Goal: Task Accomplishment & Management: Use online tool/utility

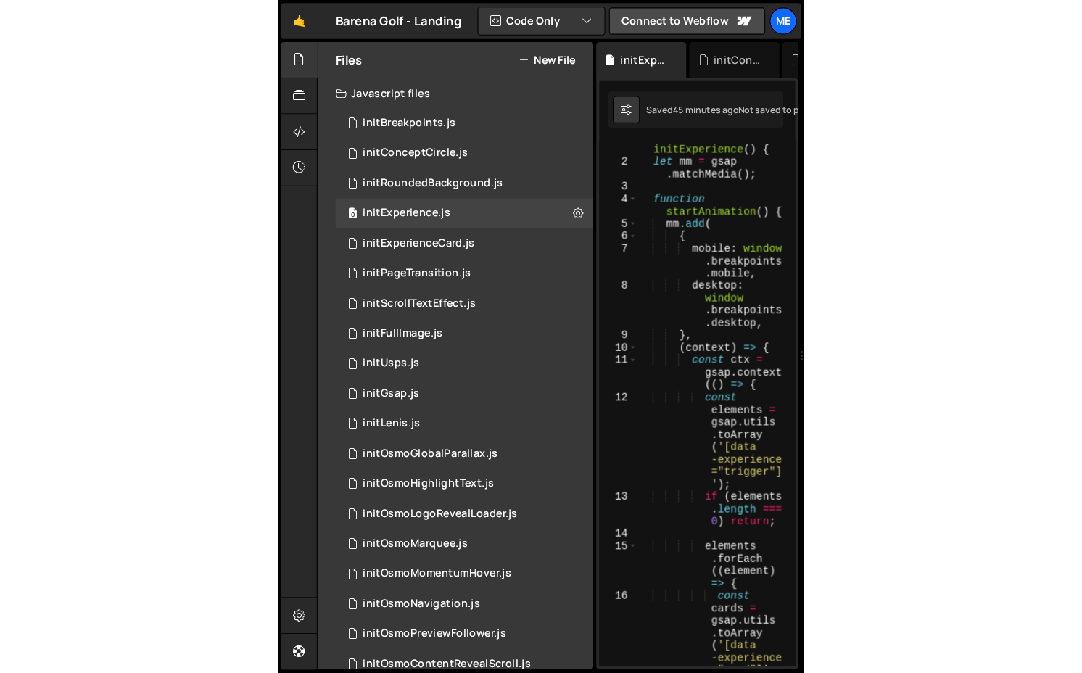
scroll to position [10, 0]
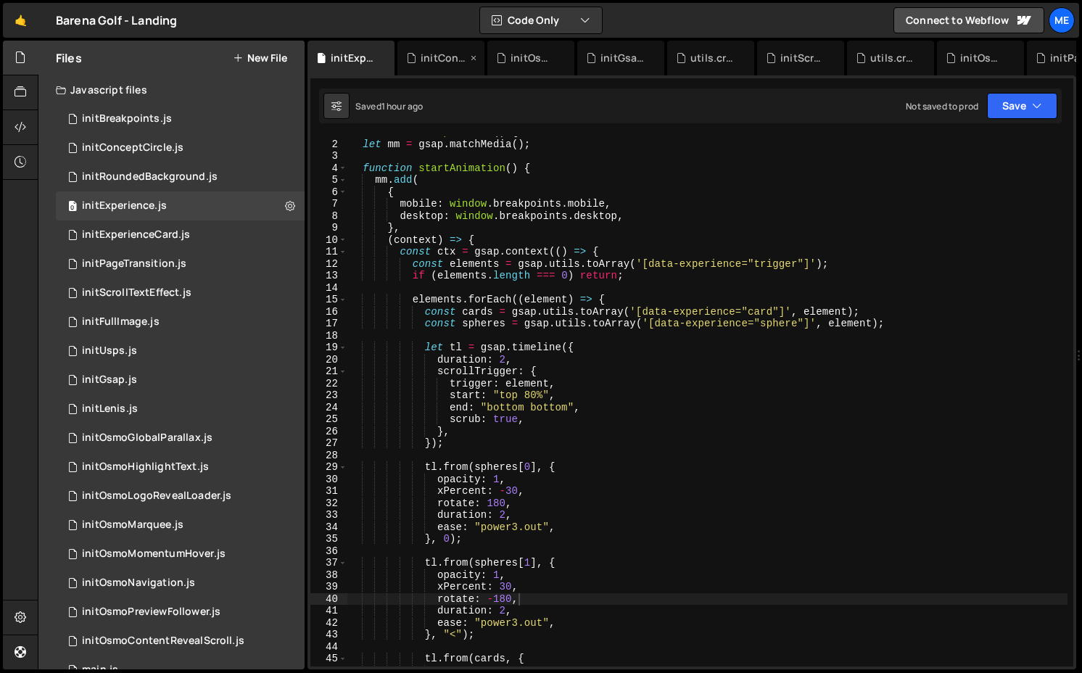
click at [434, 57] on div "initConceptCircle.js" at bounding box center [444, 58] width 46 height 15
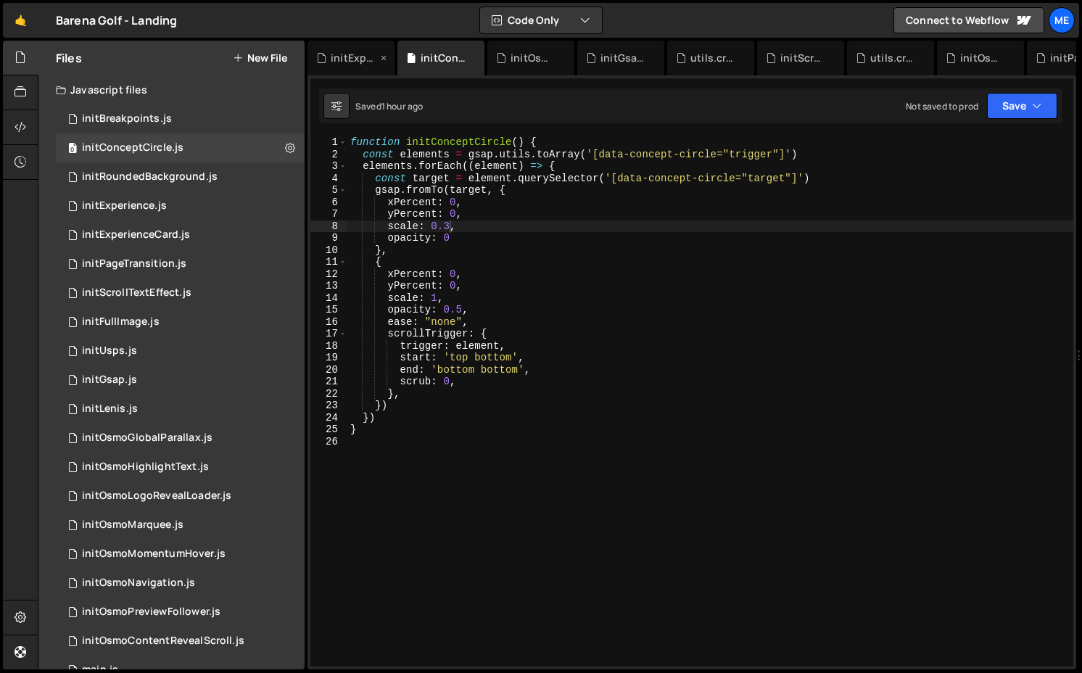
click at [380, 56] on icon at bounding box center [384, 58] width 10 height 15
click at [384, 56] on icon at bounding box center [384, 58] width 10 height 15
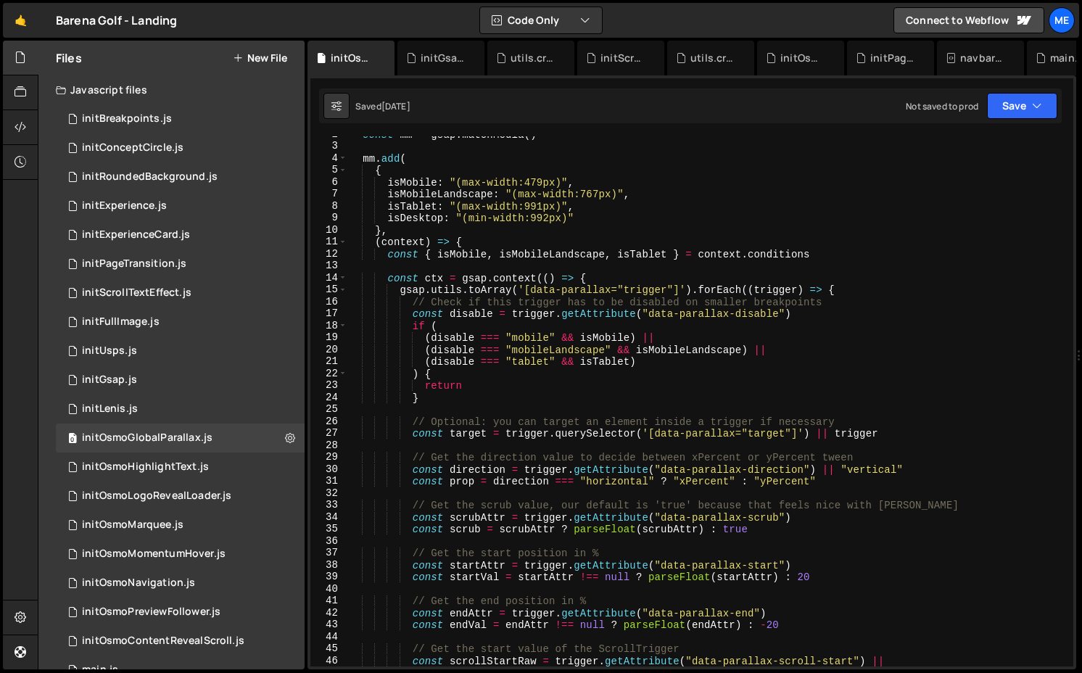
click at [0, 0] on icon at bounding box center [0, 0] width 0 height 0
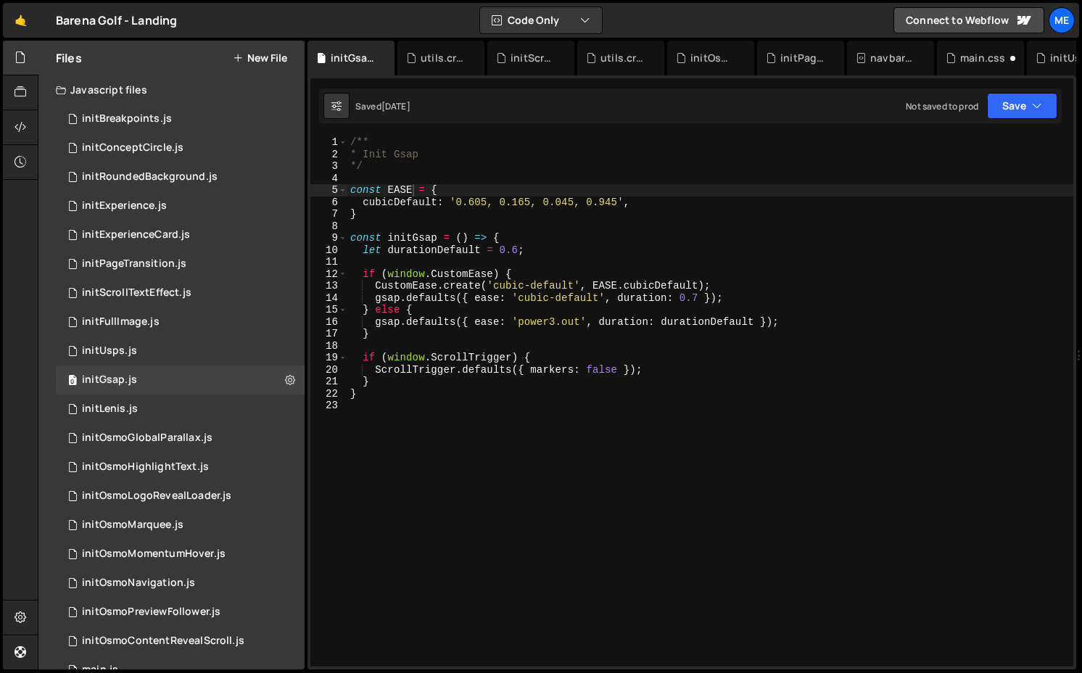
click at [0, 0] on icon at bounding box center [0, 0] width 0 height 0
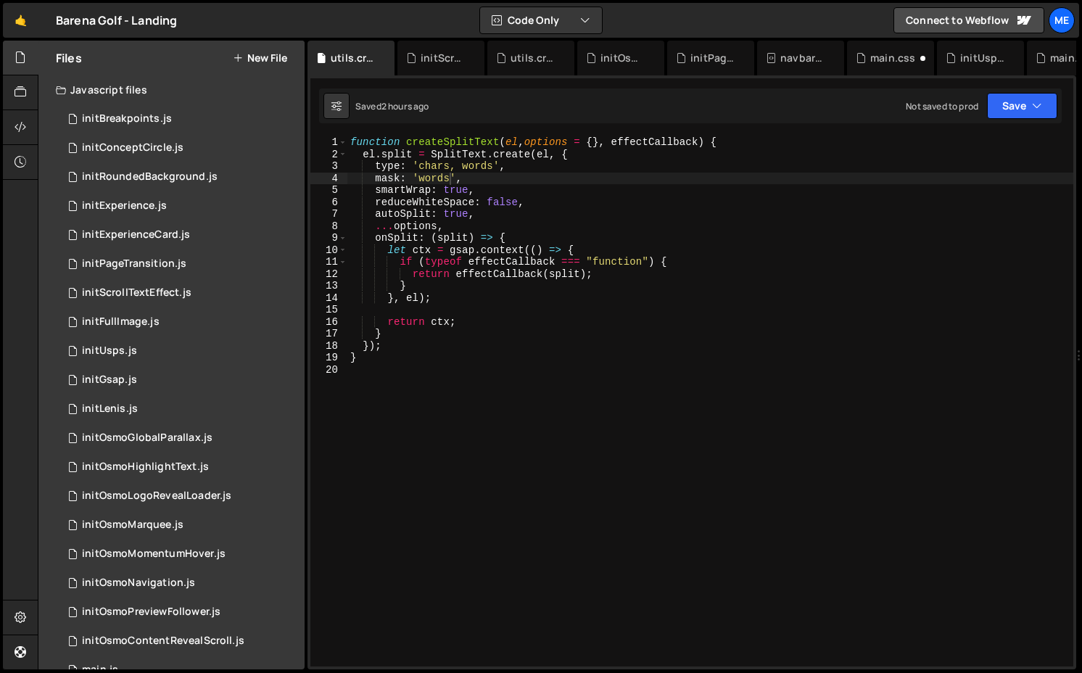
click at [0, 0] on icon at bounding box center [0, 0] width 0 height 0
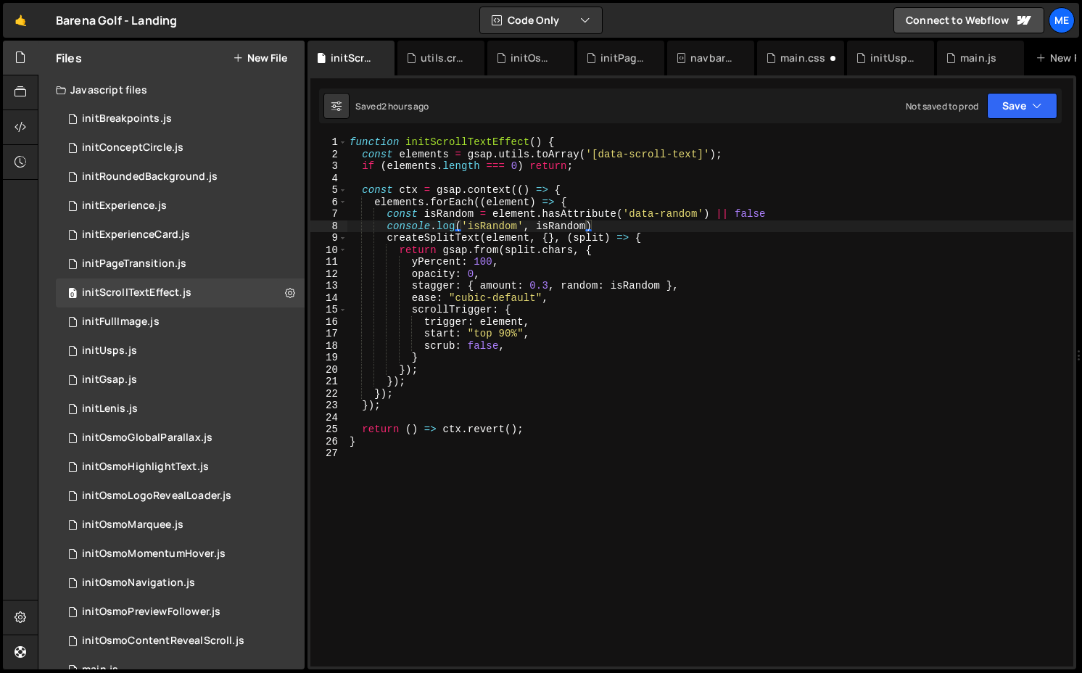
click at [0, 0] on icon at bounding box center [0, 0] width 0 height 0
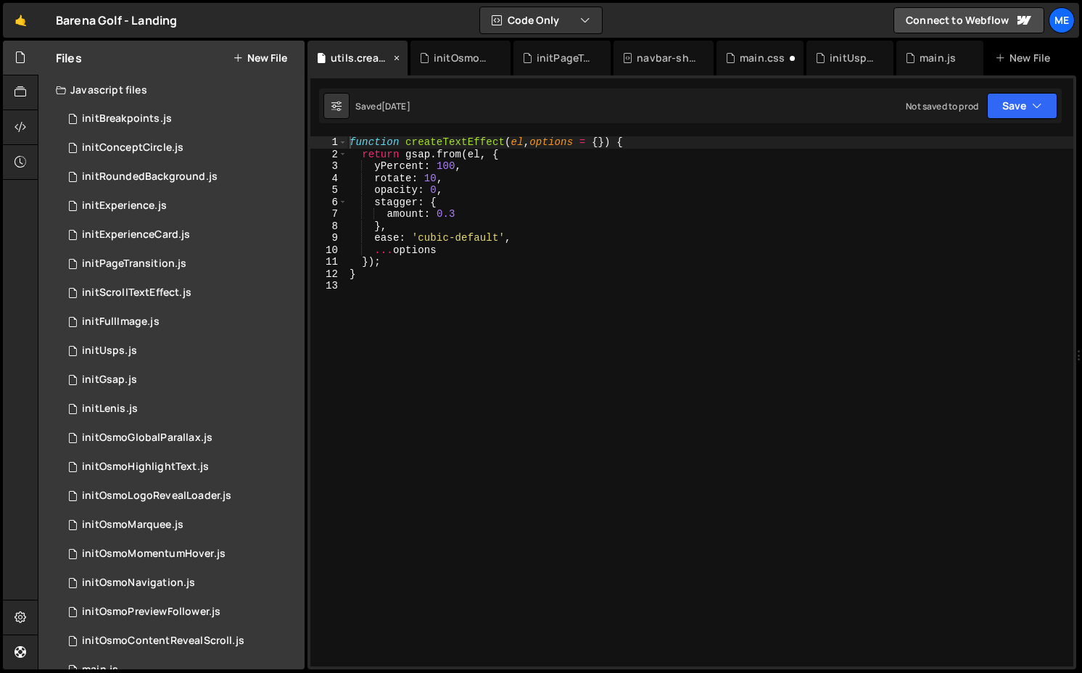
click at [398, 57] on icon at bounding box center [397, 58] width 10 height 15
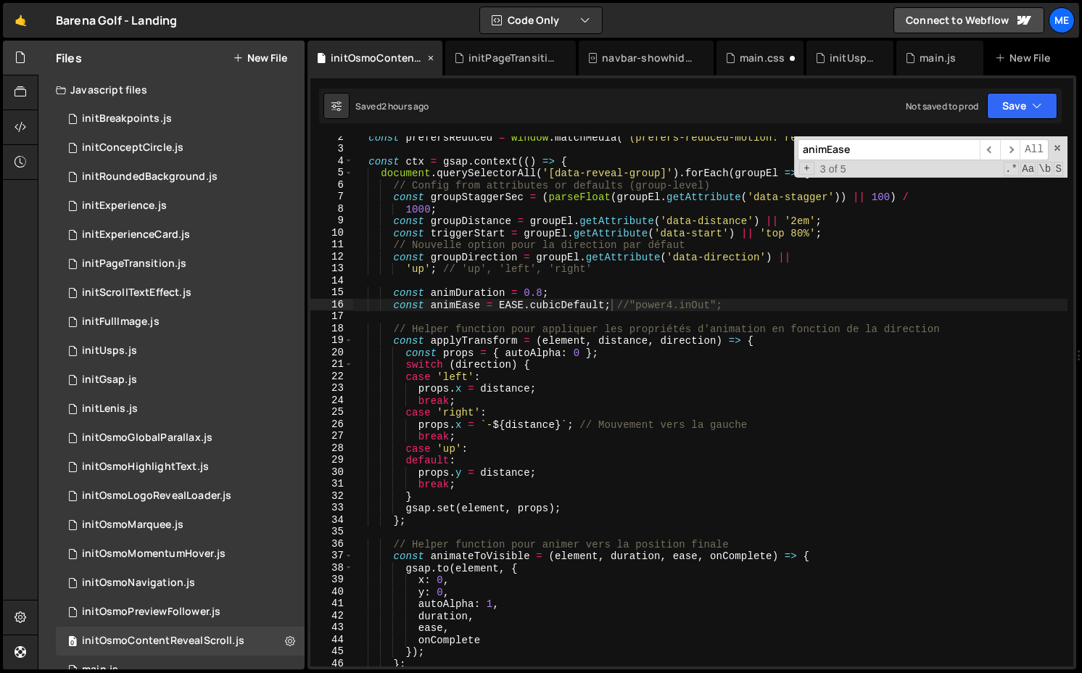
click at [435, 58] on icon at bounding box center [431, 58] width 10 height 15
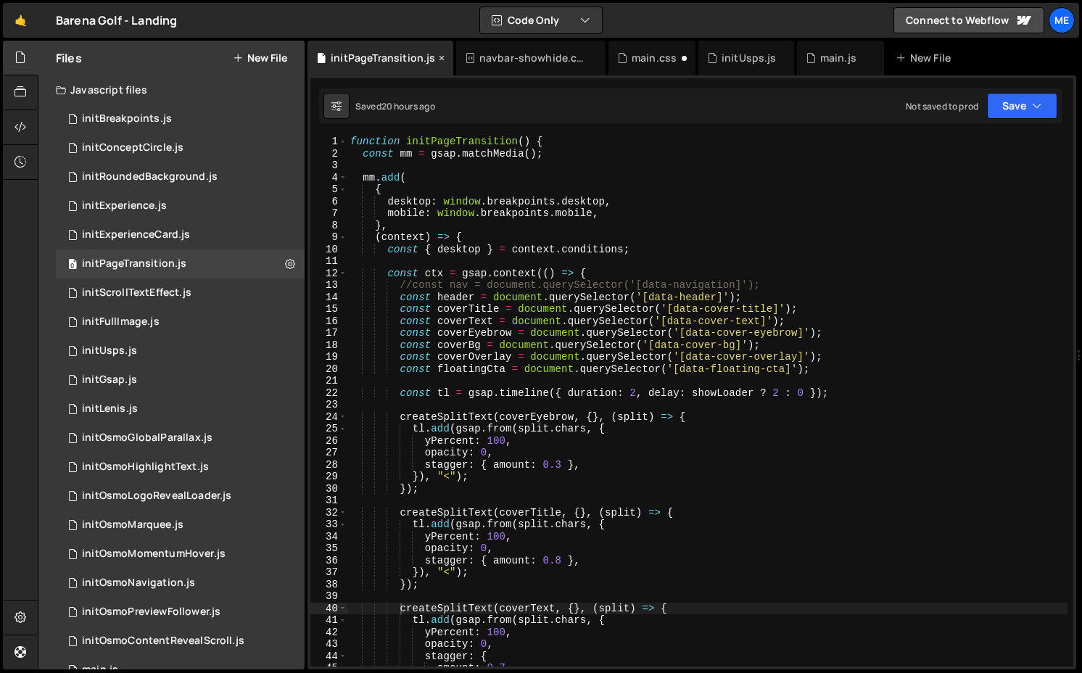
click at [437, 58] on icon at bounding box center [442, 58] width 10 height 15
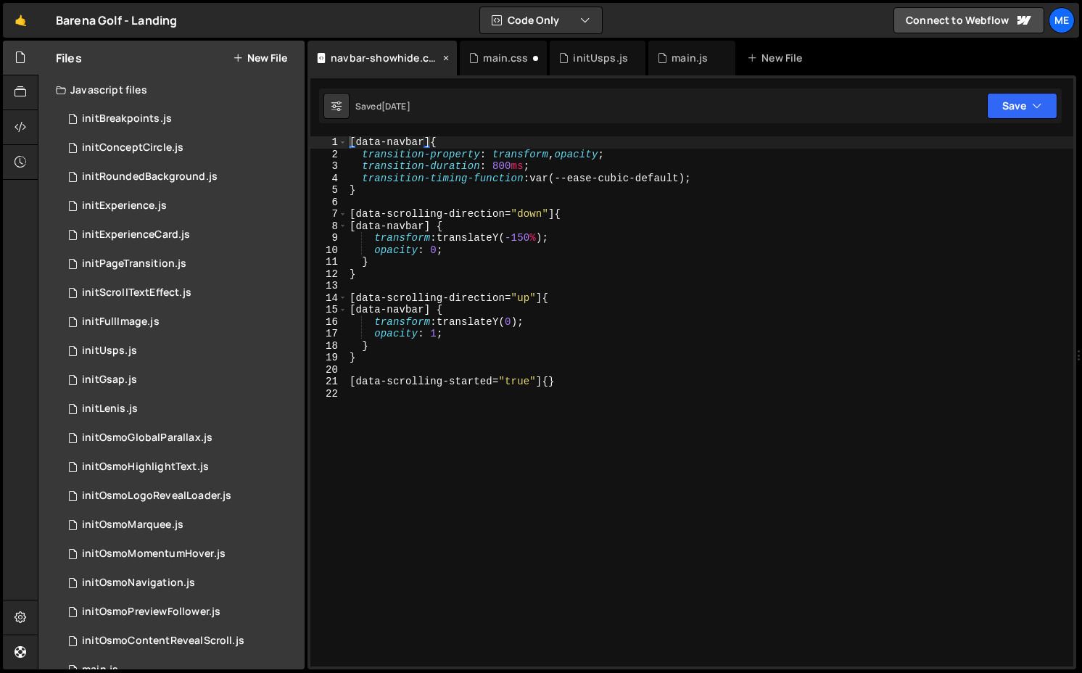
click at [448, 57] on icon at bounding box center [446, 58] width 10 height 15
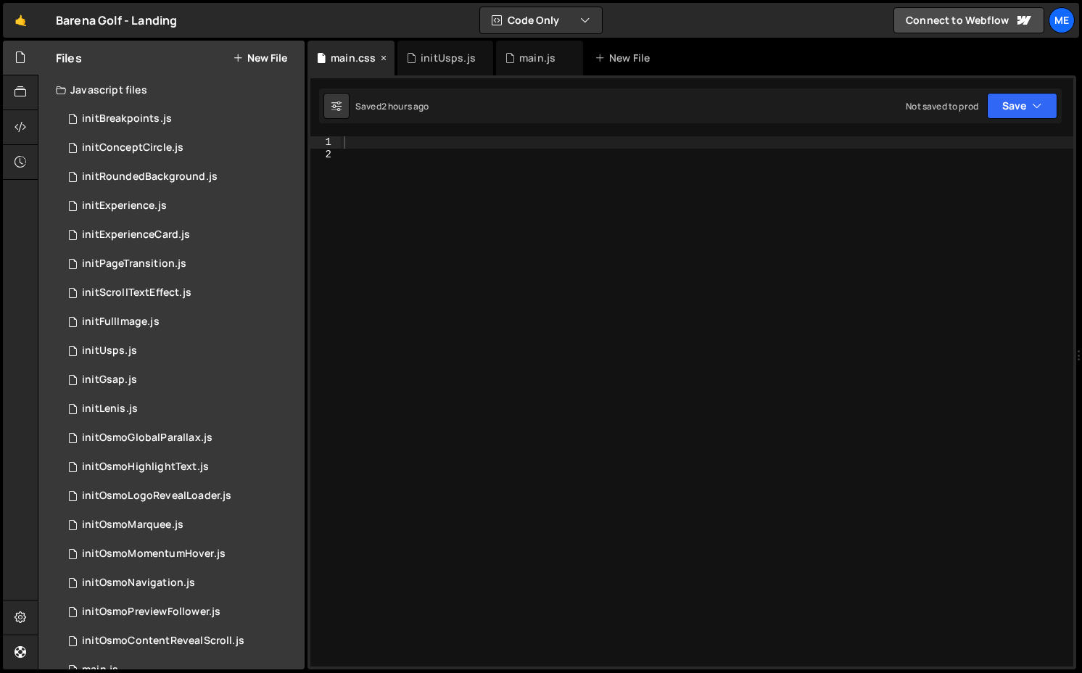
click at [387, 54] on icon at bounding box center [384, 58] width 10 height 15
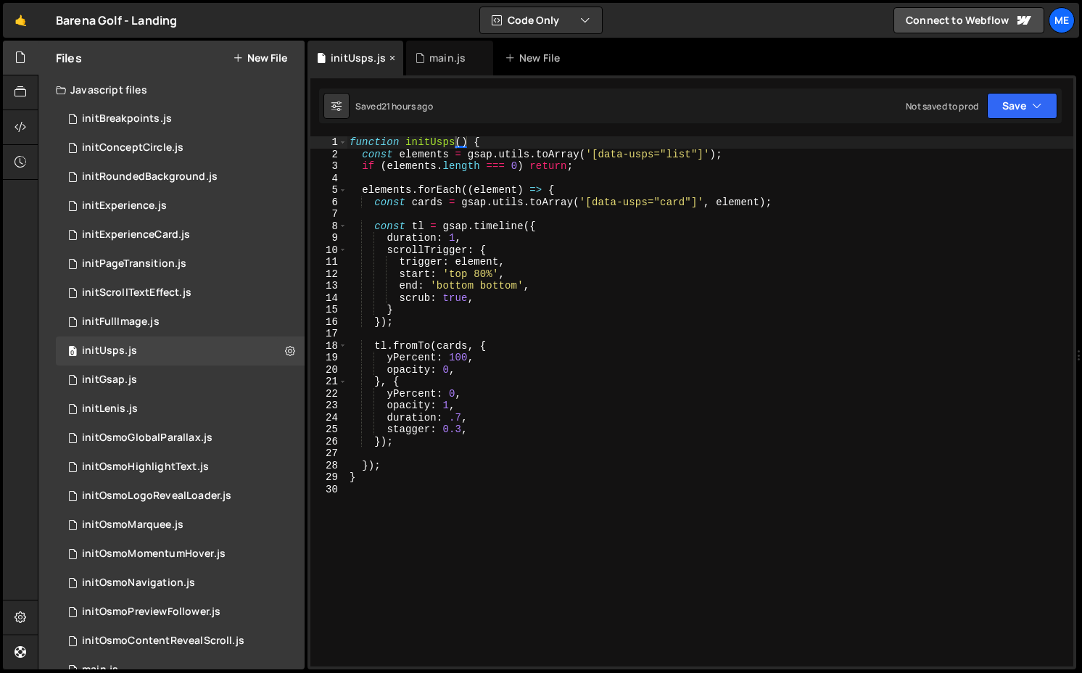
click at [388, 55] on icon at bounding box center [392, 58] width 10 height 15
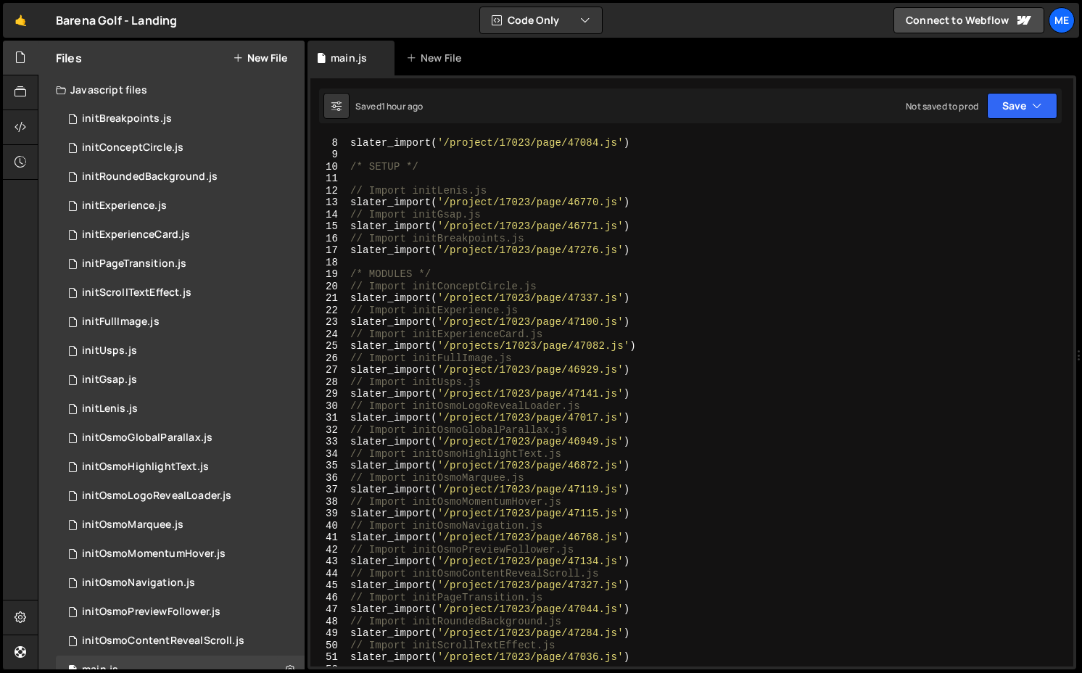
scroll to position [89, 0]
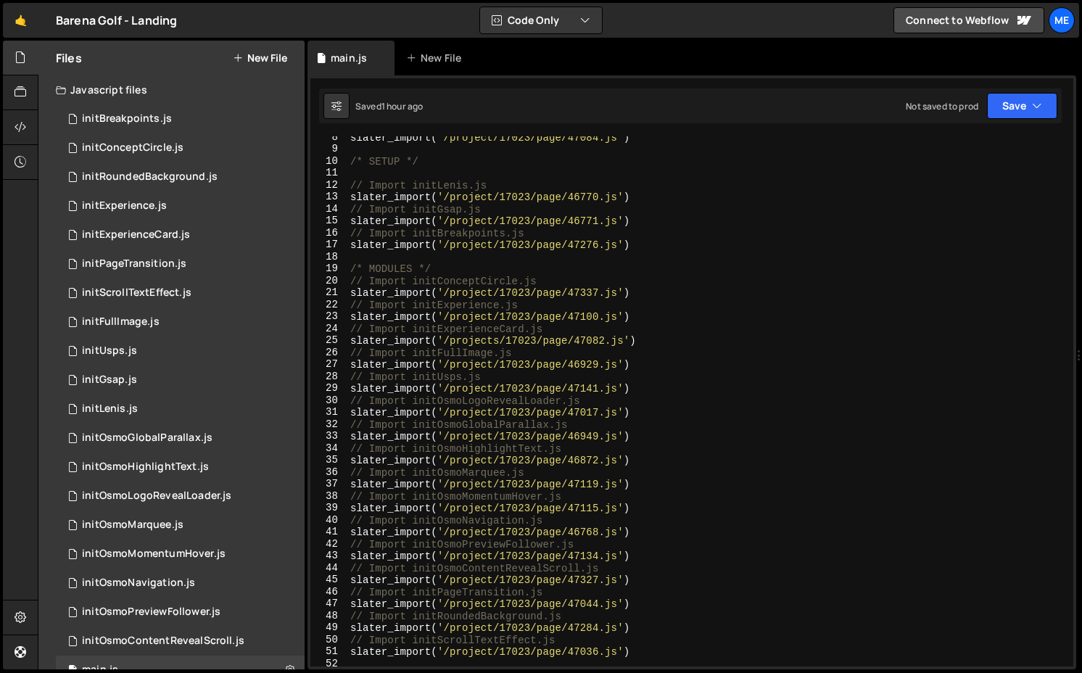
type textarea "slater_import('/project/17023/page/47337.js')"
click at [508, 297] on div "slater_import ( '/project/17023/page/47084.js' ) /* SETUP */ // Import initLeni…" at bounding box center [708, 408] width 720 height 554
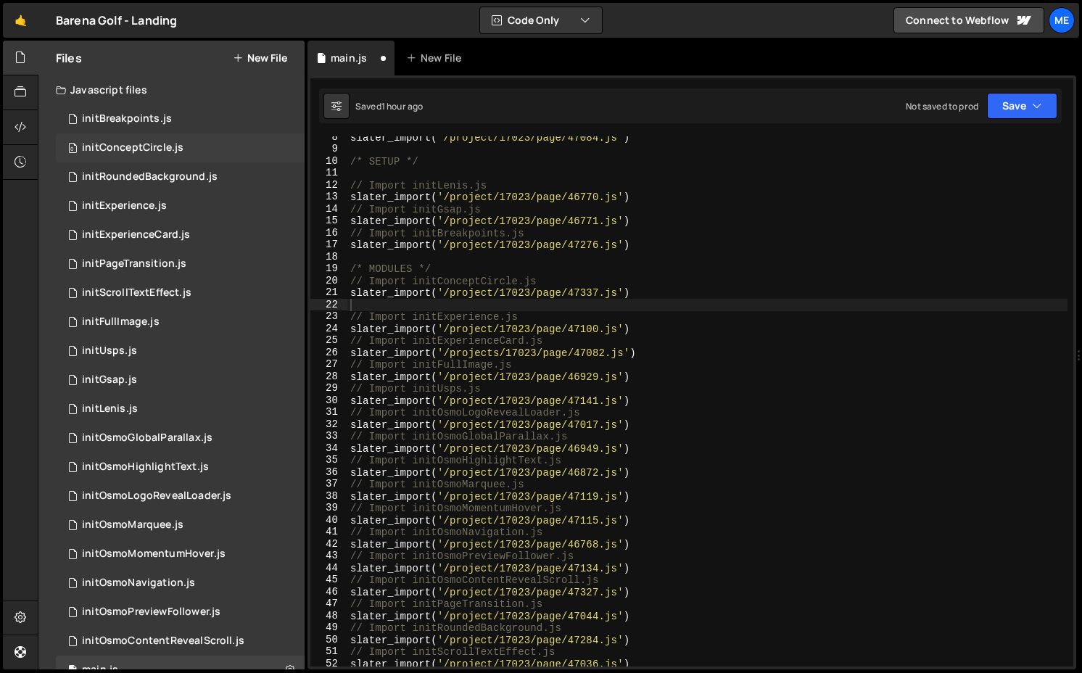
click at [255, 151] on div "0 initConceptCircle.js 0" at bounding box center [180, 147] width 249 height 29
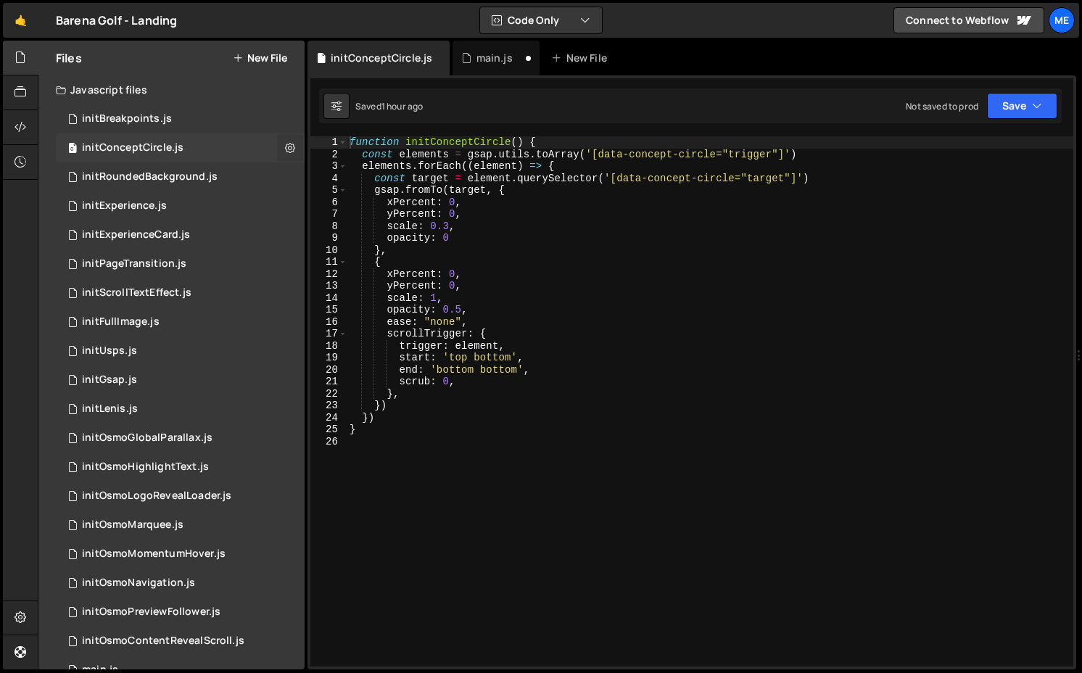
click at [285, 151] on icon at bounding box center [290, 148] width 10 height 14
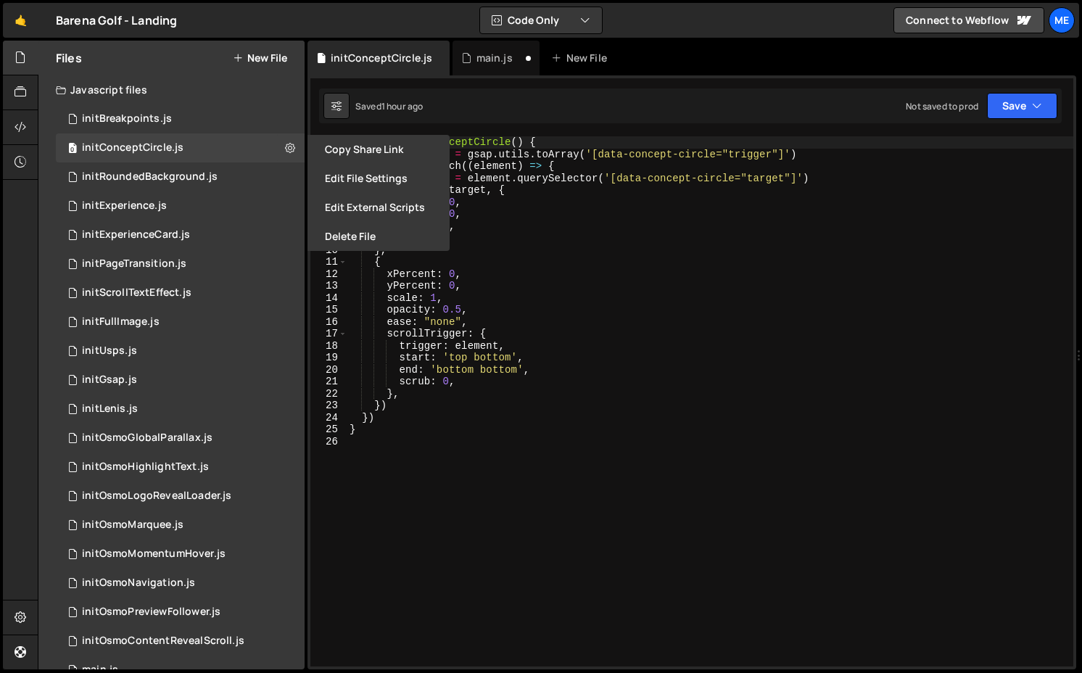
click at [508, 258] on div "function initConceptCircle ( ) { const elements = gsap . utils . toArray ( '[da…" at bounding box center [710, 413] width 727 height 554
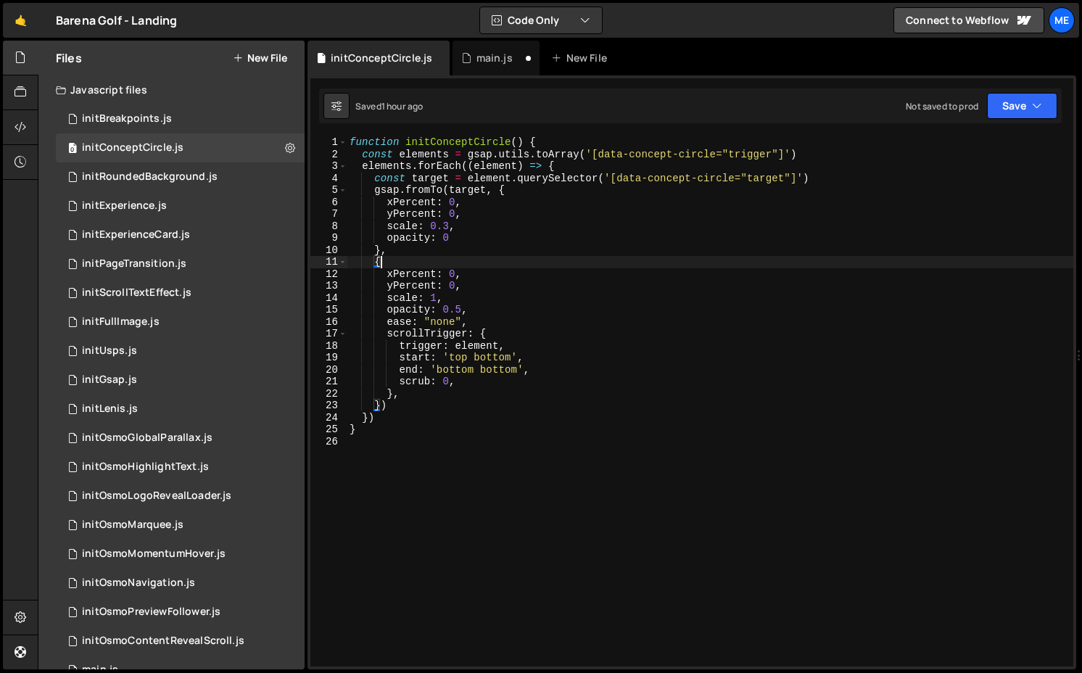
type textarea "}"
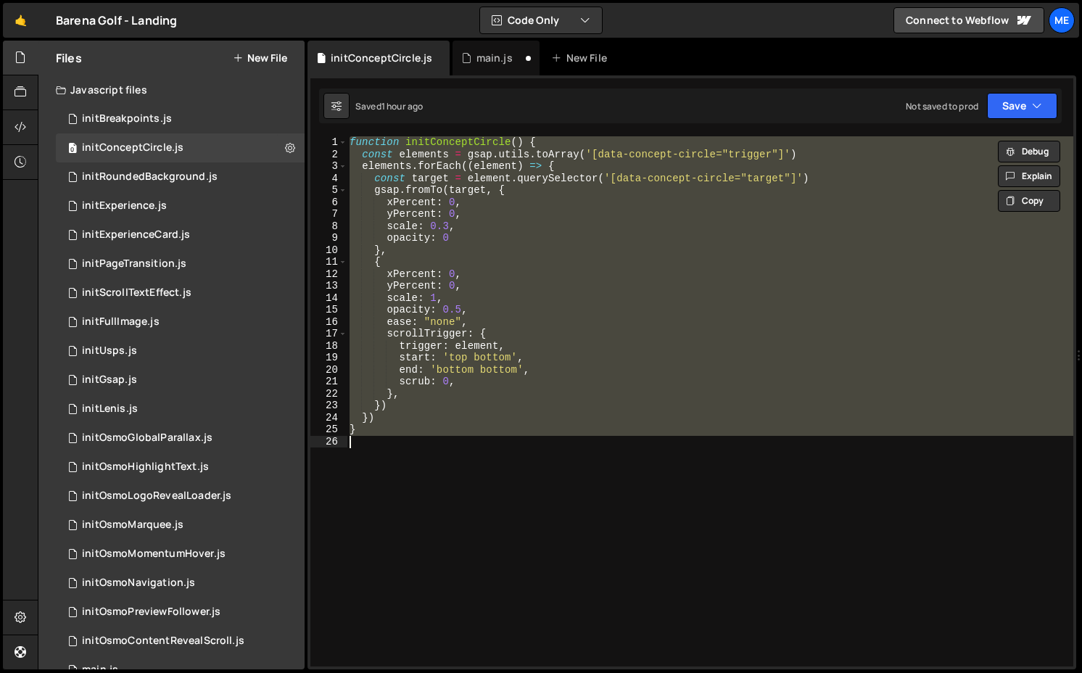
click at [264, 57] on button "New File" at bounding box center [260, 58] width 54 height 12
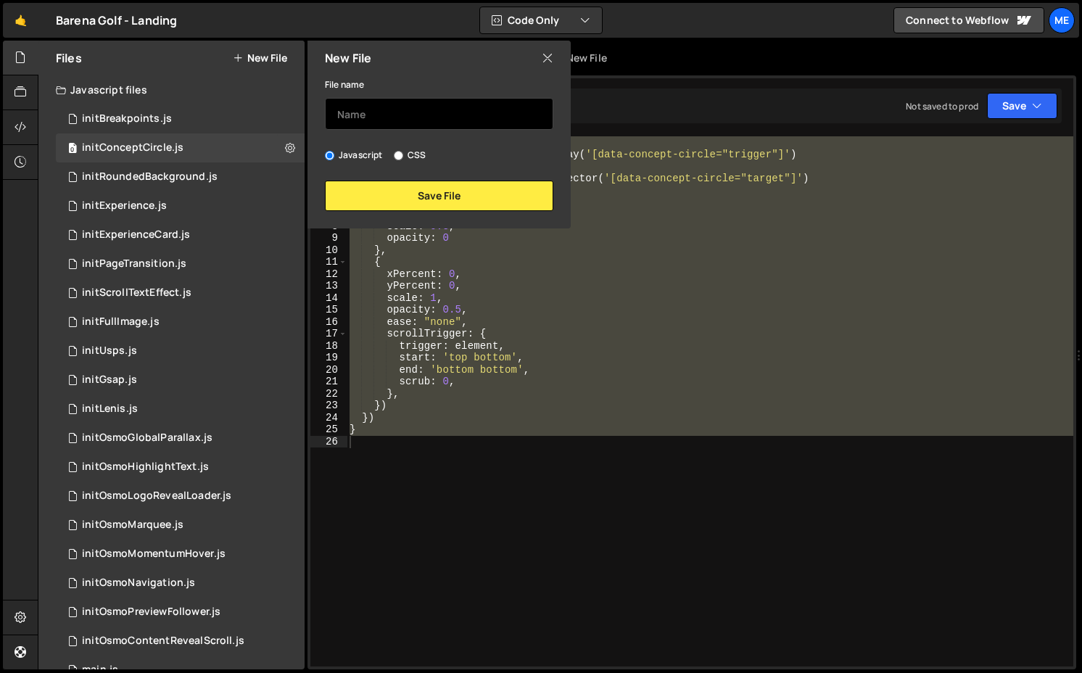
click at [376, 116] on input "text" at bounding box center [439, 114] width 229 height 32
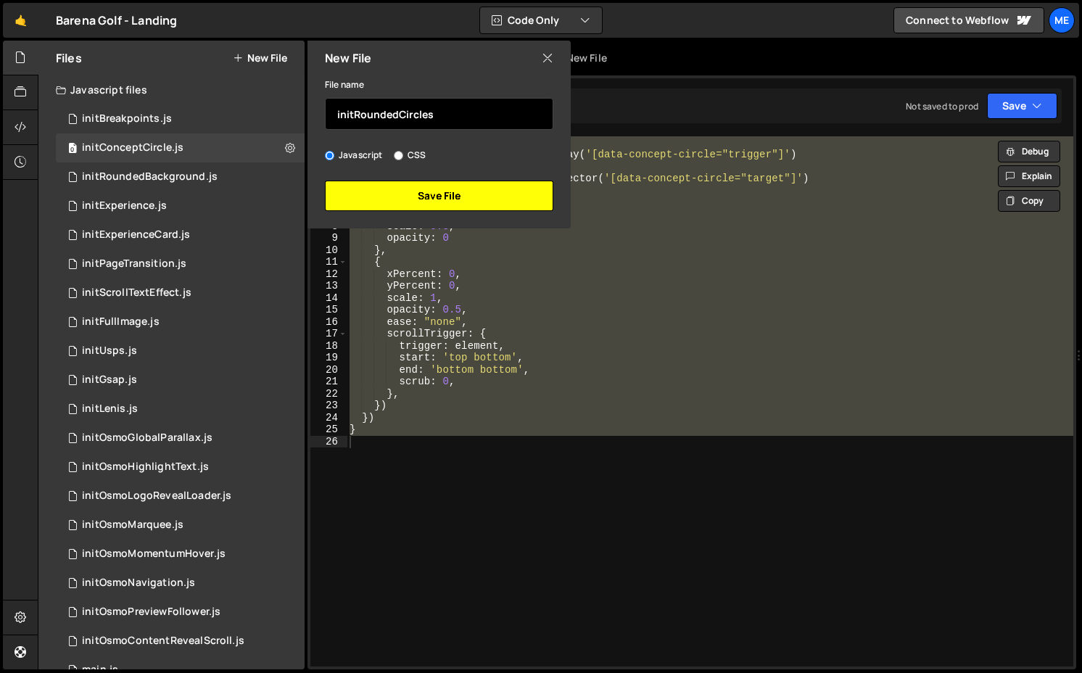
type input "initRoundedCircles"
click at [390, 202] on button "Save File" at bounding box center [439, 196] width 229 height 30
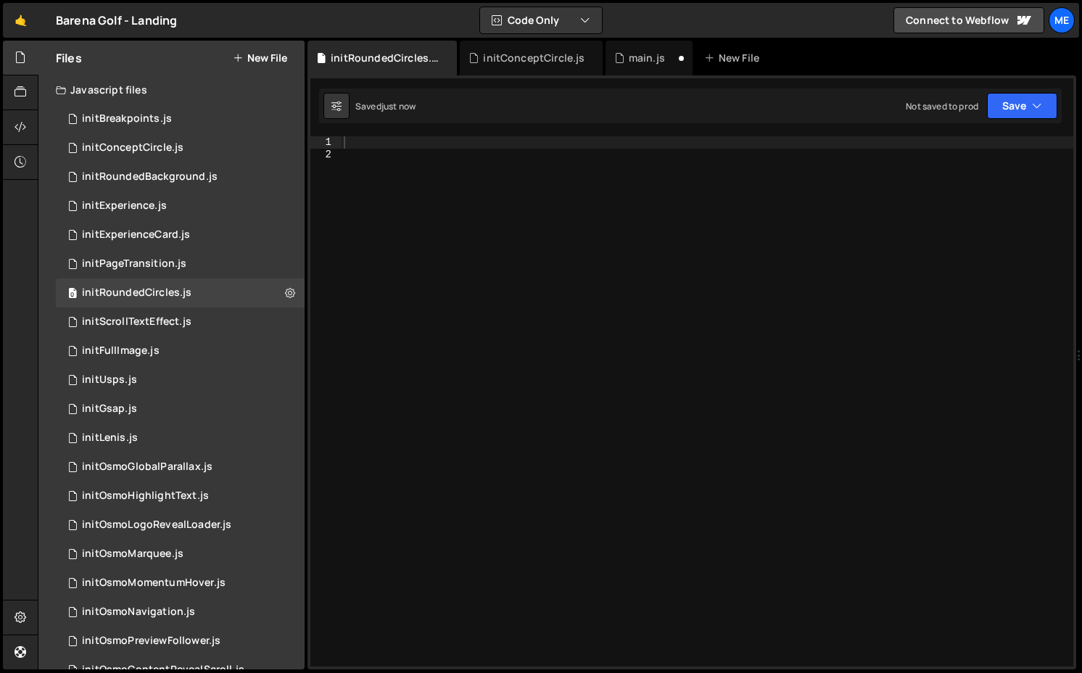
click at [453, 188] on div at bounding box center [707, 413] width 733 height 554
paste textarea "function initConceptCircle() {"
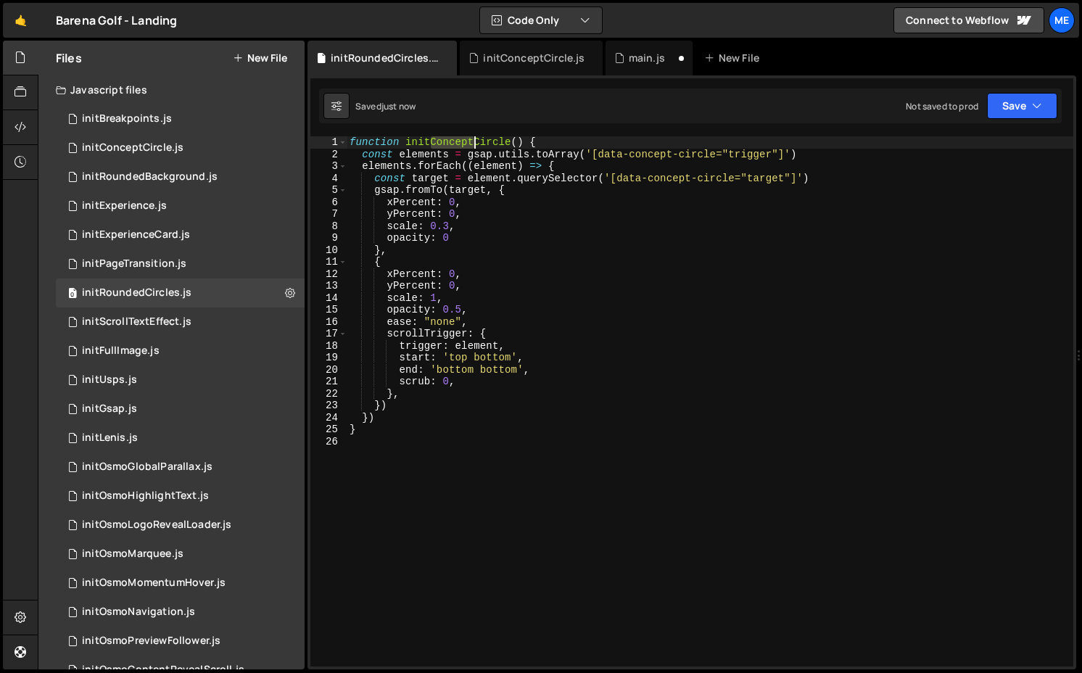
drag, startPoint x: 429, startPoint y: 141, endPoint x: 475, endPoint y: 143, distance: 46.5
click at [475, 143] on div "function initConceptCircle ( ) { const elements = gsap . utils . toArray ( '[da…" at bounding box center [710, 413] width 727 height 554
click at [508, 147] on div "function initRoundedCircle ( ) { const elements = gsap . utils . toArray ( '[da…" at bounding box center [710, 413] width 727 height 554
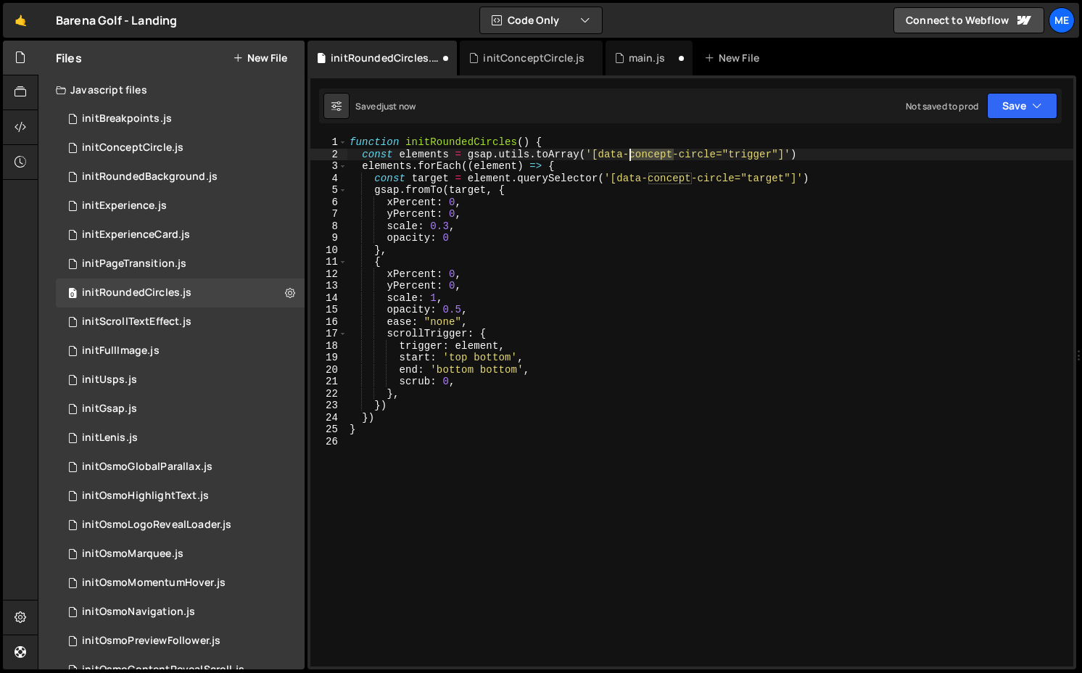
drag, startPoint x: 675, startPoint y: 154, endPoint x: 632, endPoint y: 155, distance: 42.8
click at [508, 155] on div "function initRoundedCircles ( ) { const elements = gsap . utils . toArray ( '[d…" at bounding box center [710, 413] width 727 height 554
drag, startPoint x: 650, startPoint y: 180, endPoint x: 692, endPoint y: 180, distance: 42.1
click at [508, 180] on div "function initRoundedCircles ( ) { const elements = gsap . utils . toArray ( '[d…" at bounding box center [710, 413] width 727 height 554
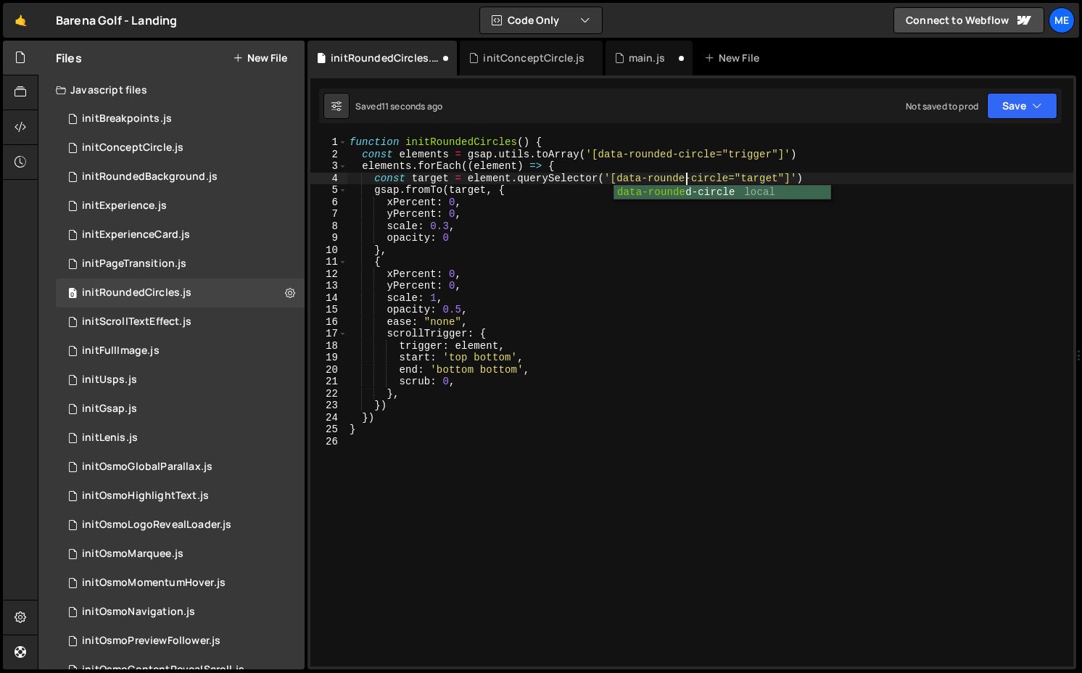
scroll to position [0, 23]
click at [508, 178] on div "function initRoundedCircles ( ) { const elements = gsap . utils . toArray ( '[d…" at bounding box center [710, 413] width 727 height 554
drag, startPoint x: 373, startPoint y: 178, endPoint x: 451, endPoint y: 178, distance: 77.6
click at [451, 178] on div "function initRoundedCircles ( ) { const elements = gsap . utils . toArray ( '[d…" at bounding box center [710, 413] width 727 height 554
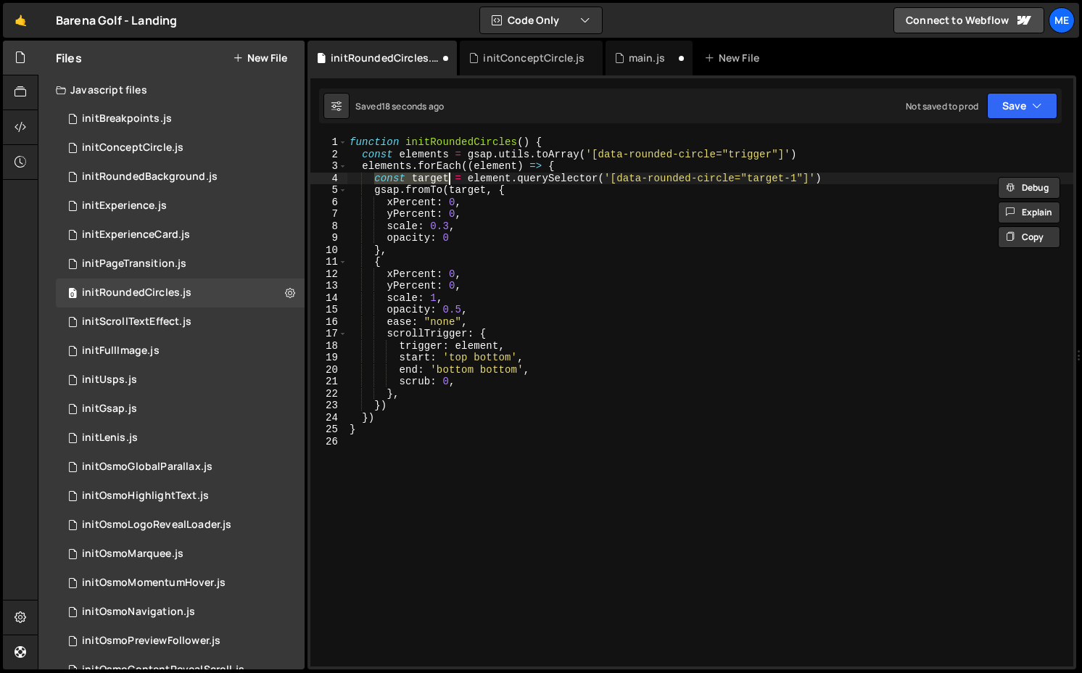
click at [508, 176] on div "function initRoundedCircles ( ) { const elements = gsap . utils . toArray ( '[d…" at bounding box center [710, 413] width 727 height 554
click at [448, 179] on div "function initRoundedCircles ( ) { const elements = gsap . utils . toArray ( '[d…" at bounding box center [710, 413] width 727 height 554
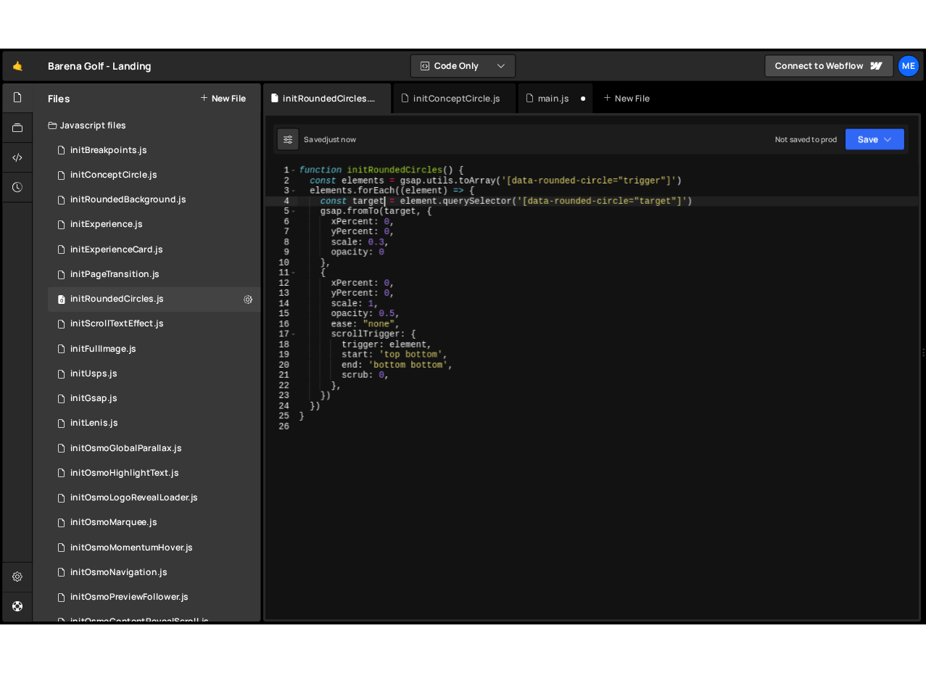
scroll to position [0, 7]
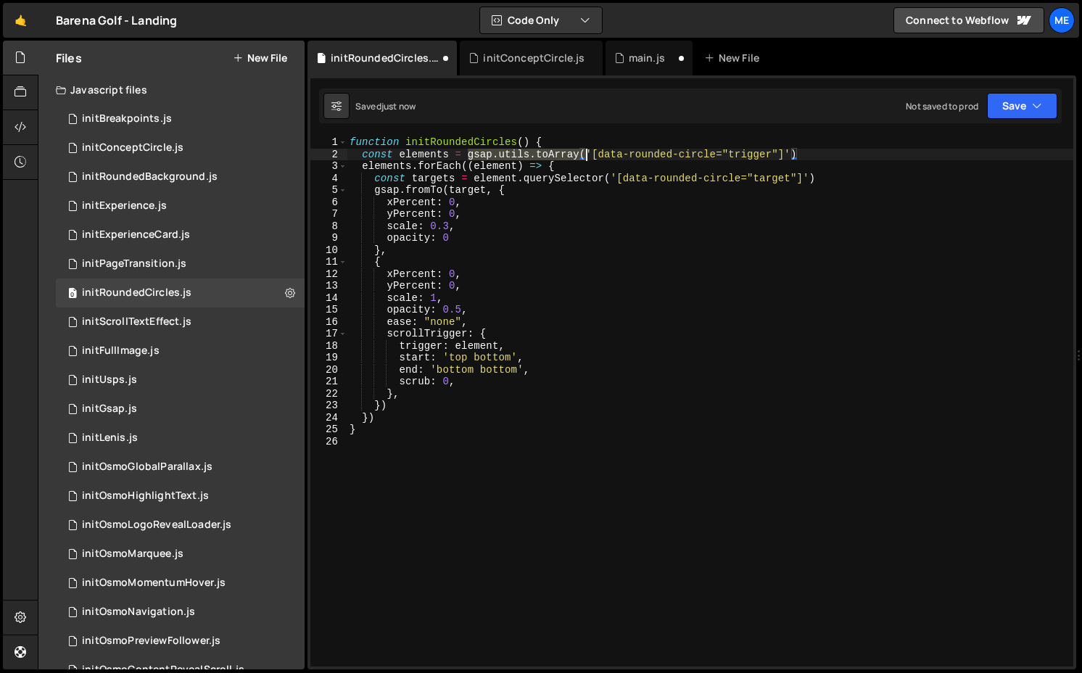
drag, startPoint x: 468, startPoint y: 155, endPoint x: 587, endPoint y: 155, distance: 119.0
click at [508, 155] on div "function initRoundedCircles ( ) { const elements = gsap . utils . toArray ( '[d…" at bounding box center [710, 413] width 727 height 554
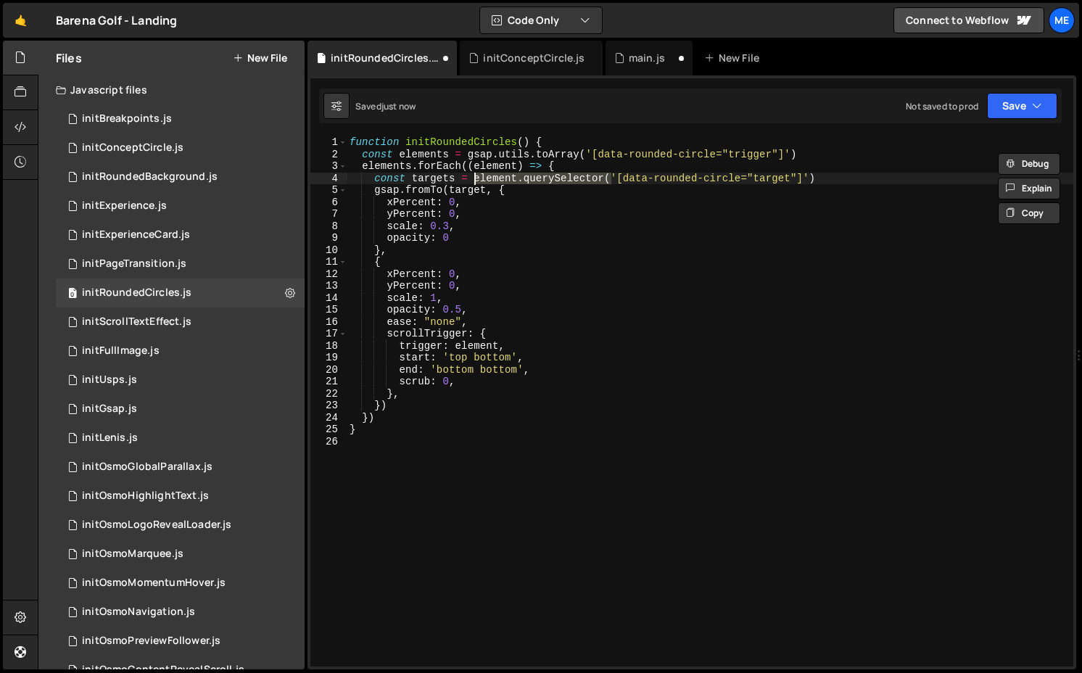
drag, startPoint x: 613, startPoint y: 179, endPoint x: 472, endPoint y: 179, distance: 141.5
click at [472, 178] on div "function initRoundedCircles ( ) { const elements = gsap . utils . toArray ( '[d…" at bounding box center [710, 413] width 727 height 554
paste textarea "gsap.utils.toArray"
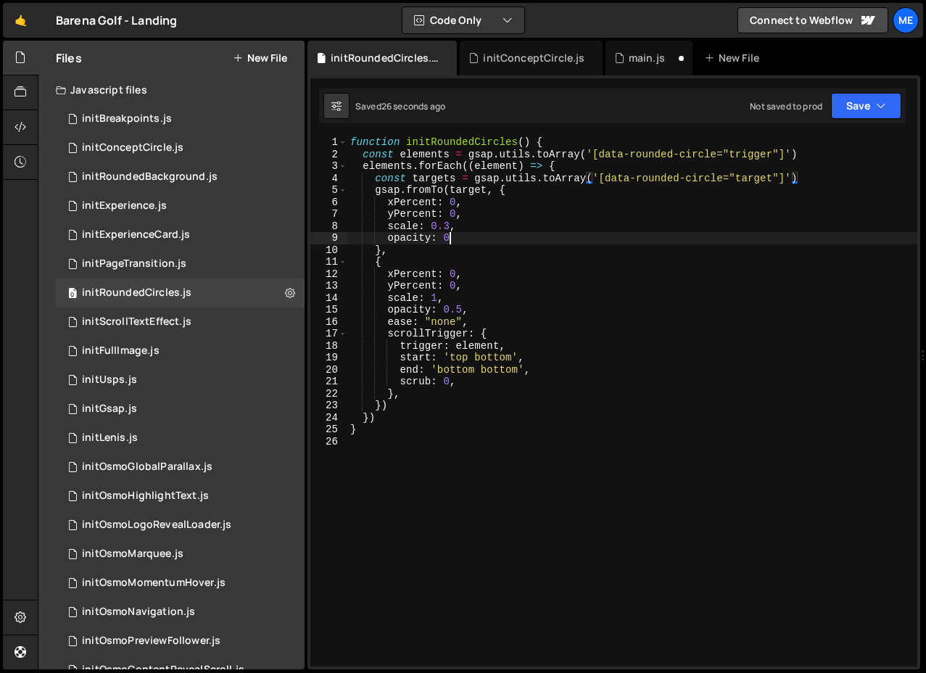
click at [508, 239] on div "function initRoundedCircles ( ) { const elements = gsap . utils . toArray ( '[d…" at bounding box center [633, 413] width 570 height 554
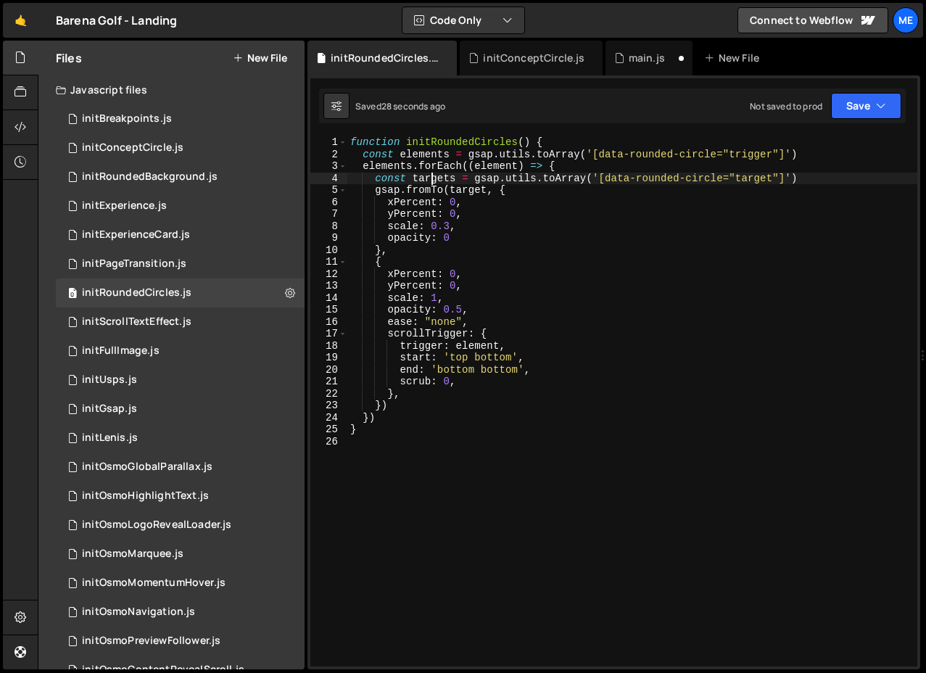
click at [429, 176] on div "function initRoundedCircles ( ) { const elements = gsap . utils . toArray ( '[d…" at bounding box center [633, 413] width 570 height 554
click at [468, 188] on div "function initRoundedCircles ( ) { const elements = gsap . utils . toArray ( '[d…" at bounding box center [633, 413] width 570 height 554
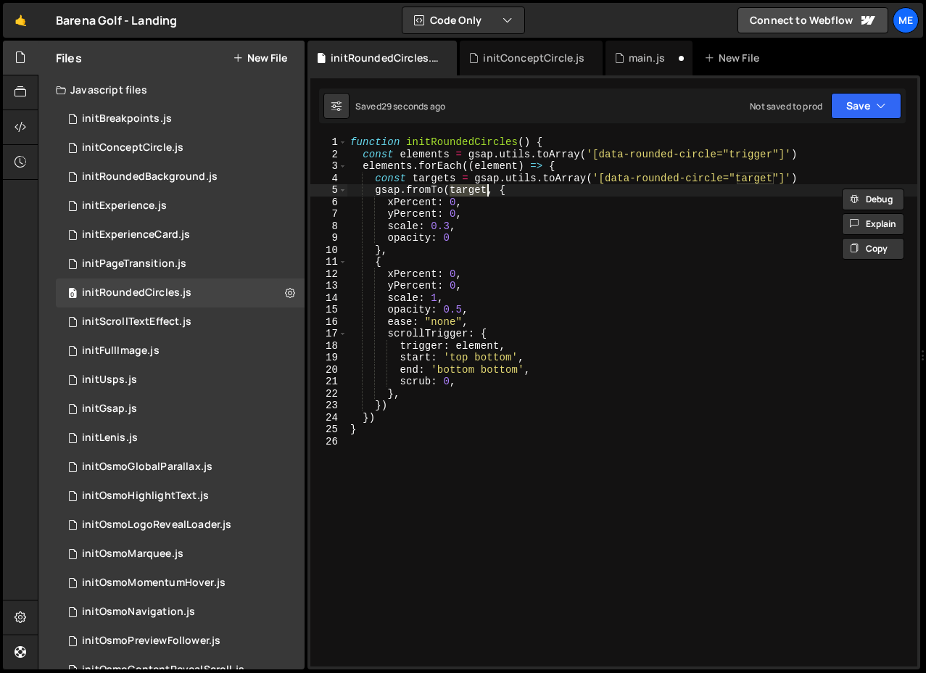
paste textarea "s"
click at [508, 179] on div "function initRoundedCircles ( ) { const elements = gsap . utils . toArray ( '[d…" at bounding box center [633, 413] width 570 height 554
type textarea "const targets = gsap.utils.toArray('[data-rounded-circle="target"]')"
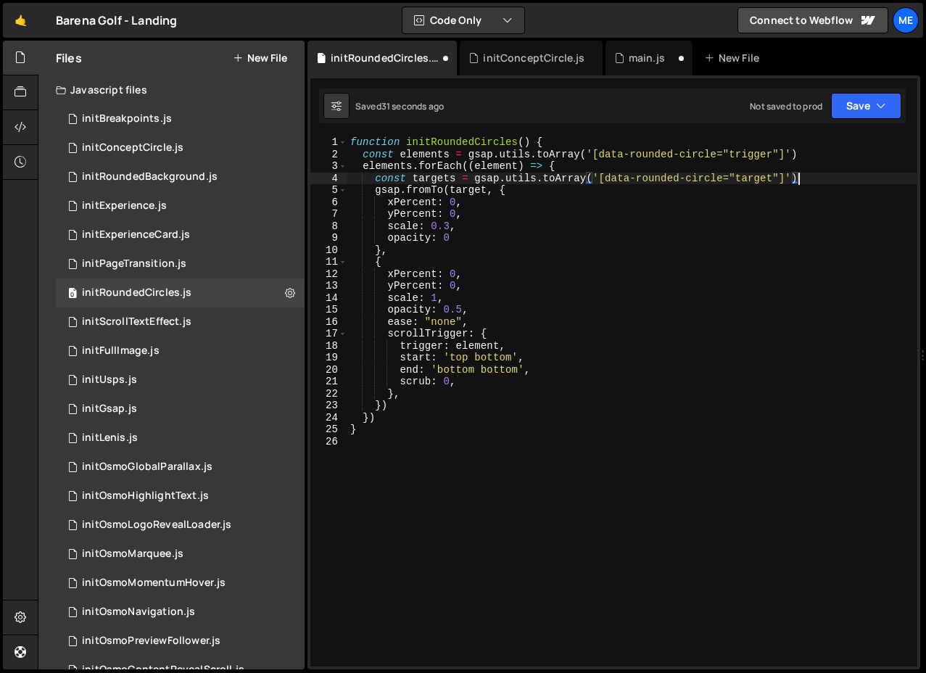
scroll to position [0, 1]
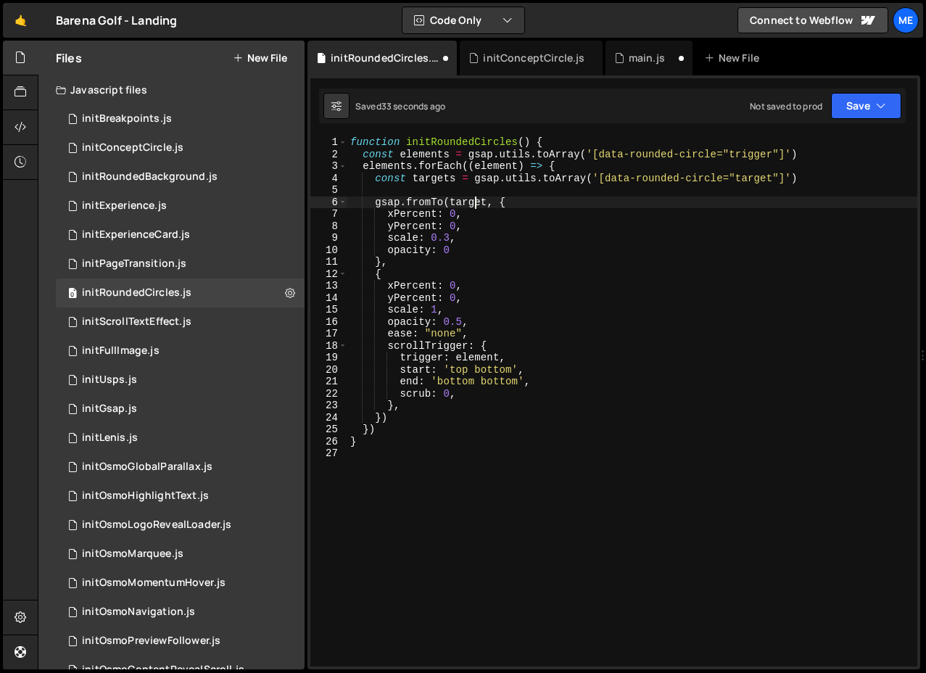
click at [474, 202] on div "function initRoundedCircles ( ) { const elements = gsap . utils . toArray ( '[d…" at bounding box center [633, 413] width 570 height 554
type textarea "gsap.fromTo(target, {"
click at [474, 202] on div "function initRoundedCircles ( ) { const elements = gsap . utils . toArray ( '[d…" at bounding box center [633, 413] width 570 height 554
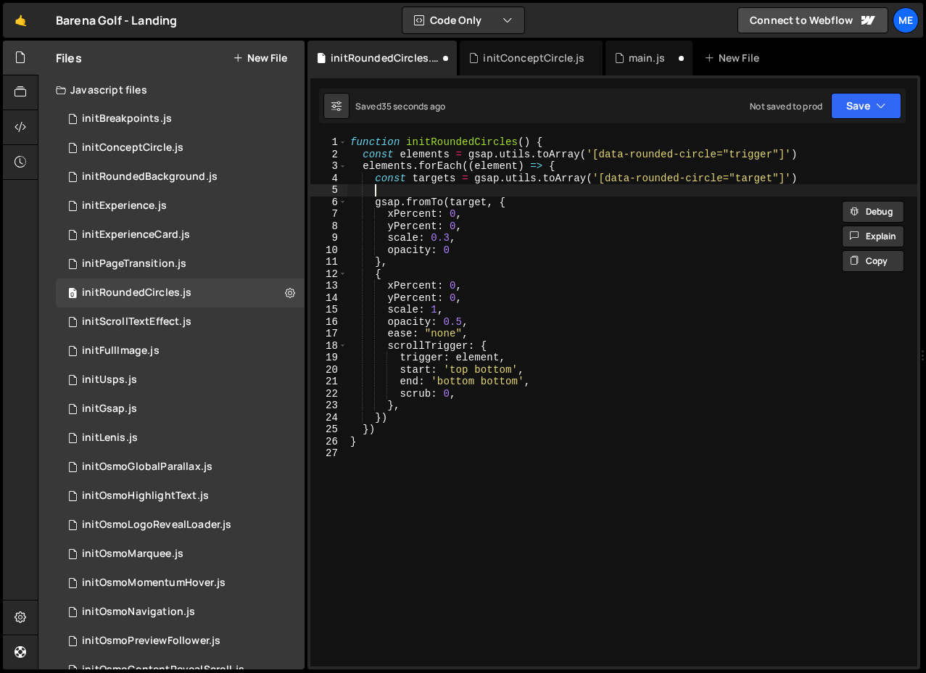
click at [496, 191] on div "function initRoundedCircles ( ) { const elements = gsap . utils . toArray ( '[d…" at bounding box center [633, 413] width 570 height 554
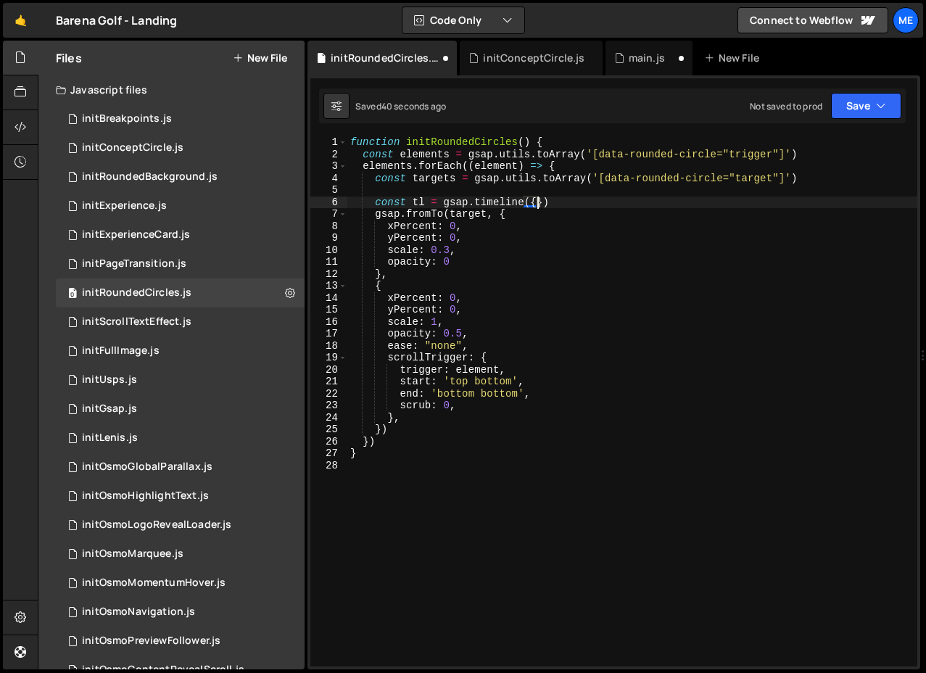
scroll to position [0, 12]
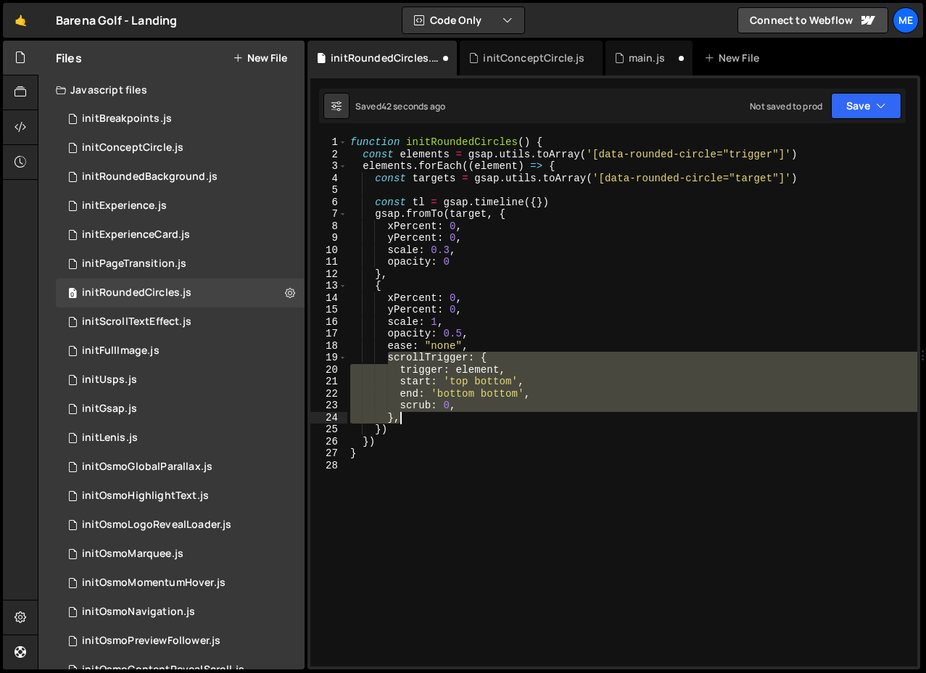
drag, startPoint x: 387, startPoint y: 359, endPoint x: 427, endPoint y: 419, distance: 71.2
click at [427, 419] on div "function initRoundedCircles ( ) { const elements = gsap . utils . toArray ( '[d…" at bounding box center [633, 413] width 570 height 554
type textarea "scrub: 0, },"
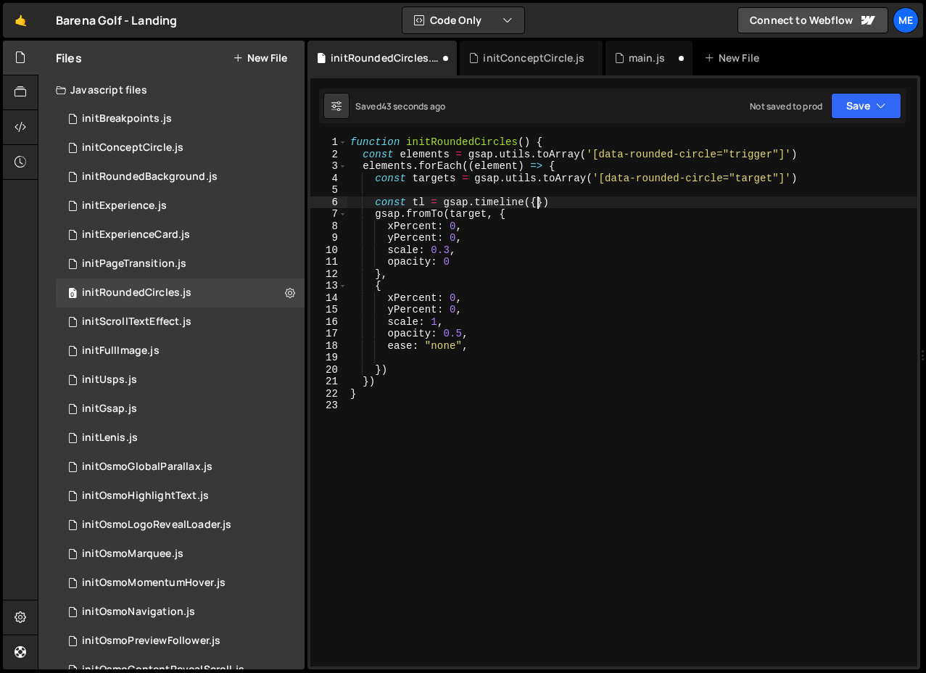
click at [508, 203] on div "function initRoundedCircles ( ) { const elements = gsap . utils . toArray ( '[d…" at bounding box center [633, 413] width 570 height 554
type textarea "const tl = gsap.timeline({})"
paste textarea "},"
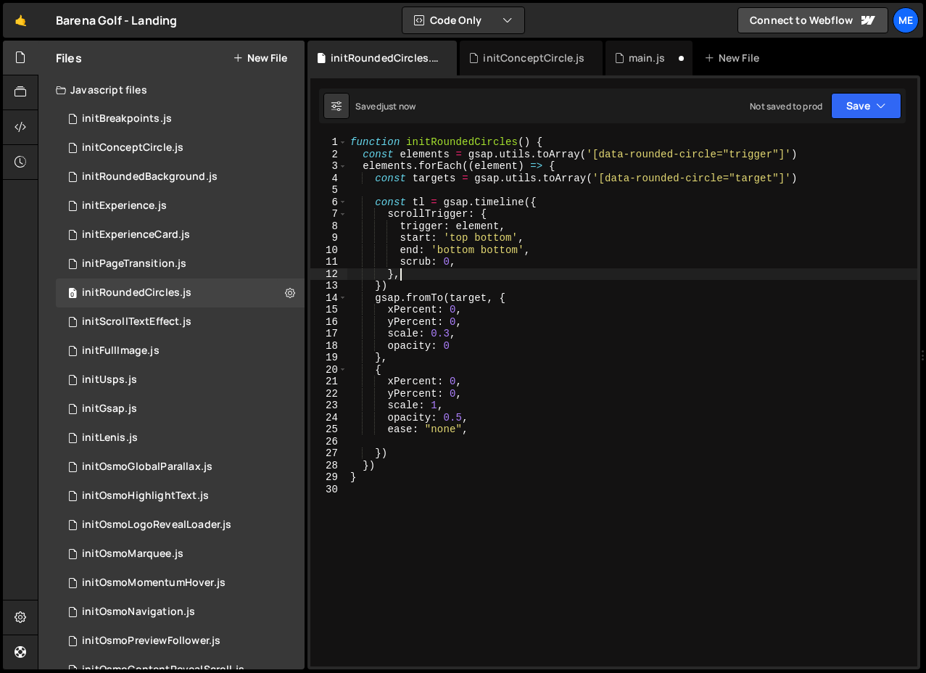
click at [448, 282] on div "function initRoundedCircles ( ) { const elements = gsap . utils . toArray ( '[d…" at bounding box center [633, 413] width 570 height 554
type textarea "})"
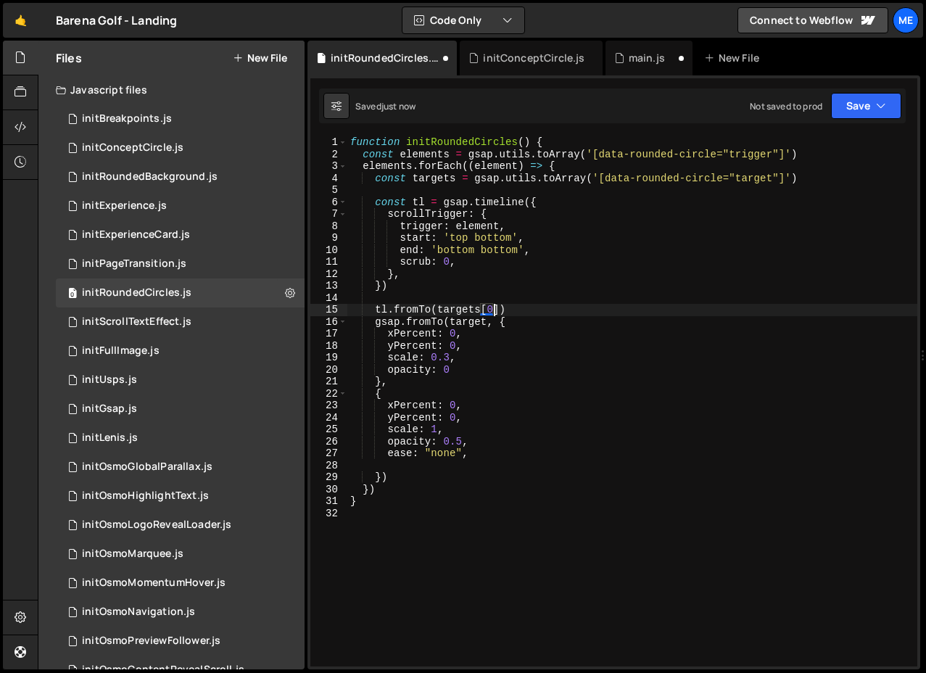
scroll to position [0, 9]
type textarea "tl.fromTo(targets[0], {)"
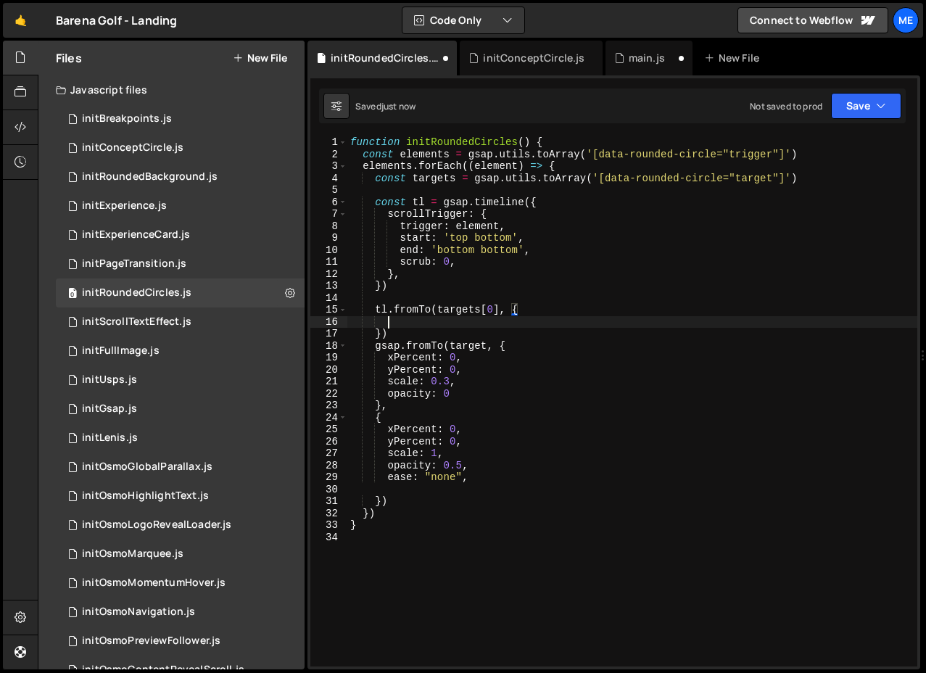
scroll to position [0, 1]
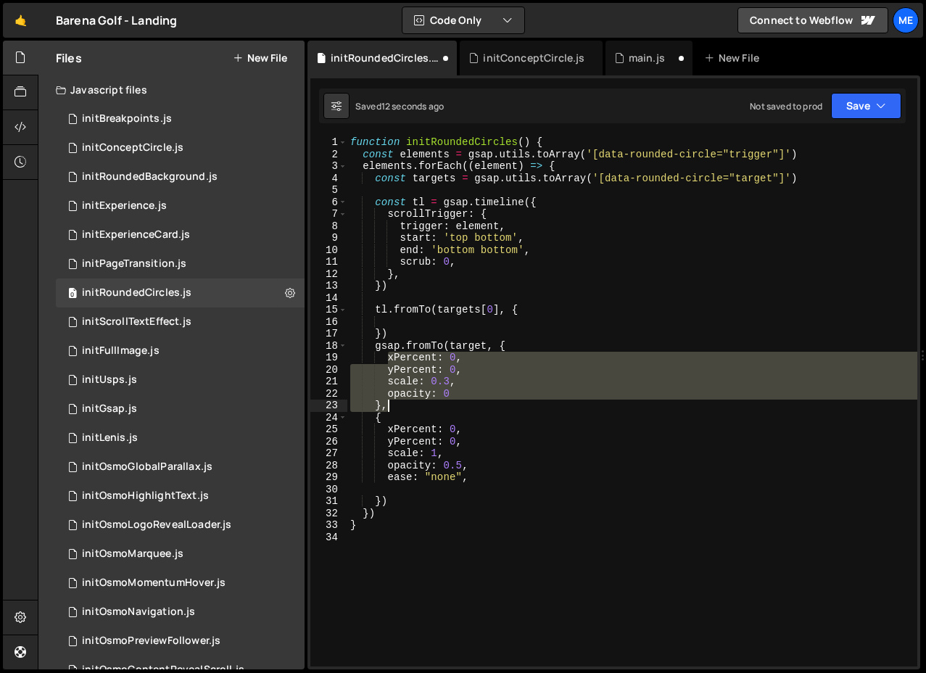
drag, startPoint x: 385, startPoint y: 358, endPoint x: 501, endPoint y: 392, distance: 121.0
click at [501, 392] on div "function initRoundedCircles ( ) { const elements = gsap . utils . toArray ( '[d…" at bounding box center [633, 413] width 570 height 554
type textarea "scale: 0.3, opacity: 0"
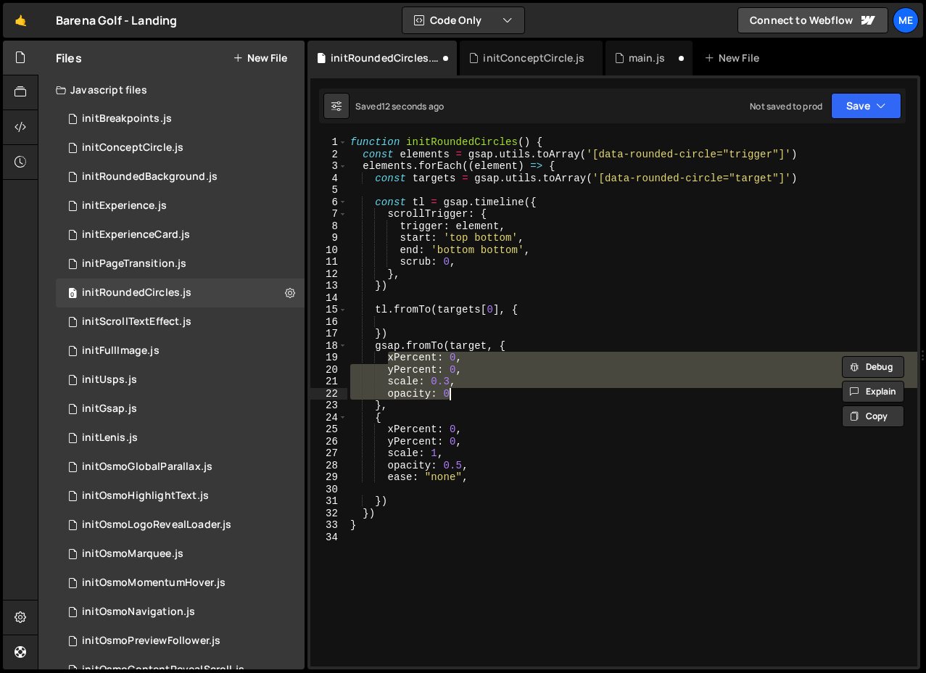
click at [424, 323] on div "function initRoundedCircles ( ) { const elements = gsap . utils . toArray ( '[d…" at bounding box center [633, 413] width 570 height 554
paste textarea "opacity: 0"
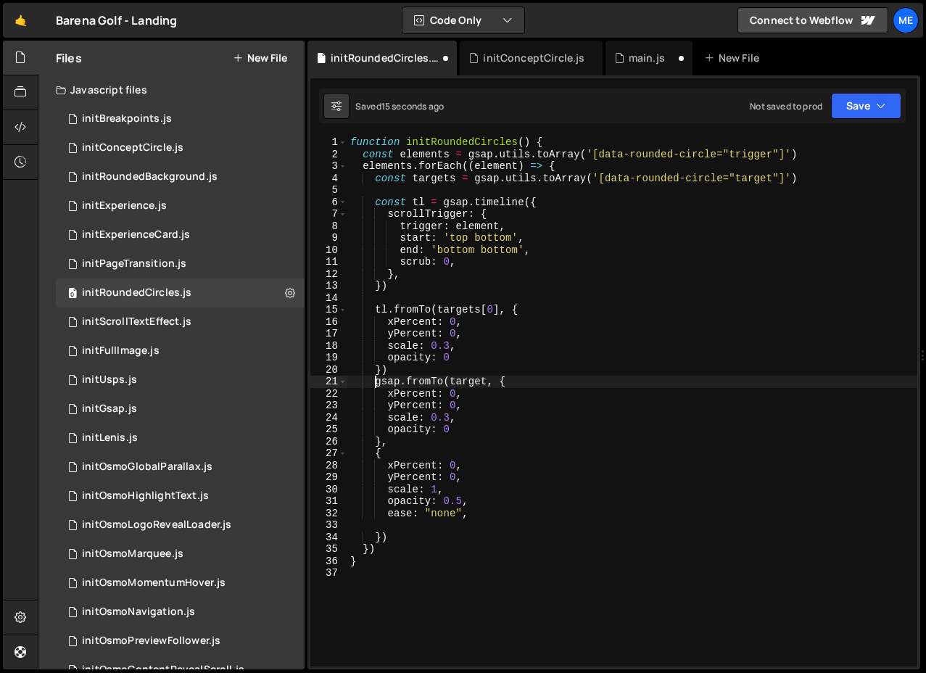
click at [377, 382] on div "function initRoundedCircles ( ) { const elements = gsap . utils . toArray ( '[d…" at bounding box center [633, 413] width 570 height 554
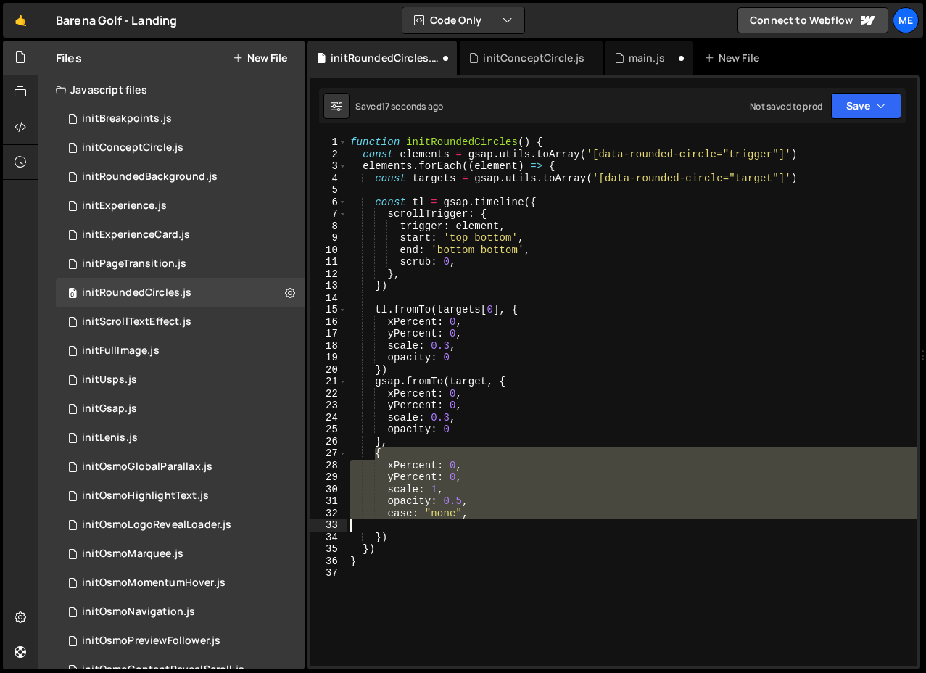
drag, startPoint x: 376, startPoint y: 455, endPoint x: 381, endPoint y: 535, distance: 80.0
click at [381, 535] on div "function initRoundedCircles ( ) { const elements = gsap . utils . toArray ( '[d…" at bounding box center [633, 413] width 570 height 554
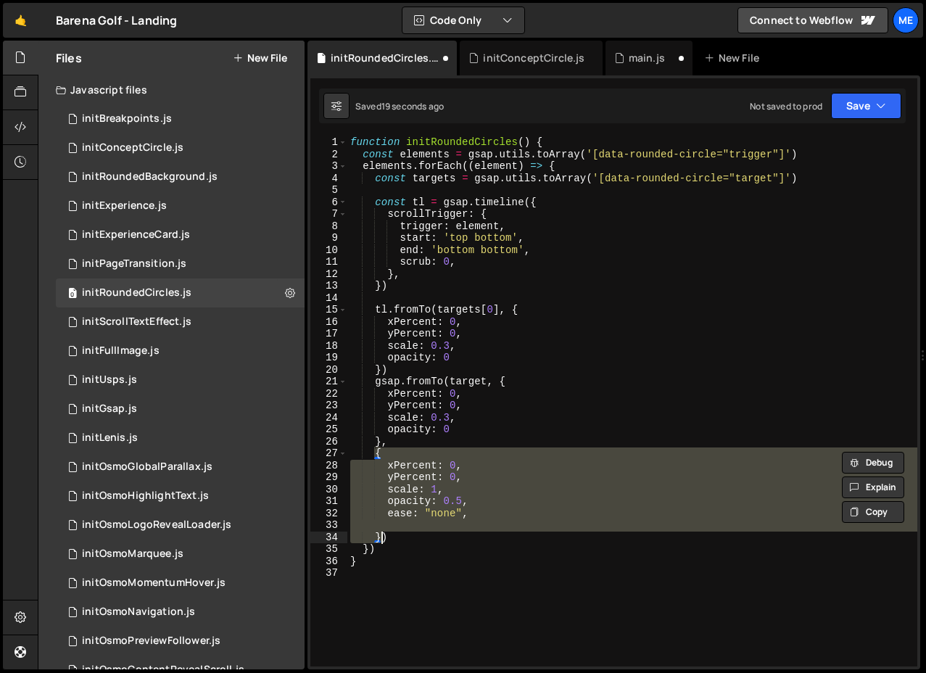
click at [381, 369] on div "function initRoundedCircles ( ) { const elements = gsap . utils . toArray ( '[d…" at bounding box center [633, 413] width 570 height 554
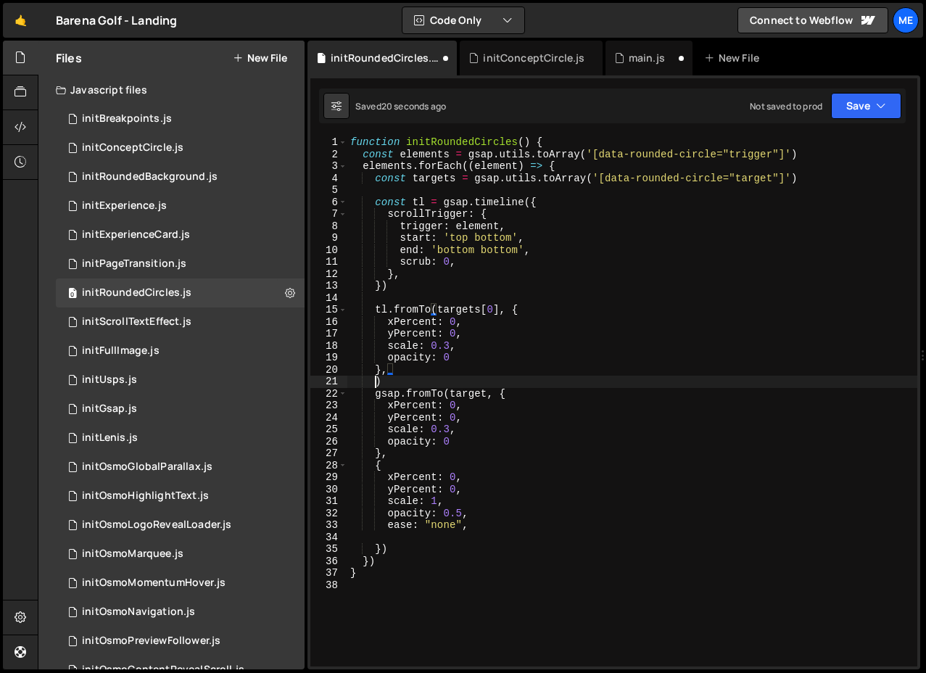
paste textarea "}"
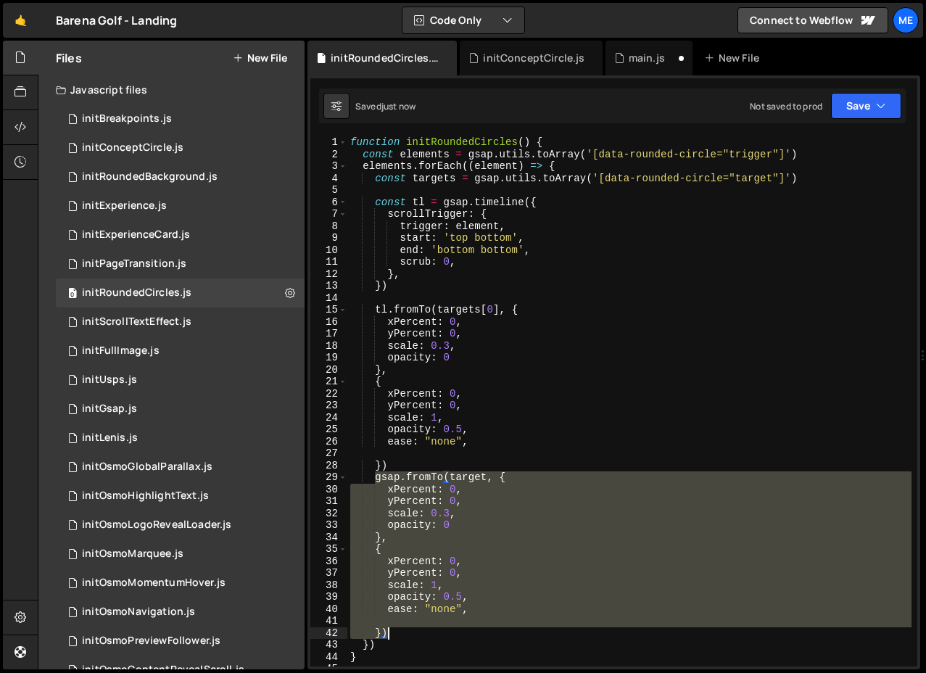
drag, startPoint x: 375, startPoint y: 478, endPoint x: 429, endPoint y: 636, distance: 167.3
click at [429, 636] on div "function initRoundedCircles ( ) { const elements = gsap . utils . toArray ( '[d…" at bounding box center [630, 413] width 564 height 554
type textarea "})"
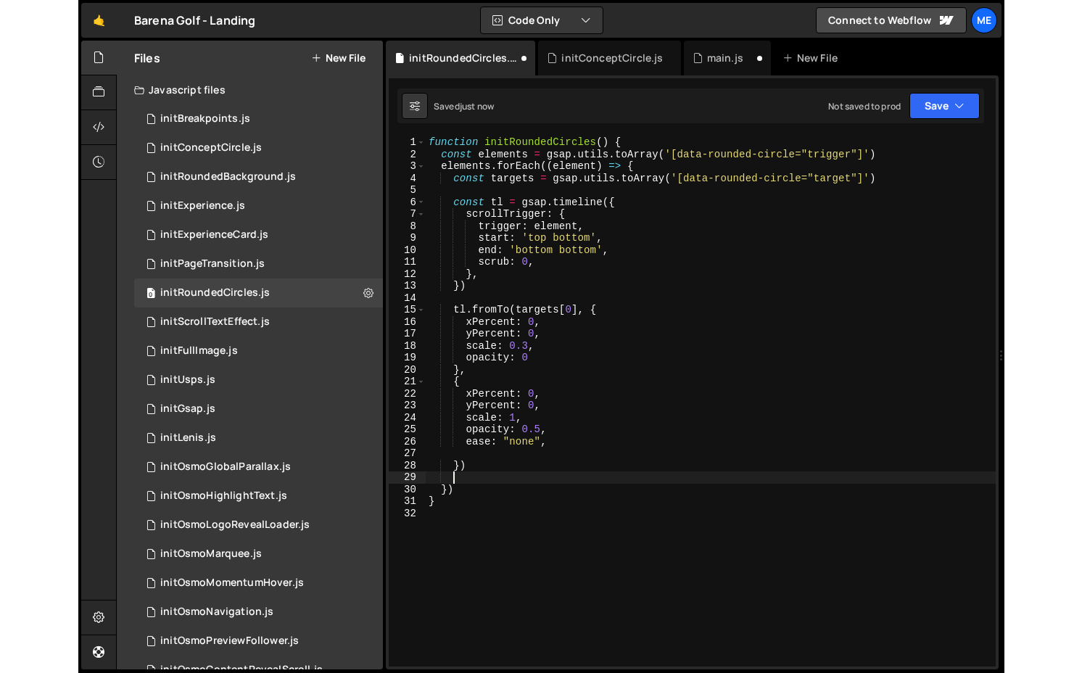
scroll to position [0, 0]
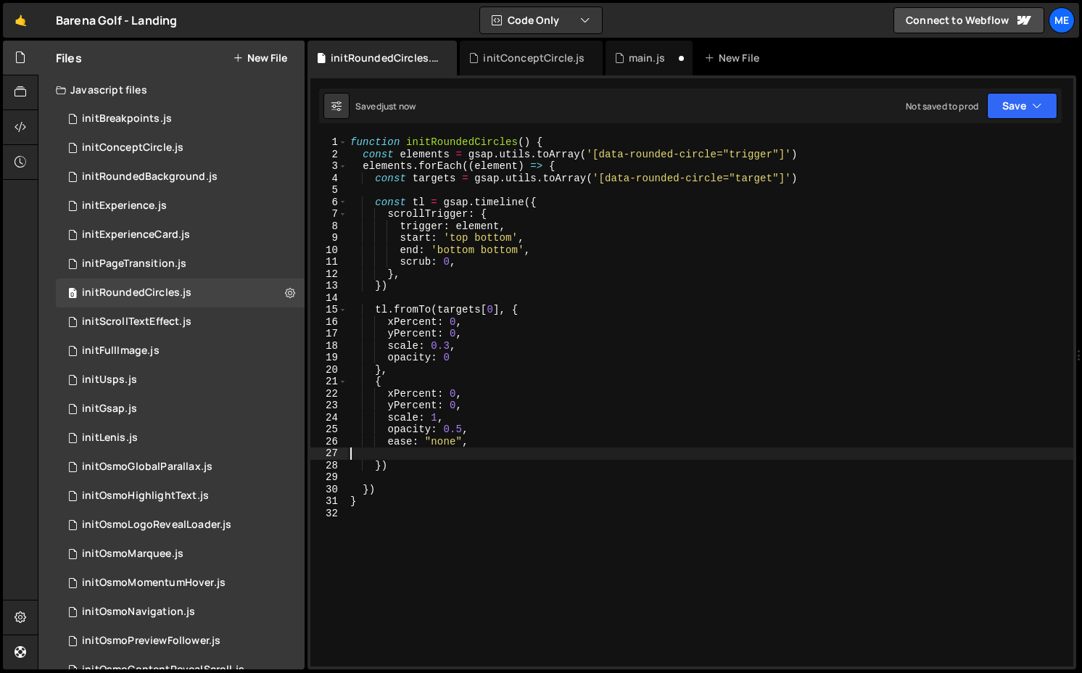
click at [480, 454] on div "function initRoundedCircles ( ) { const elements = gsap . utils . toArray ( '[d…" at bounding box center [711, 413] width 726 height 554
type textarea "ease: "none","
click at [508, 200] on div "function initRoundedCircles ( ) { const elements = gsap . utils . toArray ( '[d…" at bounding box center [711, 413] width 726 height 554
type textarea "const tl = gsap.timeline({"
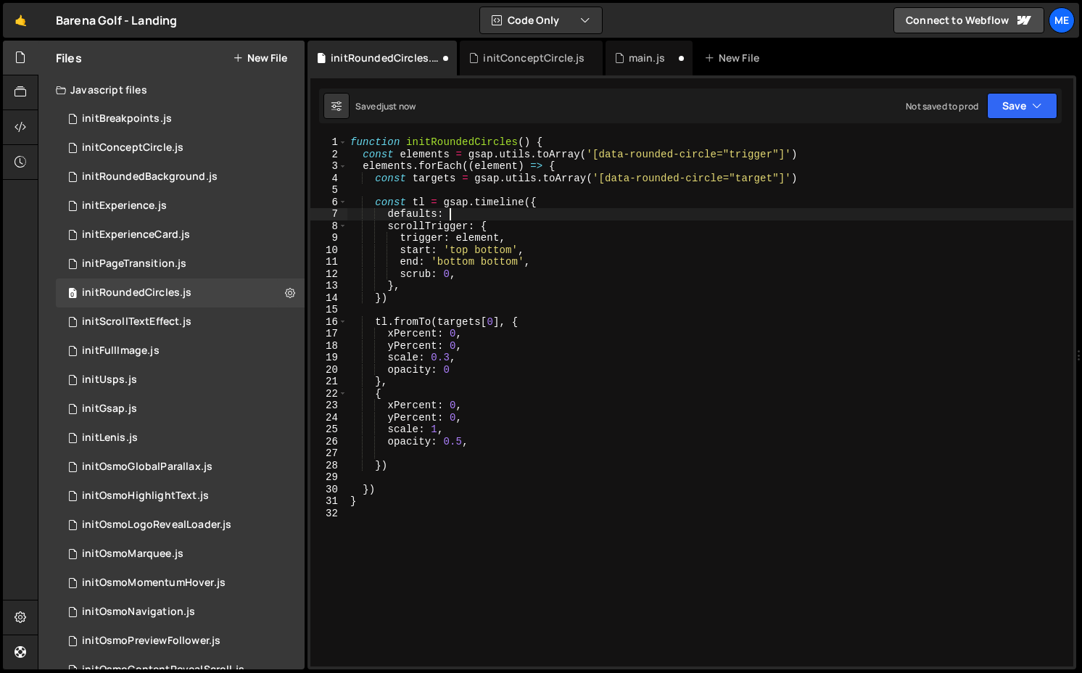
type textarea "defaults: {}"
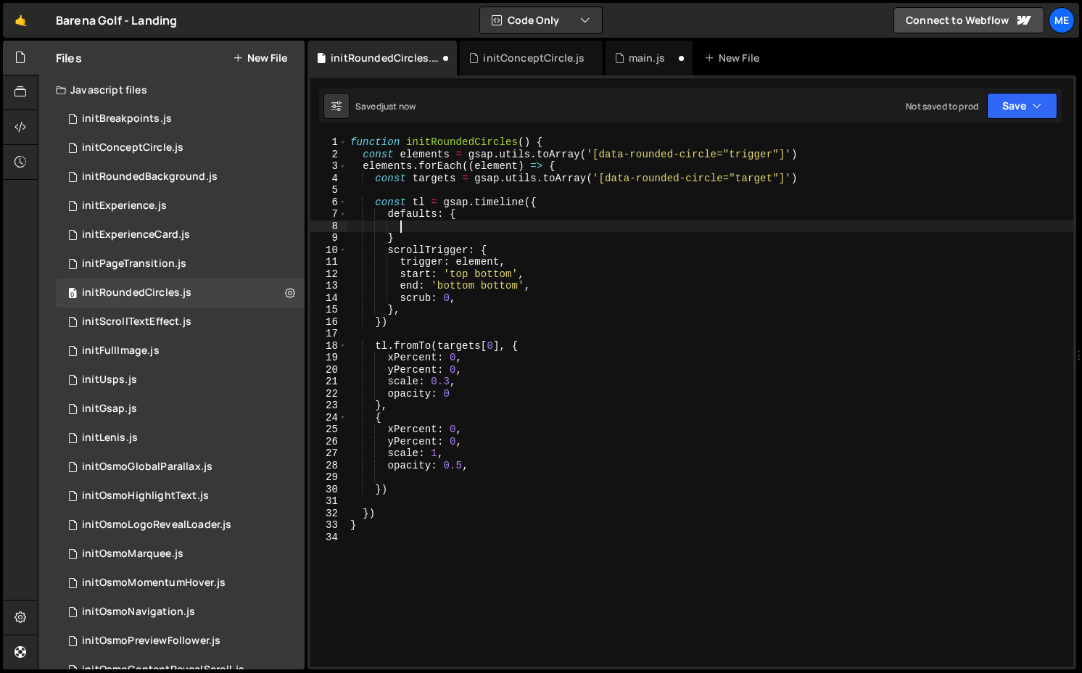
paste textarea "ease: "none","
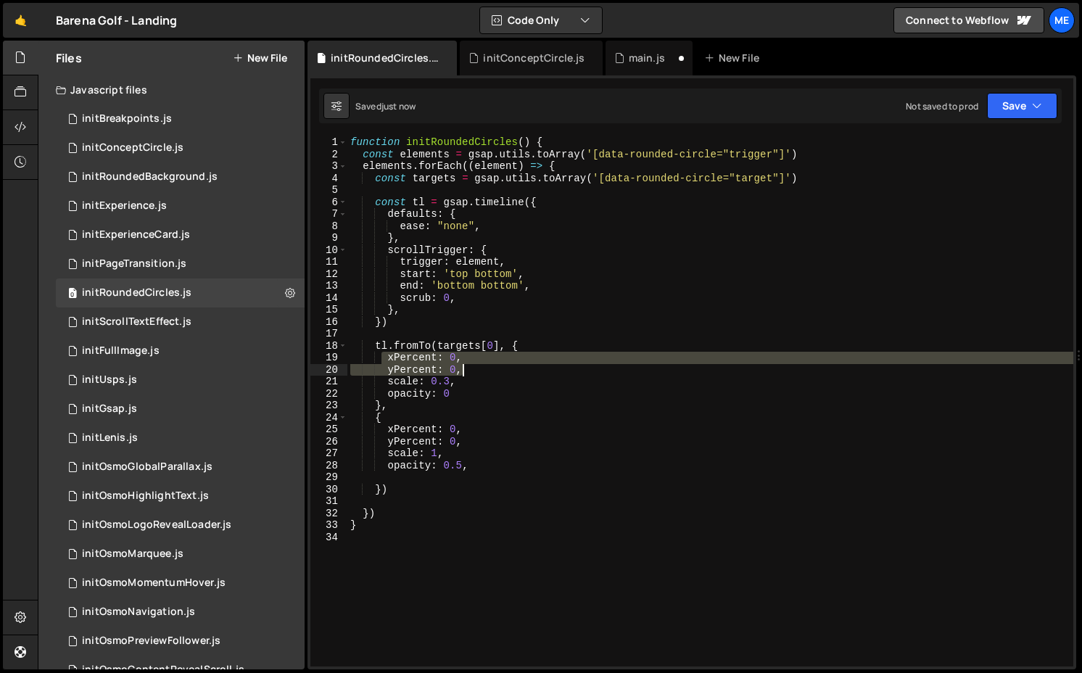
drag, startPoint x: 383, startPoint y: 359, endPoint x: 477, endPoint y: 369, distance: 94.1
click at [477, 369] on div "function initRoundedCircles ( ) { const elements = gsap . utils . toArray ( '[d…" at bounding box center [711, 413] width 726 height 554
type textarea "xPercent: 0, yPercent: 0,"
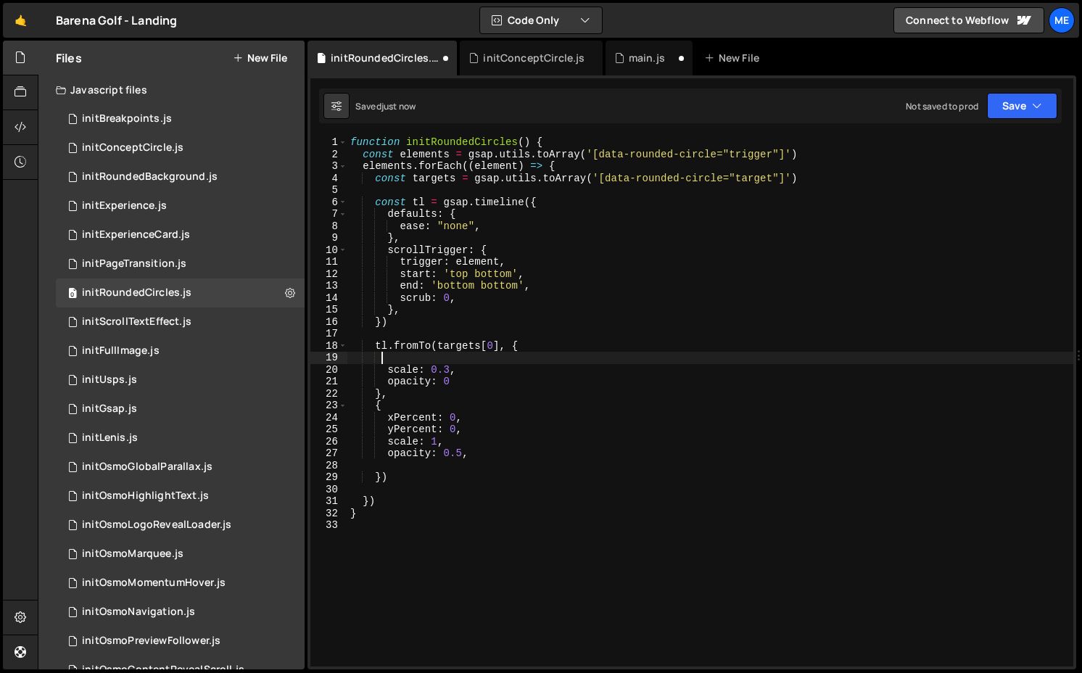
type textarea "xPercent: 0, yPercent: 0,"
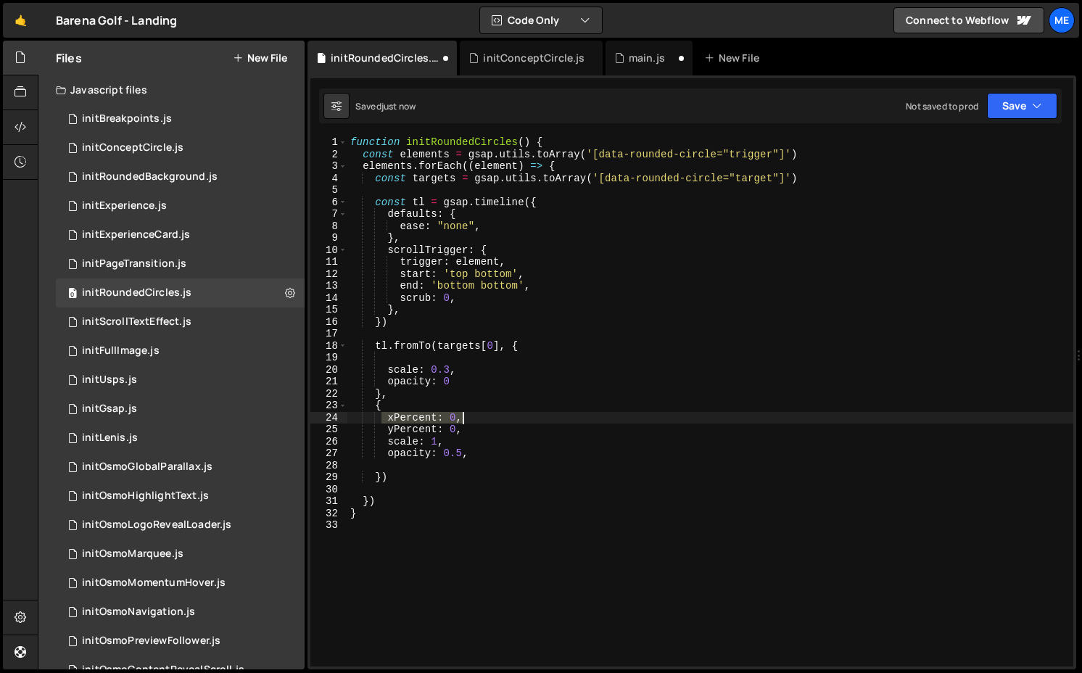
drag, startPoint x: 384, startPoint y: 413, endPoint x: 506, endPoint y: 424, distance: 122.4
click at [506, 424] on div "function initRoundedCircles ( ) { const elements = gsap . utils . toArray ( '[d…" at bounding box center [711, 413] width 726 height 554
type textarea "xPercent: 0, yPercent: 0,"
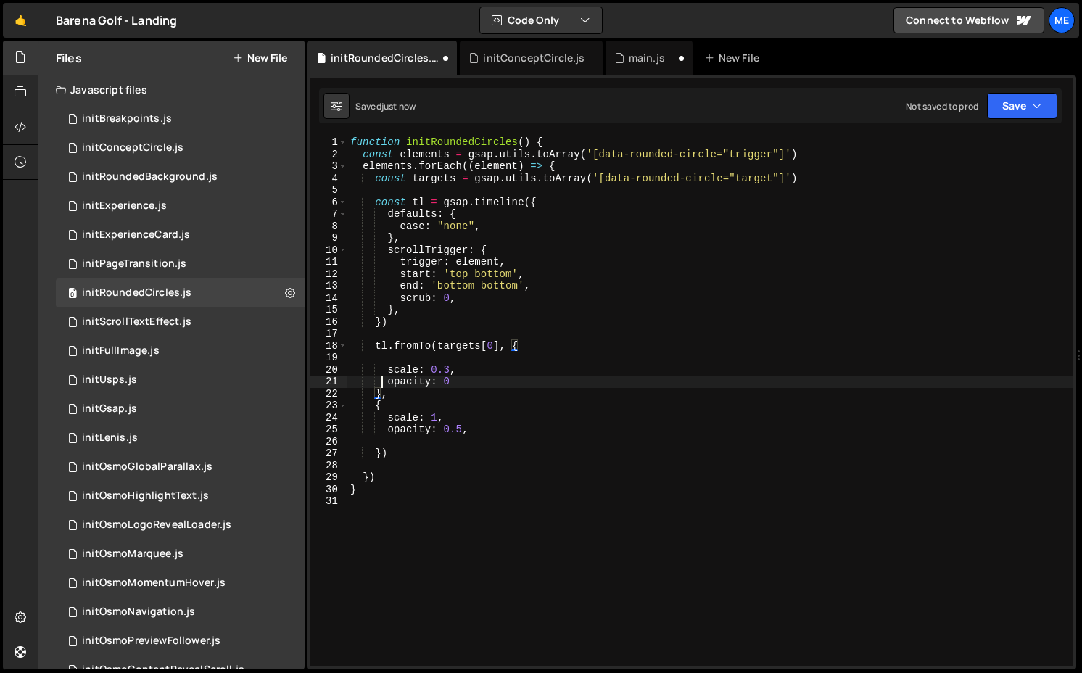
type textarea "scale: 0.3,"
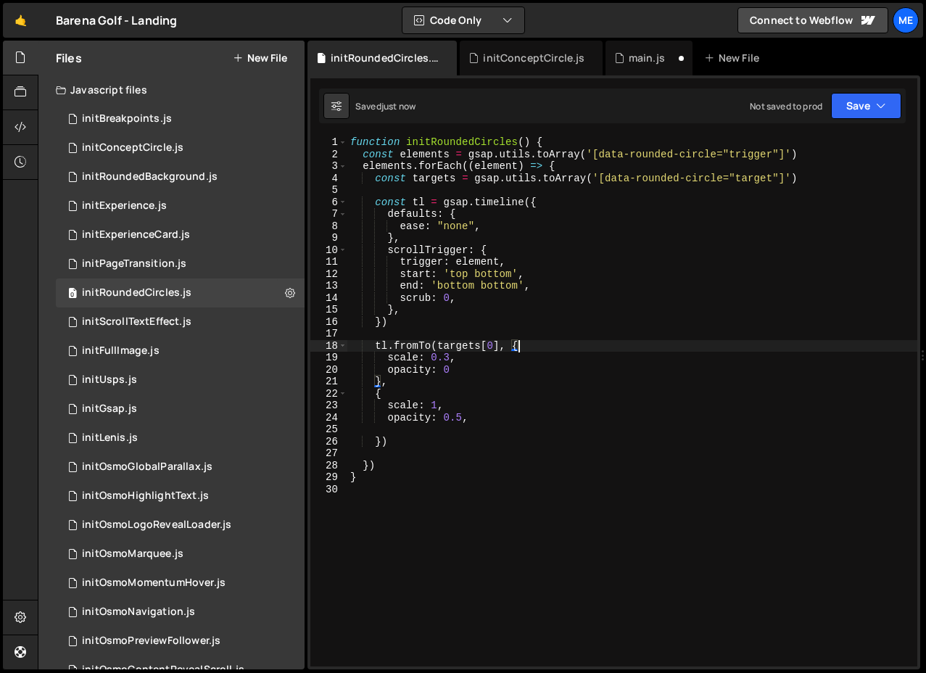
click at [508, 378] on div "function initRoundedCircles ( ) { const elements = gsap . utils . toArray ( '[d…" at bounding box center [633, 413] width 570 height 554
drag, startPoint x: 499, startPoint y: 346, endPoint x: 482, endPoint y: 346, distance: 16.7
click at [482, 346] on div "function initRoundedCircles ( ) { const elements = gsap . utils . toArray ( '[d…" at bounding box center [633, 413] width 570 height 554
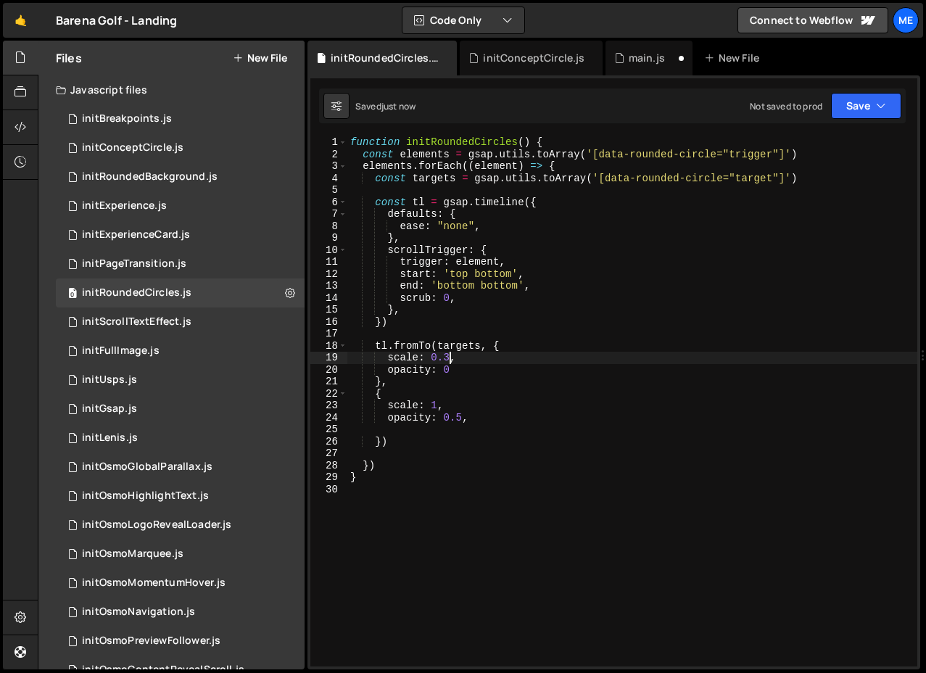
click at [452, 359] on div "function initRoundedCircles ( ) { const elements = gsap . utils . toArray ( '[d…" at bounding box center [633, 413] width 570 height 554
click at [467, 369] on div "function initRoundedCircles ( ) { const elements = gsap . utils . toArray ( '[d…" at bounding box center [633, 413] width 570 height 554
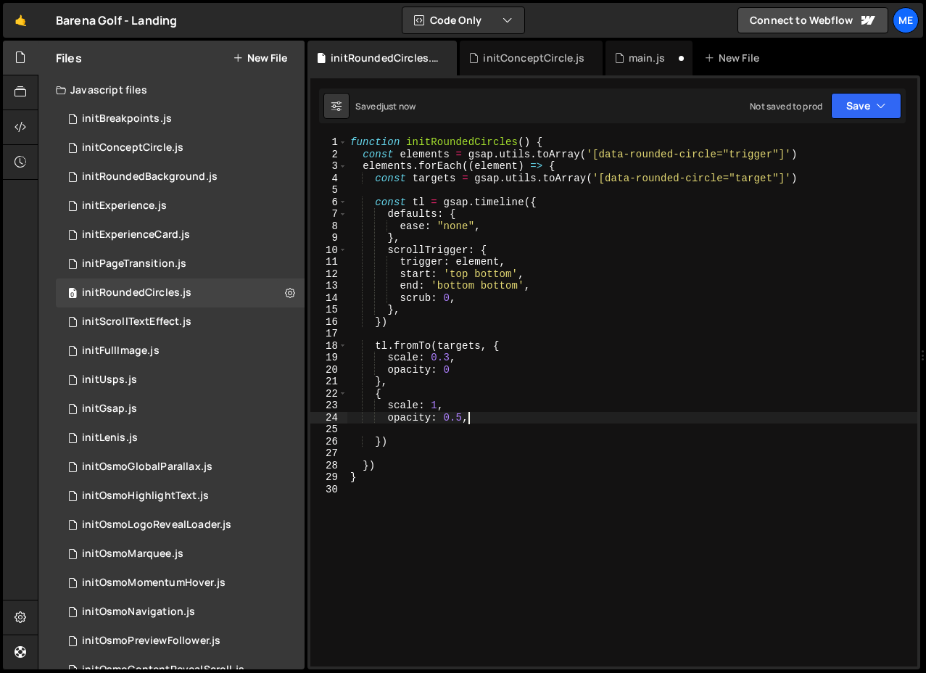
click at [469, 418] on div "function initRoundedCircles ( ) { const elements = gsap . utils . toArray ( '[d…" at bounding box center [633, 413] width 570 height 554
click at [464, 418] on div "function initRoundedCircles ( ) { const elements = gsap . utils . toArray ( '[d…" at bounding box center [633, 413] width 570 height 554
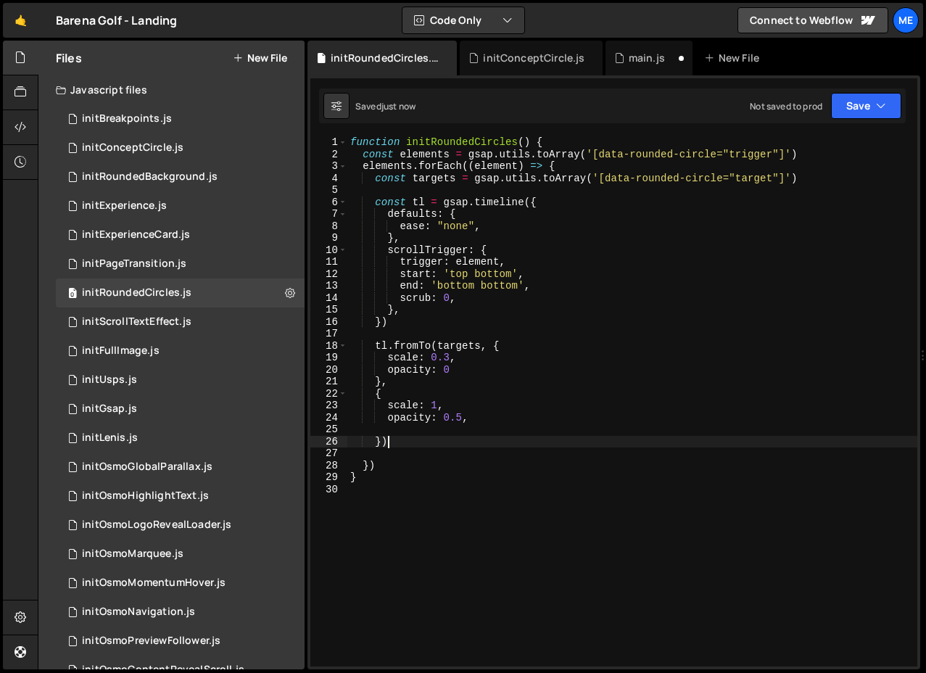
click at [469, 445] on div "function initRoundedCircles ( ) { const elements = gsap . utils . toArray ( '[d…" at bounding box center [633, 413] width 570 height 554
type textarea "})"
click at [469, 431] on div "function initRoundedCircles ( ) { const elements = gsap . utils . toArray ( '[d…" at bounding box center [633, 413] width 570 height 554
type textarea "opacity: 0.5,"
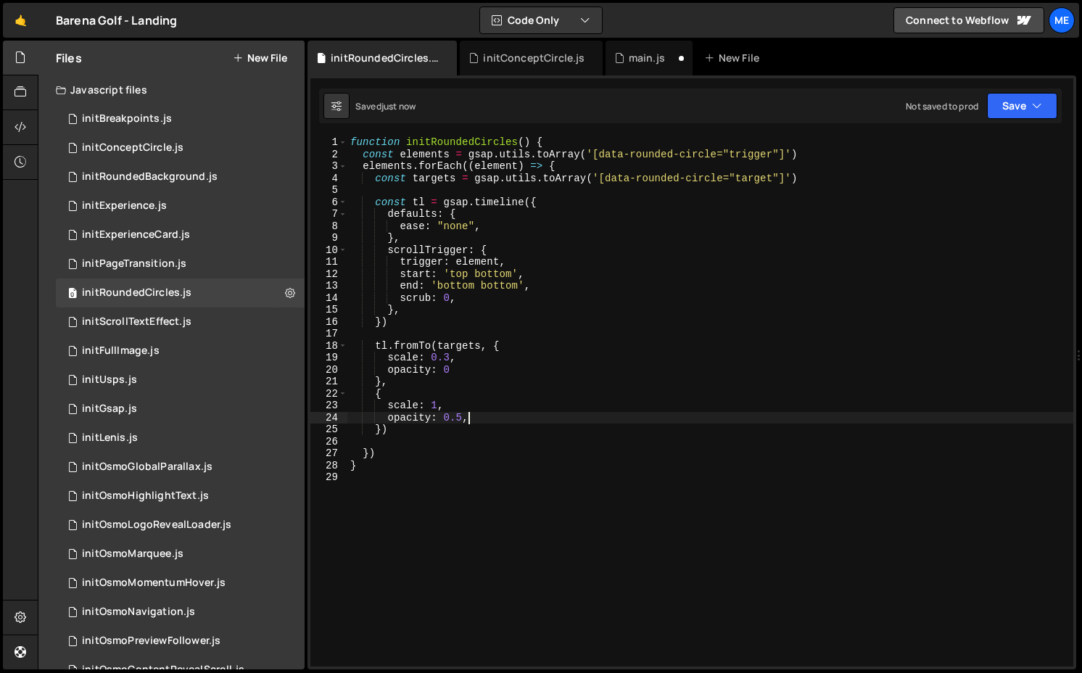
click at [450, 443] on div "function initRoundedCircles ( ) { const elements = gsap . utils . toArray ( '[d…" at bounding box center [711, 413] width 726 height 554
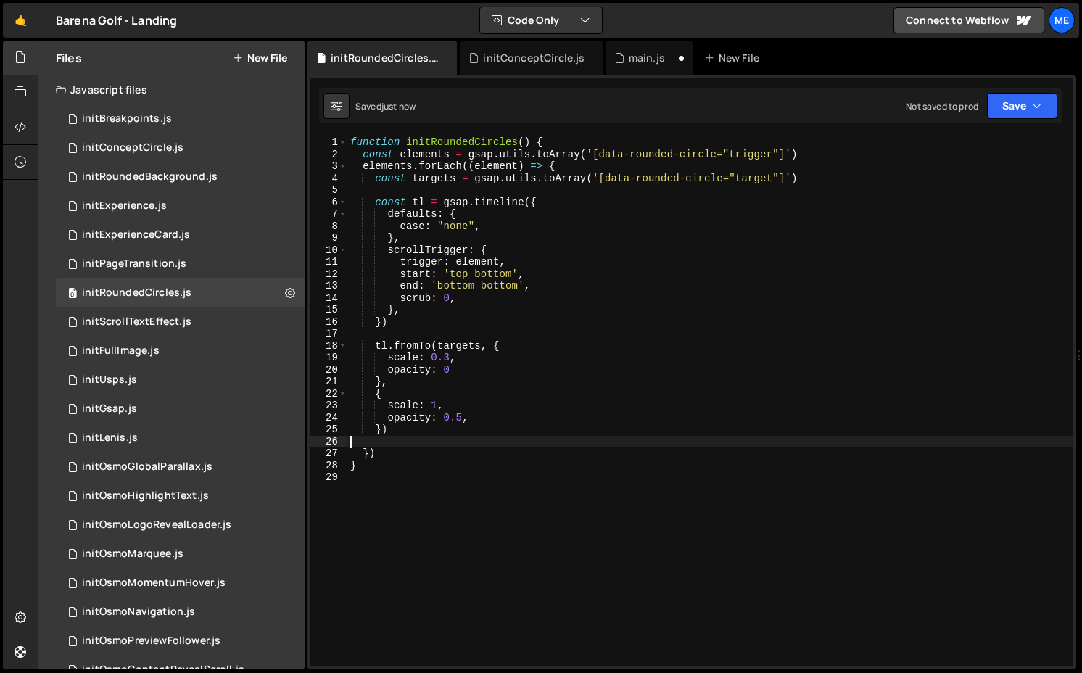
click at [383, 424] on div "function initRoundedCircles ( ) { const elements = gsap . utils . toArray ( '[d…" at bounding box center [711, 413] width 726 height 554
type textarea ")"
click at [485, 150] on div "function initRoundedCircles ( ) { const elements = gsap . utils . toArray ( '[d…" at bounding box center [711, 413] width 726 height 554
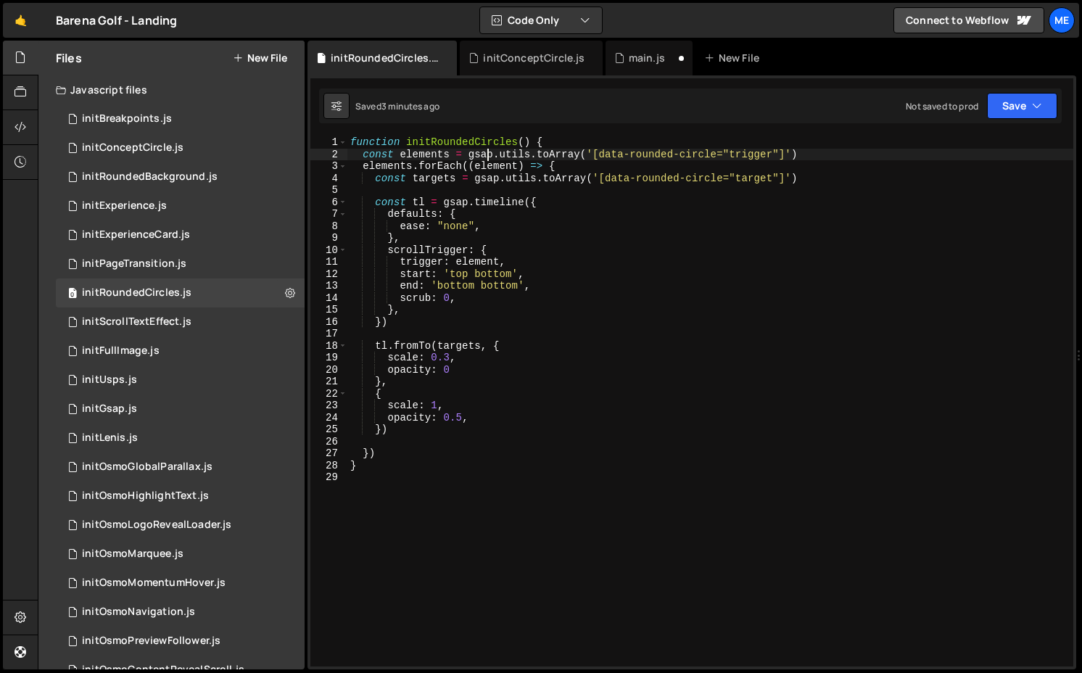
click at [485, 150] on div "function initRoundedCircles ( ) { const elements = gsap . utils . toArray ( '[d…" at bounding box center [711, 413] width 726 height 554
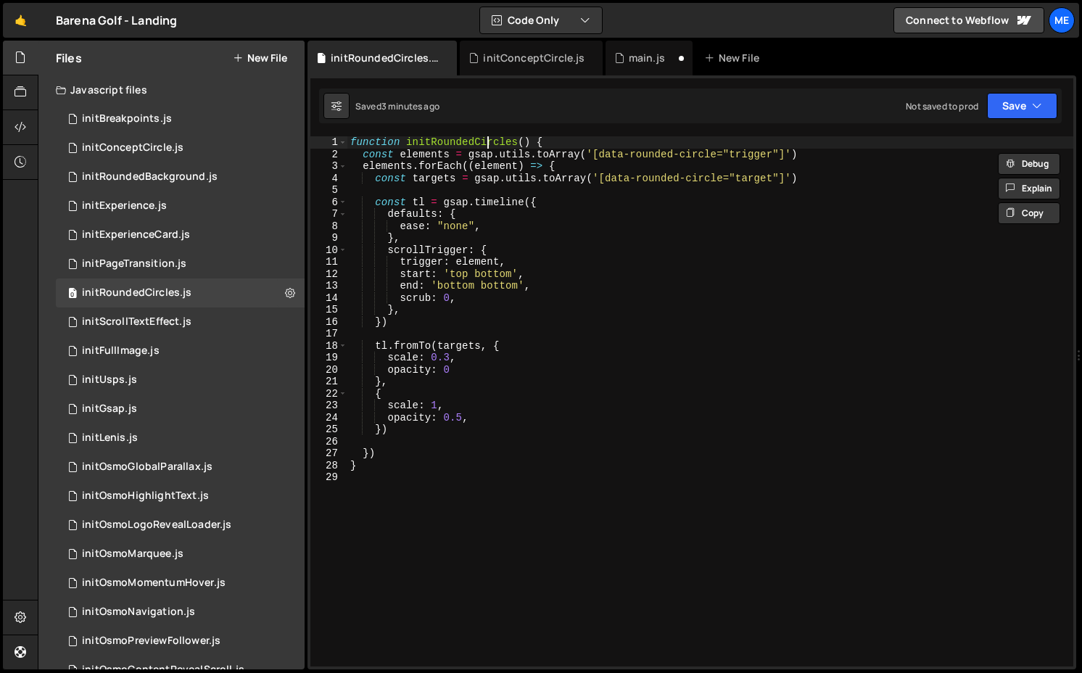
click at [485, 140] on div "function initRoundedCircles ( ) { const elements = gsap . utils . toArray ( '[d…" at bounding box center [711, 413] width 726 height 554
type textarea "function initRoundedCircles() {"
click at [485, 140] on div "function initRoundedCircles ( ) { const elements = gsap . utils . toArray ( '[d…" at bounding box center [711, 413] width 726 height 554
click at [508, 46] on div "main.js" at bounding box center [649, 58] width 87 height 35
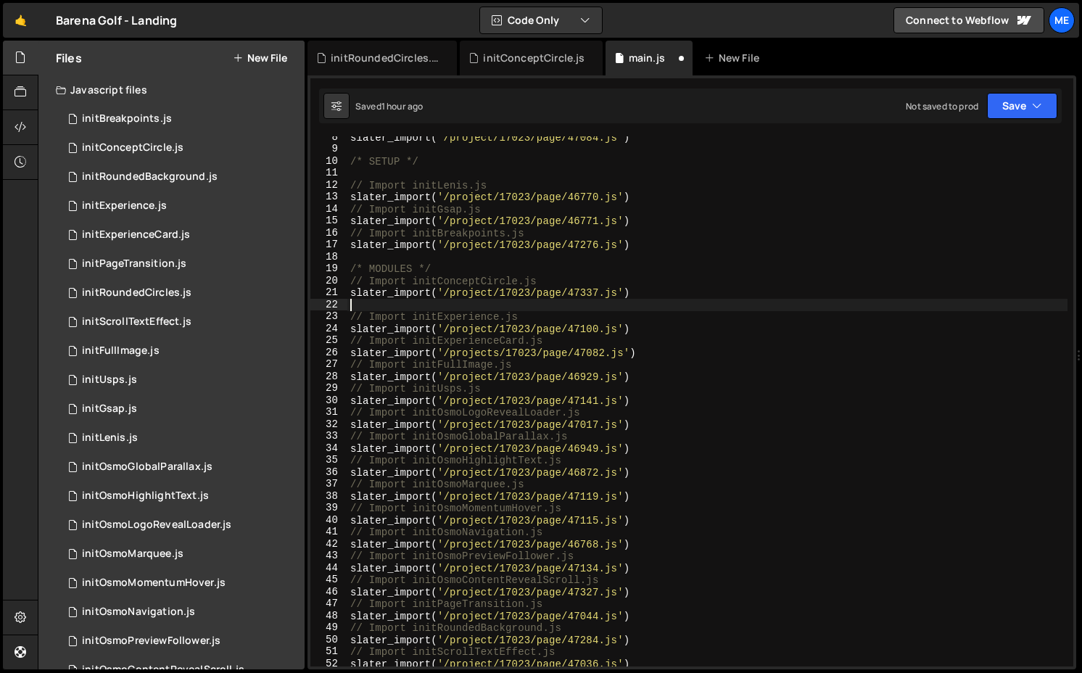
click at [508, 300] on div "slater_import ( '/project/17023/page/47084.js' ) /* SETUP */ // Import initLeni…" at bounding box center [708, 408] width 720 height 554
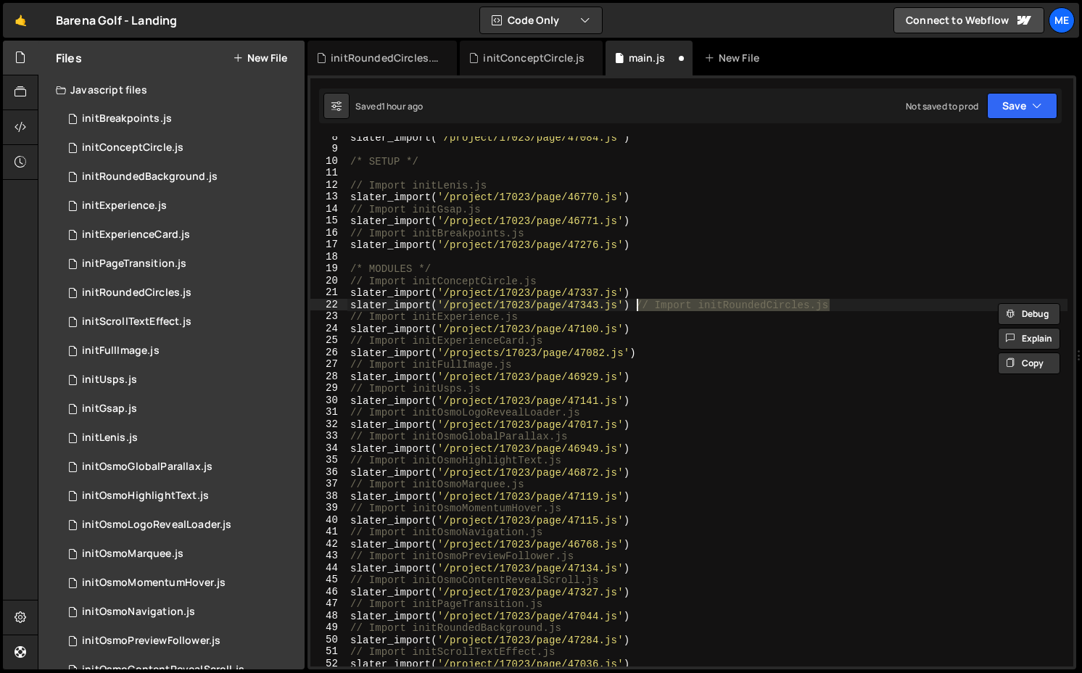
click at [508, 292] on div "slater_import ( '/project/17023/page/47084.js' ) /* SETUP */ // Import initLeni…" at bounding box center [708, 408] width 720 height 554
type textarea "slater_import('/project/17023/page/47337.js')"
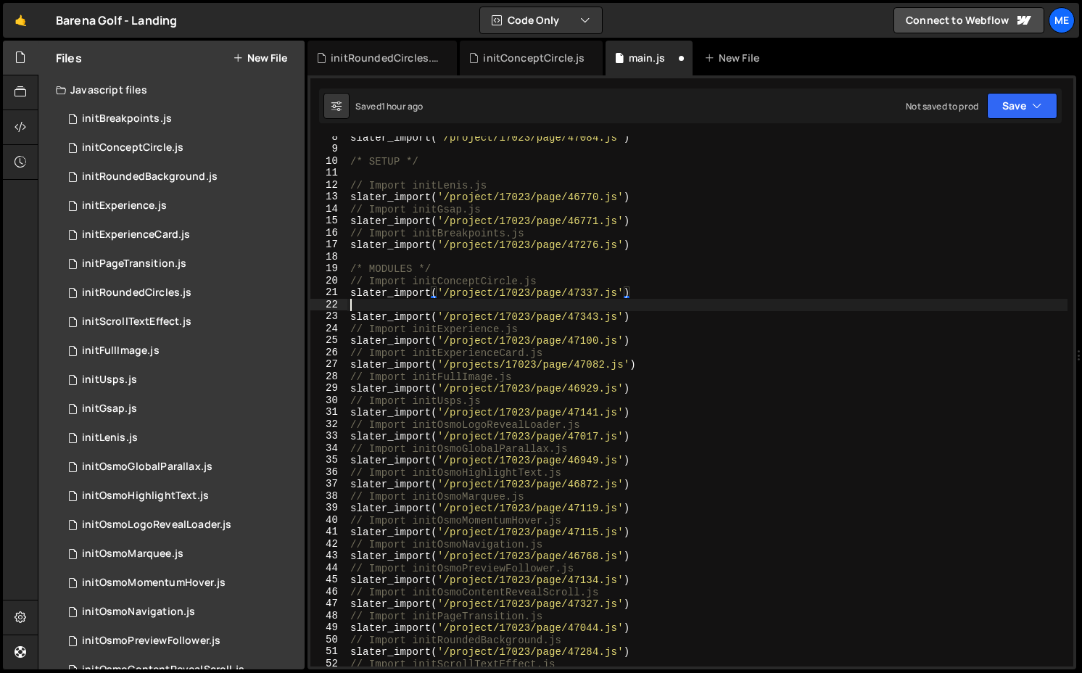
scroll to position [0, 0]
paste textarea "// Import initRoundedCircles.js"
click at [489, 307] on div "slater_import ( '/project/17023/page/47084.js' ) /* SETUP */ // Import initLeni…" at bounding box center [708, 408] width 720 height 554
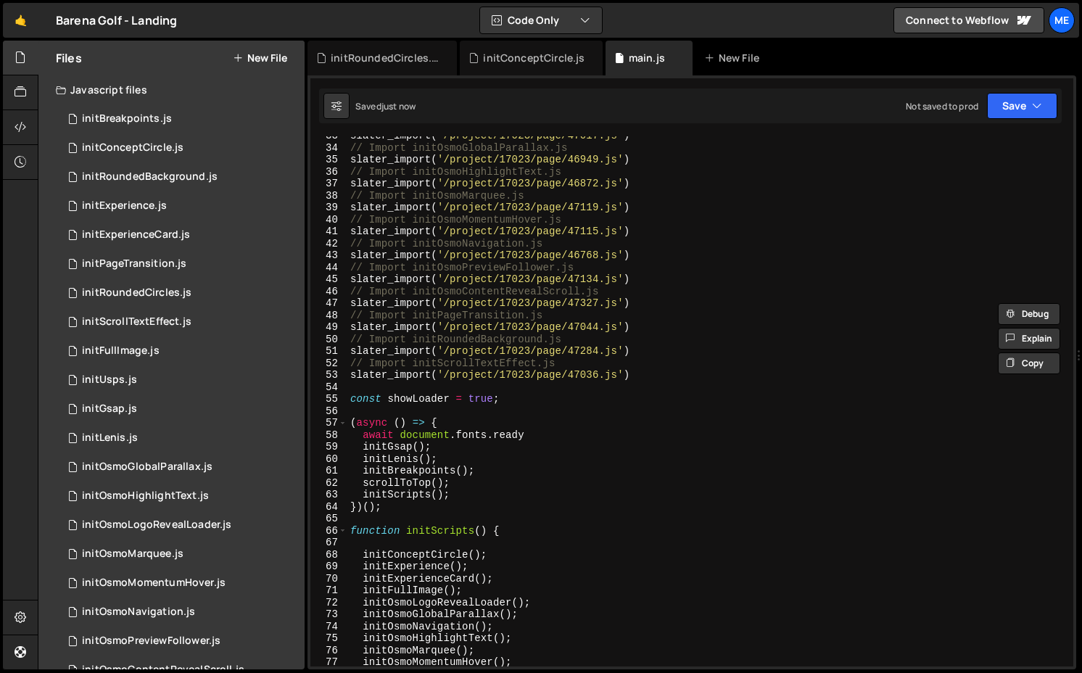
scroll to position [702, 0]
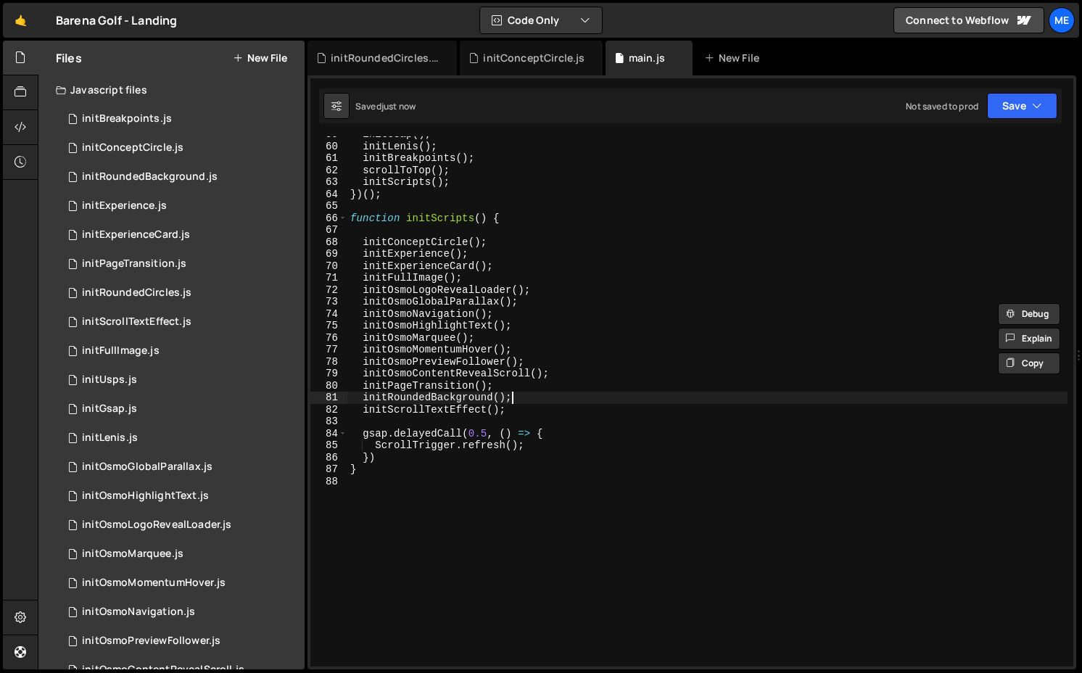
click at [508, 397] on div "initGsap ( ) ; initLenis ( ) ; initBreakpoints ( ) ; scrollToTop ( ) ; initScri…" at bounding box center [708, 405] width 720 height 554
type textarea "initRoundedBackground();"
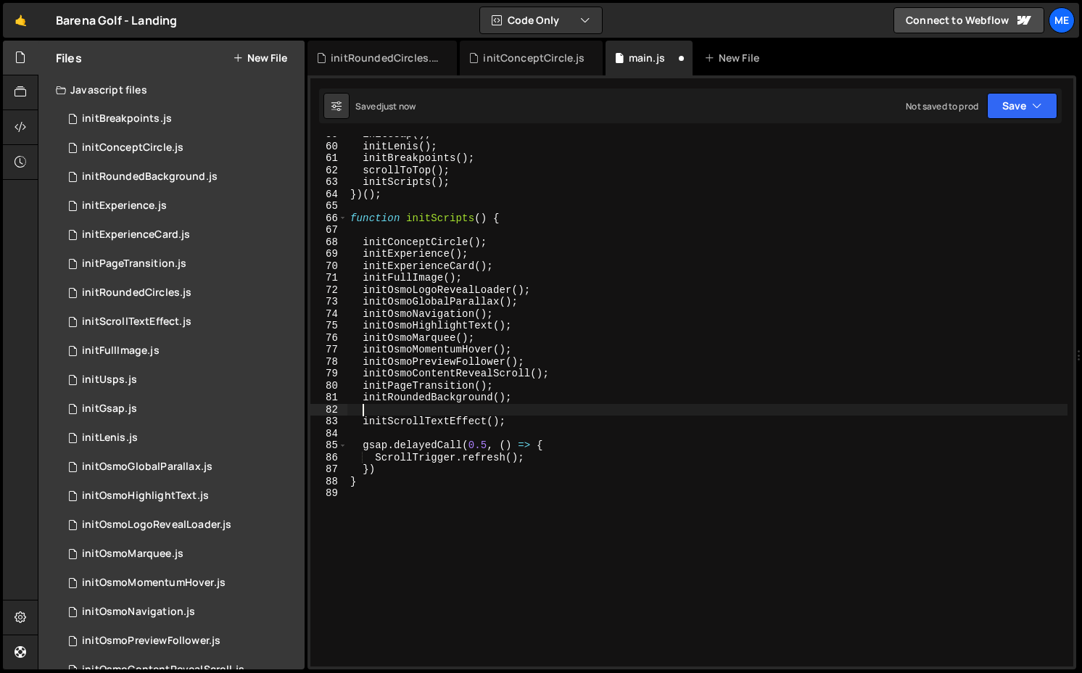
paste textarea "initRoundedCircles"
type textarea "initRoundedCircles();"
click at [387, 44] on div "initRoundedCircles.js" at bounding box center [382, 58] width 149 height 35
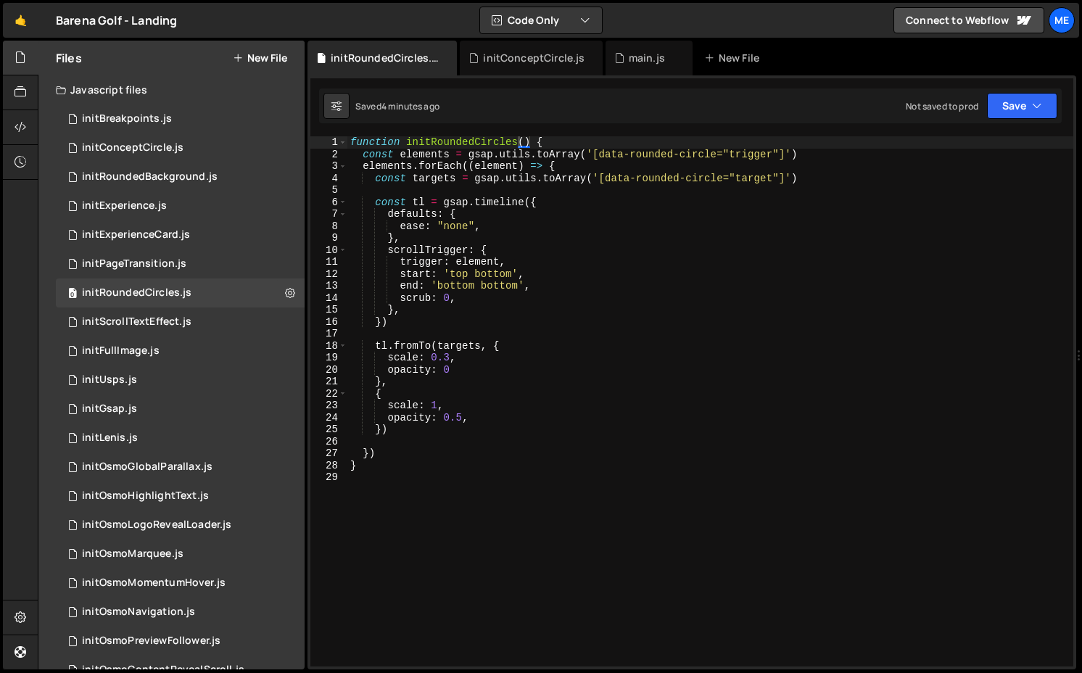
type textarea "opacity: 0.5,"
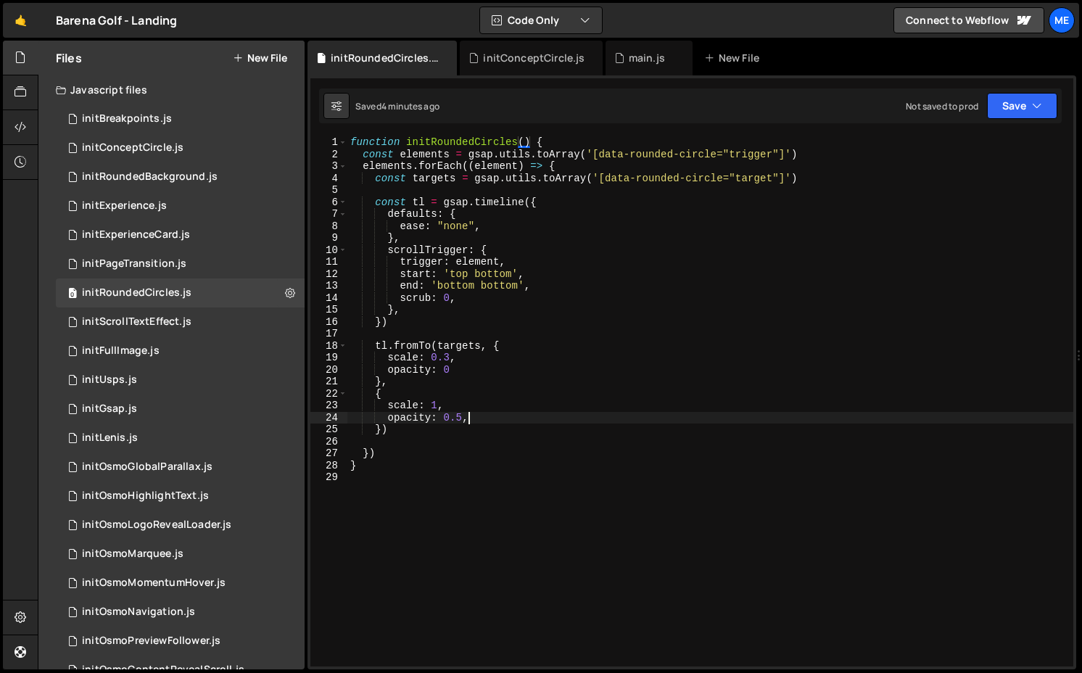
click at [488, 419] on div "function initRoundedCircles ( ) { const elements = gsap . utils . toArray ( '[d…" at bounding box center [711, 413] width 726 height 554
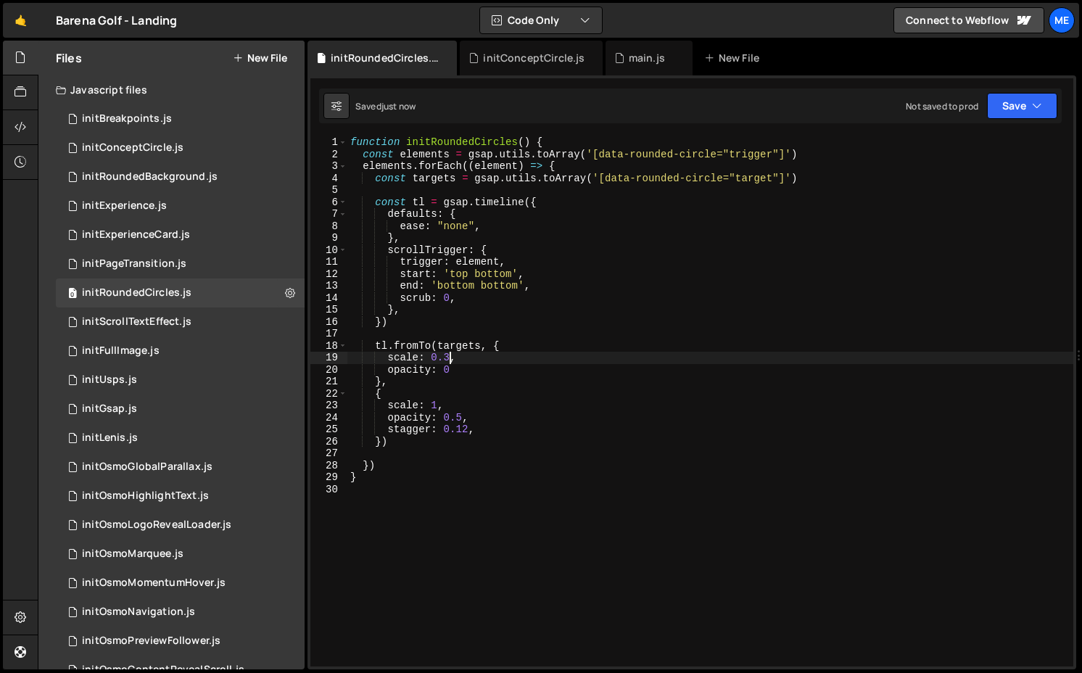
click at [449, 355] on div "function initRoundedCircles ( ) { const elements = gsap . utils . toArray ( '[d…" at bounding box center [711, 413] width 726 height 554
click at [459, 363] on div "function initRoundedCircles ( ) { const elements = gsap . utils . toArray ( '[d…" at bounding box center [711, 413] width 726 height 554
click at [461, 268] on div "function initRoundedCircles ( ) { const elements = gsap . utils . toArray ( '[d…" at bounding box center [711, 413] width 726 height 554
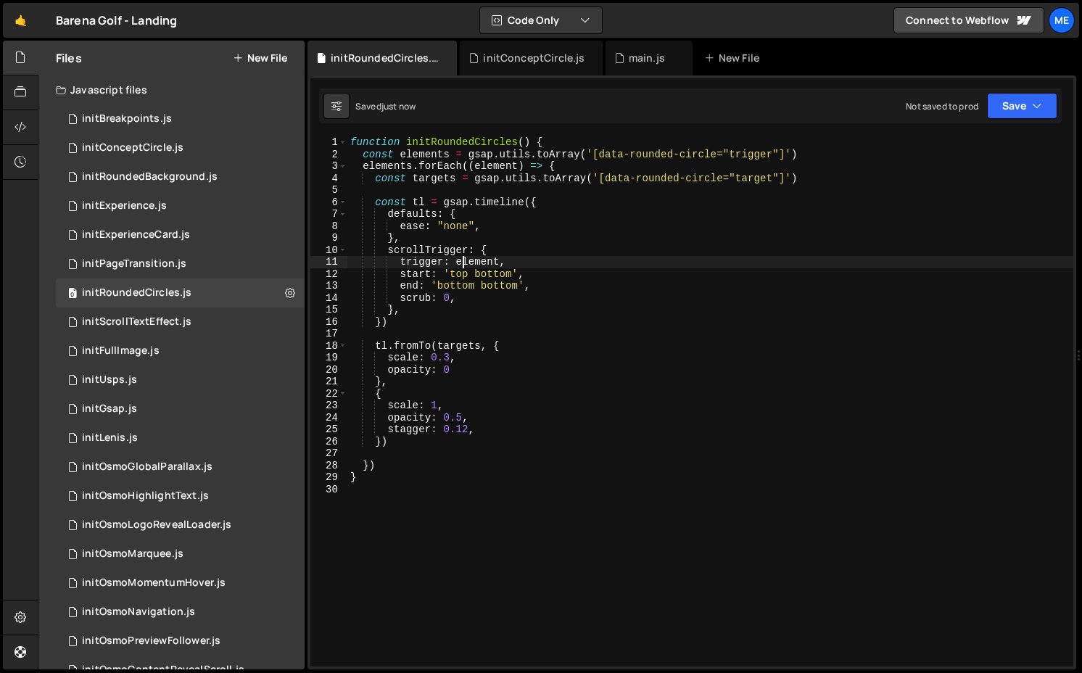
click at [486, 277] on div "function initRoundedCircles ( ) { const elements = gsap . utils . toArray ( '[d…" at bounding box center [711, 413] width 726 height 554
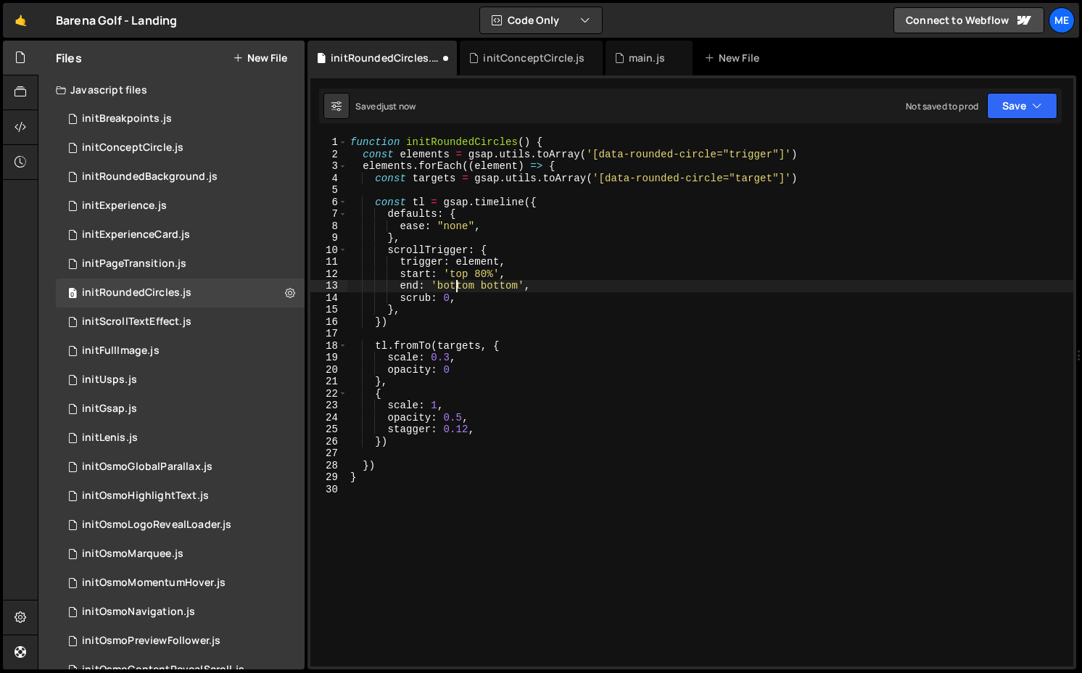
click at [456, 286] on div "function initRoundedCircles ( ) { const elements = gsap . utils . toArray ( '[d…" at bounding box center [711, 413] width 726 height 554
click at [461, 415] on div "function initRoundedCircles ( ) { const elements = gsap . utils . toArray ( '[d…" at bounding box center [711, 413] width 726 height 554
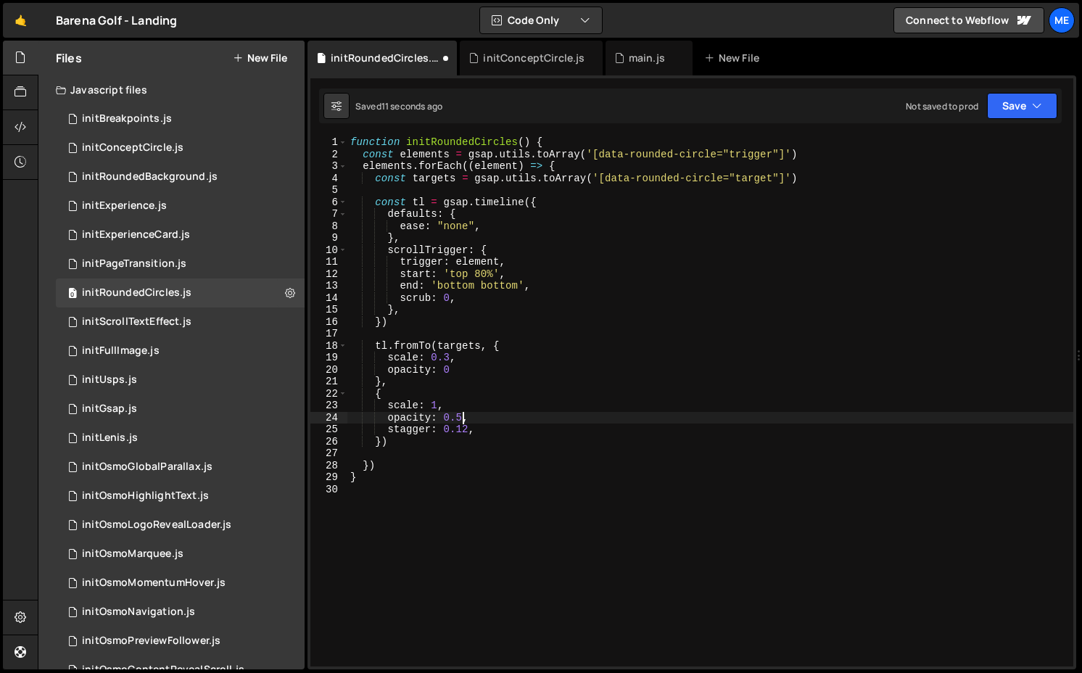
scroll to position [0, 7]
click at [502, 168] on div "function initRoundedCircles ( ) { const elements = gsap . utils . toArray ( '[d…" at bounding box center [711, 413] width 726 height 554
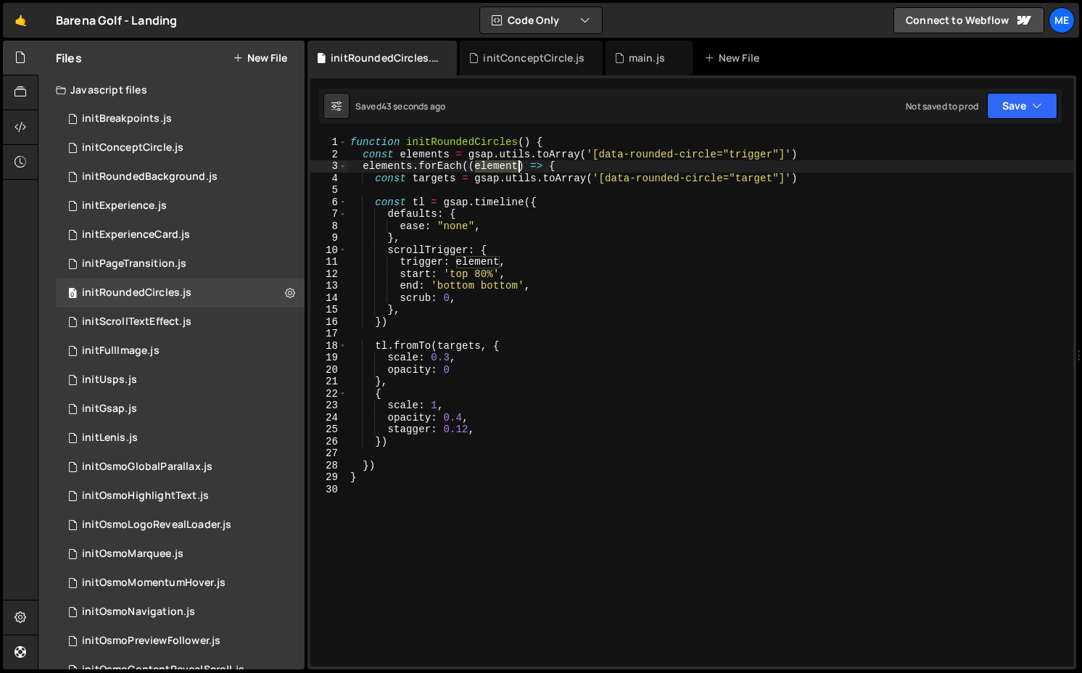
click at [502, 168] on div "function initRoundedCircles ( ) { const elements = gsap . utils . toArray ( '[d…" at bounding box center [711, 413] width 726 height 554
click at [453, 341] on div "function initRoundedCircles ( ) { const elements = gsap . utils . toArray ( '[d…" at bounding box center [711, 413] width 726 height 554
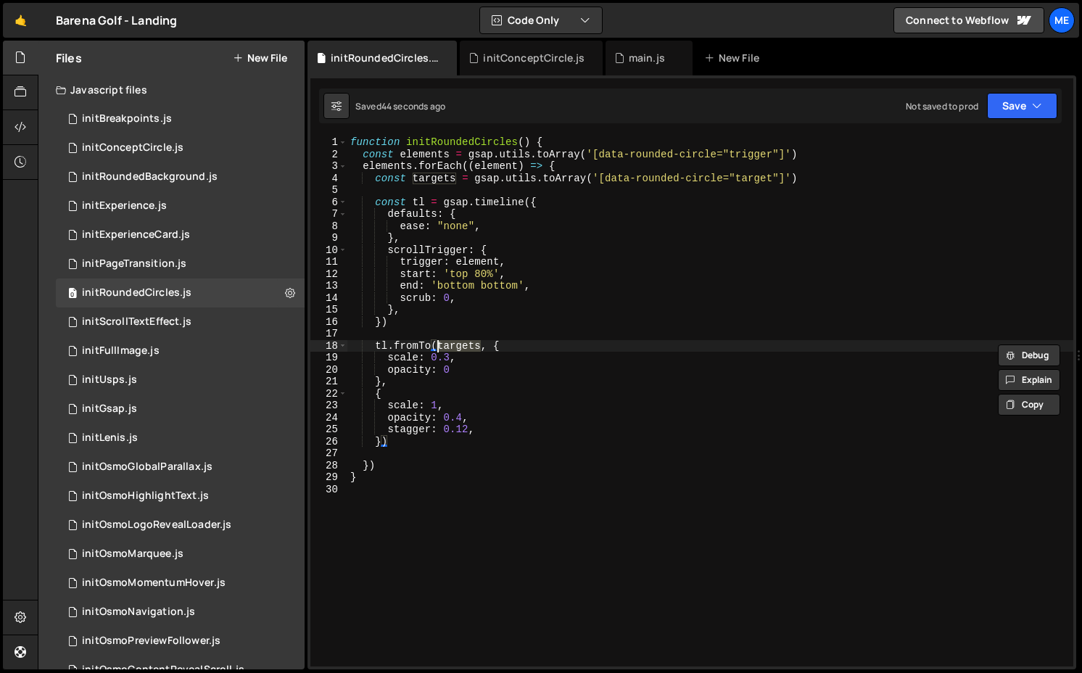
paste textarea "element"
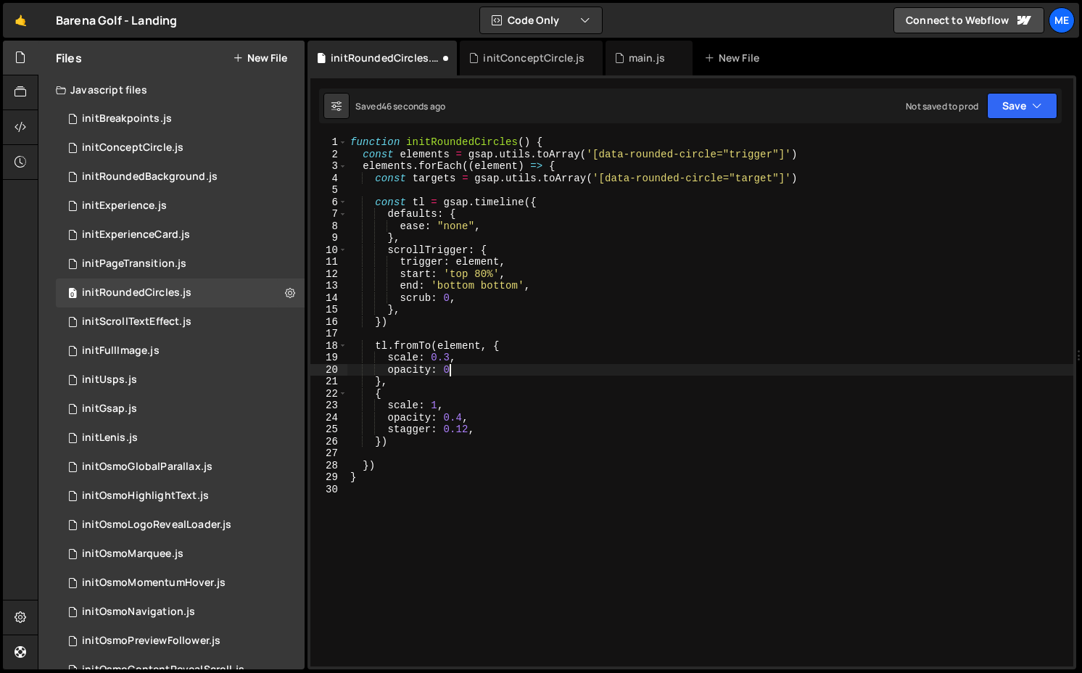
click at [506, 368] on div "function initRoundedCircles ( ) { const elements = gsap . utils . toArray ( '[d…" at bounding box center [711, 413] width 726 height 554
click at [461, 345] on div "function initRoundedCircles ( ) { const elements = gsap . utils . toArray ( '[d…" at bounding box center [711, 413] width 726 height 554
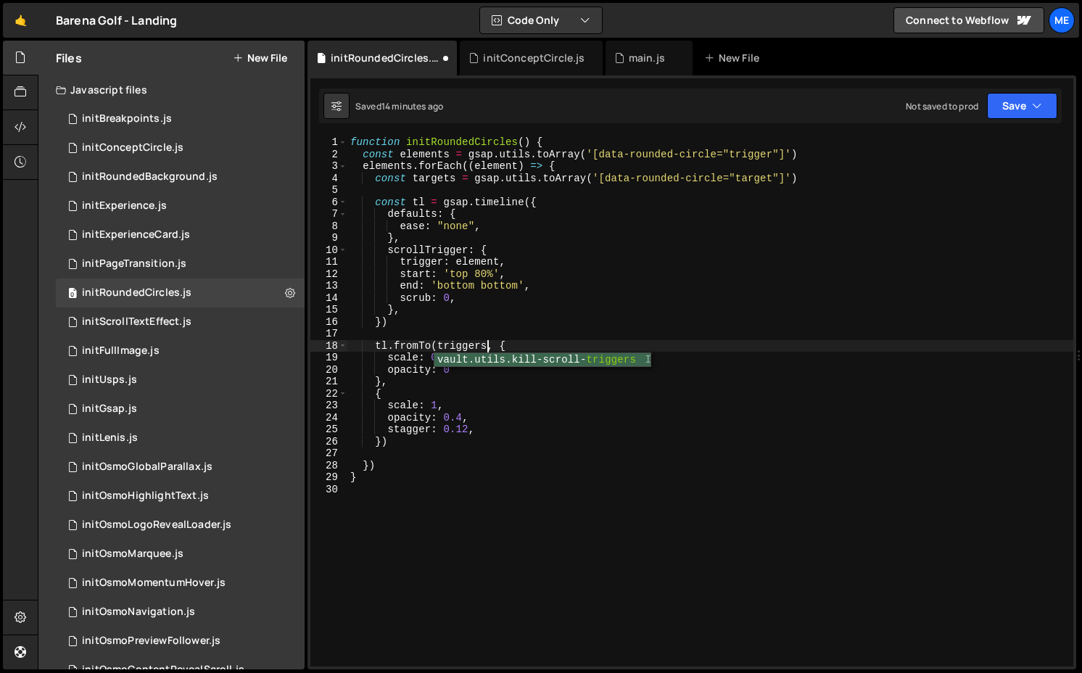
scroll to position [0, 9]
click at [442, 173] on div "function initRoundedCircles ( ) { const elements = gsap . utils . toArray ( '[d…" at bounding box center [711, 413] width 726 height 554
type textarea "const targets = gsap.utils.toArray('[data-rounded-circle="target"]')"
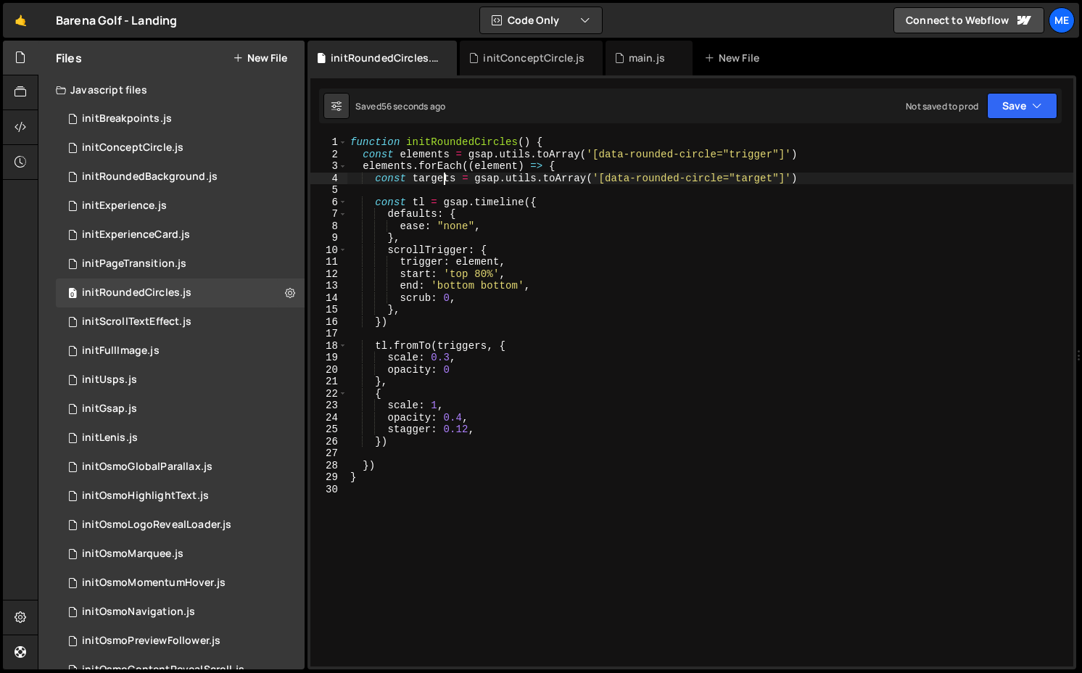
click at [442, 173] on div "function initRoundedCircles ( ) { const elements = gsap . utils . toArray ( '[d…" at bounding box center [711, 413] width 726 height 554
click at [464, 340] on div "function initRoundedCircles ( ) { const elements = gsap . utils . toArray ( '[d…" at bounding box center [711, 413] width 726 height 554
click at [464, 343] on div "function initRoundedCircles ( ) { const elements = gsap . utils . toArray ( '[d…" at bounding box center [711, 413] width 726 height 554
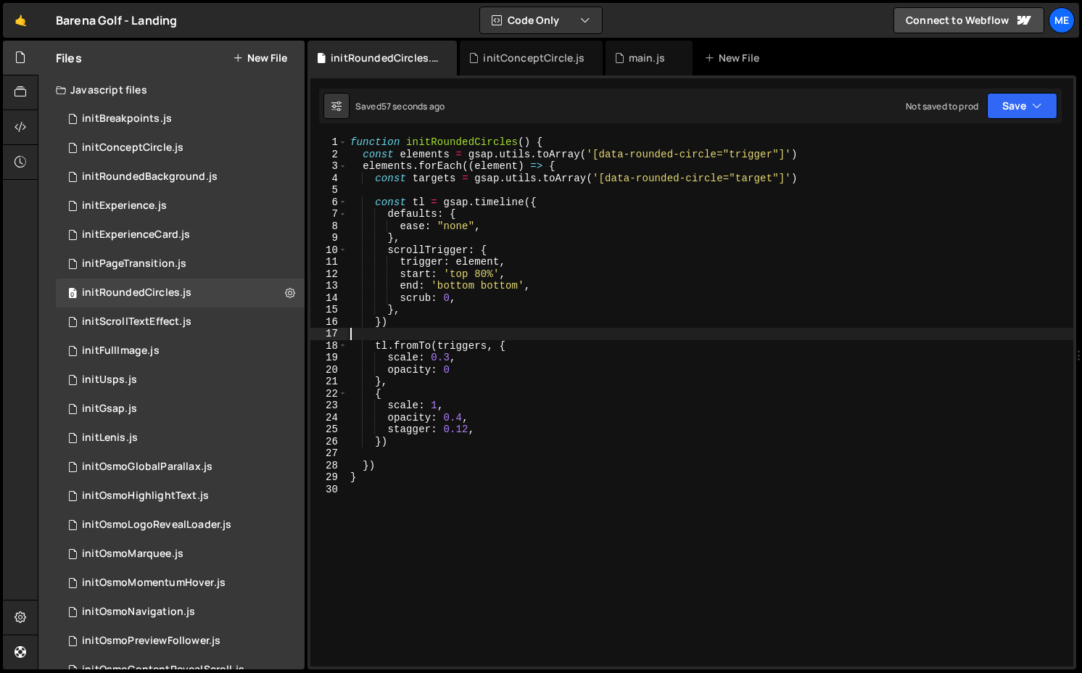
click at [464, 343] on div "function initRoundedCircles ( ) { const elements = gsap . utils . toArray ( '[d…" at bounding box center [711, 413] width 726 height 554
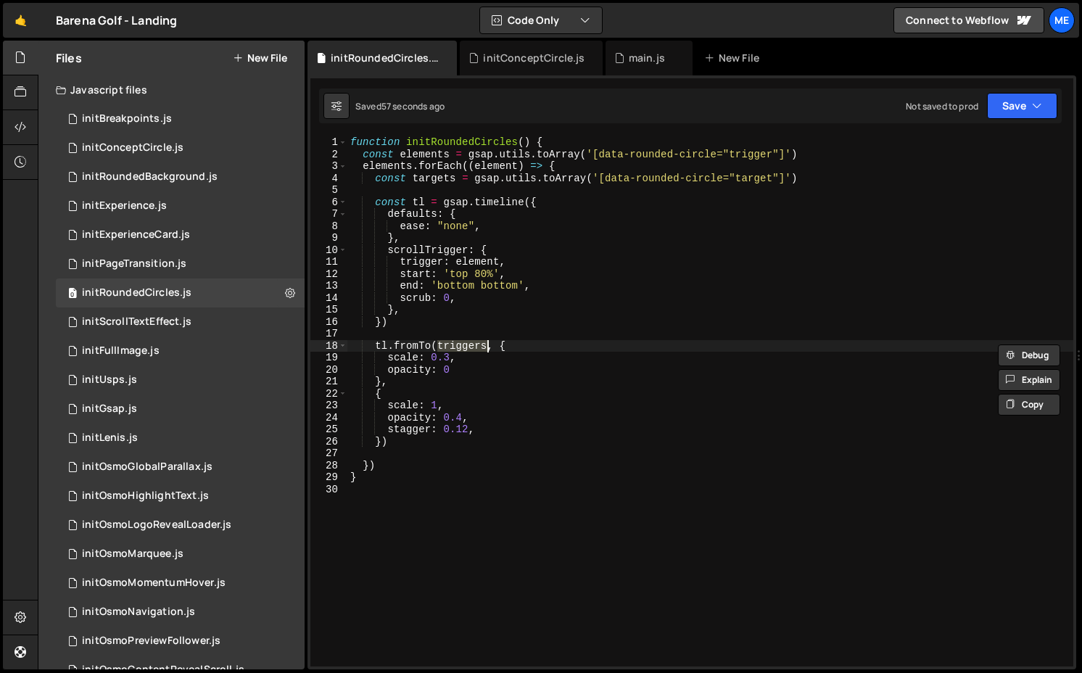
paste textarea "arget"
type textarea "tl.fromTo(targets, {"
click at [464, 329] on div "function initRoundedCircles ( ) { const elements = gsap . utils . toArray ( '[d…" at bounding box center [711, 413] width 726 height 554
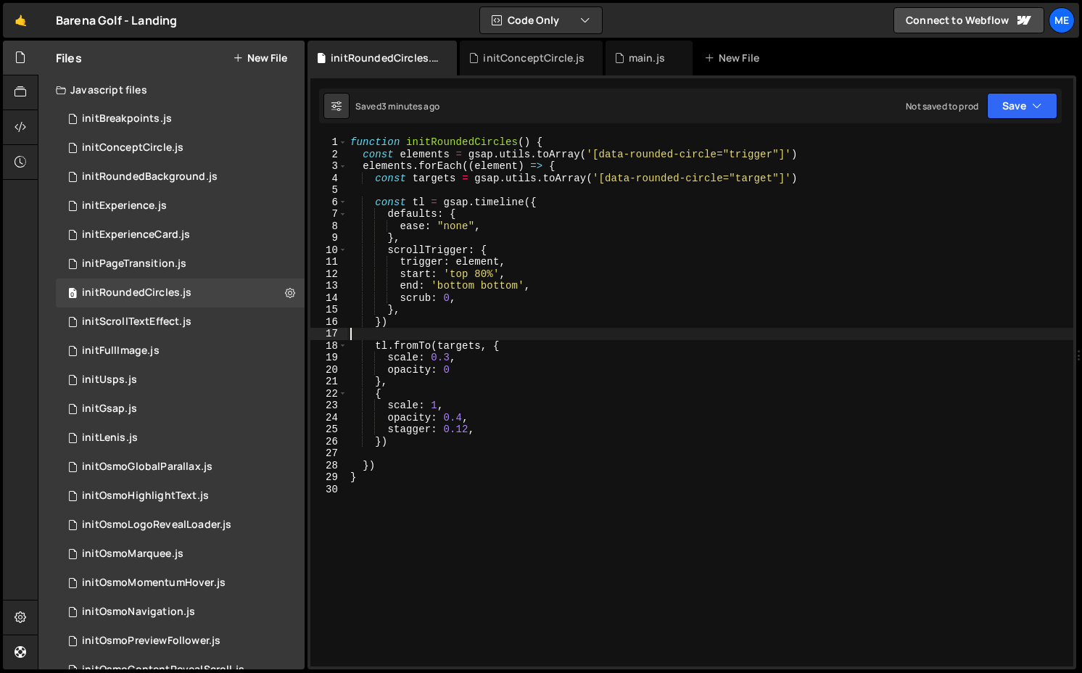
click at [453, 343] on div "function initRoundedCircles ( ) { const elements = gsap . utils . toArray ( '[d…" at bounding box center [711, 413] width 726 height 554
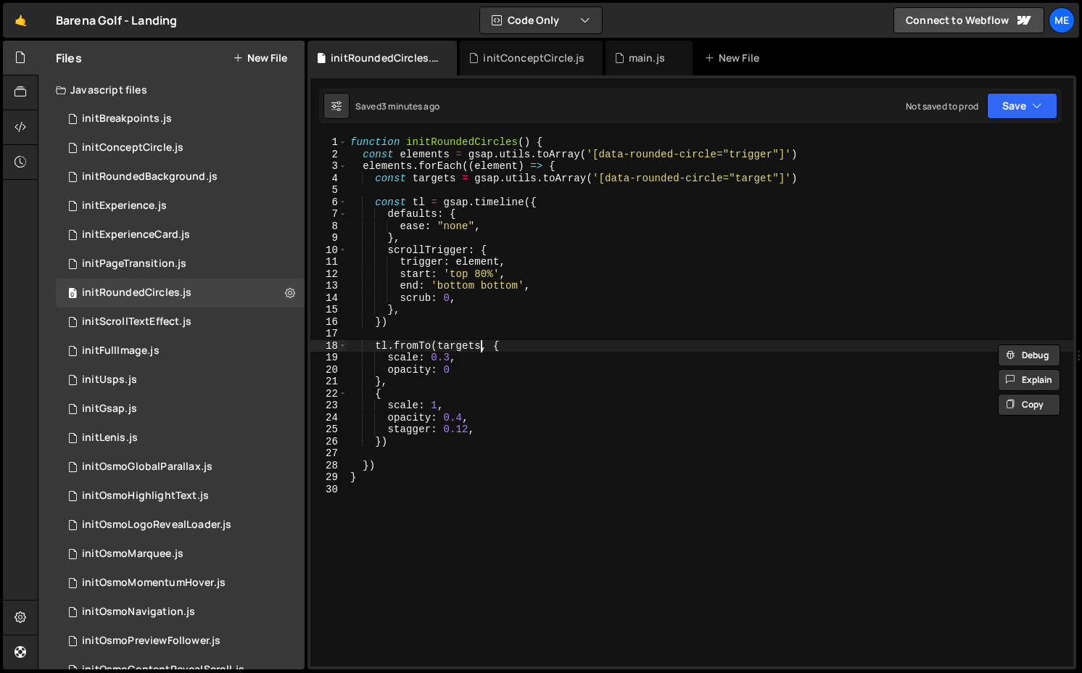
scroll to position [0, 9]
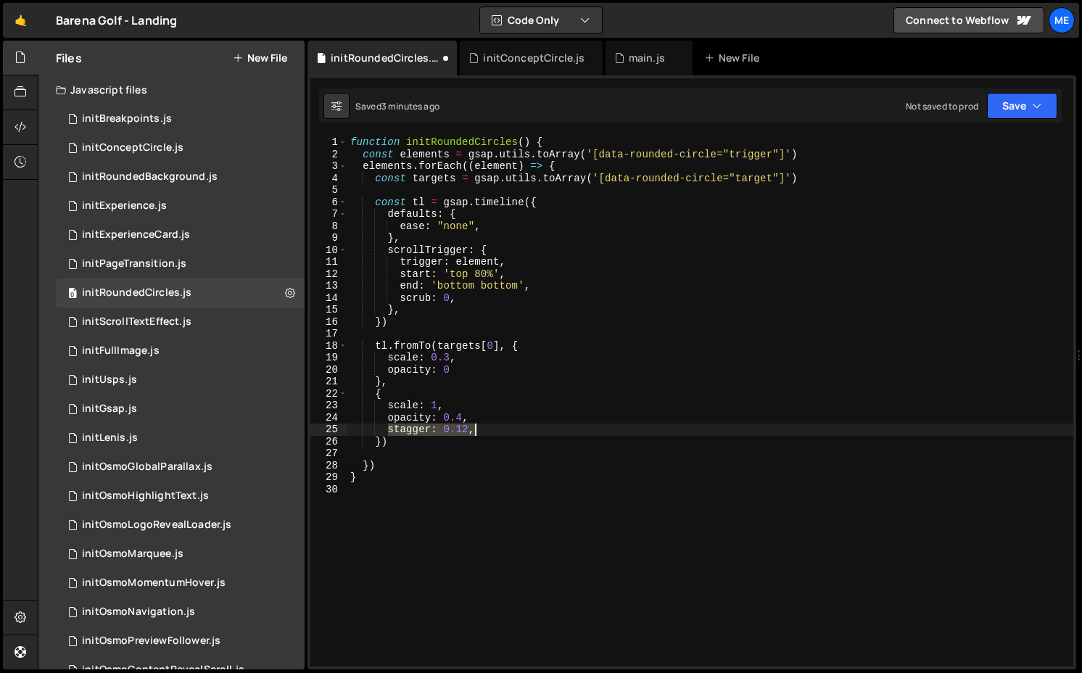
drag, startPoint x: 387, startPoint y: 427, endPoint x: 525, endPoint y: 427, distance: 138.6
click at [508, 427] on div "function initRoundedCircles ( ) { const elements = gsap . utils . toArray ( '[d…" at bounding box center [711, 413] width 726 height 554
type textarea "stagger: 0.12,"
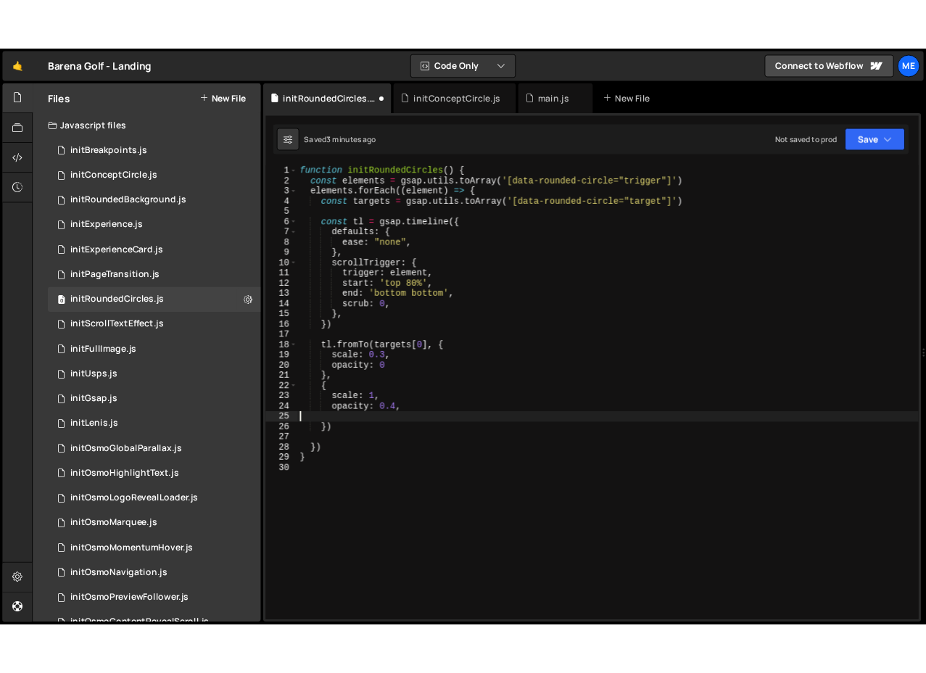
scroll to position [0, 0]
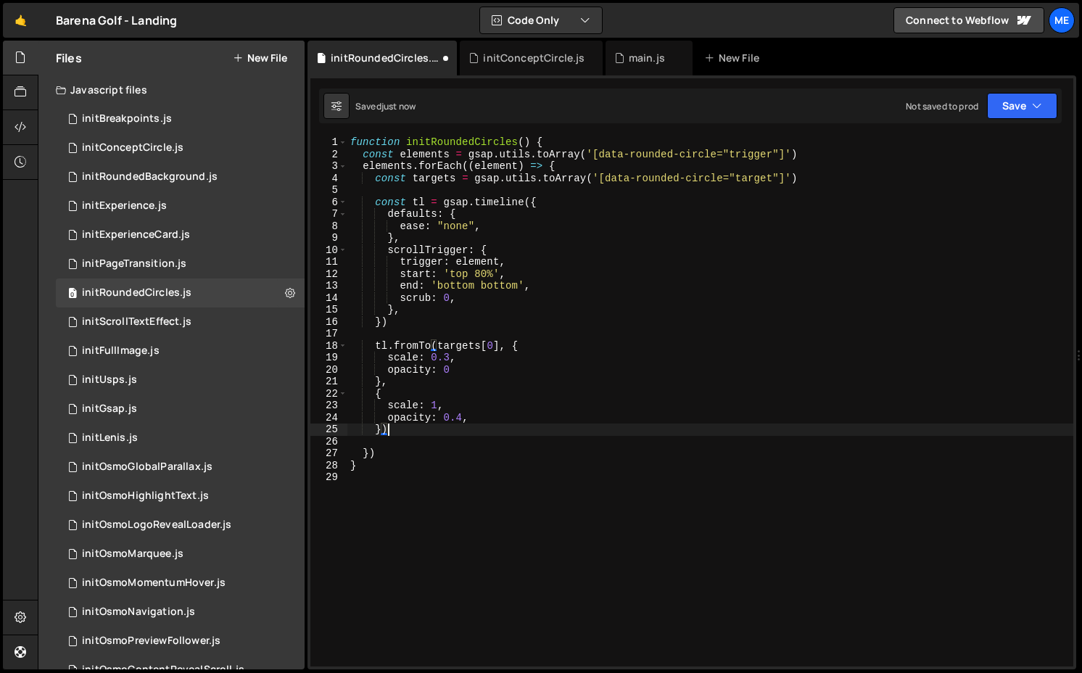
click at [379, 342] on div "function initRoundedCircles ( ) { const elements = gsap . utils . toArray ( '[d…" at bounding box center [711, 413] width 726 height 554
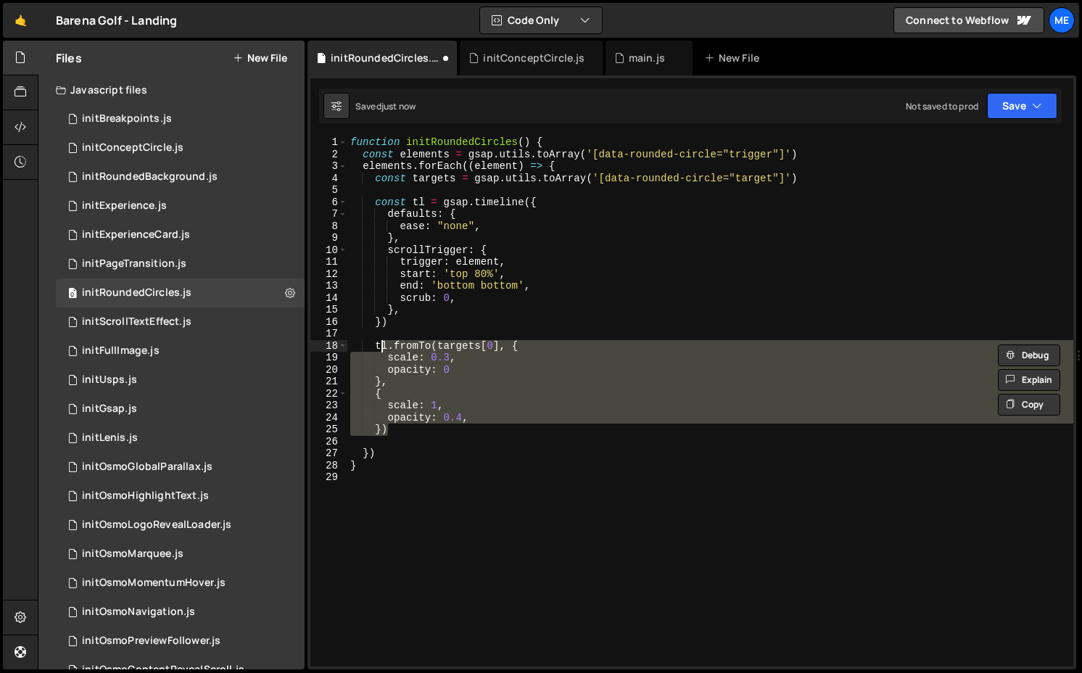
click at [376, 342] on div "function initRoundedCircles ( ) { const elements = gsap . utils . toArray ( '[d…" at bounding box center [711, 413] width 726 height 554
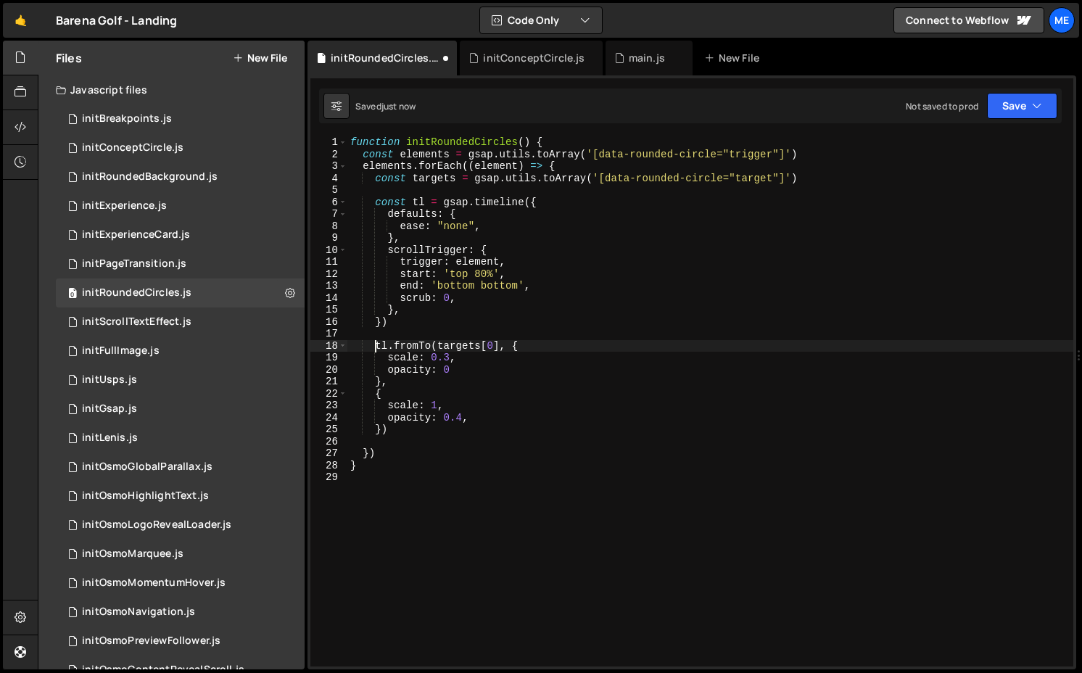
click at [387, 345] on div "function initRoundedCircles ( ) { const elements = gsap . utils . toArray ( '[d…" at bounding box center [711, 413] width 726 height 554
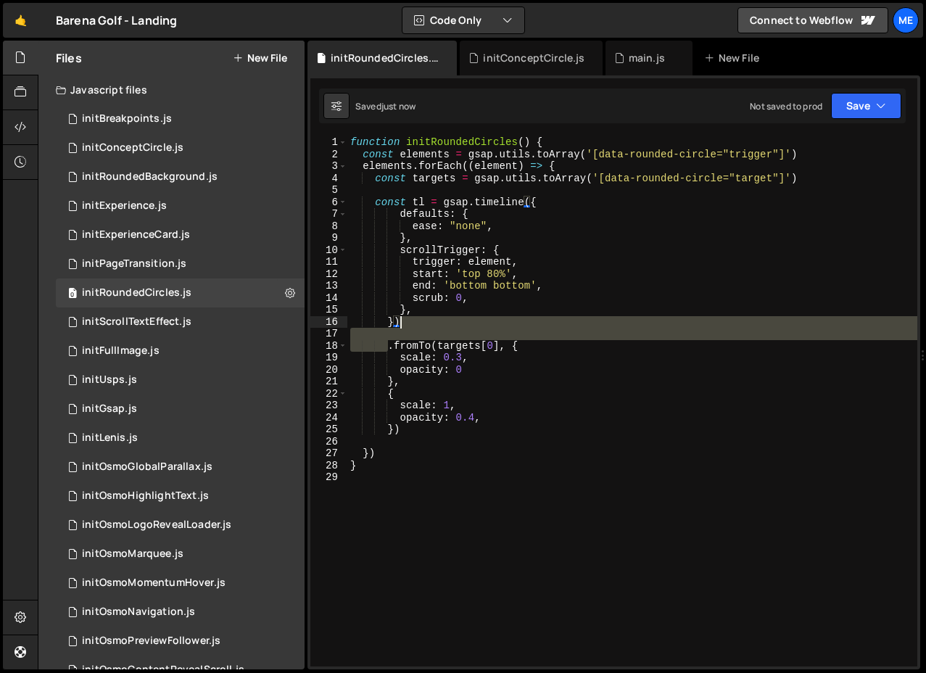
drag, startPoint x: 388, startPoint y: 347, endPoint x: 408, endPoint y: 322, distance: 32.0
click at [408, 322] on div "function initRoundedCircles ( ) { const elements = gsap . utils . toArray ( '[d…" at bounding box center [633, 413] width 570 height 554
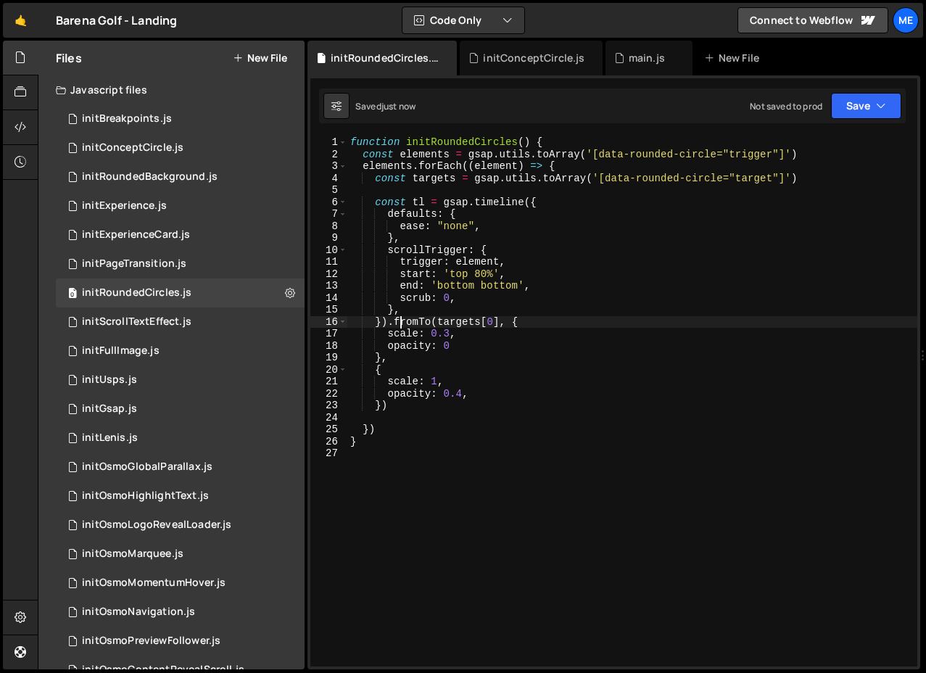
click at [388, 326] on div "function initRoundedCircles ( ) { const elements = gsap . utils . toArray ( '[d…" at bounding box center [633, 413] width 570 height 554
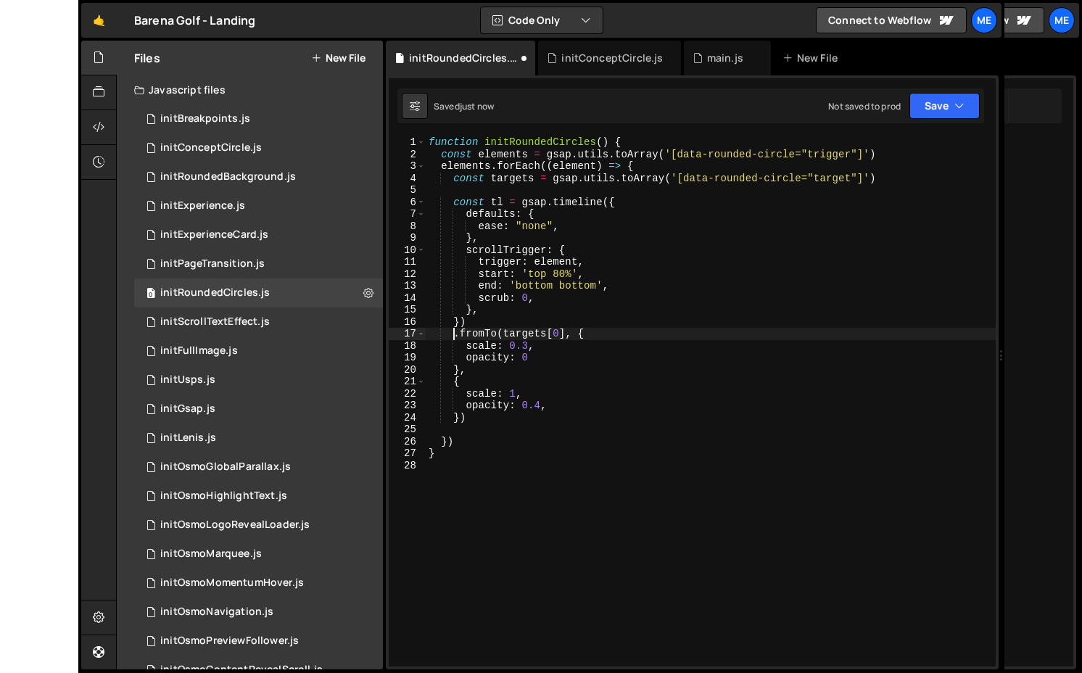
scroll to position [0, 2]
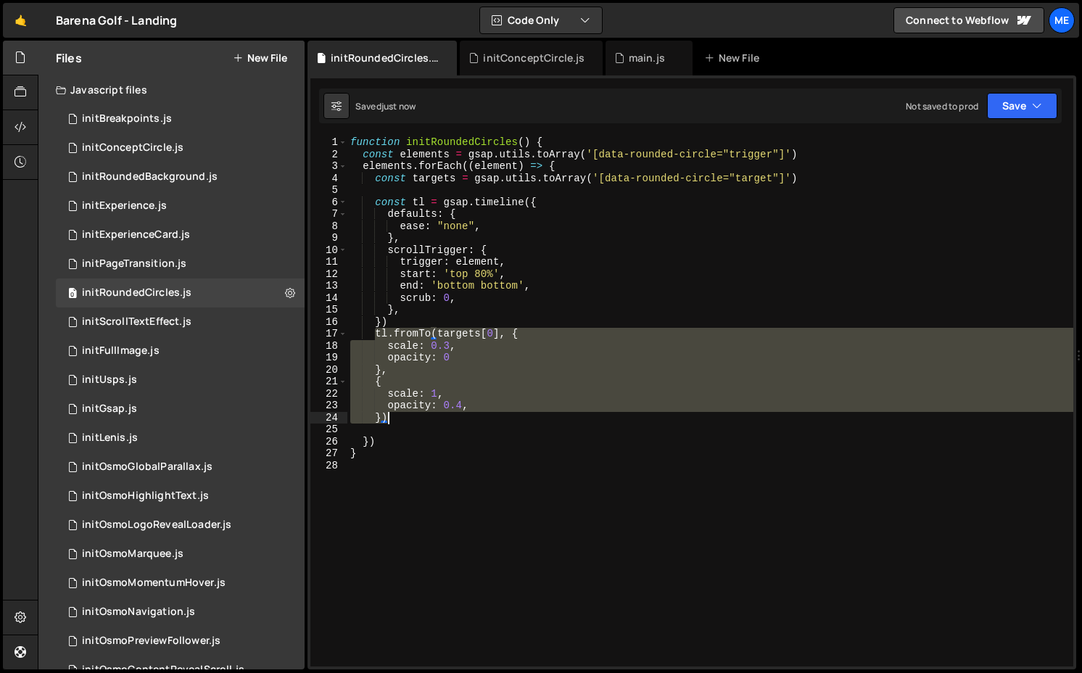
drag, startPoint x: 374, startPoint y: 335, endPoint x: 400, endPoint y: 418, distance: 86.5
click at [400, 418] on div "function initRoundedCircles ( ) { const elements = gsap . utils . toArray ( '[d…" at bounding box center [711, 413] width 726 height 554
click at [403, 418] on div "function initRoundedCircles ( ) { const elements = gsap . utils . toArray ( '[d…" at bounding box center [711, 401] width 726 height 530
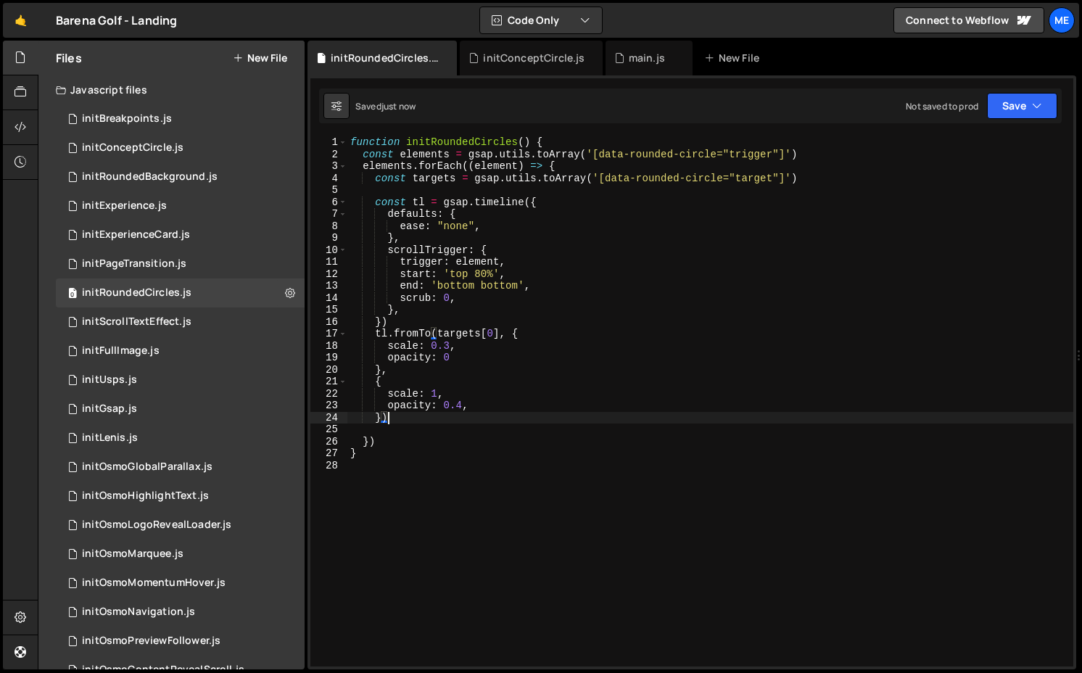
click at [379, 415] on div "function initRoundedCircles ( ) { const elements = gsap . utils . toArray ( '[d…" at bounding box center [711, 413] width 726 height 554
type textarea ");"
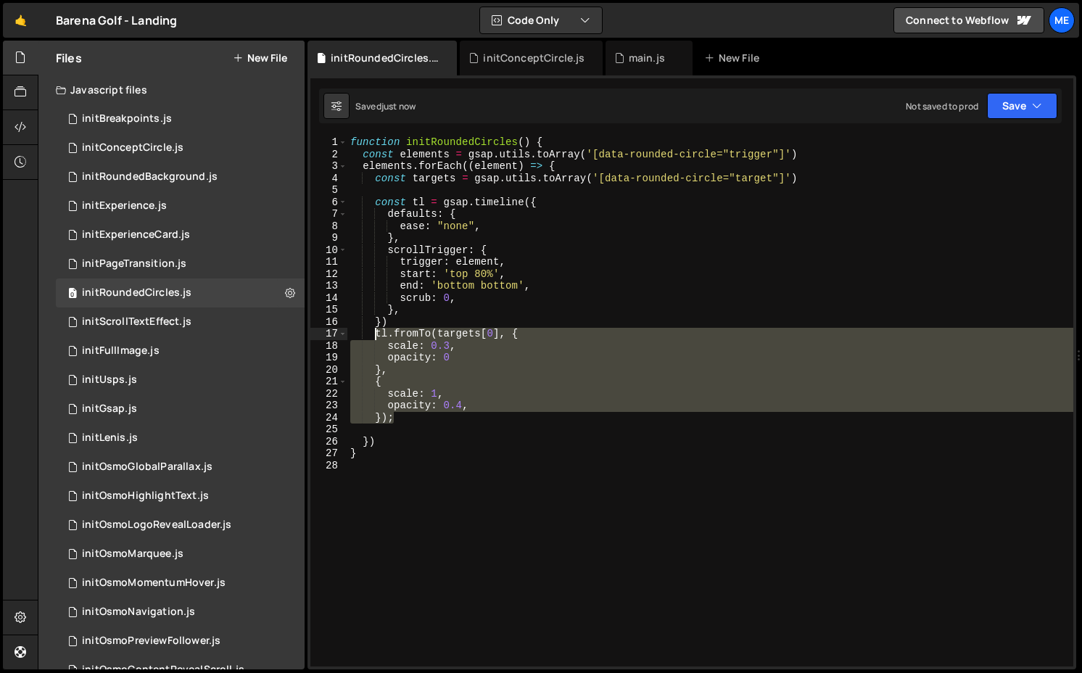
drag, startPoint x: 405, startPoint y: 419, endPoint x: 373, endPoint y: 337, distance: 88.0
click at [373, 337] on div "function initRoundedCircles ( ) { const elements = gsap . utils . toArray ( '[d…" at bounding box center [711, 413] width 726 height 554
click at [408, 325] on div "function initRoundedCircles ( ) { const elements = gsap . utils . toArray ( '[d…" at bounding box center [711, 413] width 726 height 554
type textarea "})"
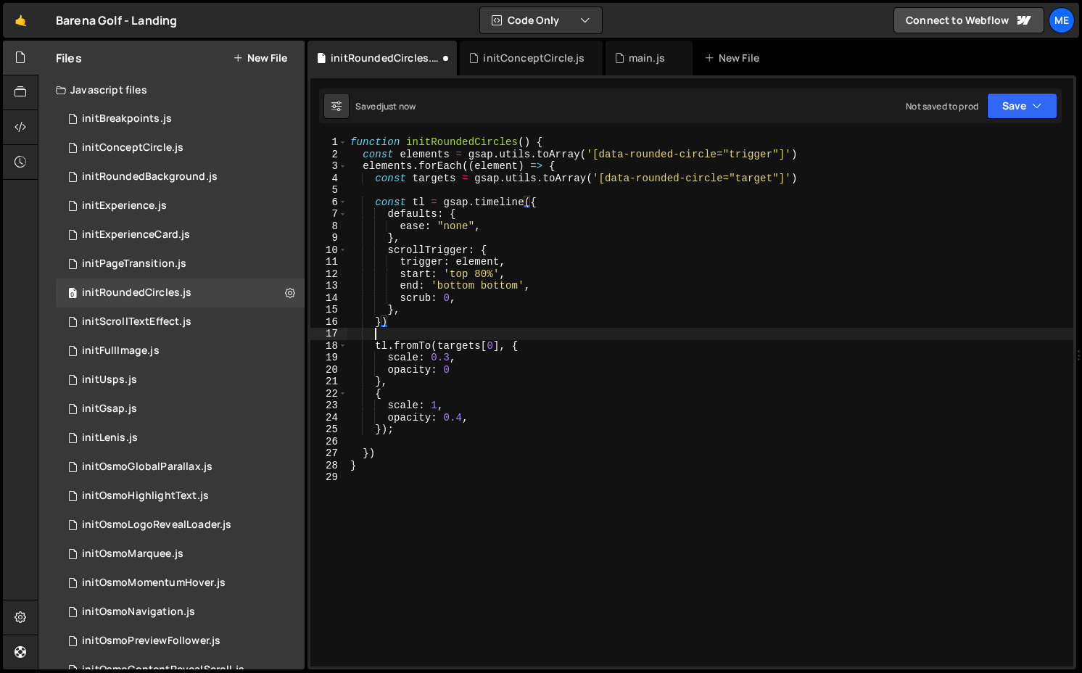
scroll to position [0, 1]
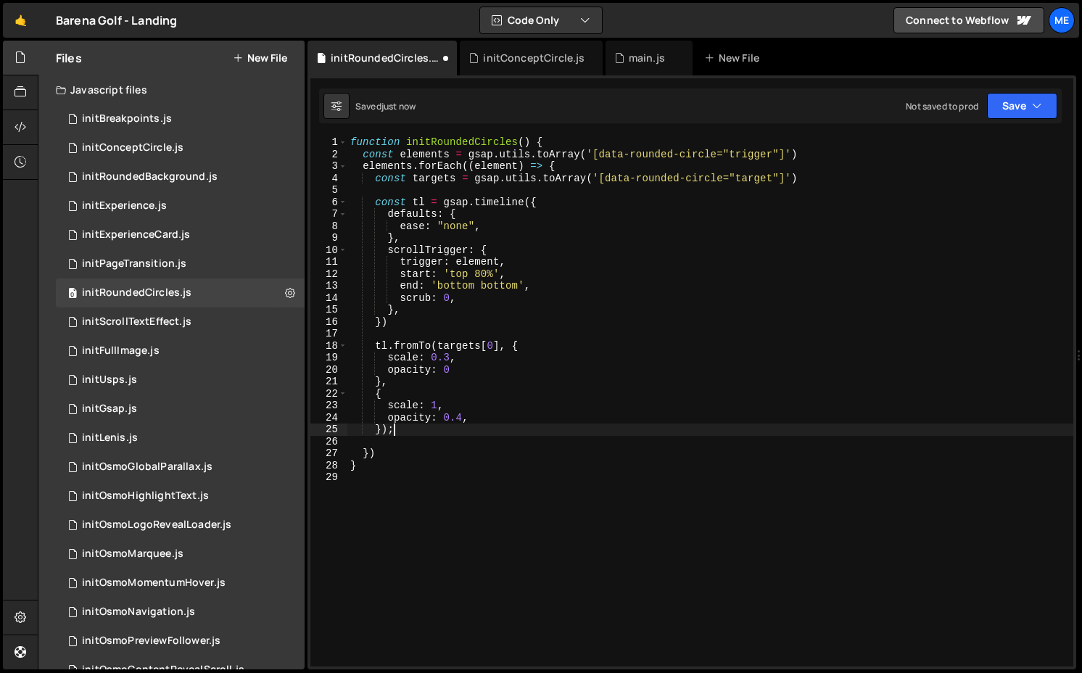
click at [398, 426] on div "function initRoundedCircles ( ) { const elements = gsap . utils . toArray ( '[d…" at bounding box center [711, 413] width 726 height 554
type textarea "});"
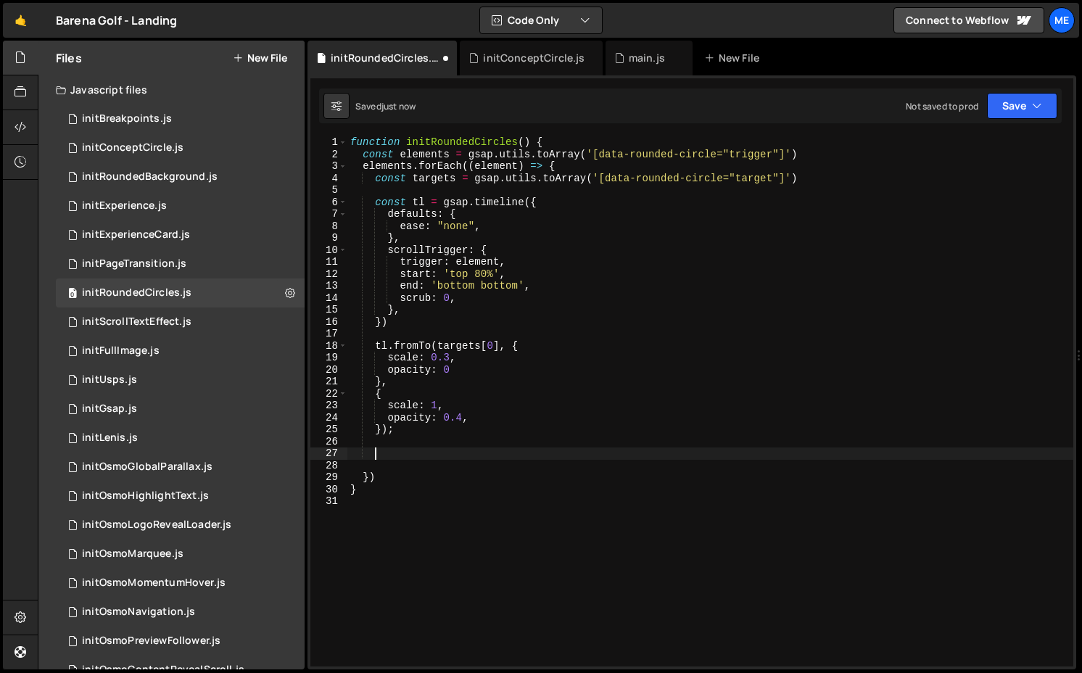
paste textarea "});"
type textarea "});"
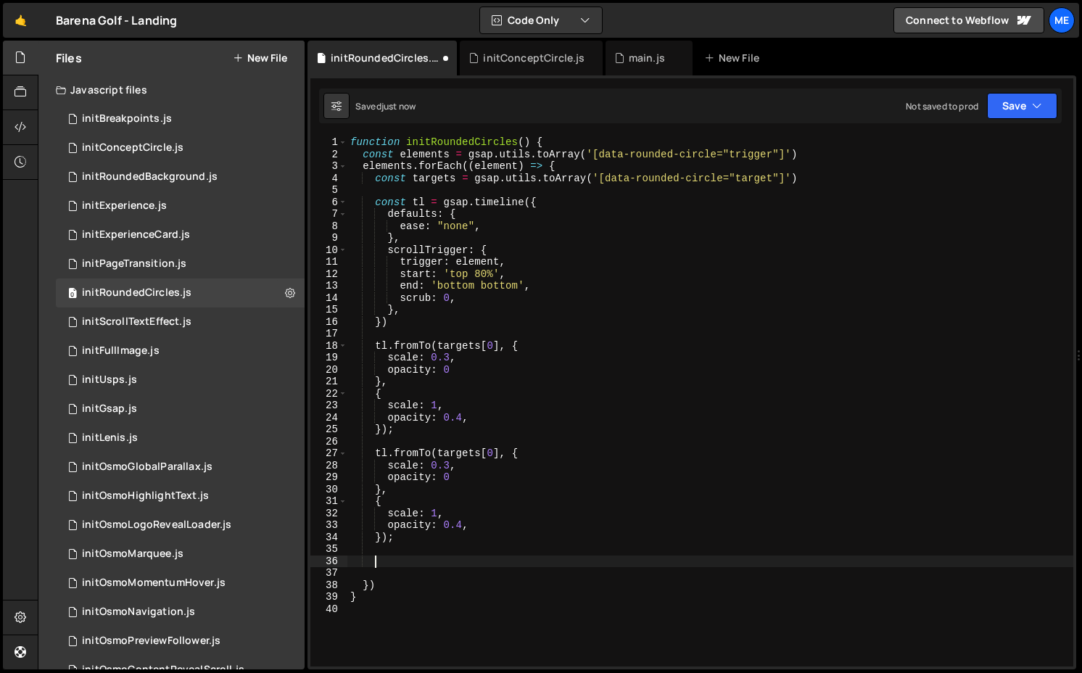
paste textarea "});"
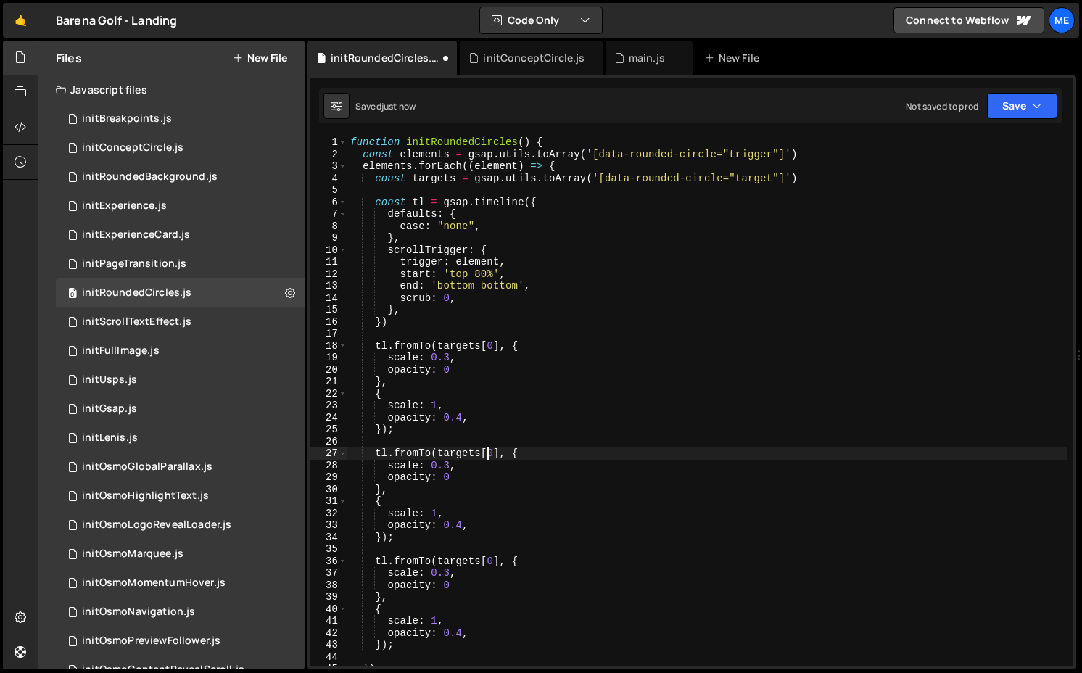
click at [490, 458] on div "function initRoundedCircles ( ) { const elements = gsap . utils . toArray ( '[d…" at bounding box center [708, 413] width 720 height 554
click at [494, 566] on div "function initRoundedCircles ( ) { const elements = gsap . utils . toArray ( '[d…" at bounding box center [708, 413] width 720 height 554
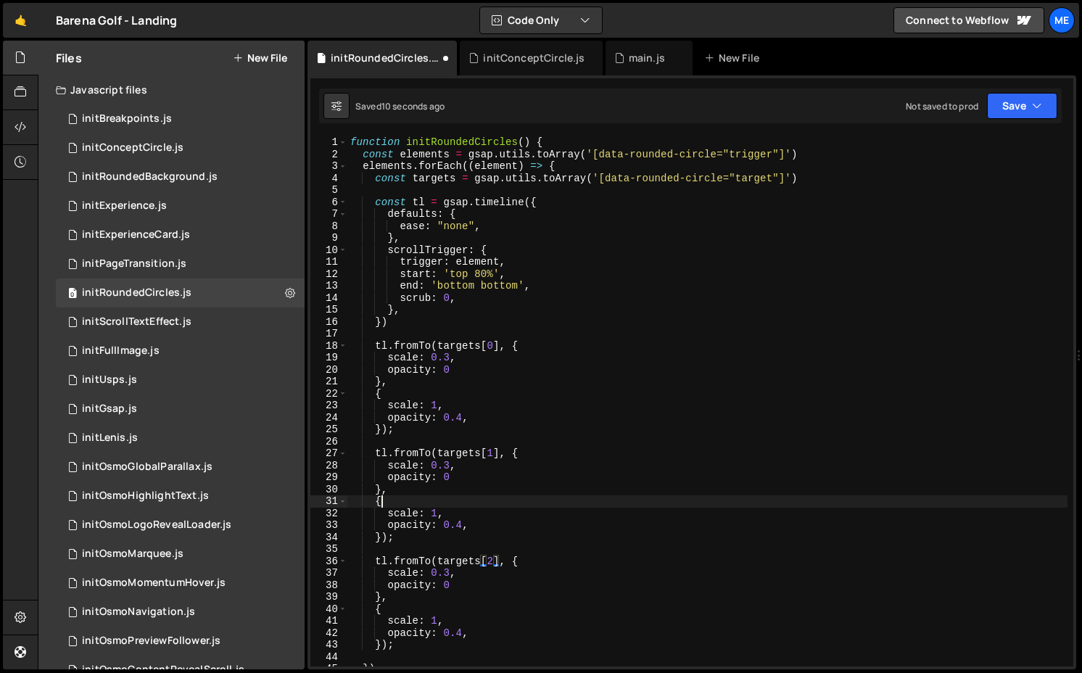
click at [404, 496] on div "function initRoundedCircles ( ) { const elements = gsap . utils . toArray ( '[d…" at bounding box center [708, 413] width 720 height 554
click at [474, 524] on div "function initRoundedCircles ( ) { const elements = gsap . utils . toArray ( '[d…" at bounding box center [708, 413] width 720 height 554
type textarea "opacity: 0.4,"
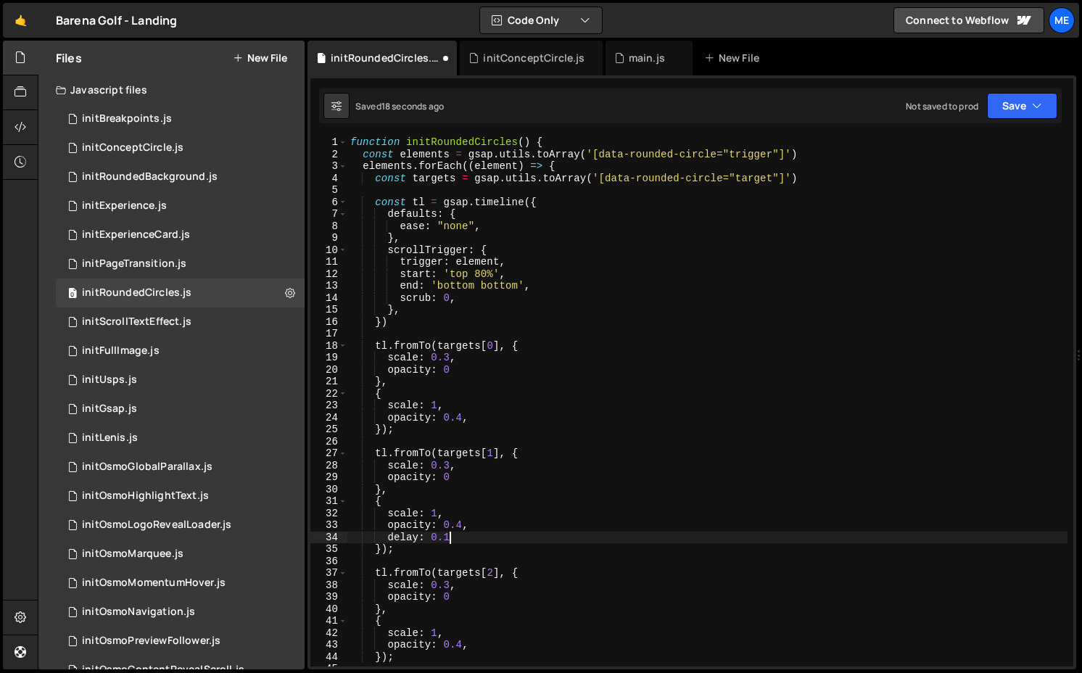
scroll to position [0, 7]
type textarea "delay: 0.15,"
click at [387, 538] on div "function initRoundedCircles ( ) { const elements = gsap . utils . toArray ( '[d…" at bounding box center [708, 413] width 720 height 554
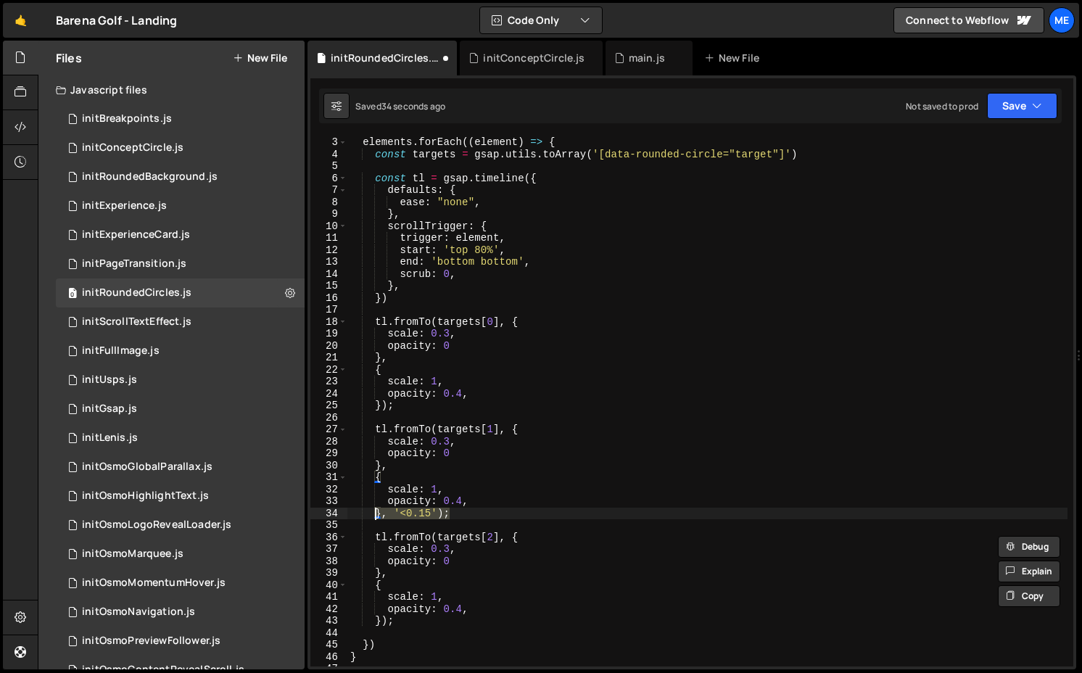
scroll to position [24, 0]
click at [409, 620] on div "elements . forEach (( element ) => { const targets = gsap . utils . toArray ( '…" at bounding box center [708, 413] width 720 height 554
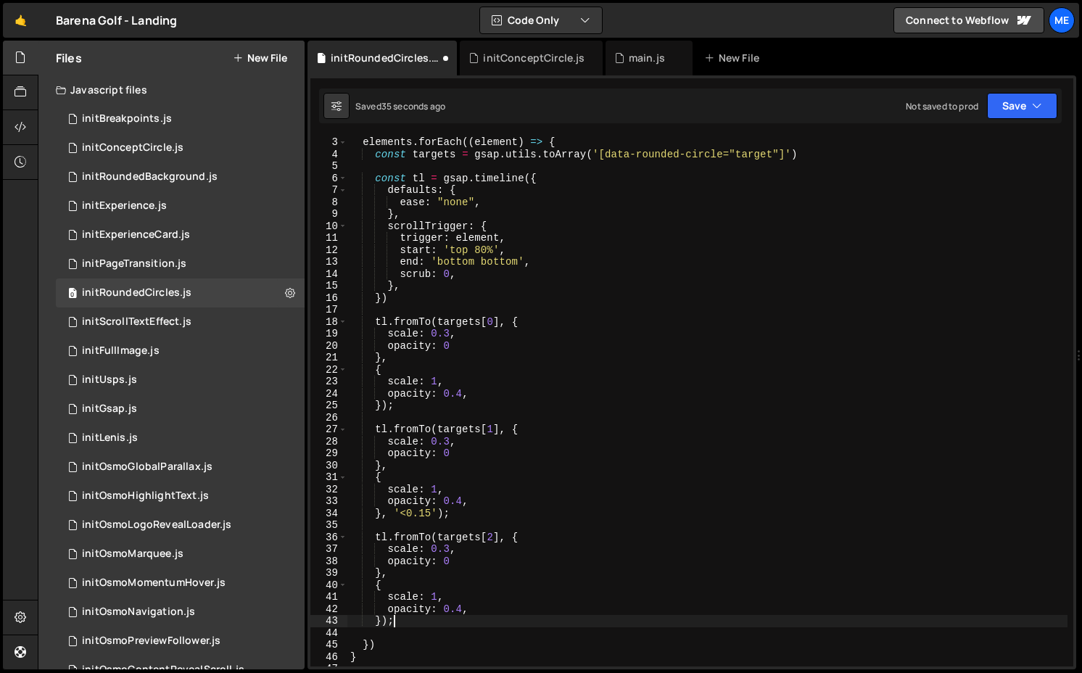
paste textarea ", '<0.15'"
click at [428, 619] on div "elements . forEach (( element ) => { const targets = gsap . utils . toArray ( '…" at bounding box center [708, 413] width 720 height 554
drag, startPoint x: 421, startPoint y: 620, endPoint x: 430, endPoint y: 620, distance: 9.4
click at [430, 620] on div "elements . forEach (( element ) => { const targets = gsap . utils . toArray ( '…" at bounding box center [708, 413] width 720 height 554
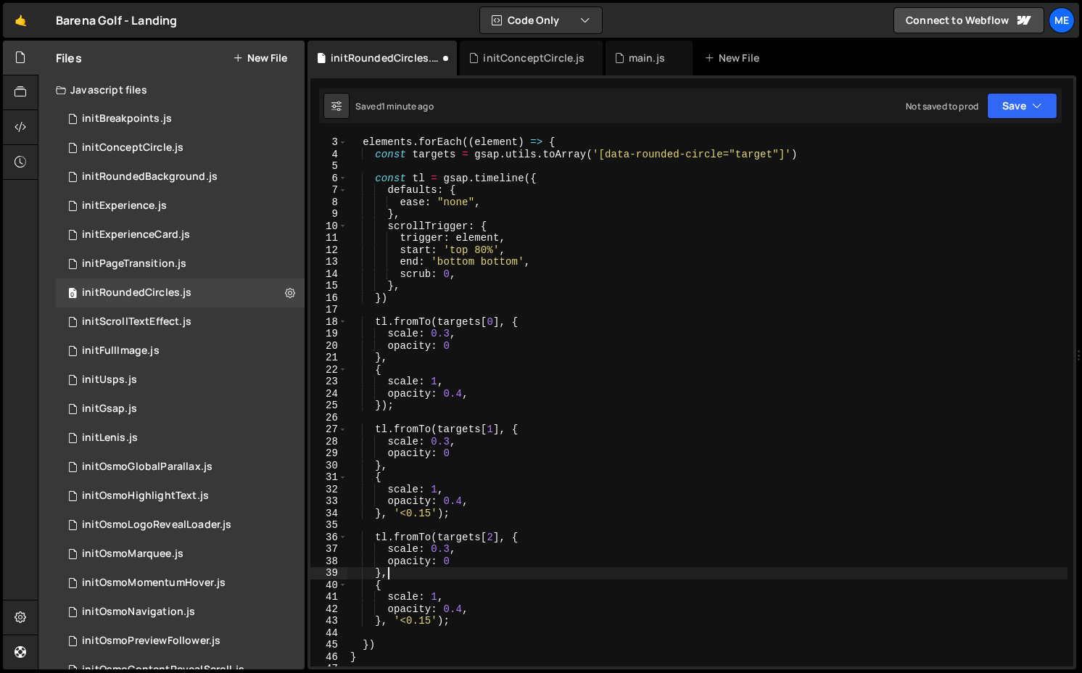
click at [508, 570] on div "elements . forEach (( element ) => { const targets = gsap . utils . toArray ( '…" at bounding box center [708, 413] width 720 height 554
click at [508, 430] on div "elements . forEach (( element ) => { const targets = gsap . utils . toArray ( '…" at bounding box center [708, 413] width 720 height 554
type textarea "tl.fromTo(targets[1], {"
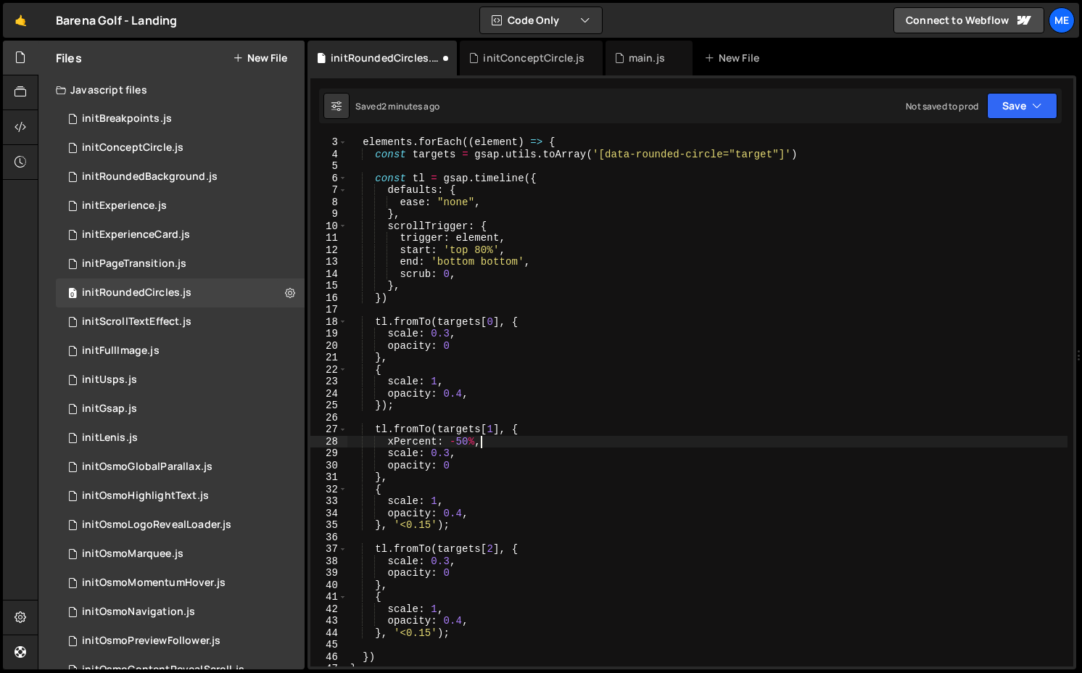
scroll to position [0, 8]
click at [435, 428] on div "elements . forEach (( element ) => { const targets = gsap . utils . toArray ( '…" at bounding box center [708, 413] width 720 height 554
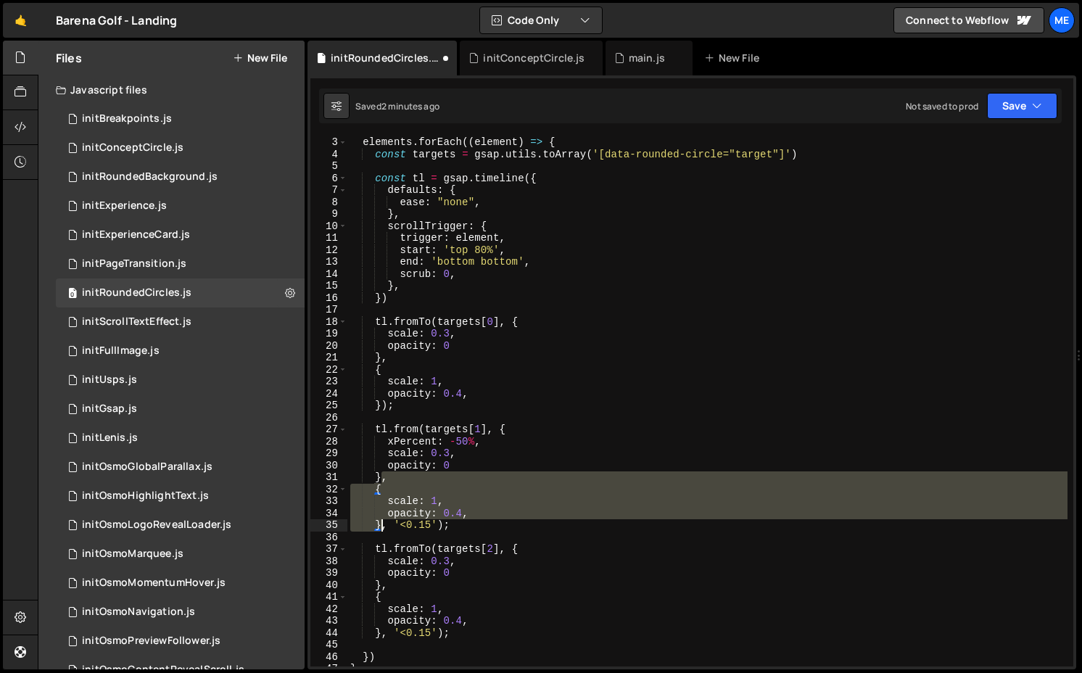
drag, startPoint x: 382, startPoint y: 477, endPoint x: 381, endPoint y: 525, distance: 47.2
click at [381, 525] on div "elements . forEach (( element ) => { const targets = gsap . utils . toArray ( '…" at bounding box center [708, 413] width 720 height 554
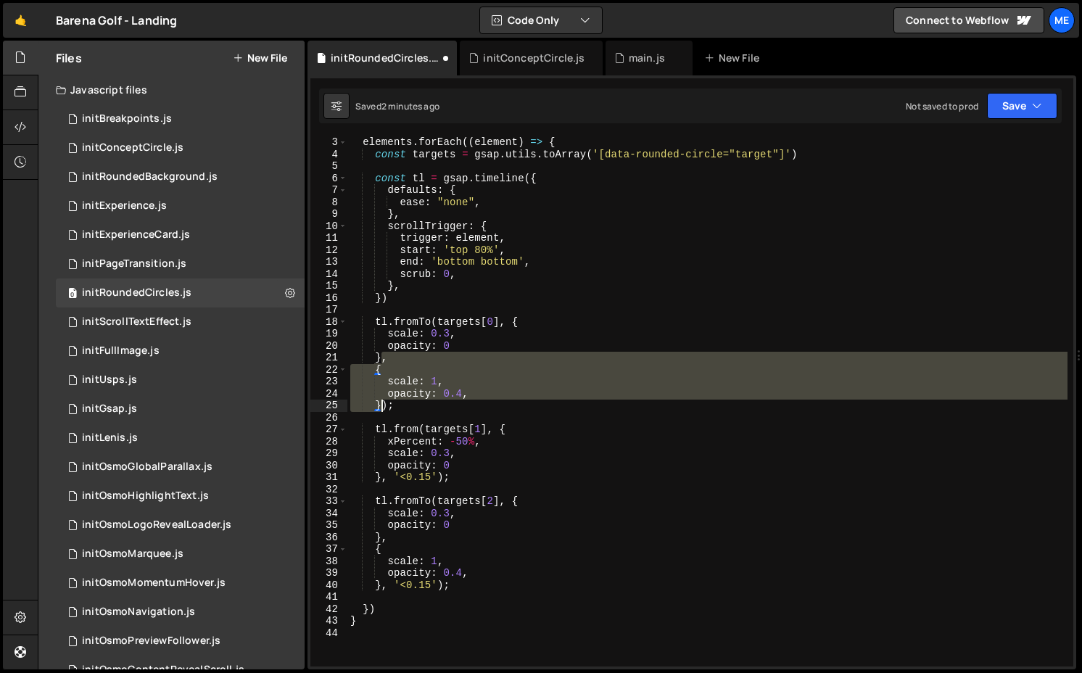
drag, startPoint x: 382, startPoint y: 355, endPoint x: 385, endPoint y: 408, distance: 52.3
click at [385, 408] on div "elements . forEach (( element ) => { const targets = gsap . utils . toArray ( '…" at bounding box center [708, 413] width 720 height 554
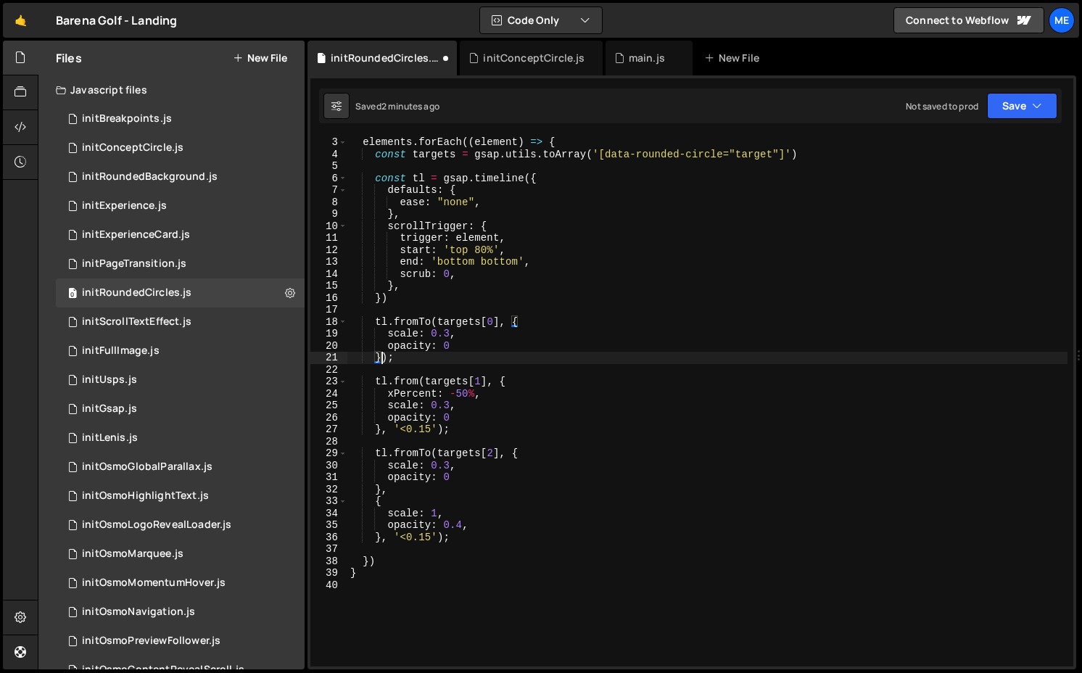
scroll to position [0, 2]
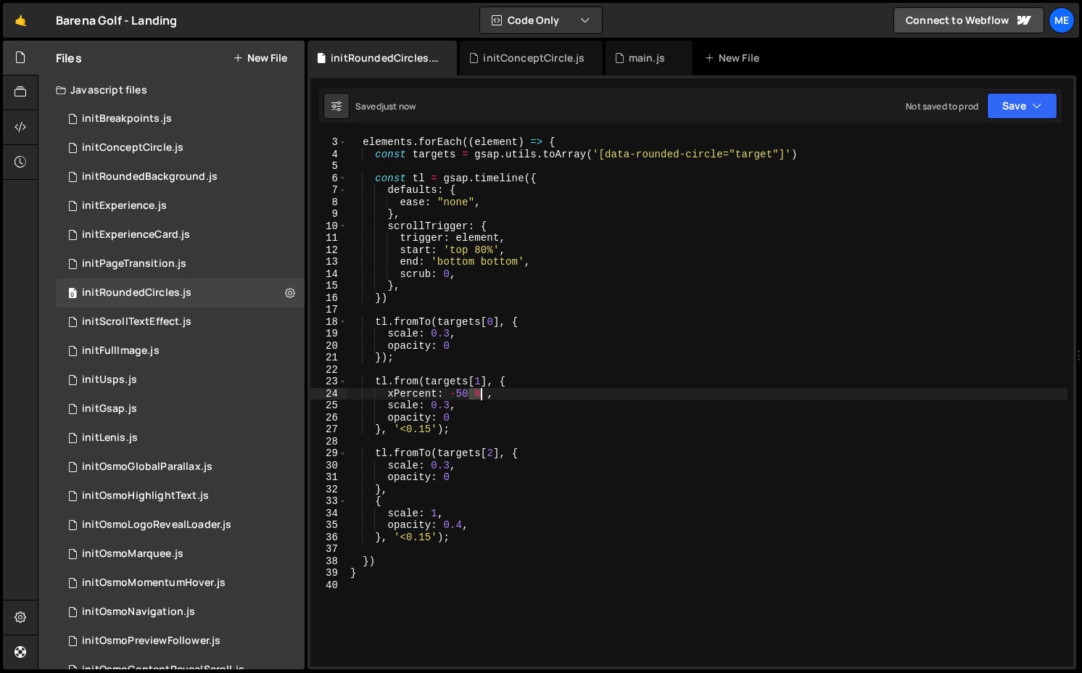
drag, startPoint x: 469, startPoint y: 395, endPoint x: 483, endPoint y: 395, distance: 14.5
click at [483, 395] on div "elements . forEach (( element ) => { const targets = gsap . utils . toArray ( '…" at bounding box center [708, 413] width 720 height 554
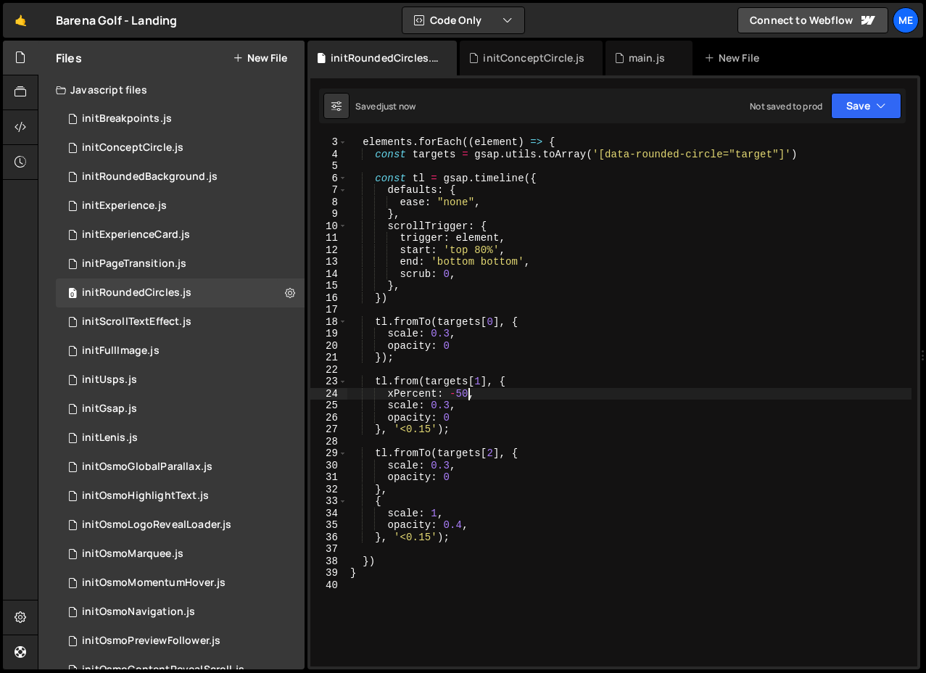
click at [390, 393] on div "elements . forEach (( element ) => { const targets = gsap . utils . toArray ( '…" at bounding box center [630, 413] width 564 height 554
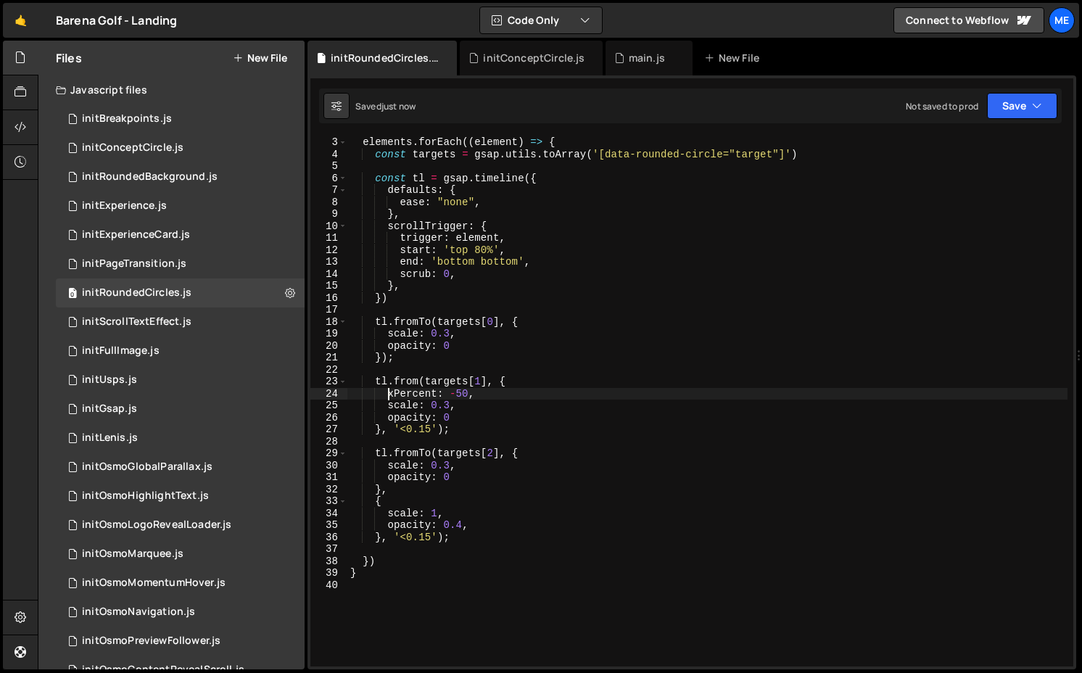
click at [487, 396] on div "elements . forEach (( element ) => { const targets = gsap . utils . toArray ( '…" at bounding box center [708, 413] width 720 height 554
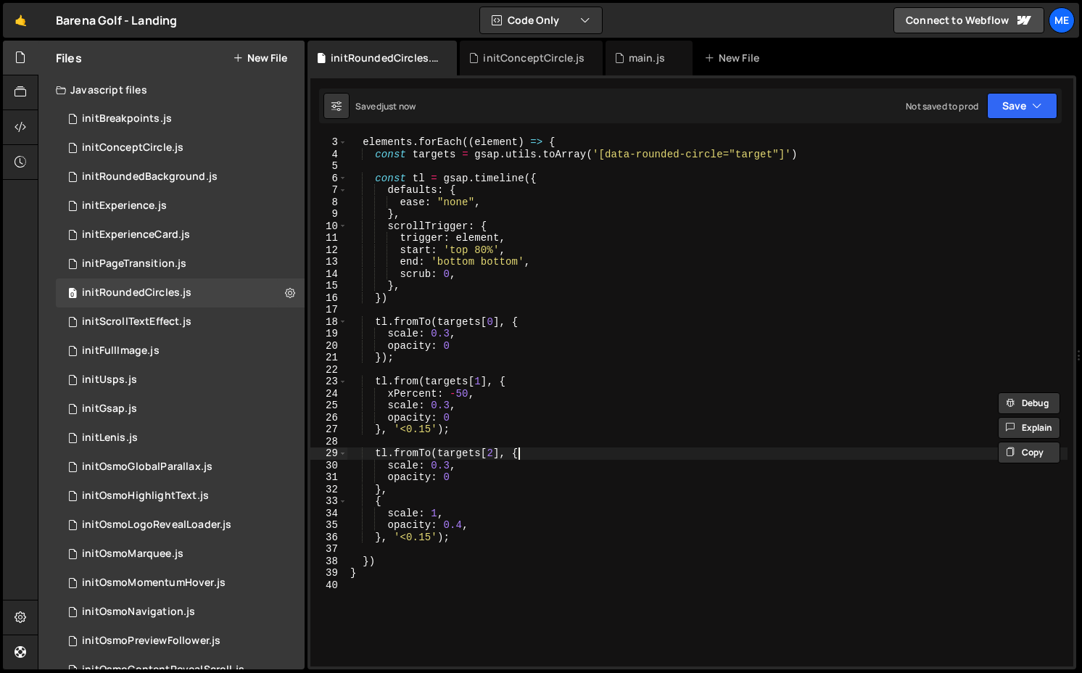
click at [508, 449] on div "elements . forEach (( element ) => { const targets = gsap . utils . toArray ( '…" at bounding box center [708, 413] width 720 height 554
type textarea "tl.fromTo(targets[2], {"
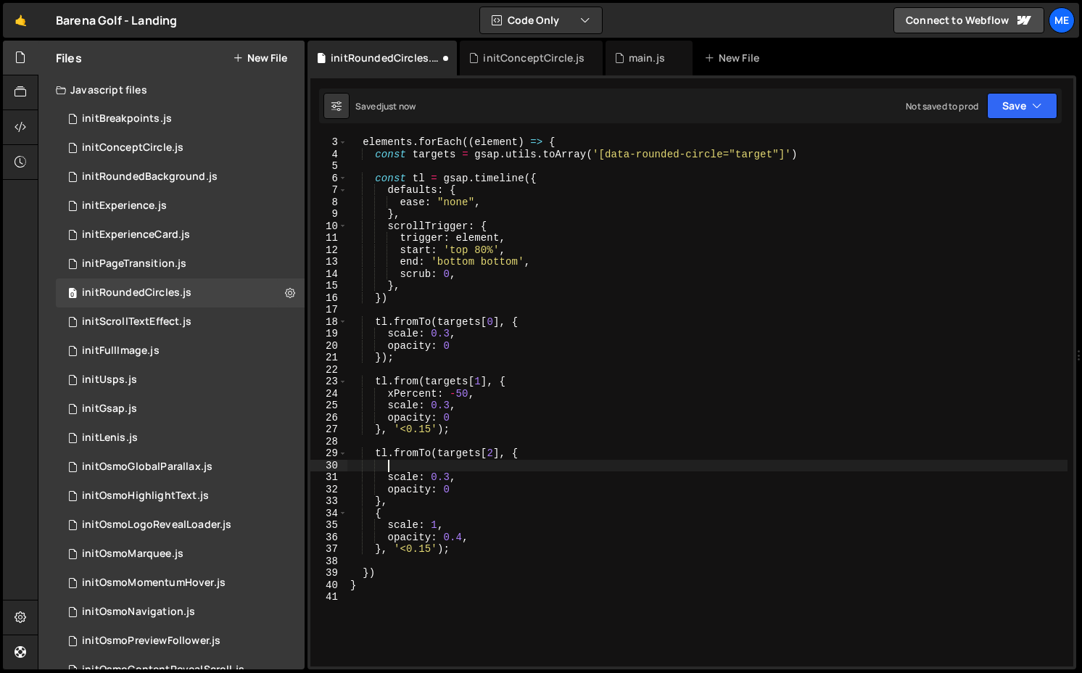
paste textarea "xPercent: -50,"
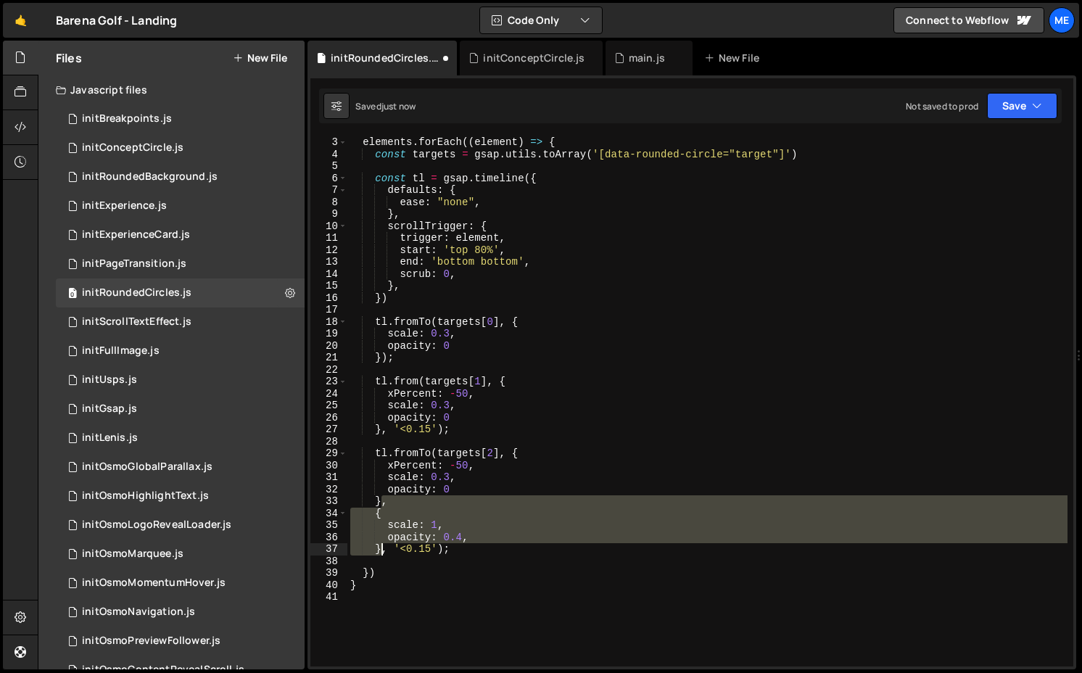
drag, startPoint x: 382, startPoint y: 502, endPoint x: 382, endPoint y: 546, distance: 44.3
click at [382, 546] on div "elements . forEach (( element ) => { const targets = gsap . utils . toArray ( '…" at bounding box center [708, 413] width 720 height 554
type textarea "}, '<0.15');"
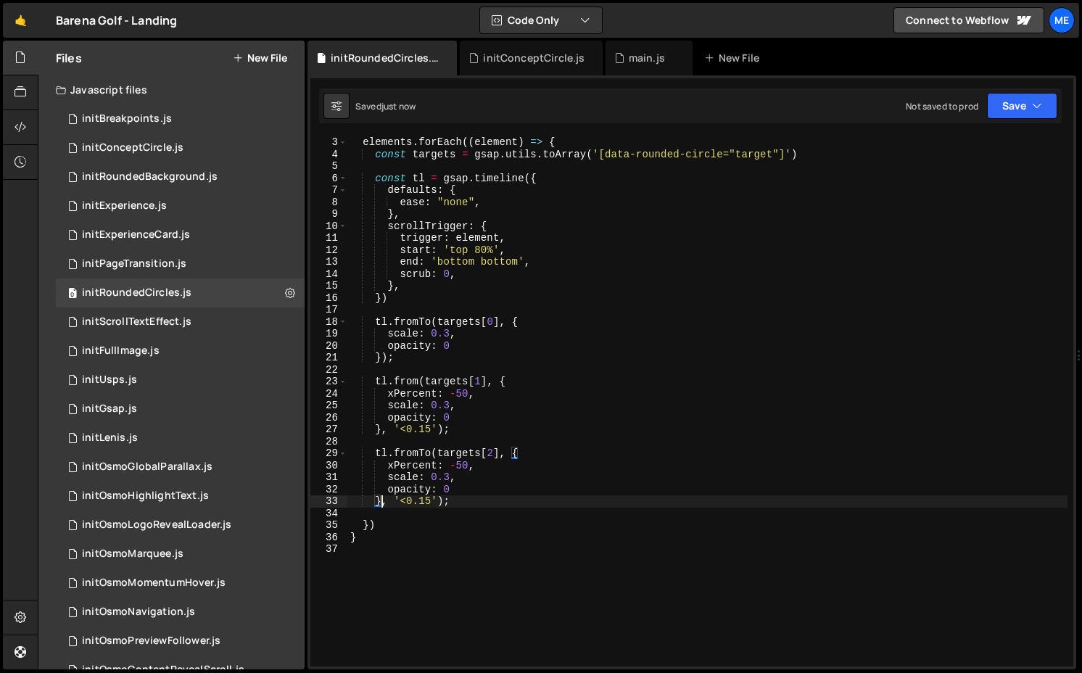
click at [383, 545] on div "elements . forEach (( element ) => { const targets = gsap . utils . toArray ( '…" at bounding box center [708, 413] width 720 height 554
click at [393, 517] on div "elements . forEach (( element ) => { const targets = gsap . utils . toArray ( '…" at bounding box center [708, 413] width 720 height 554
click at [488, 491] on div "elements . forEach (( element ) => { const targets = gsap . utils . toArray ( '…" at bounding box center [708, 413] width 720 height 554
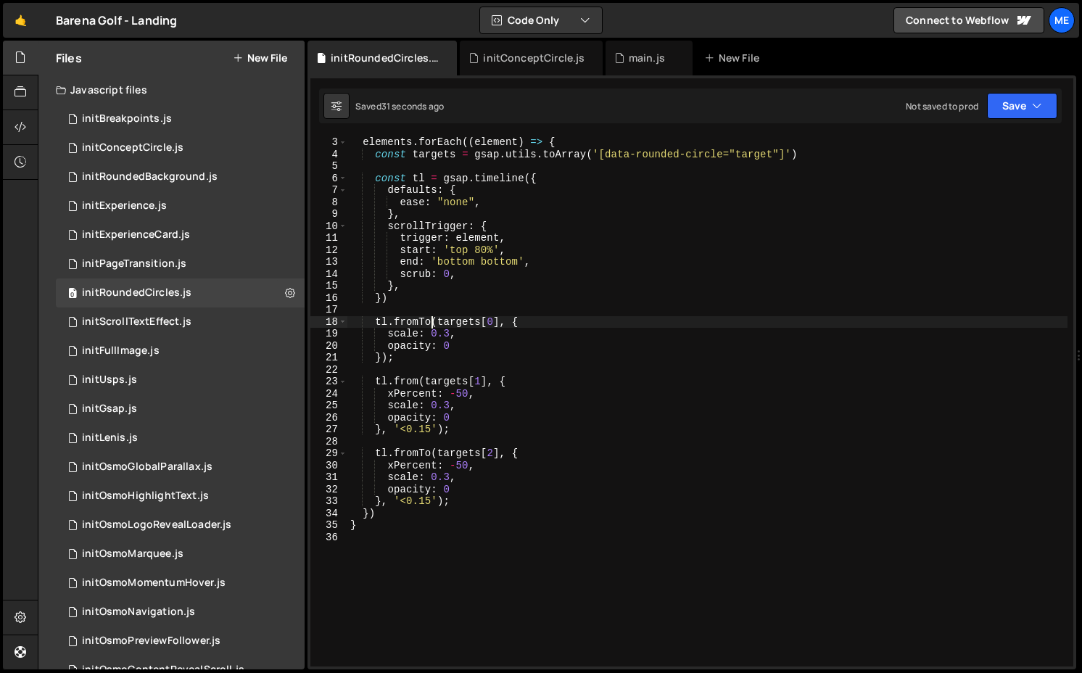
click at [430, 326] on div "elements . forEach (( element ) => { const targets = gsap . utils . toArray ( '…" at bounding box center [708, 413] width 720 height 554
click at [430, 448] on div "elements . forEach (( element ) => { const targets = gsap . utils . toArray ( '…" at bounding box center [708, 413] width 720 height 554
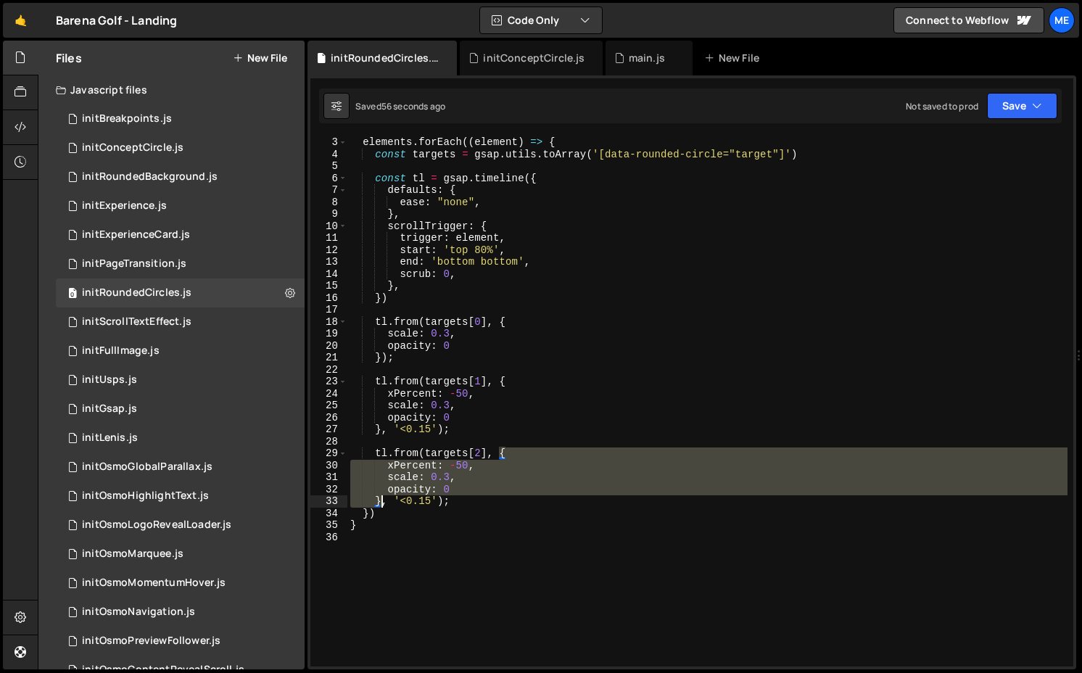
drag, startPoint x: 497, startPoint y: 453, endPoint x: 382, endPoint y: 498, distance: 124.1
click at [382, 498] on div "elements . forEach (( element ) => { const targets = gsap . utils . toArray ( '…" at bounding box center [708, 413] width 720 height 554
click at [389, 499] on div "elements . forEach (( element ) => { const targets = gsap . utils . toArray ( '…" at bounding box center [708, 413] width 720 height 554
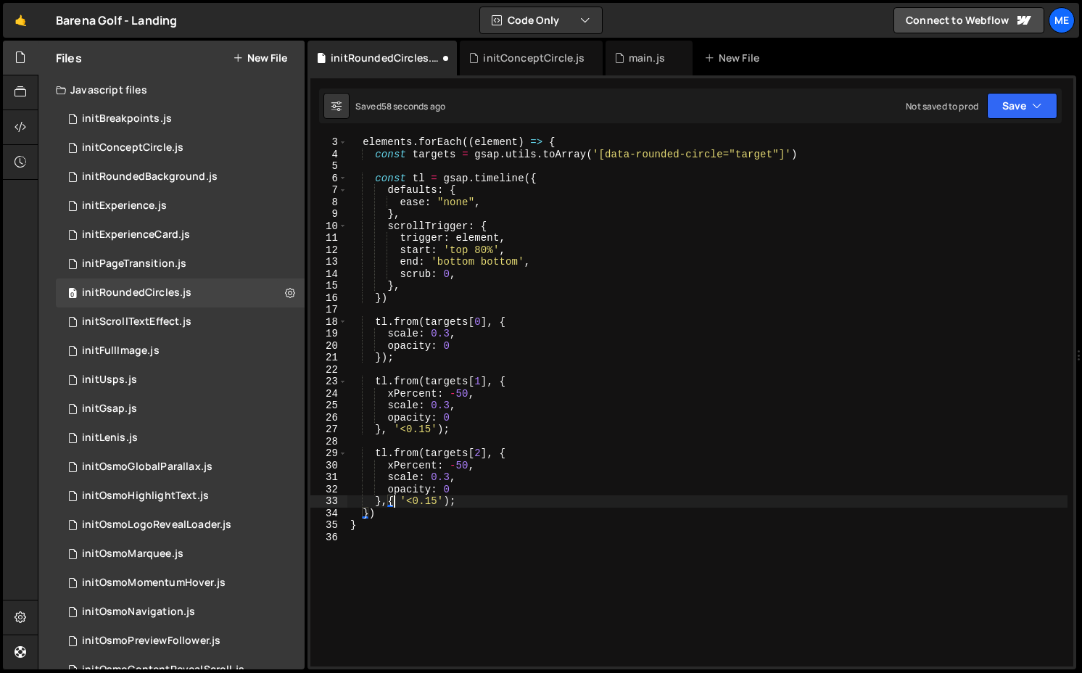
type textarea "},{} '<0.15');"
paste textarea "}"
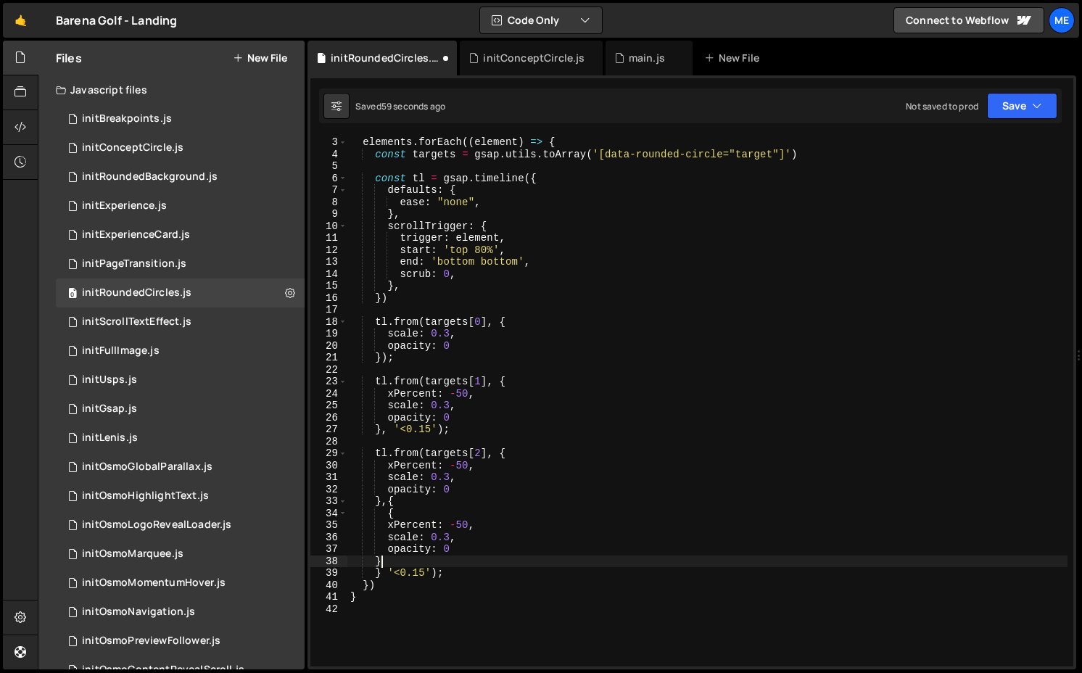
scroll to position [0, 1]
click at [459, 519] on div "elements . forEach (( element ) => { const targets = gsap . utils . toArray ( '…" at bounding box center [708, 413] width 720 height 554
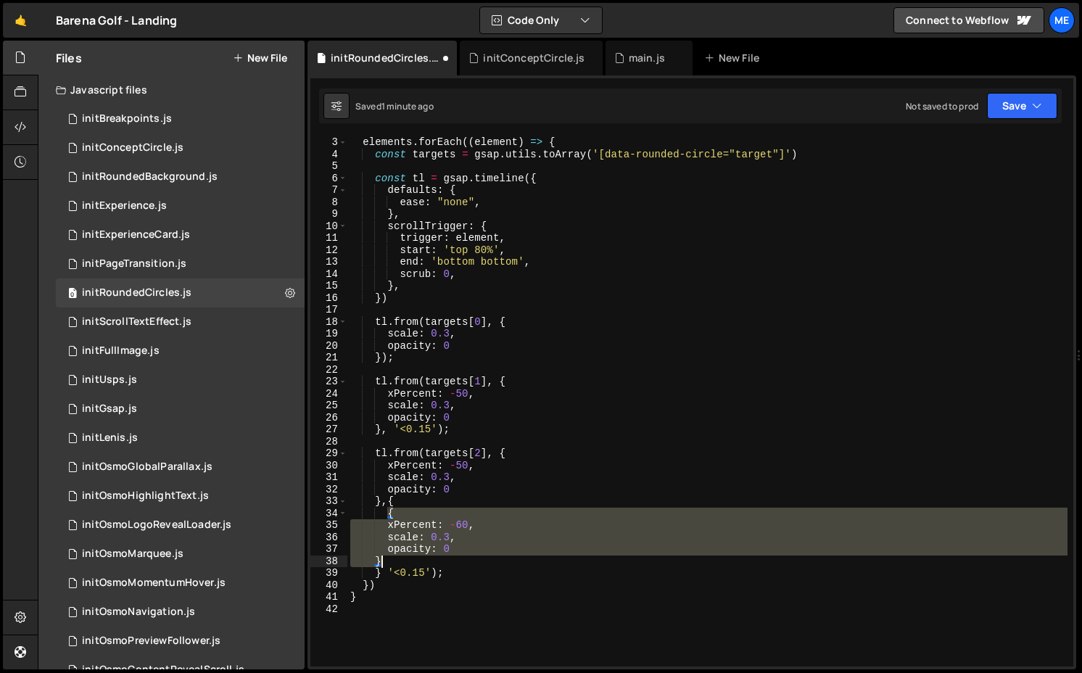
drag, startPoint x: 388, startPoint y: 511, endPoint x: 382, endPoint y: 560, distance: 49.8
click at [382, 560] on div "elements . forEach (( element ) => { const targets = gsap . utils . toArray ( '…" at bounding box center [708, 413] width 720 height 554
click at [382, 560] on div "elements . forEach (( element ) => { const targets = gsap . utils . toArray ( '…" at bounding box center [708, 401] width 720 height 530
type textarea "}"
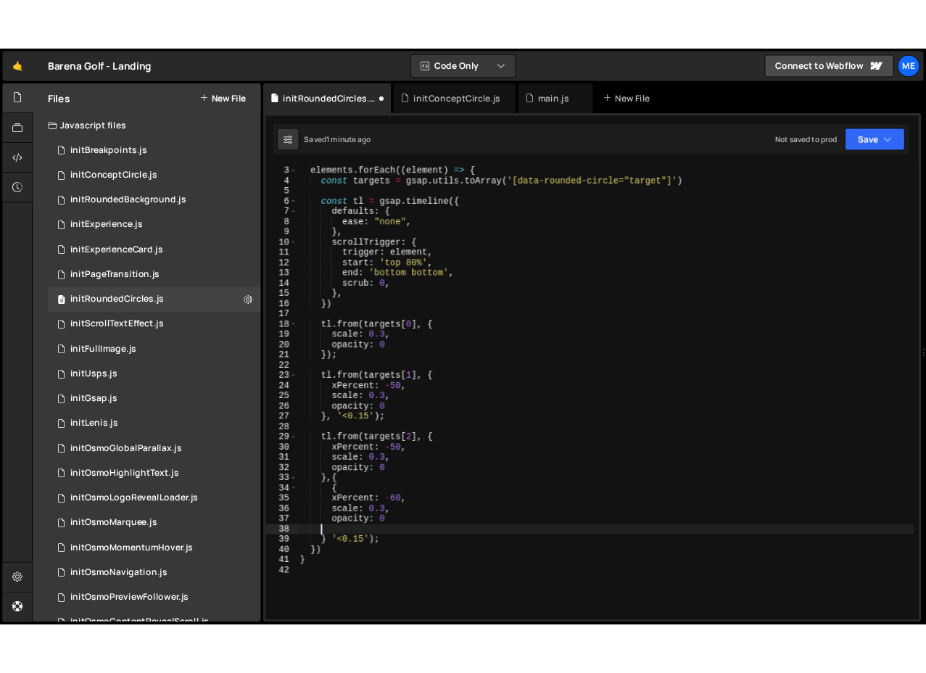
scroll to position [0, 0]
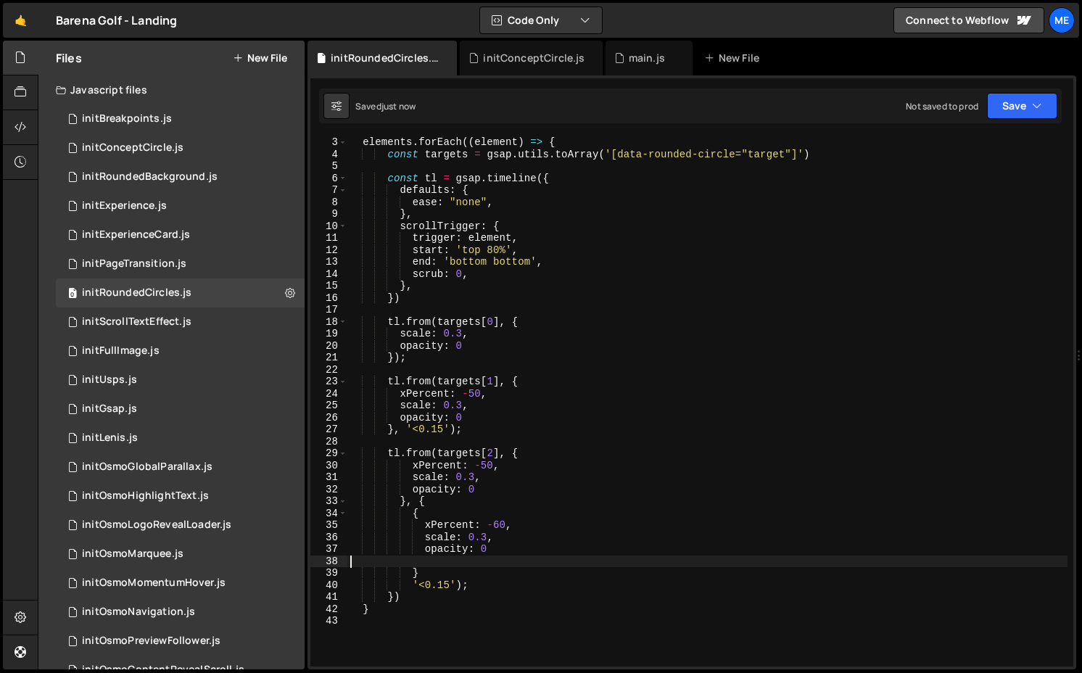
click at [438, 511] on div "elements . forEach (( element ) => { const targets = gsap . utils . toArray ( '…" at bounding box center [708, 413] width 720 height 554
type textarea "{"
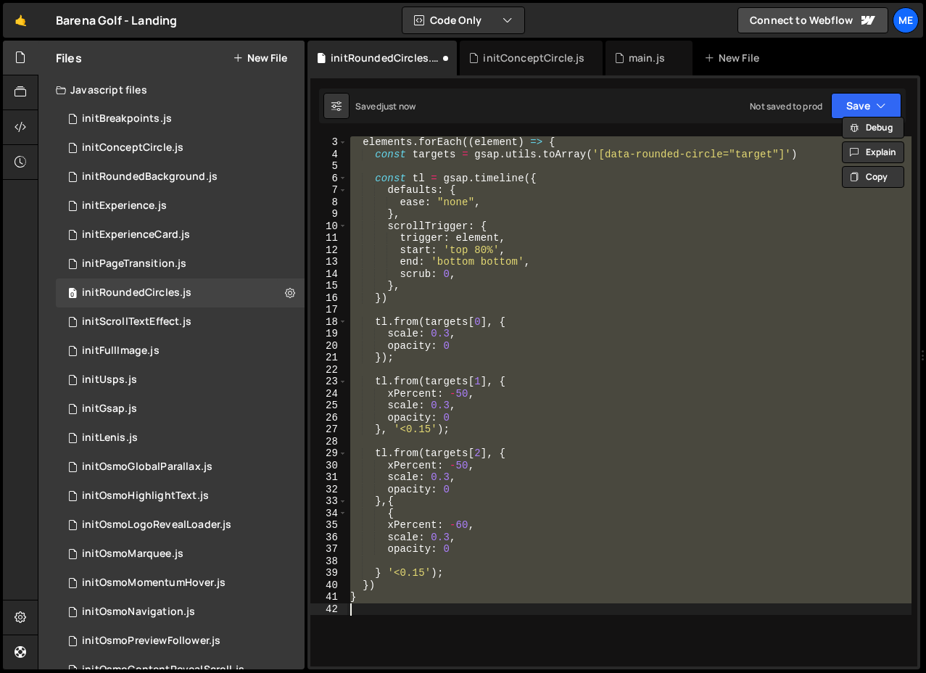
type textarea "xPercent: -50,"
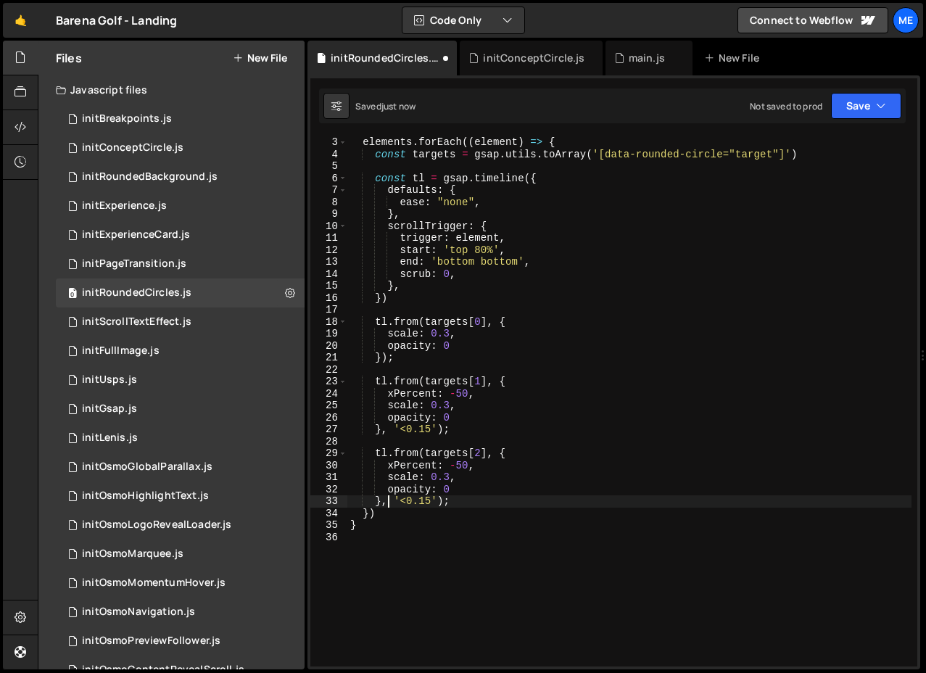
paste textarea
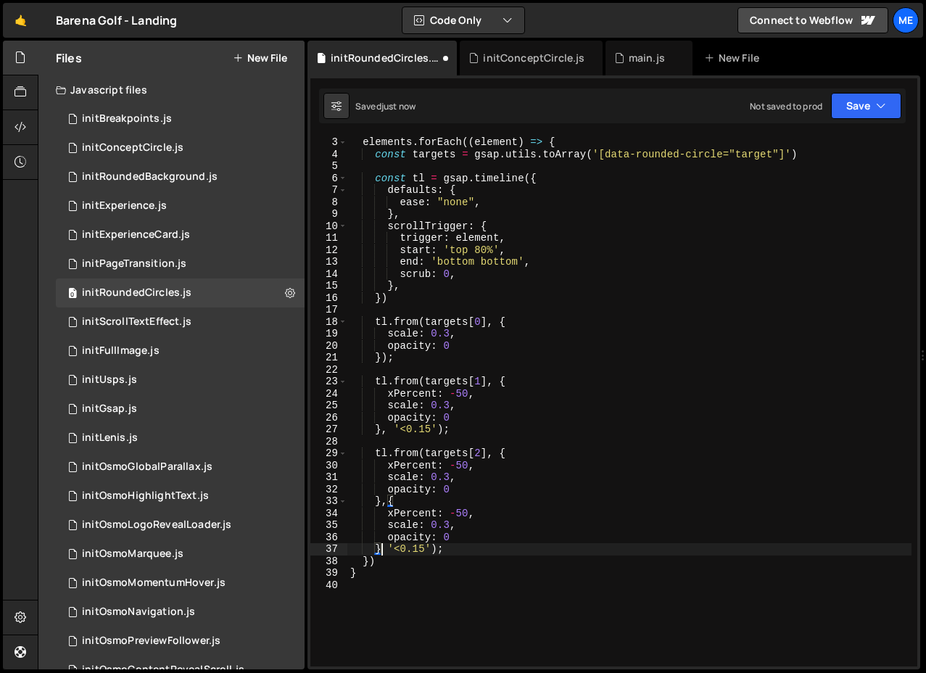
scroll to position [0, 2]
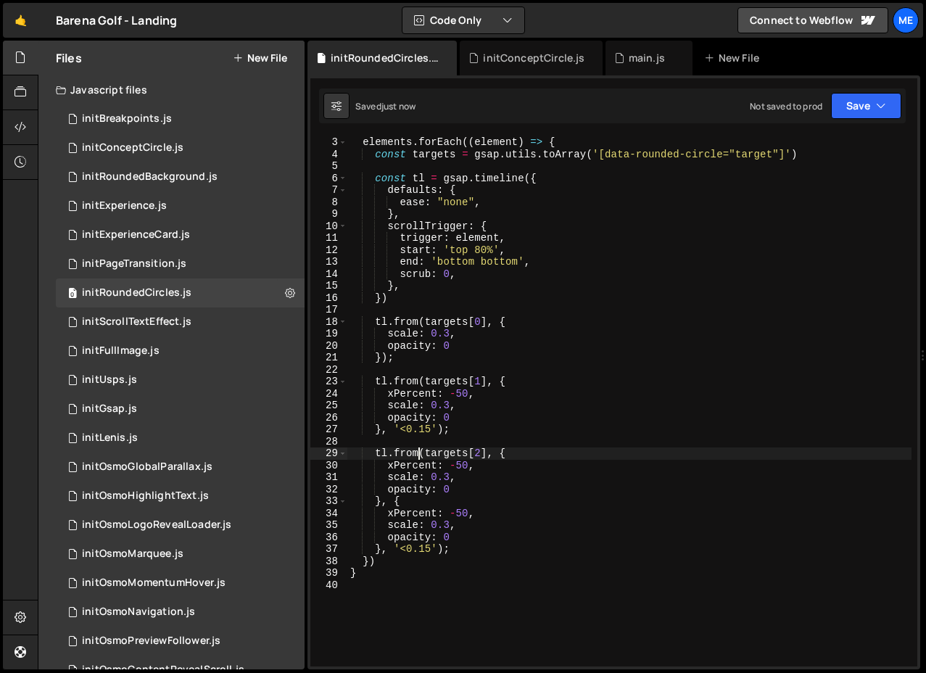
click at [418, 453] on div "elements . forEach (( element ) => { const targets = gsap . utils . toArray ( '…" at bounding box center [630, 413] width 564 height 554
click at [459, 512] on div "elements . forEach (( element ) => { const targets = gsap . utils . toArray ( '…" at bounding box center [630, 413] width 564 height 554
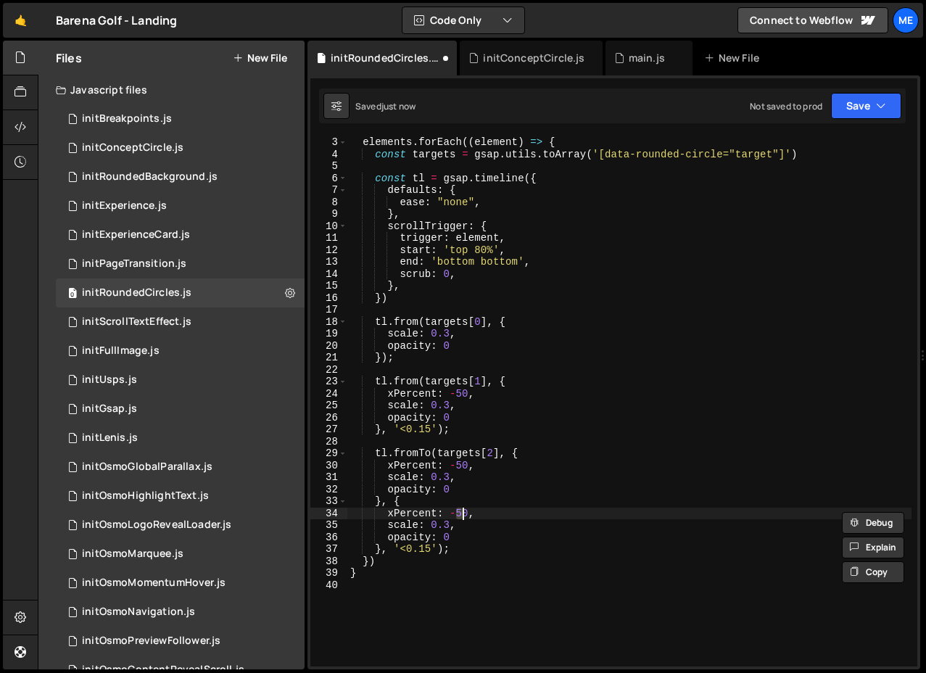
scroll to position [0, 7]
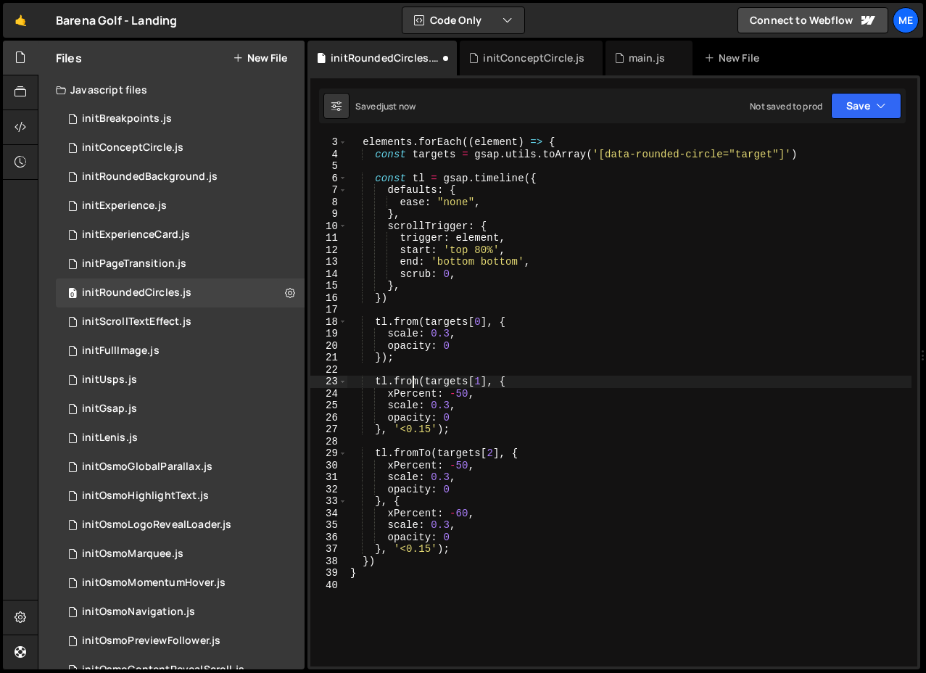
click at [414, 382] on div "elements . forEach (( element ) => { const targets = gsap . utils . toArray ( '…" at bounding box center [630, 413] width 564 height 554
click at [420, 385] on div "elements . forEach (( element ) => { const targets = gsap . utils . toArray ( '…" at bounding box center [630, 413] width 564 height 554
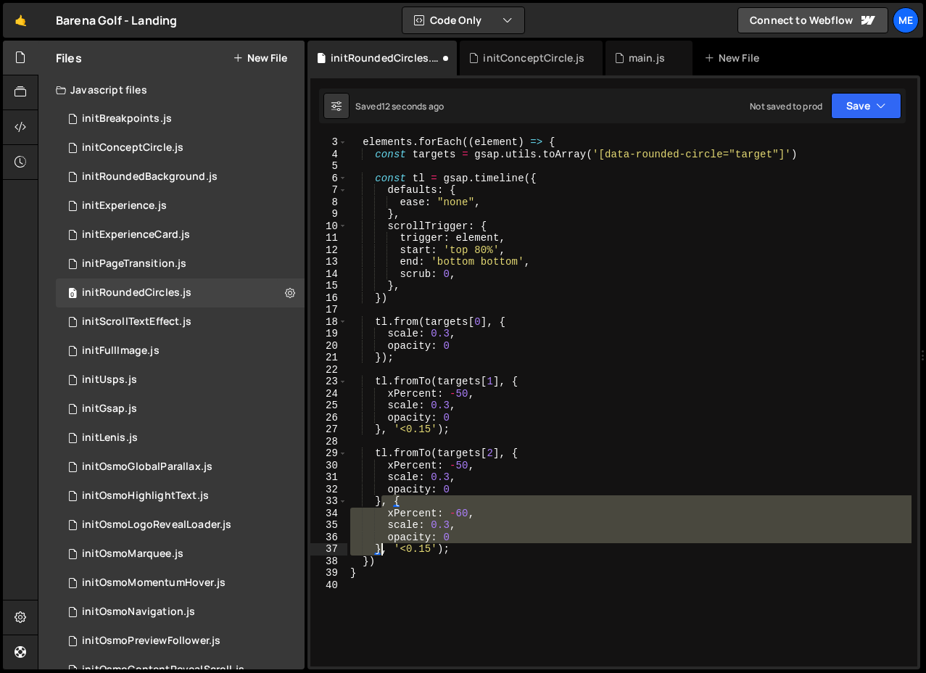
drag, startPoint x: 383, startPoint y: 501, endPoint x: 382, endPoint y: 546, distance: 45.0
click at [382, 546] on div "elements . forEach (( element ) => { const targets = gsap . utils . toArray ( '…" at bounding box center [630, 413] width 564 height 554
click at [385, 427] on div "elements . forEach (( element ) => { const targets = gsap . utils . toArray ( '…" at bounding box center [630, 413] width 564 height 554
paste textarea "xPercent: -60,"
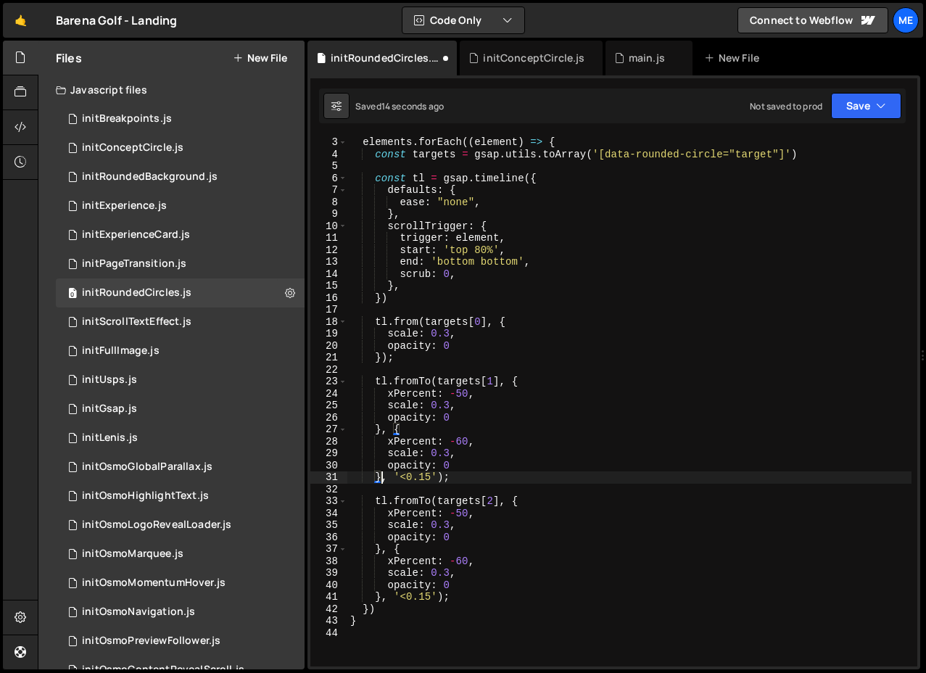
click at [459, 442] on div "elements . forEach (( element ) => { const targets = gsap . utils . toArray ( '…" at bounding box center [630, 413] width 564 height 554
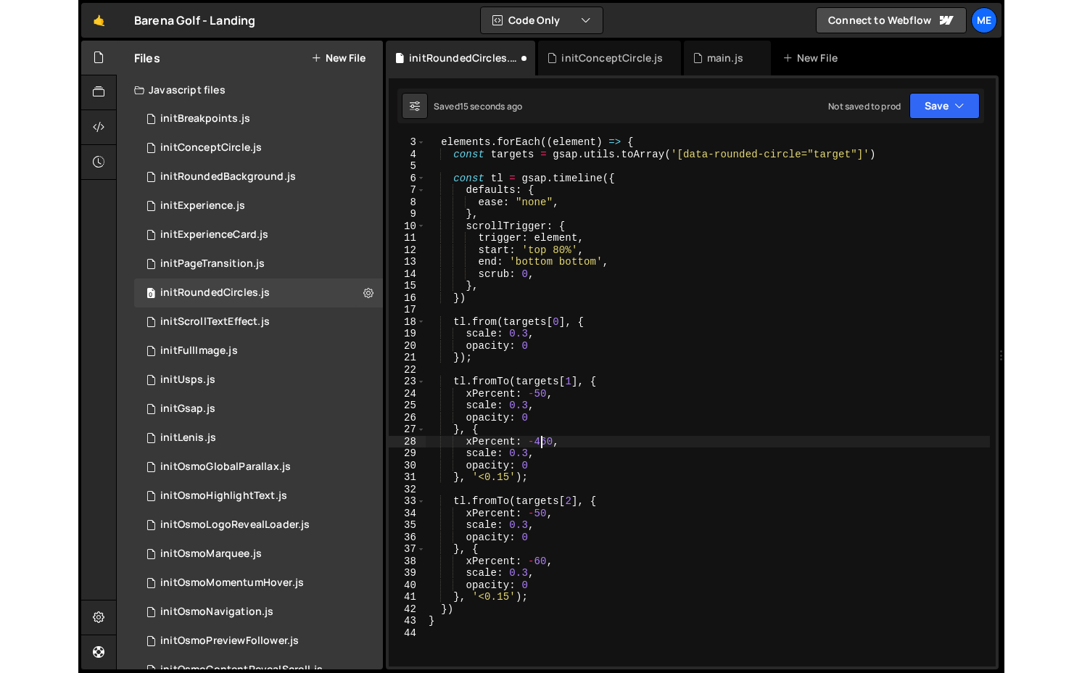
scroll to position [0, 7]
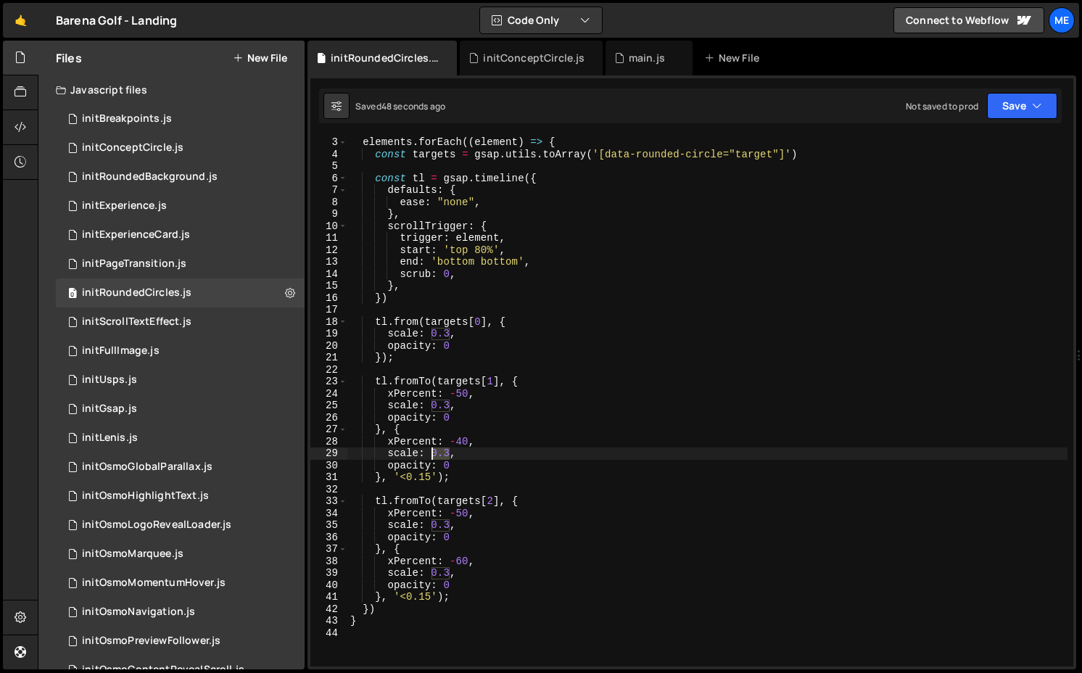
drag, startPoint x: 451, startPoint y: 456, endPoint x: 432, endPoint y: 455, distance: 18.9
click at [432, 455] on div "elements . forEach (( element ) => { const targets = gsap . utils . toArray ( '…" at bounding box center [708, 413] width 720 height 554
click at [462, 426] on div "elements . forEach (( element ) => { const targets = gsap . utils . toArray ( '…" at bounding box center [708, 413] width 720 height 554
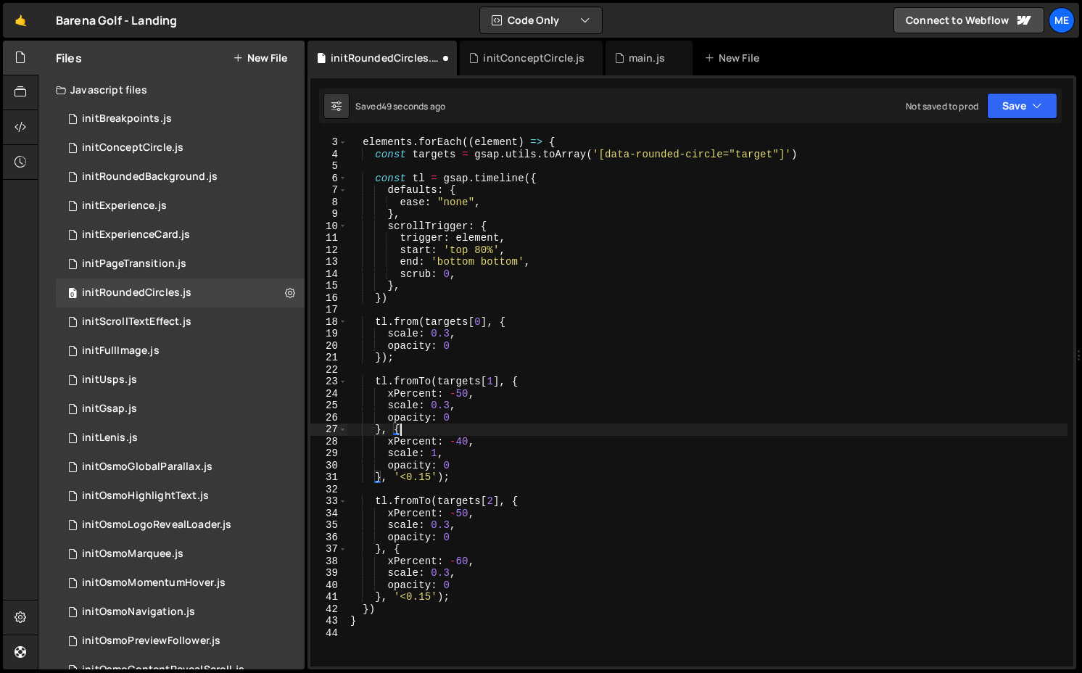
scroll to position [0, 3]
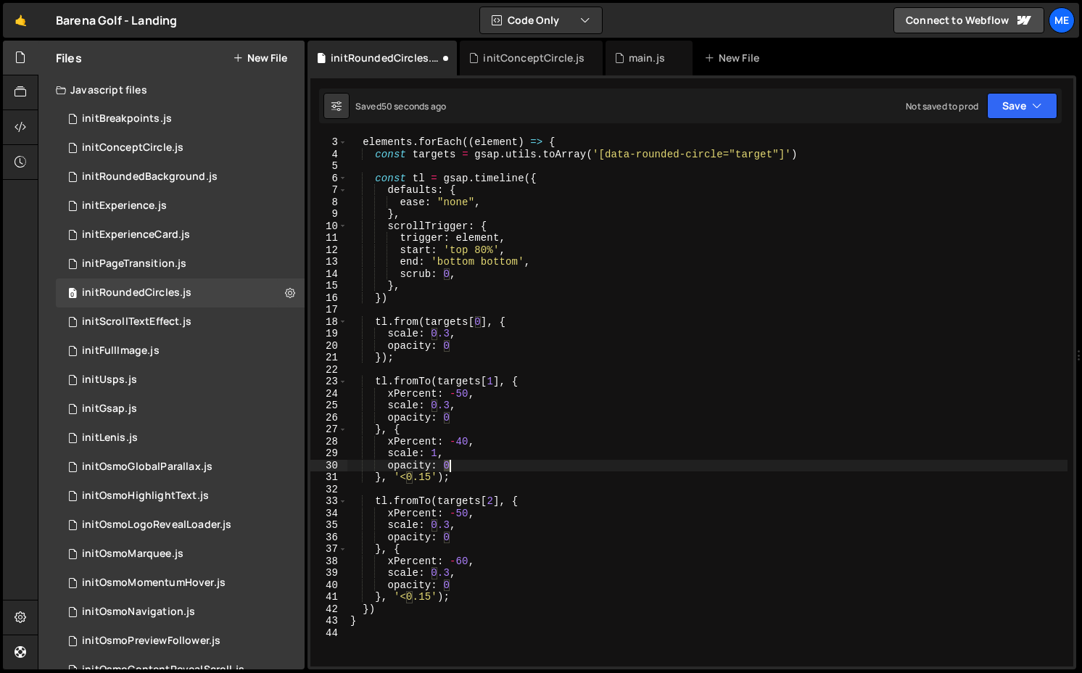
click at [448, 467] on div "elements . forEach (( element ) => { const targets = gsap . utils . toArray ( '…" at bounding box center [708, 413] width 720 height 554
click at [453, 348] on div "elements . forEach (( element ) => { const targets = gsap . utils . toArray ( '…" at bounding box center [708, 413] width 720 height 554
click at [454, 533] on div "elements . forEach (( element ) => { const targets = gsap . utils . toArray ( '…" at bounding box center [708, 413] width 720 height 554
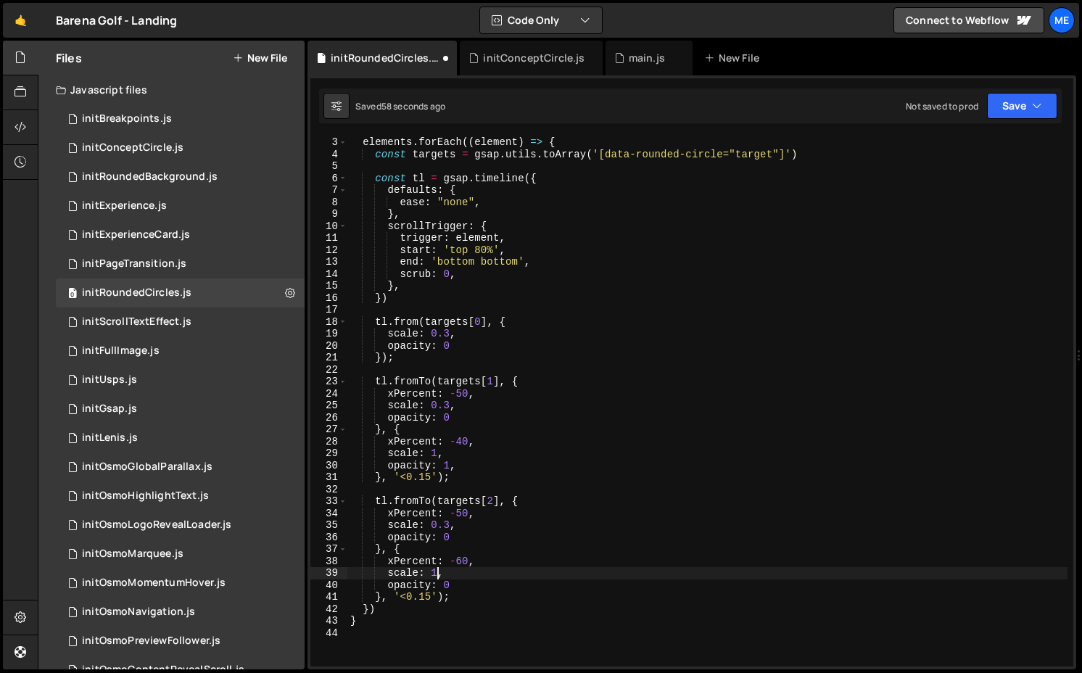
click at [461, 588] on div "elements . forEach (( element ) => { const targets = gsap . utils . toArray ( '…" at bounding box center [708, 413] width 720 height 554
click at [387, 391] on div "elements . forEach (( element ) => { const targets = gsap . utils . toArray ( '…" at bounding box center [708, 413] width 720 height 554
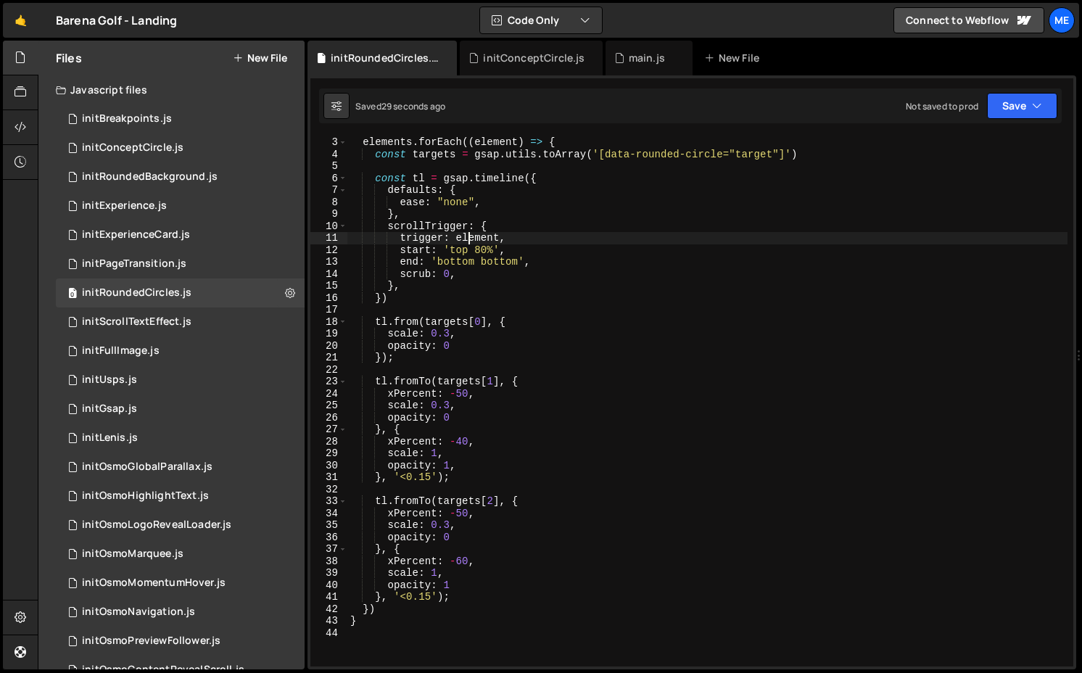
click at [471, 238] on div "elements . forEach (( element ) => { const targets = gsap . utils . toArray ( '…" at bounding box center [708, 413] width 720 height 554
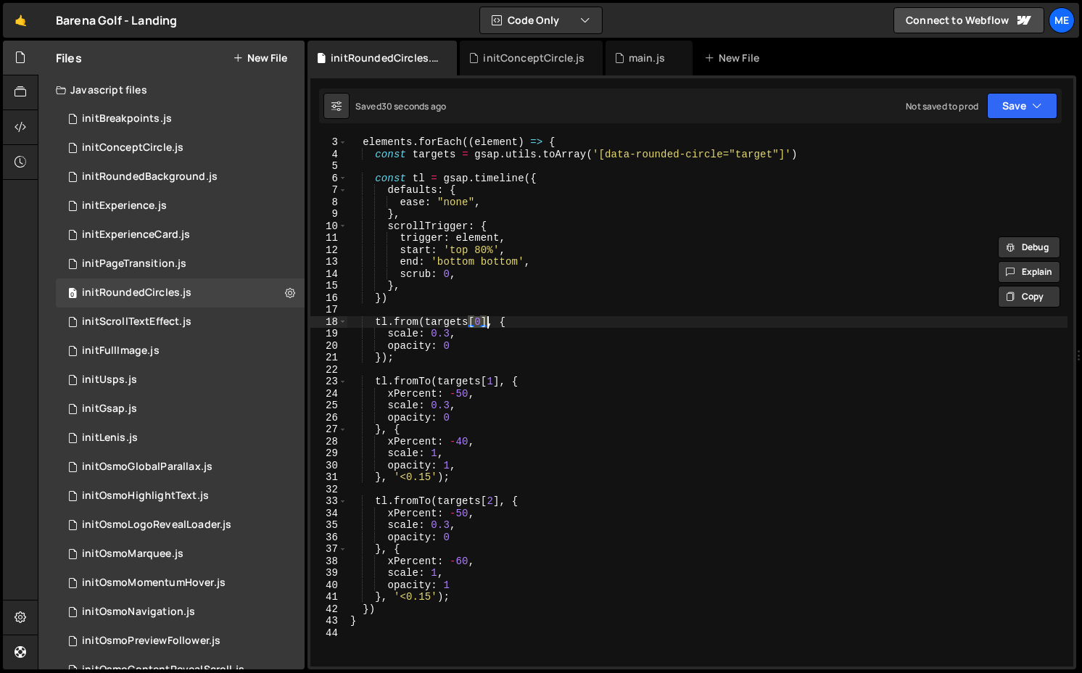
drag, startPoint x: 468, startPoint y: 322, endPoint x: 488, endPoint y: 323, distance: 19.6
click at [488, 323] on div "elements . forEach (( element ) => { const targets = gsap . utils . toArray ( '…" at bounding box center [708, 413] width 720 height 554
click at [472, 347] on div "elements . forEach (( element ) => { const targets = gsap . utils . toArray ( '…" at bounding box center [708, 413] width 720 height 554
type textarea "opacity: 0"
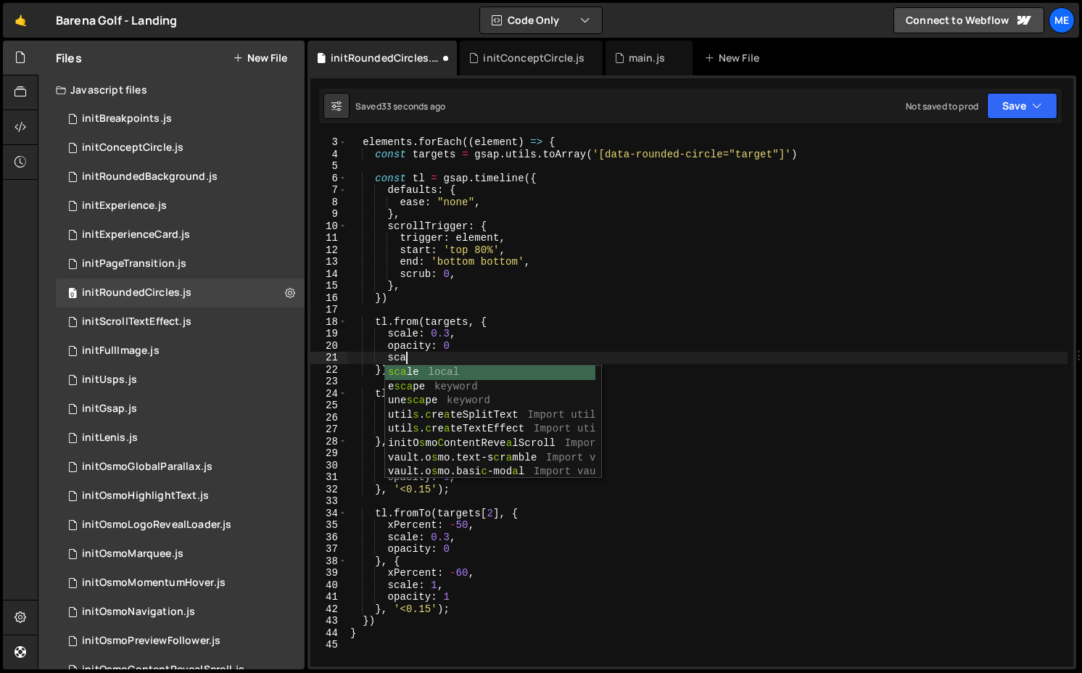
type textarea "scal"
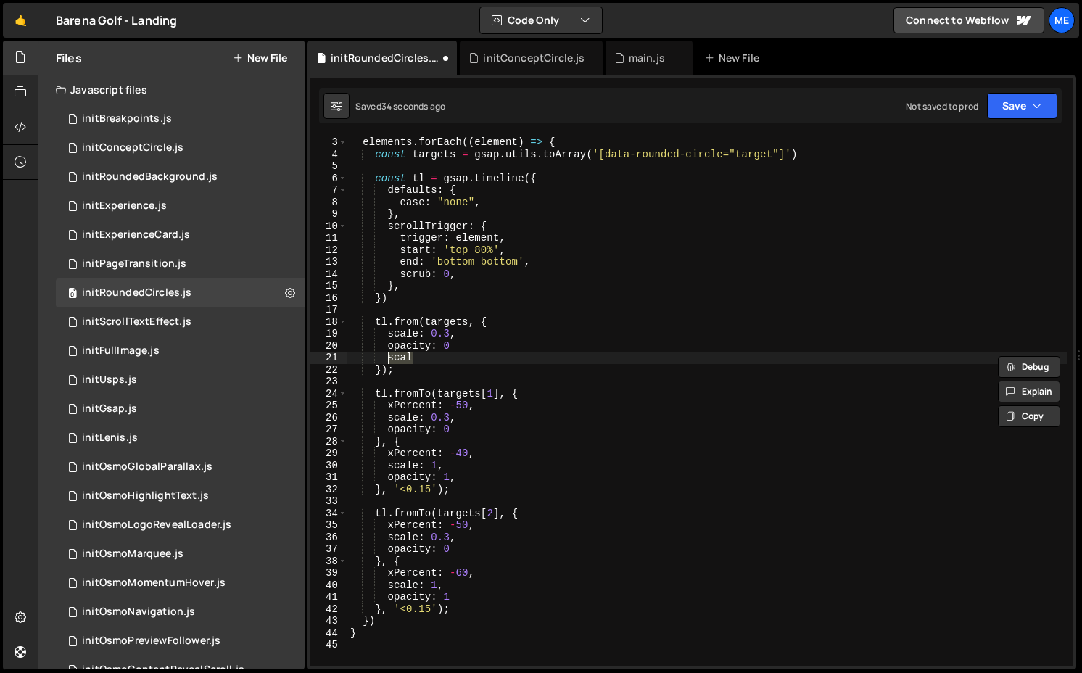
scroll to position [0, 1]
type textarea "});"
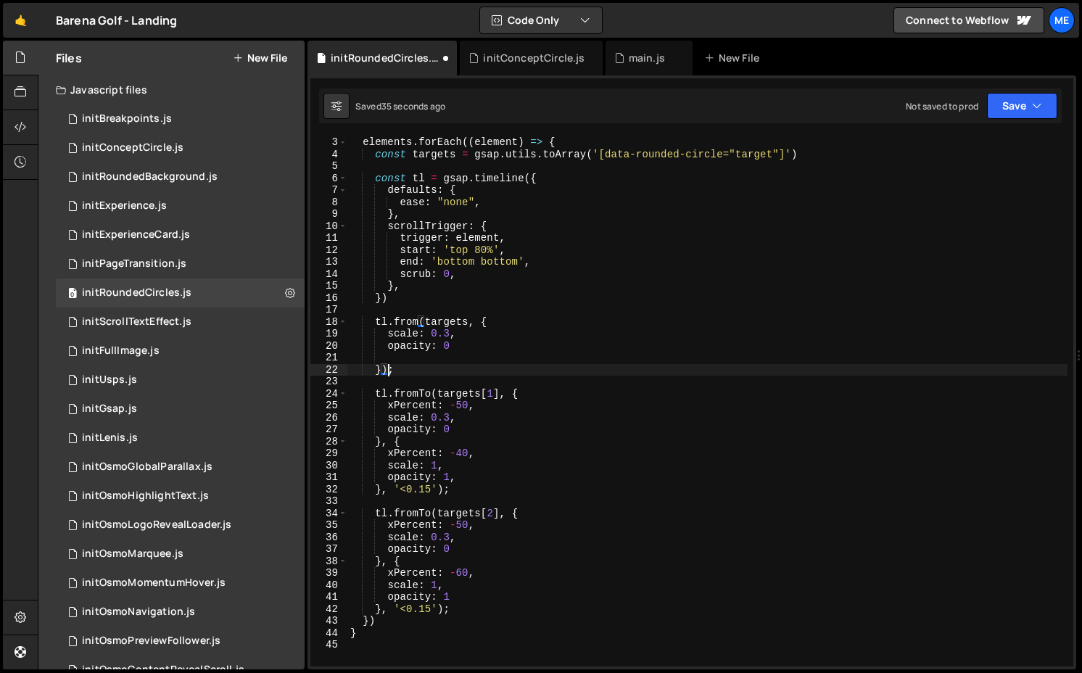
scroll to position [0, 0]
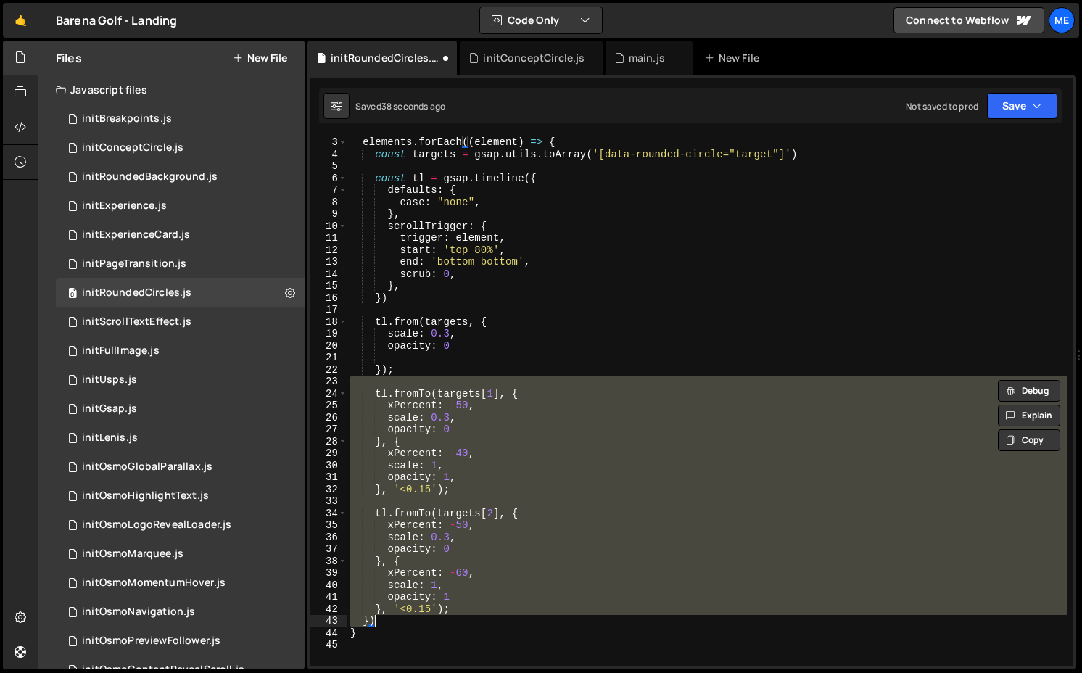
type textarea "opacity: 1 }, '<0.15');"
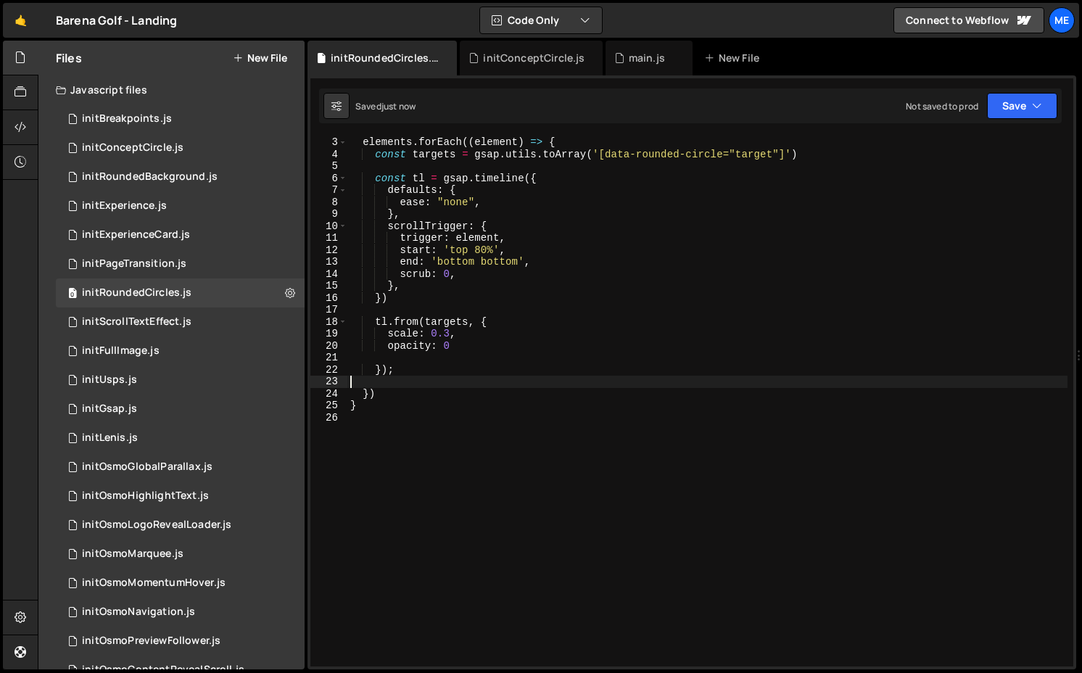
type textarea "});"
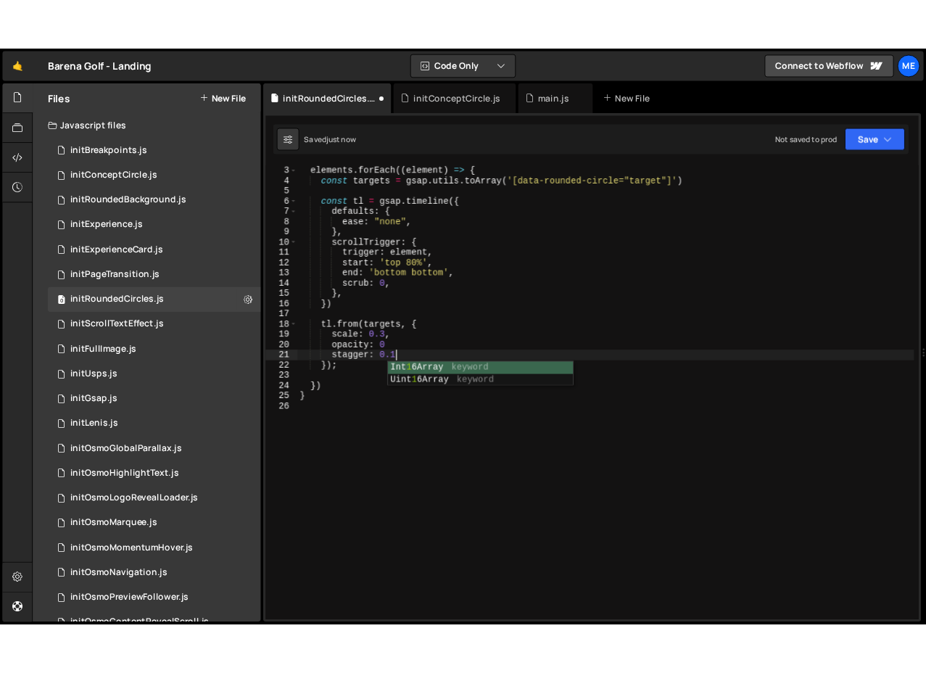
scroll to position [0, 7]
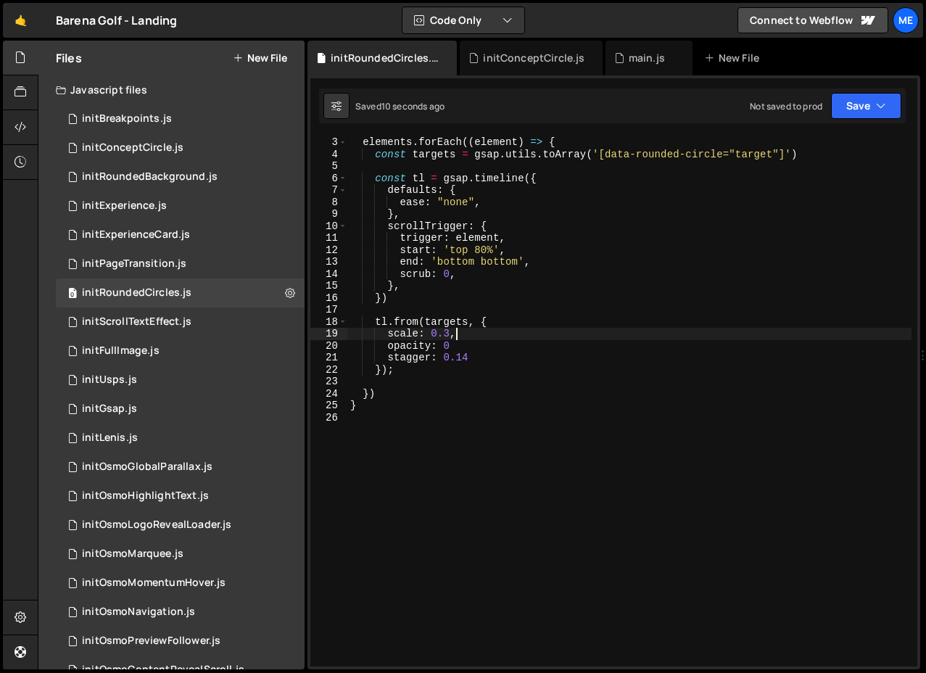
click at [459, 340] on div "elements . forEach (( element ) => { const targets = gsap . utils . toArray ( '…" at bounding box center [630, 413] width 564 height 554
drag, startPoint x: 385, startPoint y: 336, endPoint x: 507, endPoint y: 337, distance: 121.9
click at [507, 337] on div "elements . forEach (( element ) => { const targets = gsap . utils . toArray ( '…" at bounding box center [630, 413] width 564 height 554
type textarea "scale: 0.3,"
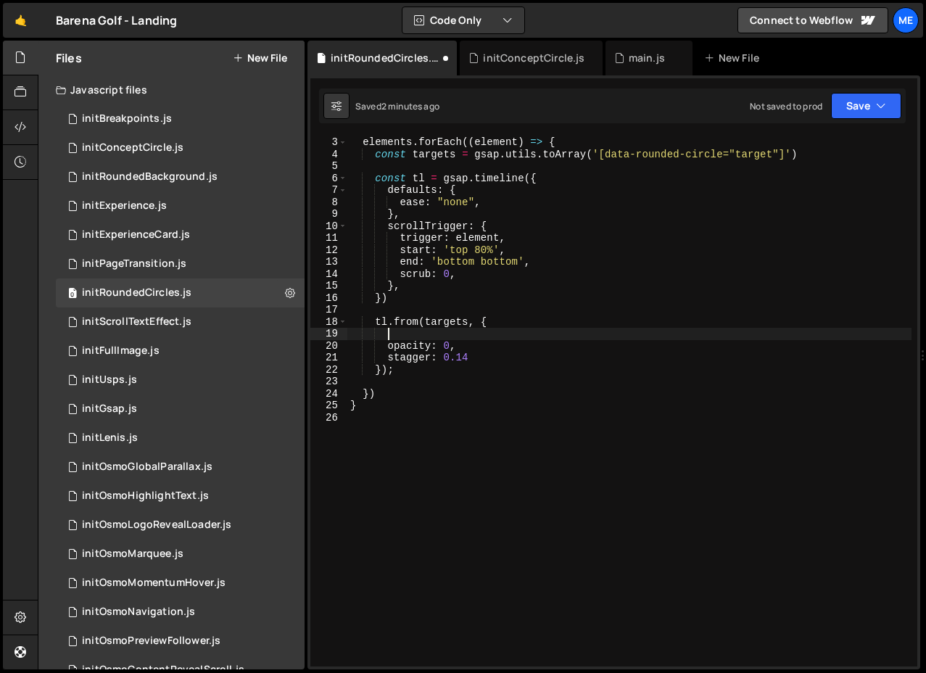
scroll to position [0, 0]
click at [508, 311] on div "elements . forEach (( element ) => { const targets = gsap . utils . toArray ( '…" at bounding box center [630, 413] width 564 height 554
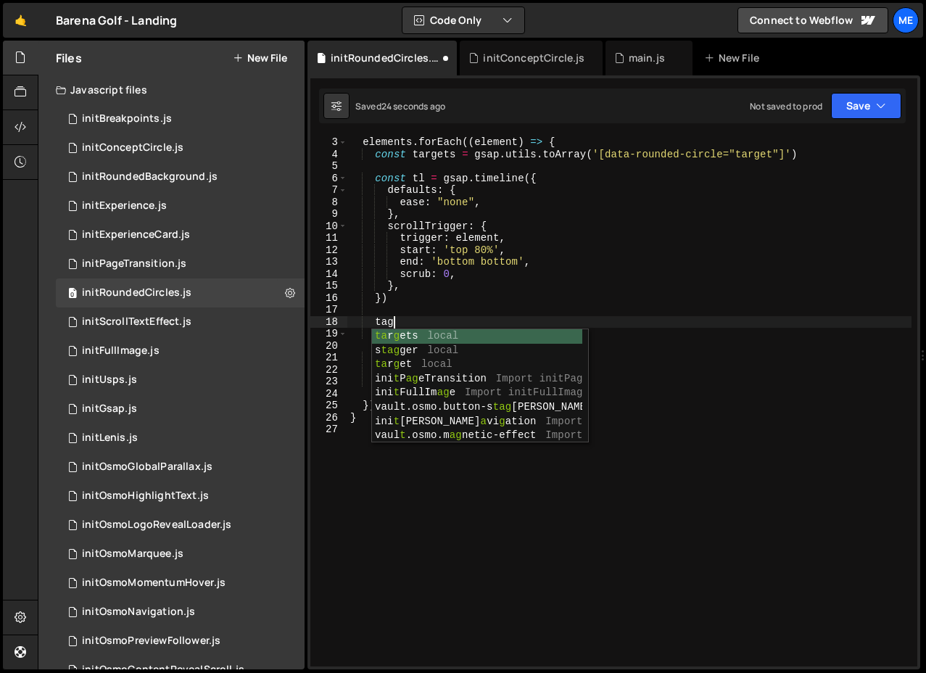
type textarea "t"
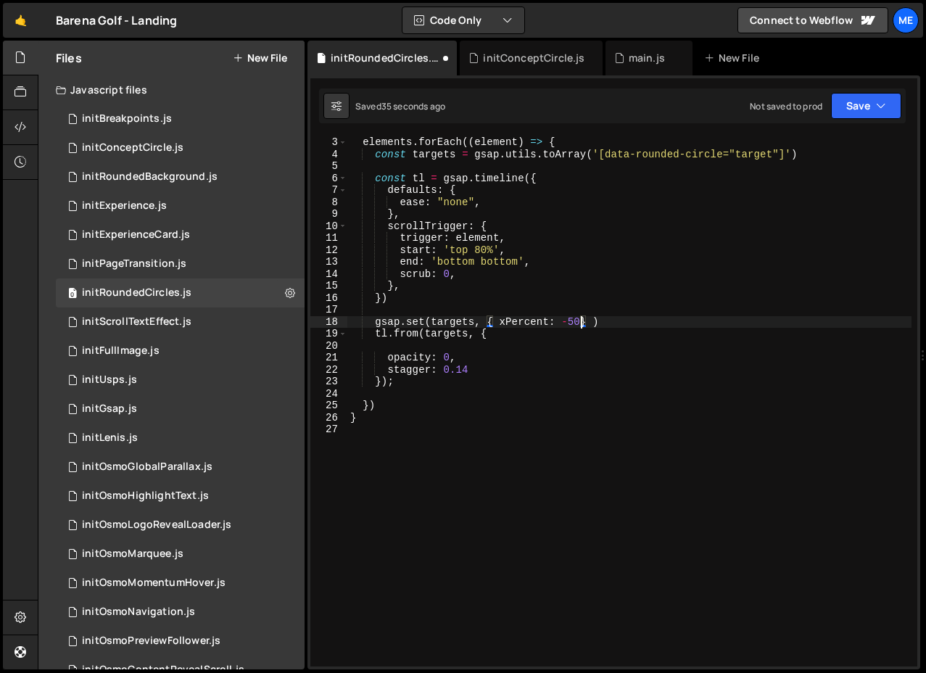
scroll to position [0, 16]
type textarea "gsap.set(targets, { xPercent: -50 } );"
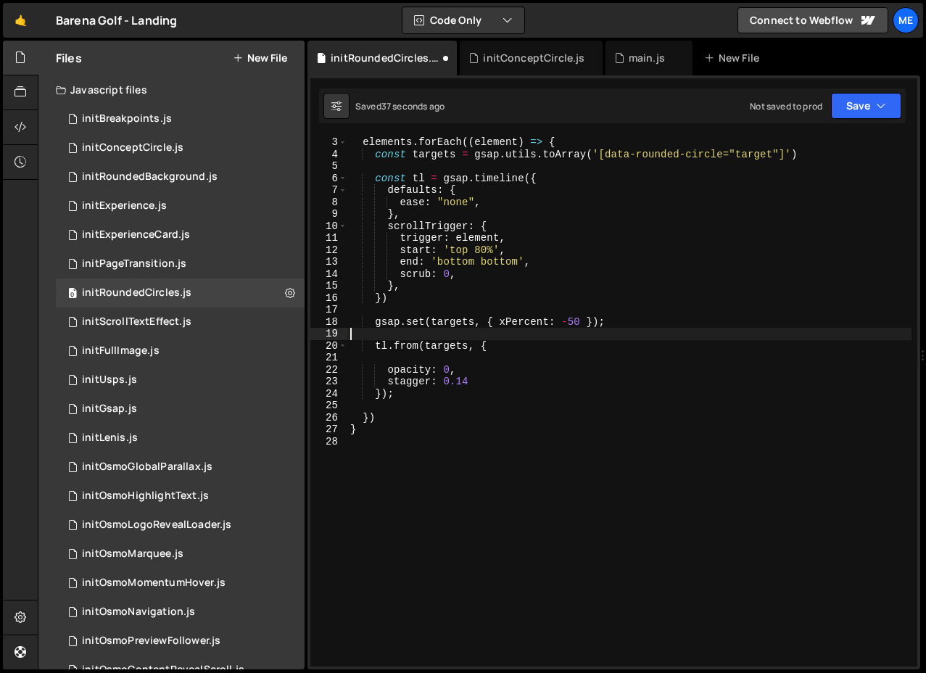
scroll to position [0, 0]
click at [508, 322] on div "elements . forEach (( element ) => { const targets = gsap . utils . toArray ( '…" at bounding box center [630, 413] width 564 height 554
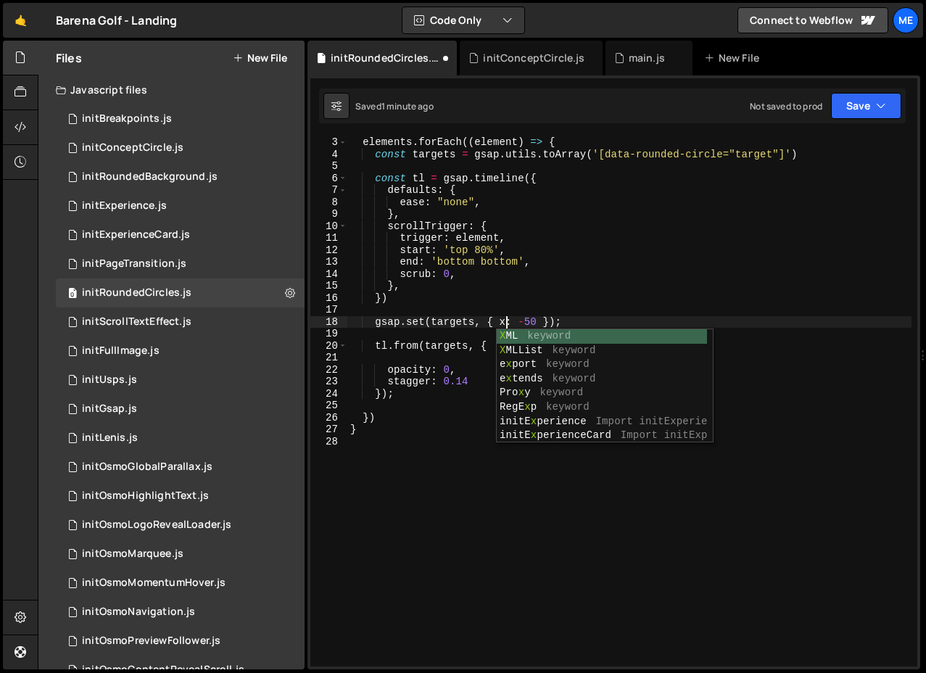
scroll to position [0, 10]
click at [508, 318] on div "elements . forEach (( element ) => { const targets = gsap . utils . toArray ( '…" at bounding box center [630, 413] width 564 height 554
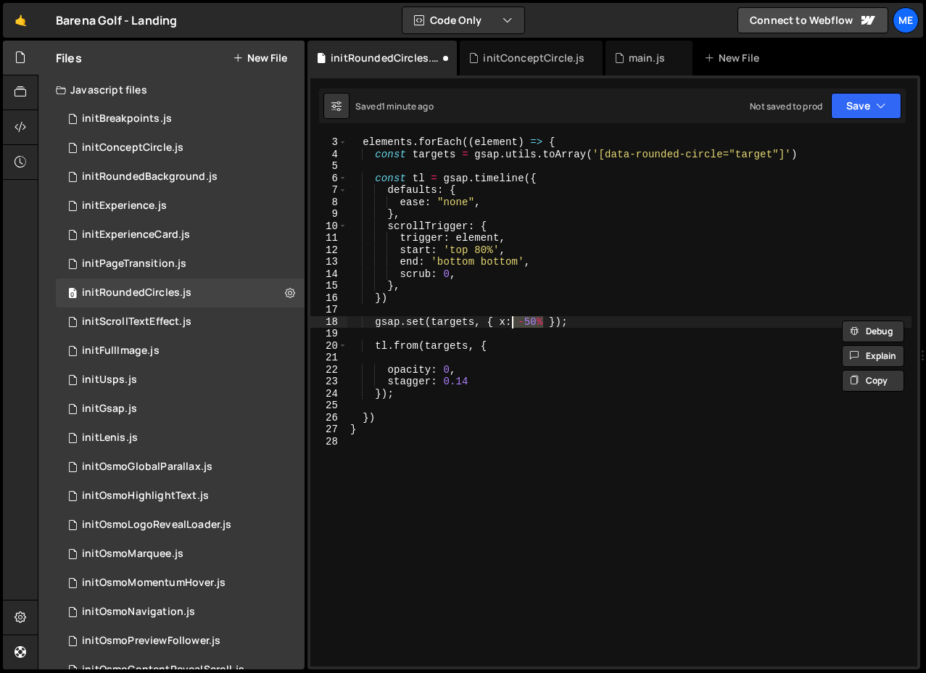
scroll to position [0, 12]
drag, startPoint x: 607, startPoint y: 323, endPoint x: 351, endPoint y: 313, distance: 255.6
click at [351, 313] on div "elements . forEach (( element ) => { const targets = gsap . utils . toArray ( '…" at bounding box center [630, 413] width 564 height 554
type textarea "gsap.set(targets, { x: '-50%' });"
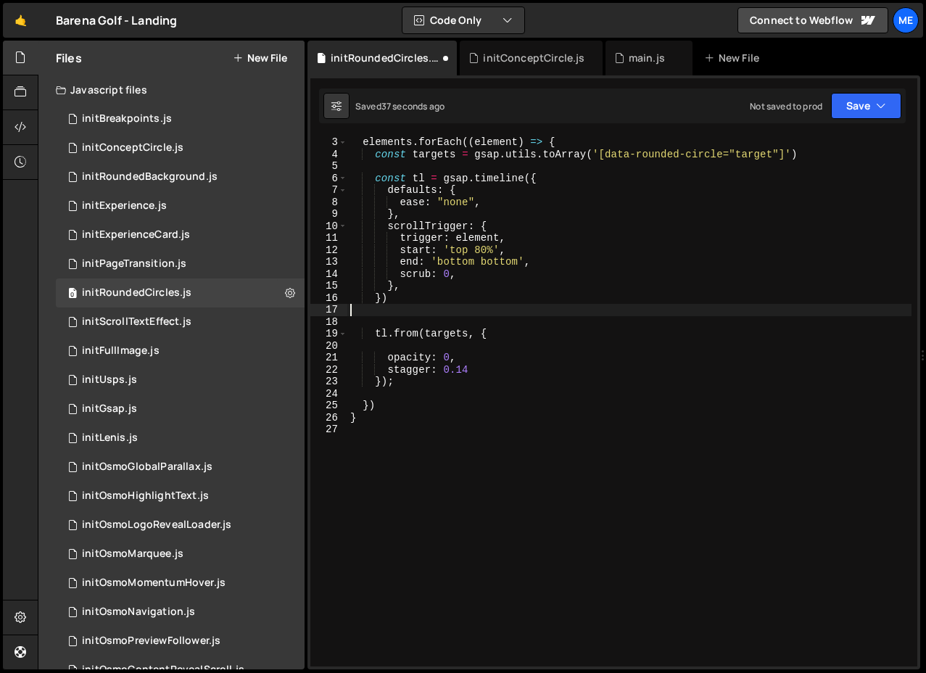
scroll to position [0, 0]
click at [428, 333] on div "elements . forEach (( element ) => { const targets = gsap . utils . toArray ( '…" at bounding box center [630, 413] width 564 height 554
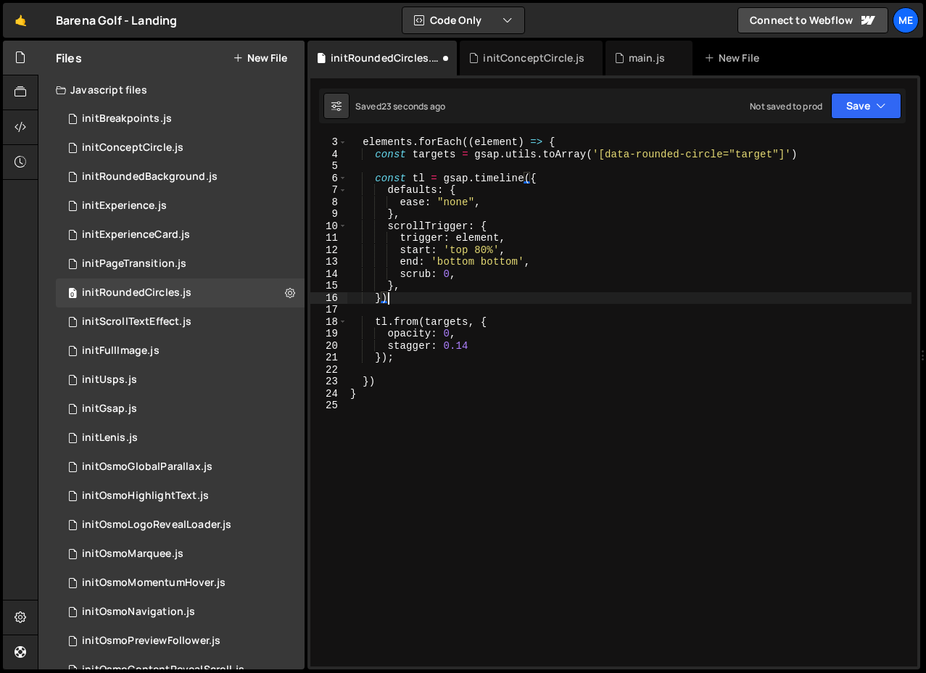
click at [432, 303] on div "elements . forEach (( element ) => { const targets = gsap . utils . toArray ( '…" at bounding box center [630, 413] width 564 height 554
click at [469, 323] on div "elements . forEach (( element ) => { const targets = gsap . utils . toArray ( '…" at bounding box center [630, 413] width 564 height 554
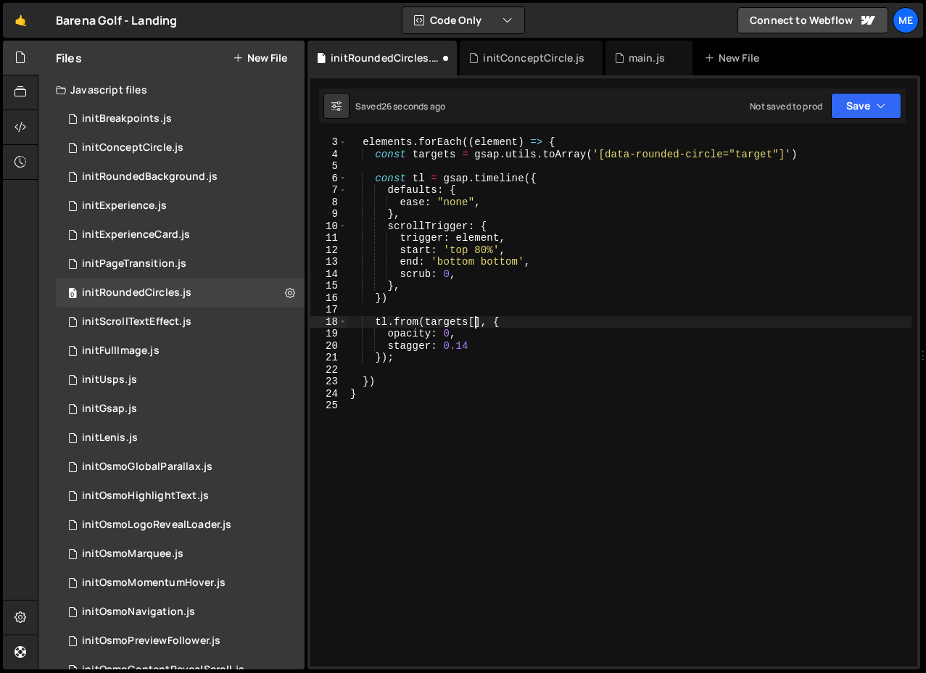
scroll to position [0, 9]
click at [411, 361] on div "elements . forEach (( element ) => { const targets = gsap . utils . toArray ( '…" at bounding box center [630, 413] width 564 height 554
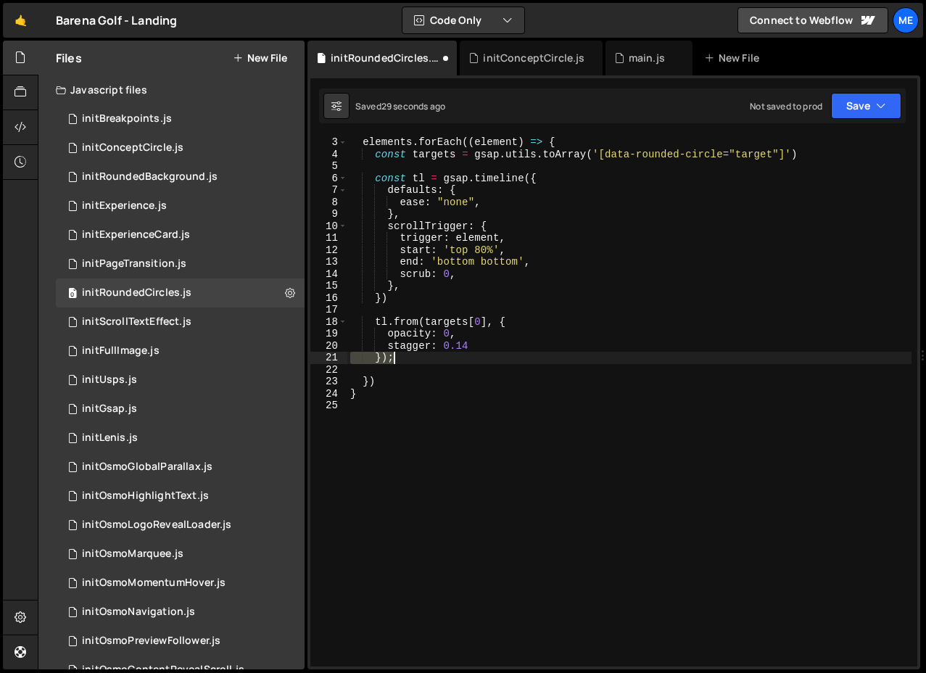
click at [411, 361] on div "elements . forEach (( element ) => { const targets = gsap . utils . toArray ( '…" at bounding box center [630, 413] width 564 height 554
drag, startPoint x: 392, startPoint y: 342, endPoint x: 538, endPoint y: 342, distance: 145.8
click at [508, 342] on div "elements . forEach (( element ) => { const targets = gsap . utils . toArray ( '…" at bounding box center [630, 413] width 564 height 554
type textarea "stagger: 0.14"
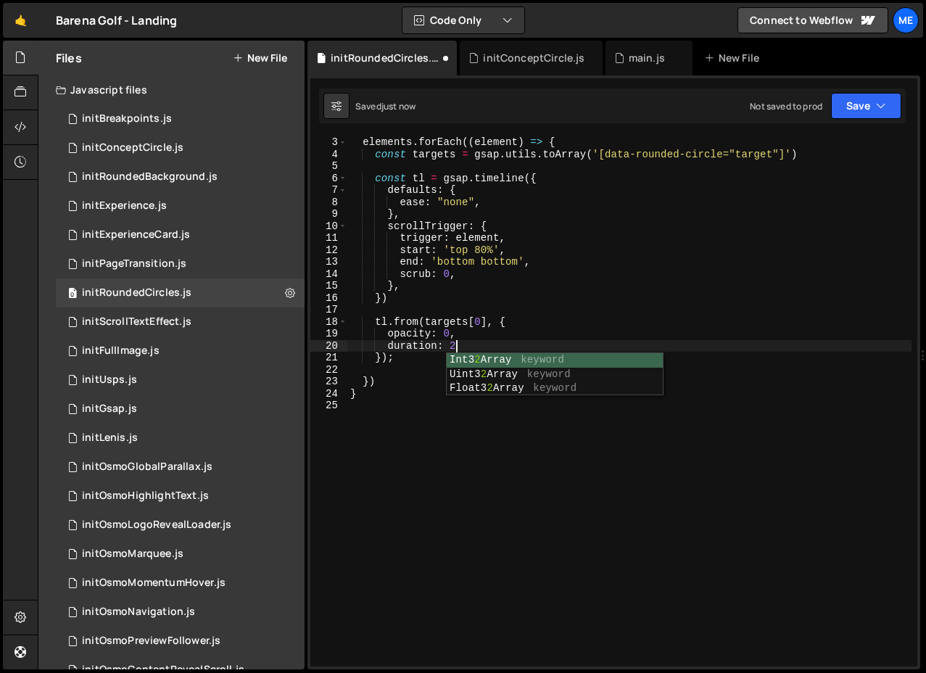
scroll to position [0, 7]
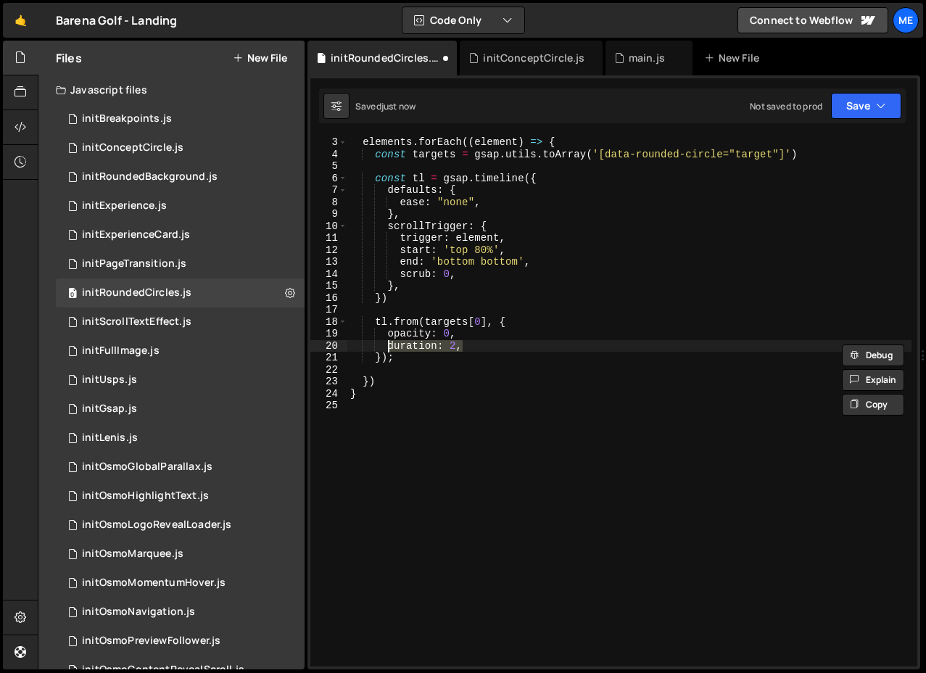
click at [457, 217] on div "elements . forEach (( element ) => { const targets = gsap . utils . toArray ( '…" at bounding box center [630, 413] width 564 height 554
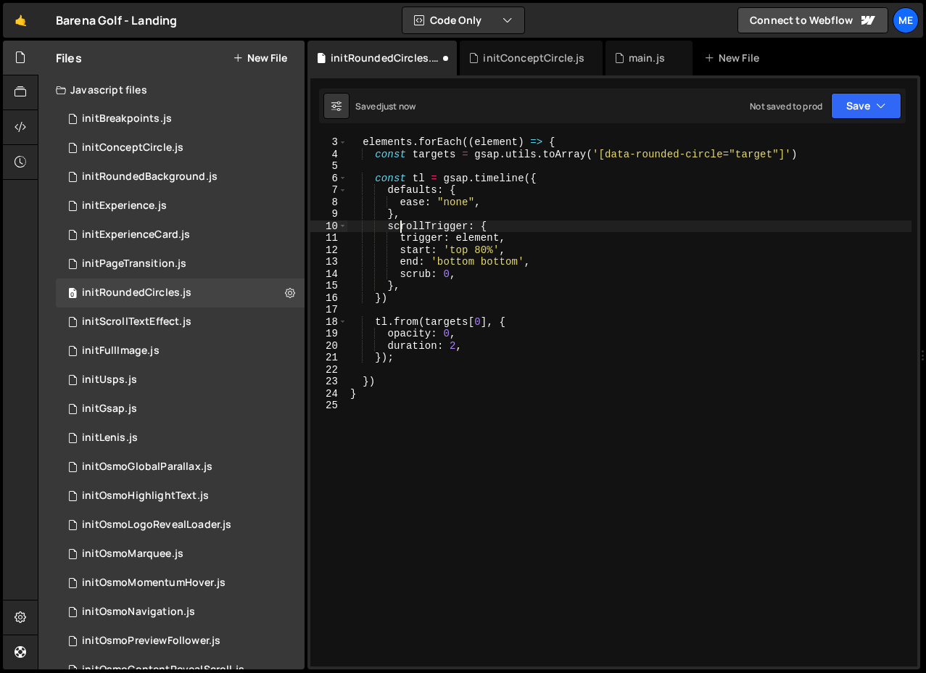
type textarea "},"
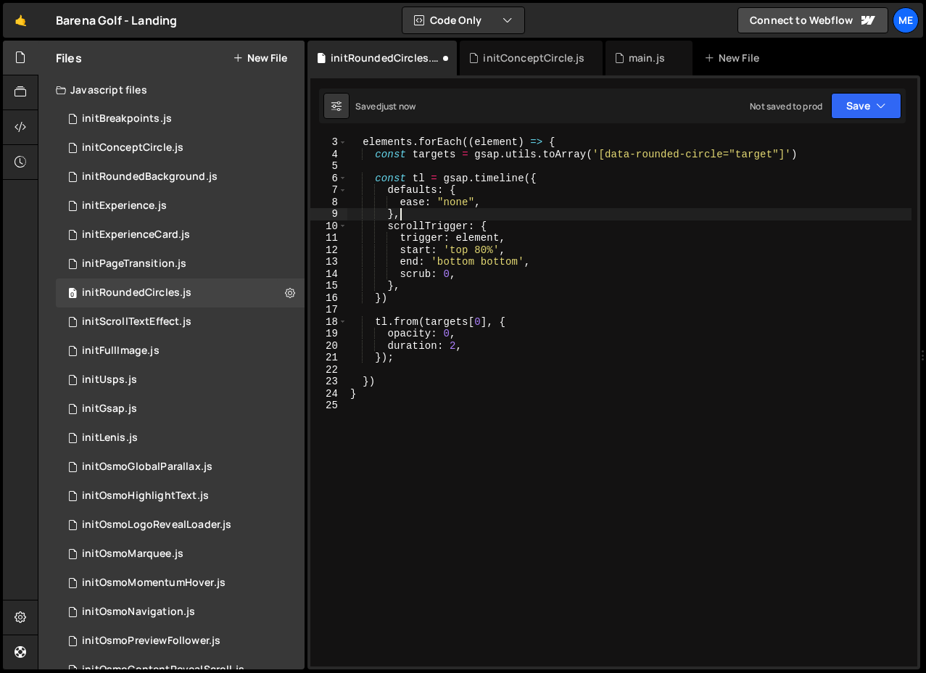
scroll to position [0, 1]
paste textarea "duration: 2,"
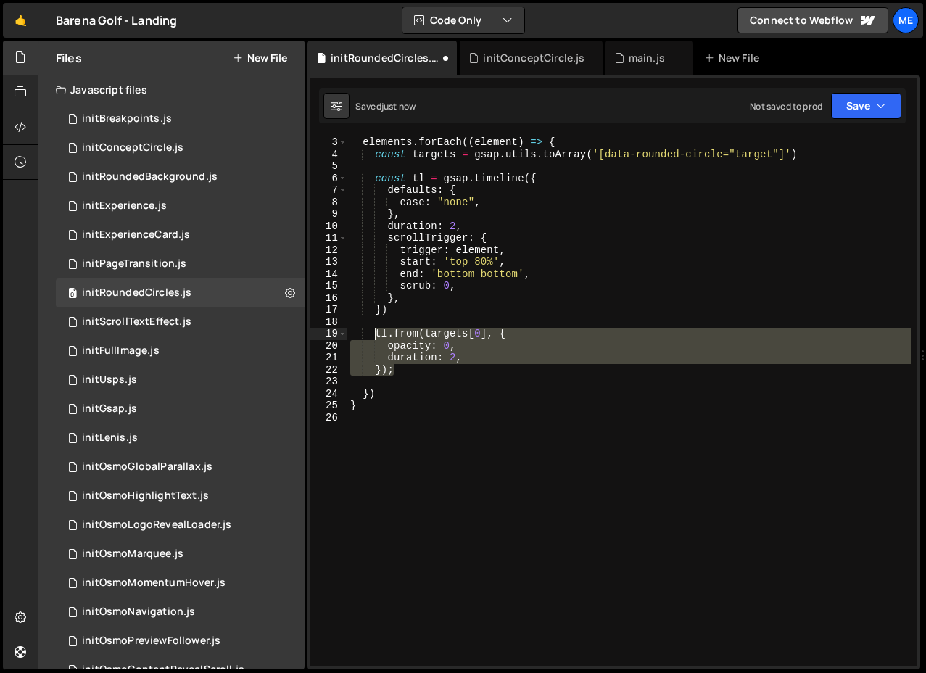
drag, startPoint x: 399, startPoint y: 375, endPoint x: 375, endPoint y: 339, distance: 43.5
click at [375, 339] on div "elements . forEach (( element ) => { const targets = gsap . utils . toArray ( '…" at bounding box center [630, 413] width 564 height 554
click at [408, 373] on div "elements . forEach (( element ) => { const targets = gsap . utils . toArray ( '…" at bounding box center [630, 401] width 564 height 530
type textarea "});"
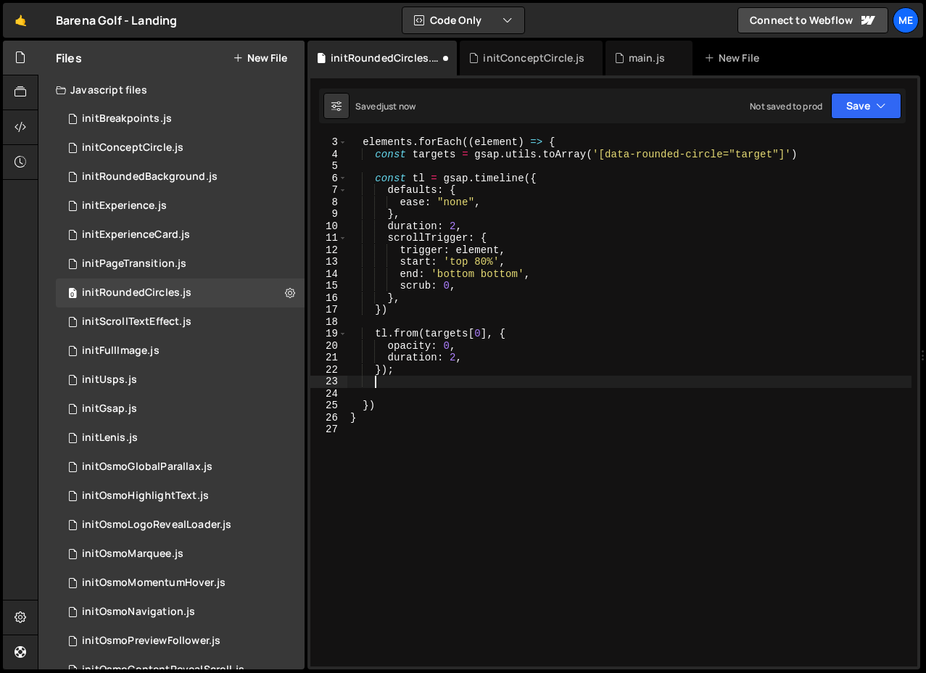
scroll to position [0, 1]
paste textarea "});"
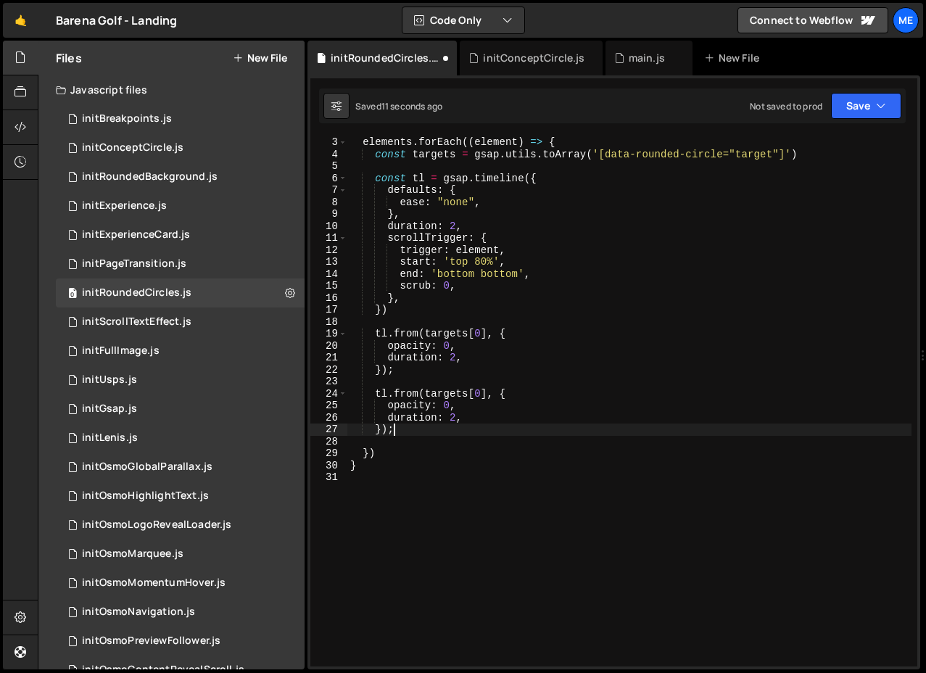
click at [480, 396] on div "elements . forEach (( element ) => { const targets = gsap . utils . toArray ( '…" at bounding box center [630, 413] width 564 height 554
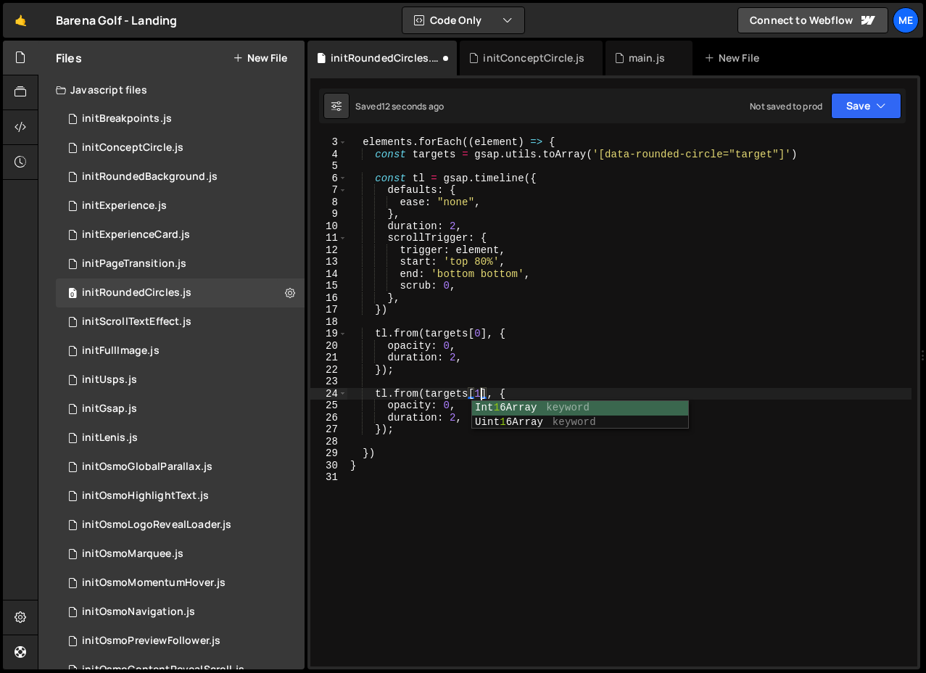
click at [453, 408] on div "elements . forEach (( element ) => { const targets = gsap . utils . toArray ( '…" at bounding box center [630, 413] width 564 height 554
type textarea "opacity: 0,"
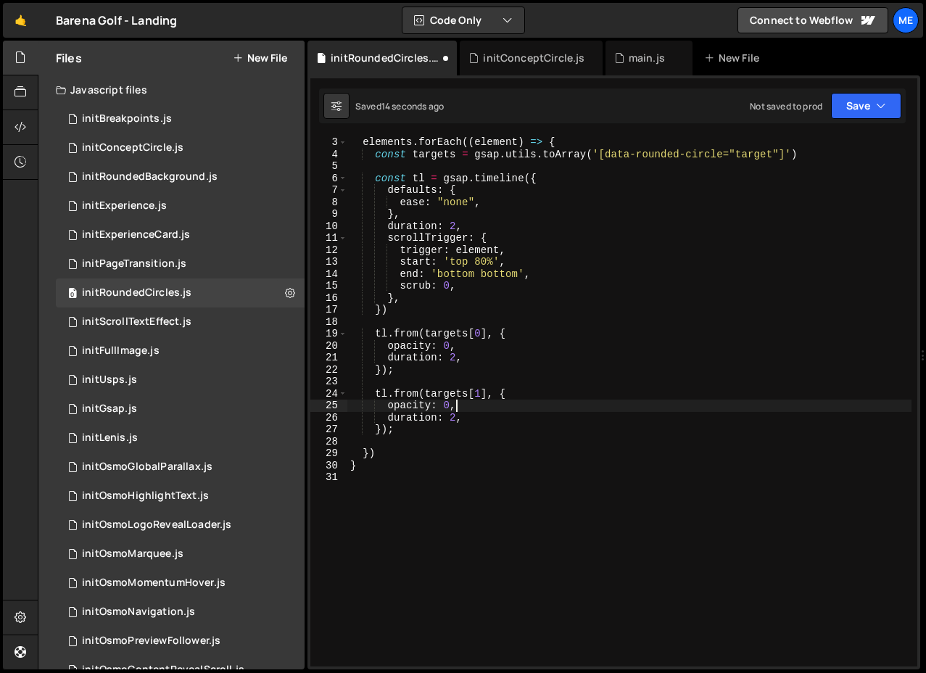
scroll to position [0, 1]
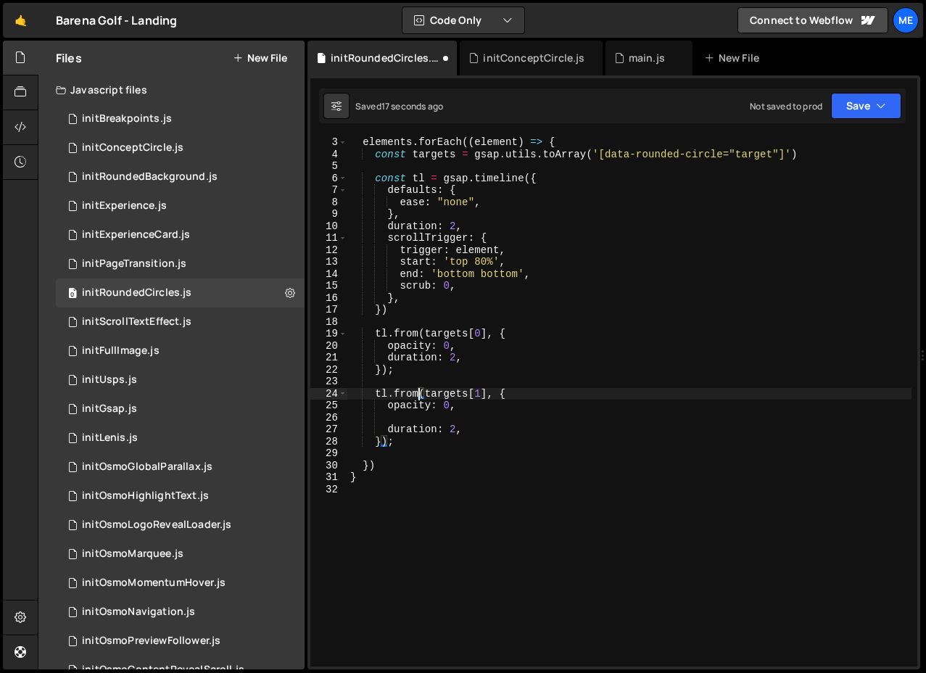
click at [422, 392] on div "elements . forEach (( element ) => { const targets = gsap . utils . toArray ( '…" at bounding box center [630, 413] width 564 height 554
type textarea "tl.fromTo(targets[1], {"
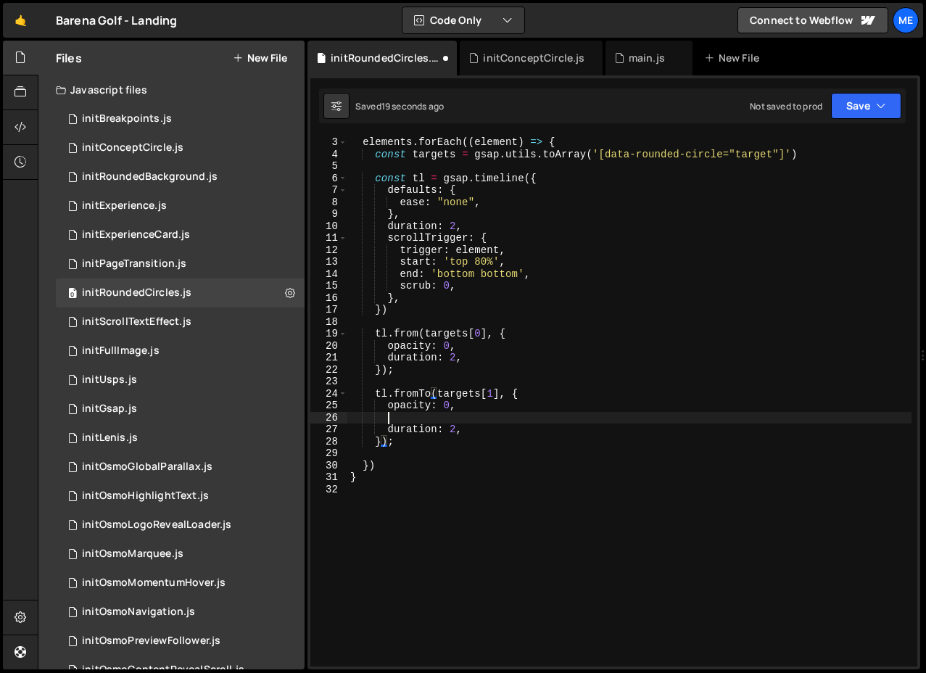
click at [399, 416] on div "elements . forEach (( element ) => { const targets = gsap . utils . toArray ( '…" at bounding box center [630, 413] width 564 height 554
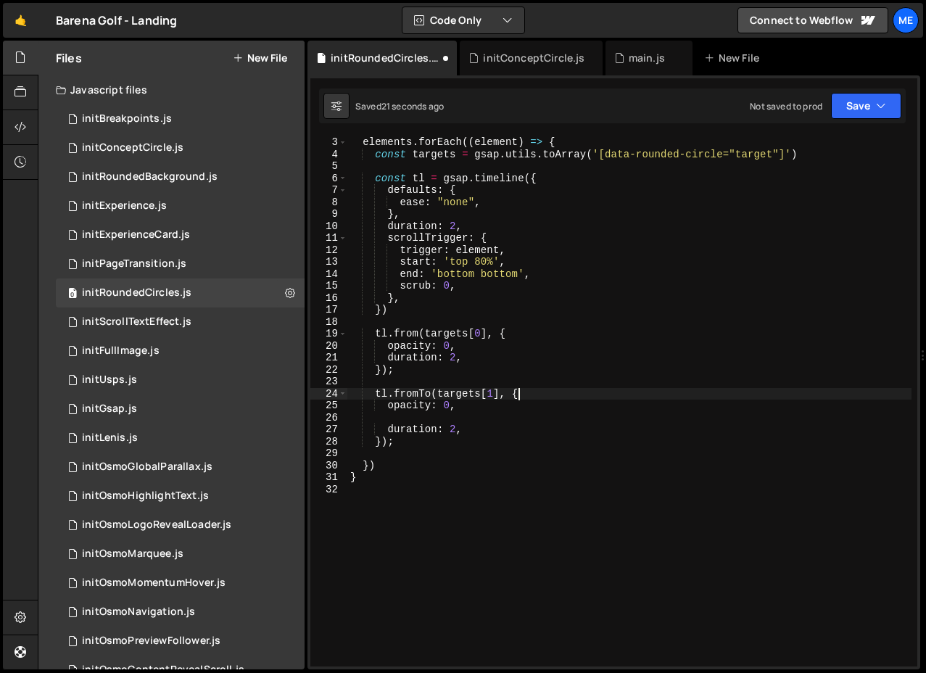
click at [508, 396] on div "elements . forEach (( element ) => { const targets = gsap . utils . toArray ( '…" at bounding box center [630, 413] width 564 height 554
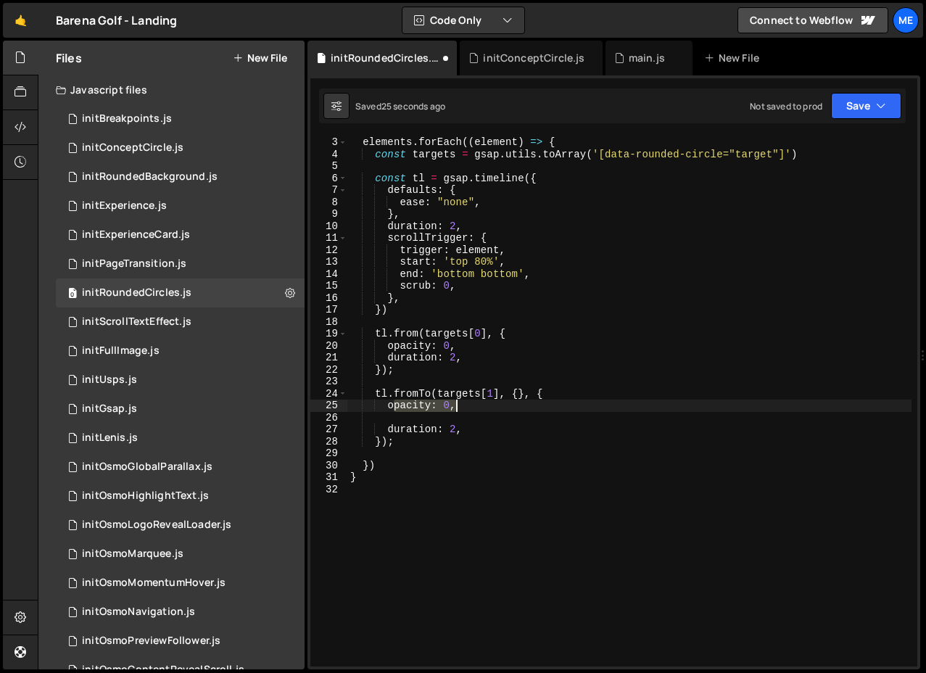
drag, startPoint x: 392, startPoint y: 406, endPoint x: 483, endPoint y: 414, distance: 91.7
click at [483, 414] on div "elements . forEach (( element ) => { const targets = gsap . utils . toArray ( '…" at bounding box center [630, 413] width 564 height 554
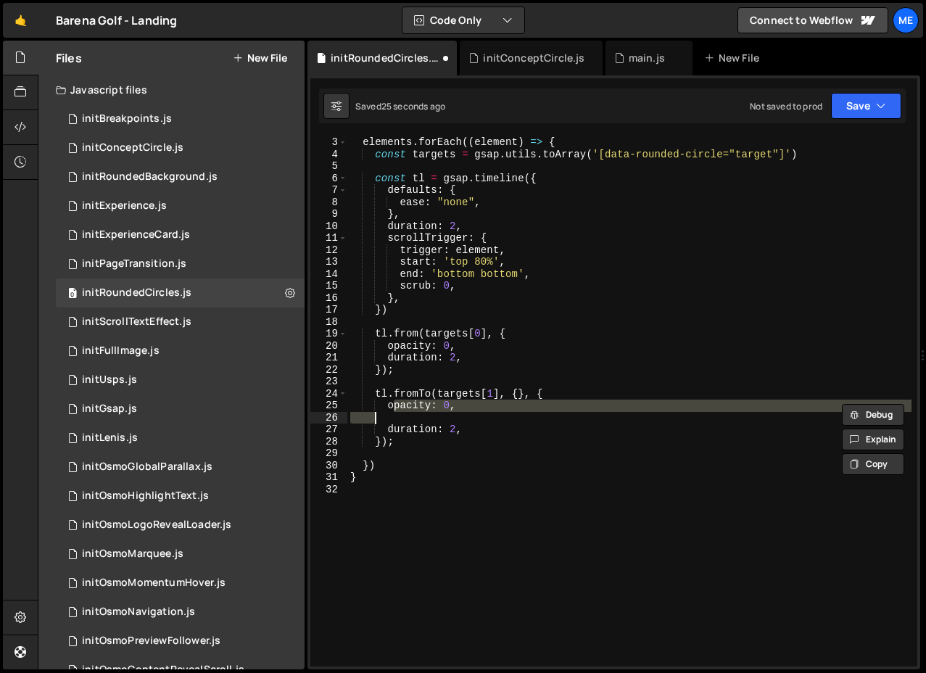
type textarea "opacity: 0,"
click at [483, 414] on div "elements . forEach (( element ) => { const targets = gsap . utils . toArray ( '…" at bounding box center [630, 401] width 564 height 530
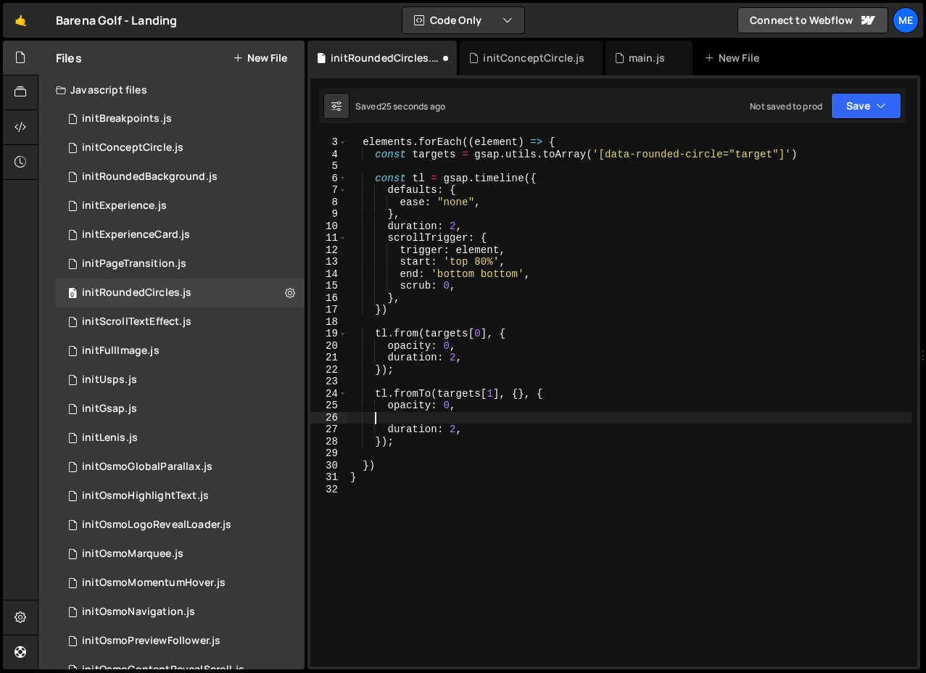
scroll to position [0, 1]
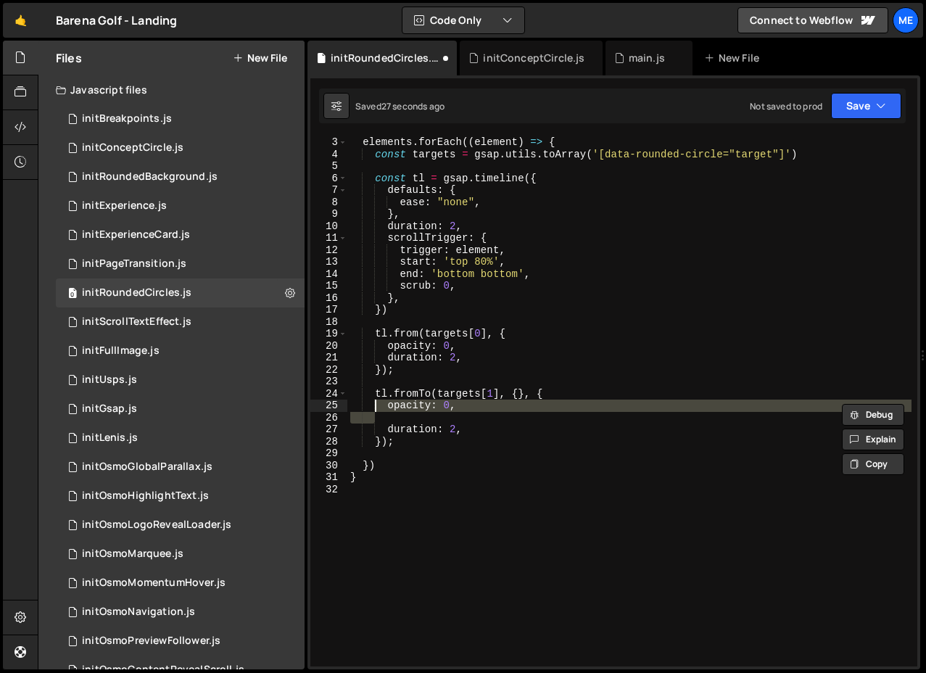
click at [508, 390] on div "elements . forEach (( element ) => { const targets = gsap . utils . toArray ( '…" at bounding box center [630, 413] width 564 height 554
paste textarea
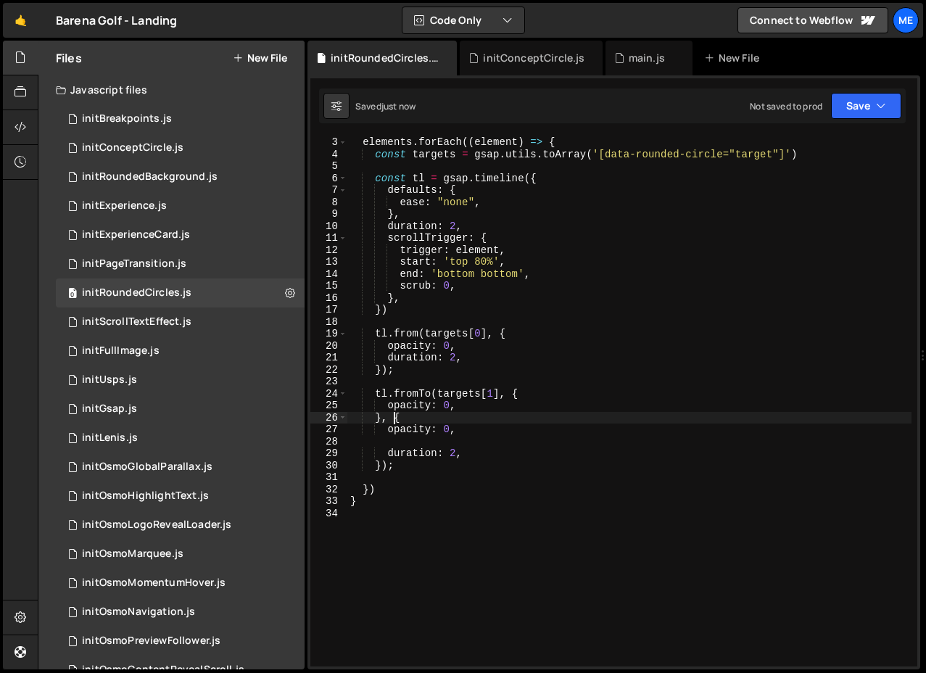
click at [395, 418] on div "elements . forEach (( element ) => { const targets = gsap . utils . toArray ( '…" at bounding box center [630, 413] width 564 height 554
click at [451, 425] on div "elements . forEach (( element ) => { const targets = gsap . utils . toArray ( '…" at bounding box center [630, 413] width 564 height 554
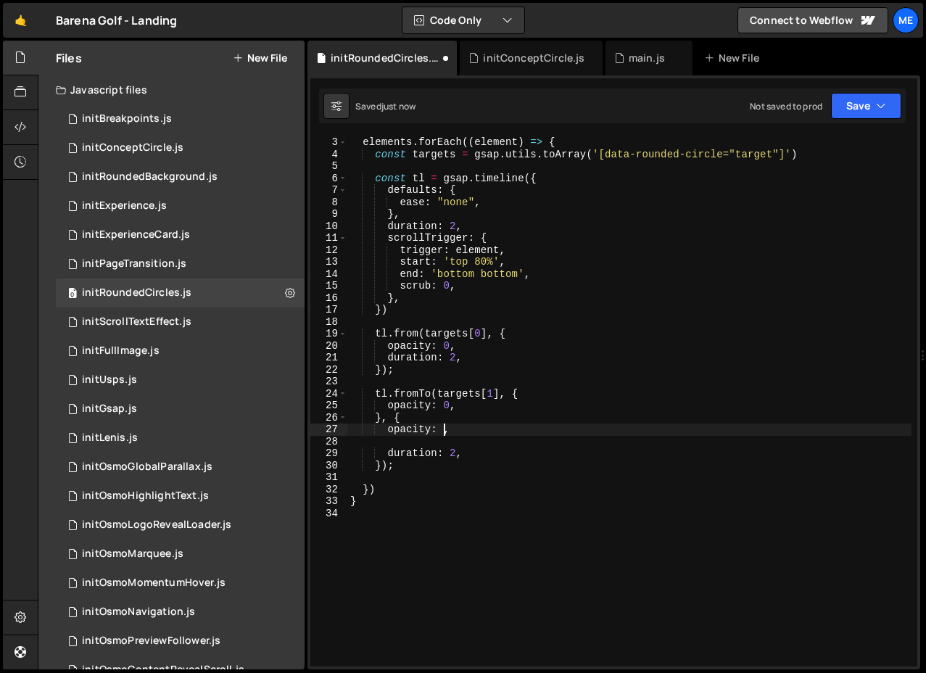
type textarea "opacity: 1,"
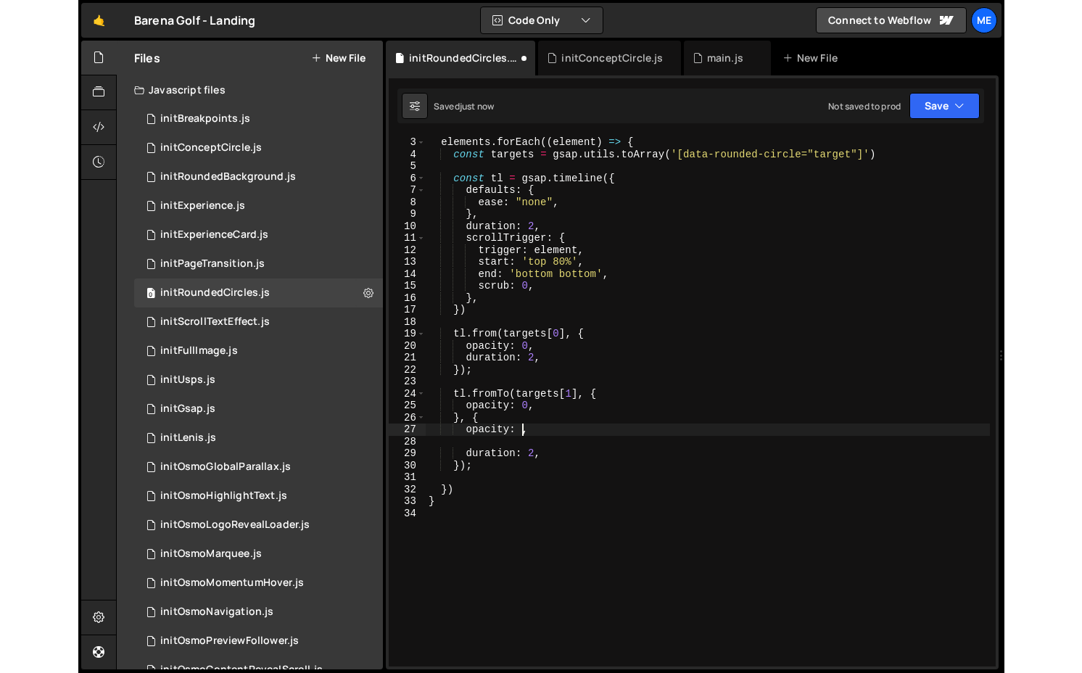
scroll to position [0, 7]
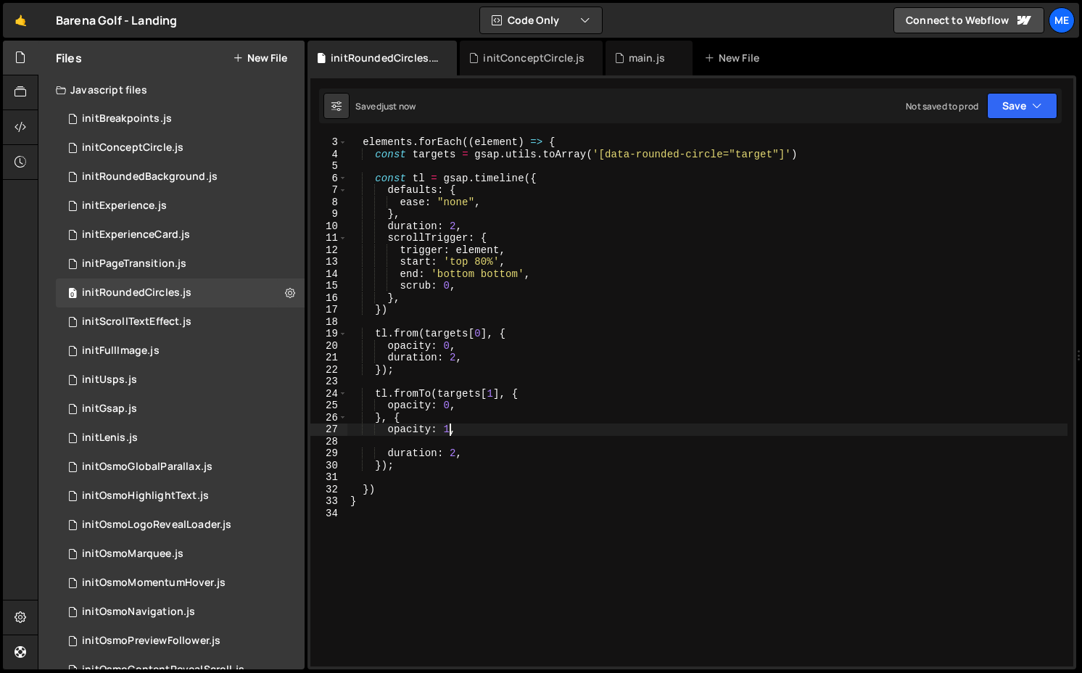
click at [483, 443] on div "elements . forEach (( element ) => { const targets = gsap . utils . toArray ( '…" at bounding box center [708, 413] width 720 height 554
type textarea "opacity: 1,"
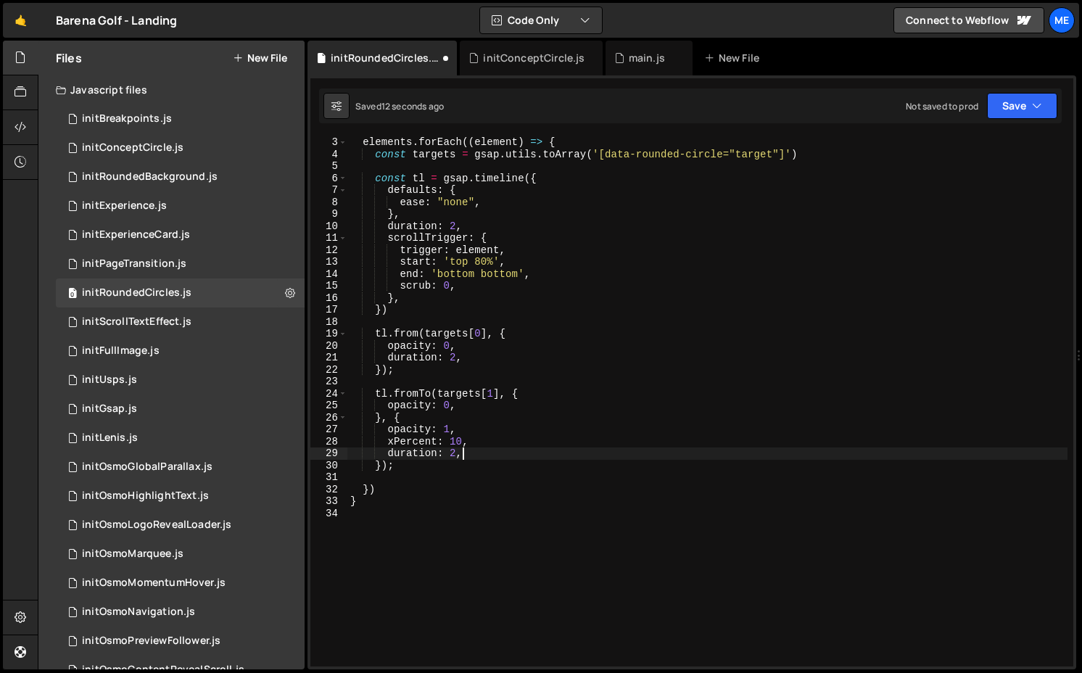
click at [477, 452] on div "elements . forEach (( element ) => { const targets = gsap . utils . toArray ( '…" at bounding box center [708, 413] width 720 height 554
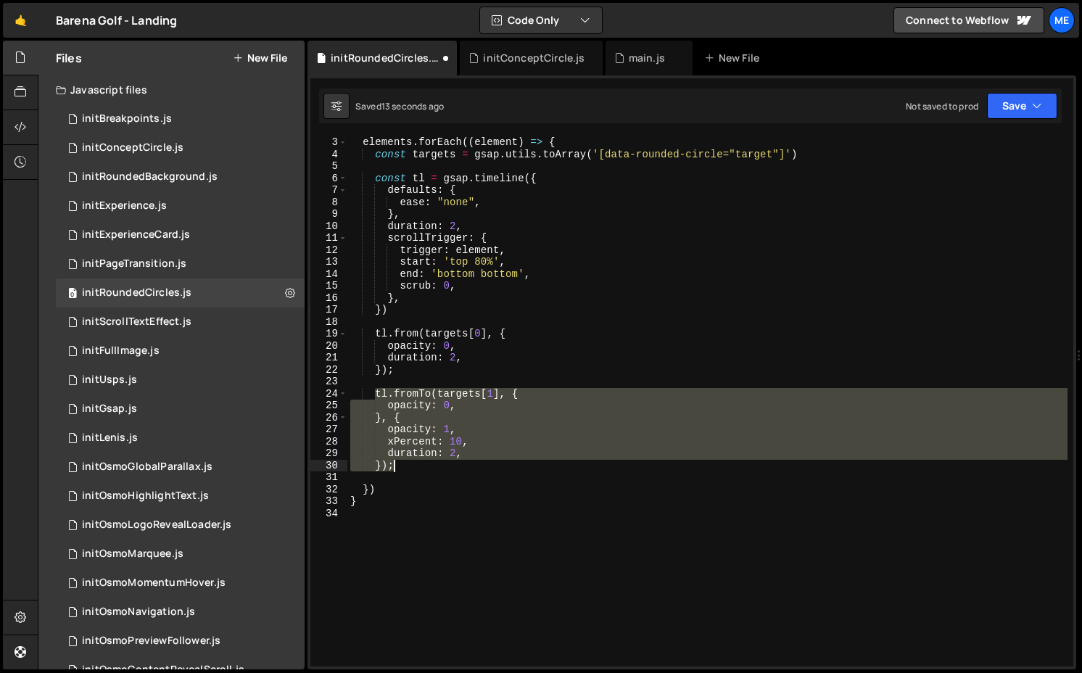
drag, startPoint x: 374, startPoint y: 390, endPoint x: 397, endPoint y: 466, distance: 79.6
click at [397, 466] on div "elements . forEach (( element ) => { const targets = gsap . utils . toArray ( '…" at bounding box center [708, 413] width 720 height 554
click at [411, 469] on div "elements . forEach (( element ) => { const targets = gsap . utils . toArray ( '…" at bounding box center [708, 401] width 720 height 530
type textarea "});"
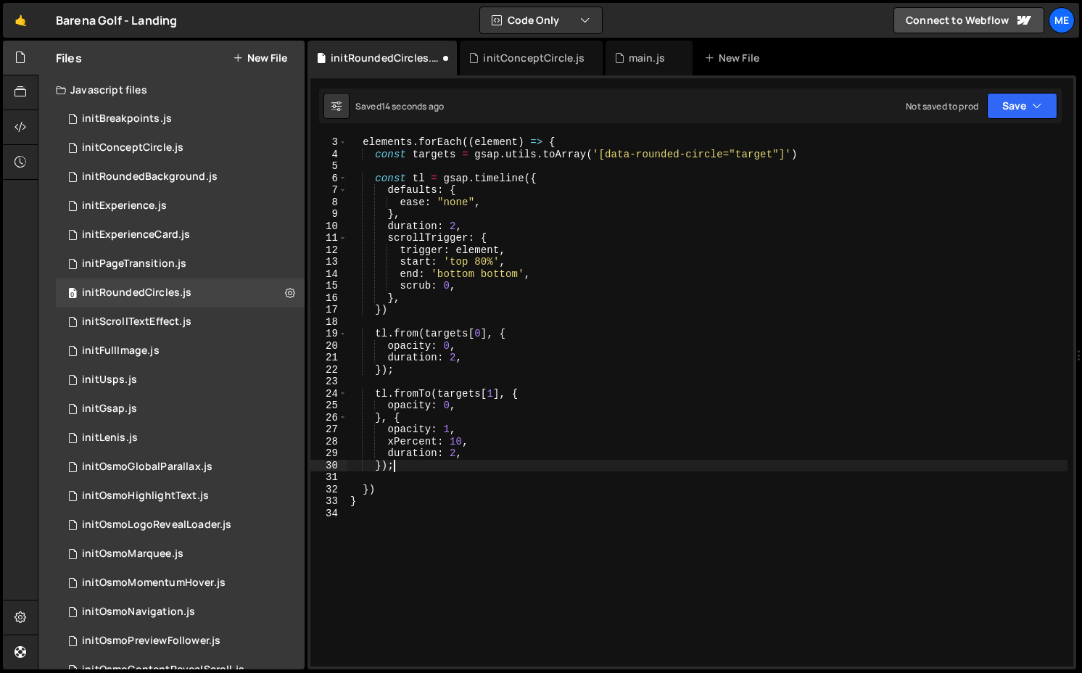
scroll to position [0, 1]
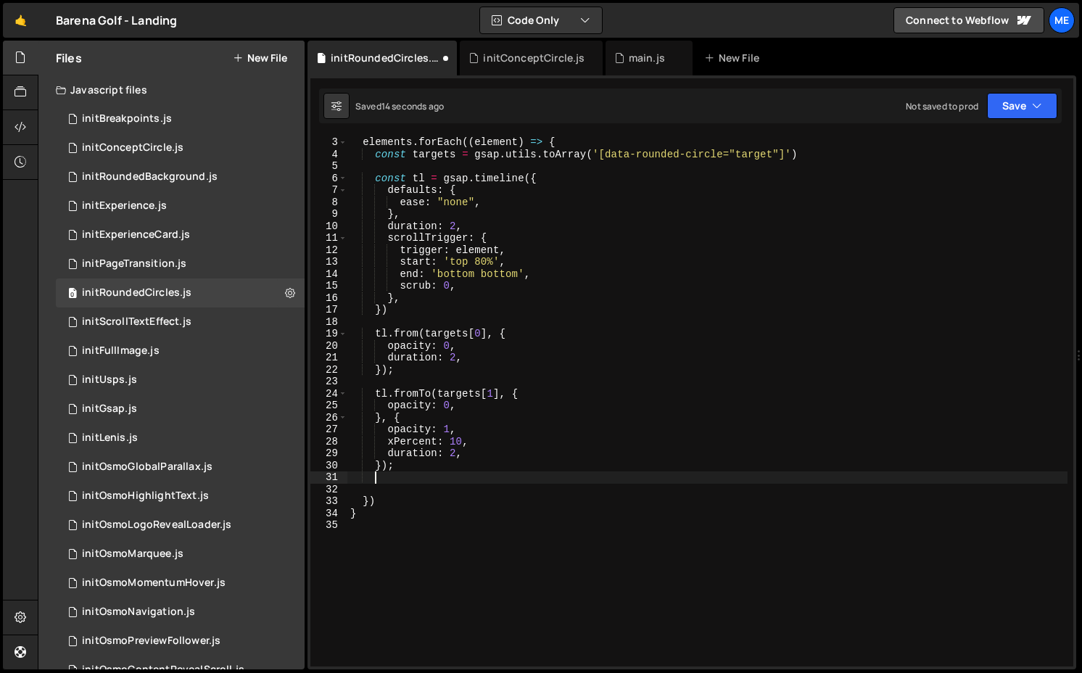
paste textarea "});"
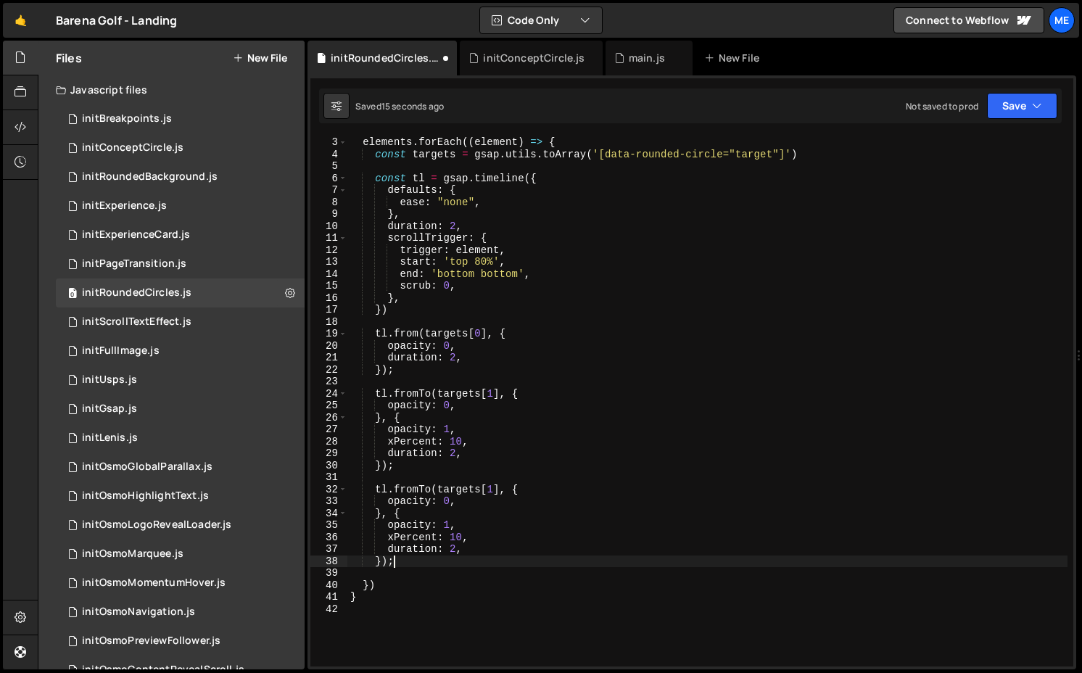
click at [497, 488] on div "elements . forEach (( element ) => { const targets = gsap . utils . toArray ( '…" at bounding box center [708, 413] width 720 height 554
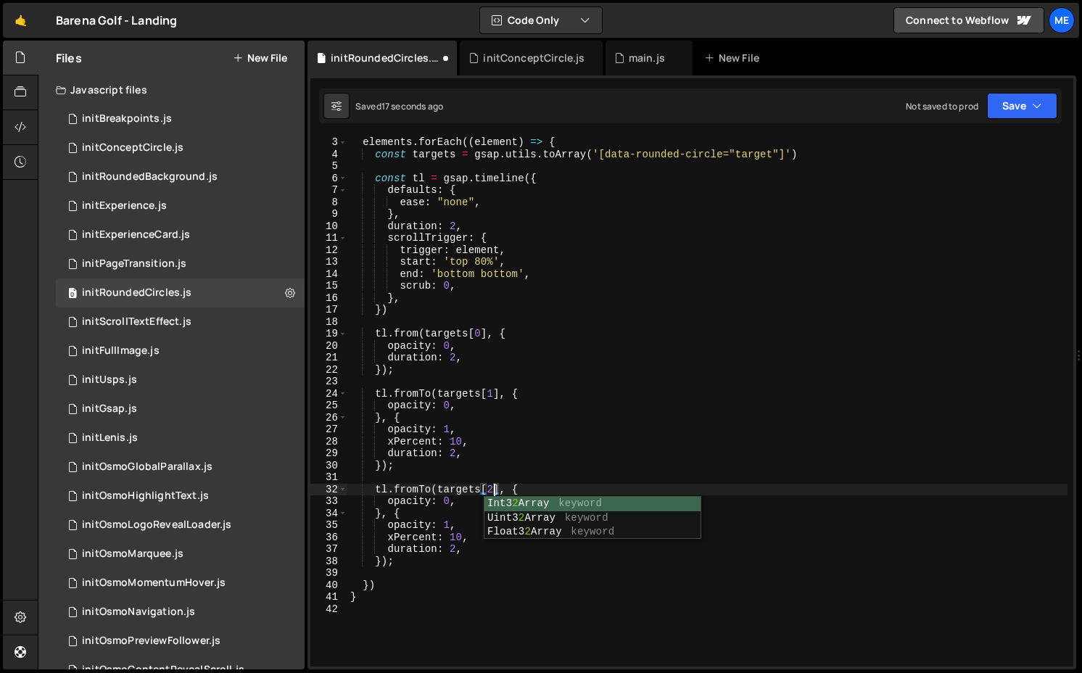
click at [451, 533] on div "elements . forEach (( element ) => { const targets = gsap . utils . toArray ( '…" at bounding box center [708, 413] width 720 height 554
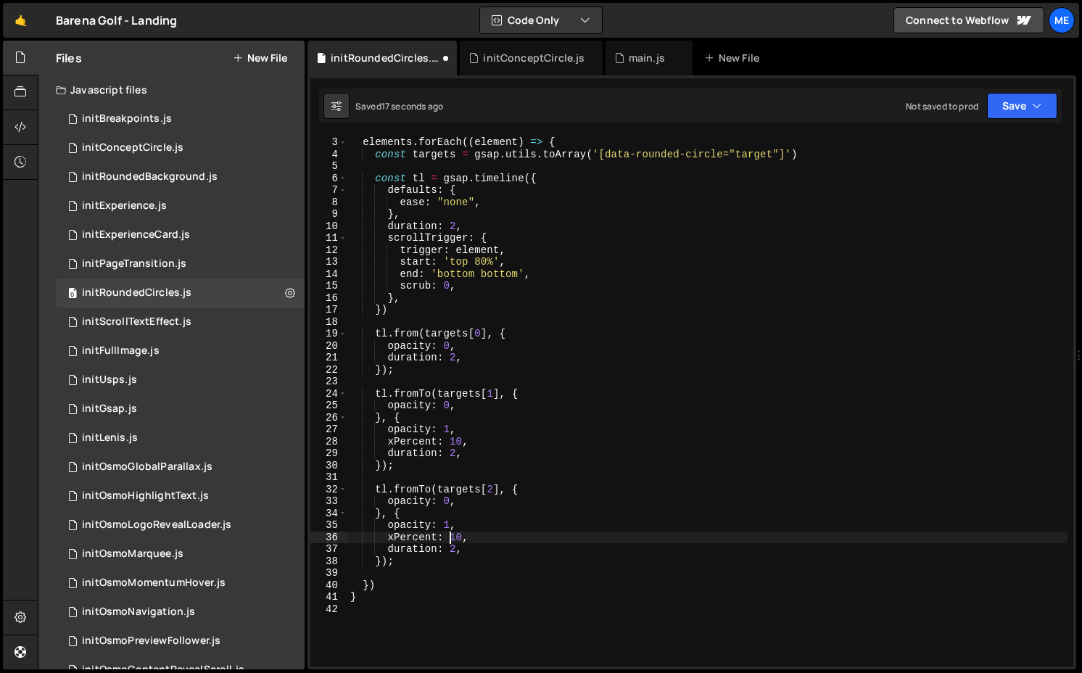
scroll to position [0, 7]
click at [430, 373] on div "elements . forEach (( element ) => { const targets = gsap . utils . toArray ( '…" at bounding box center [708, 413] width 720 height 554
click at [384, 371] on div "elements . forEach (( element ) => { const targets = gsap . utils . toArray ( '…" at bounding box center [708, 413] width 720 height 554
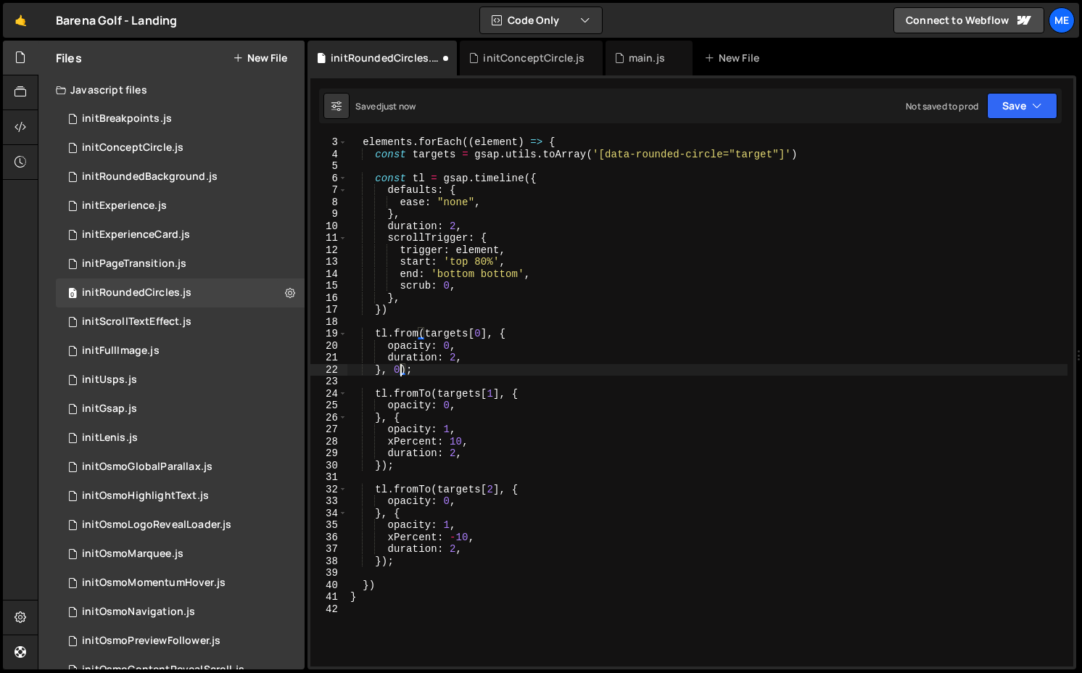
click at [382, 466] on div "elements . forEach (( element ) => { const targets = gsap . utils . toArray ( '…" at bounding box center [708, 413] width 720 height 554
drag, startPoint x: 382, startPoint y: 466, endPoint x: 415, endPoint y: 463, distance: 33.5
click at [415, 463] on div "elements . forEach (( element ) => { const targets = gsap . utils . toArray ( '…" at bounding box center [708, 413] width 720 height 554
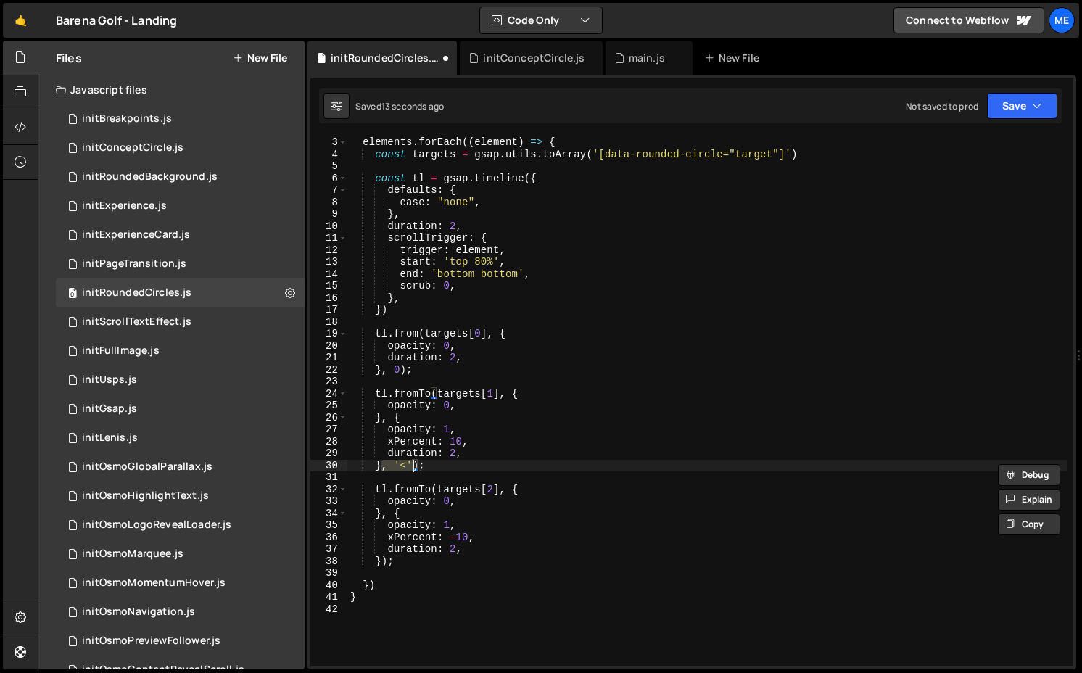
click at [382, 562] on div "elements . forEach (( element ) => { const targets = gsap . utils . toArray ( '…" at bounding box center [708, 413] width 720 height 554
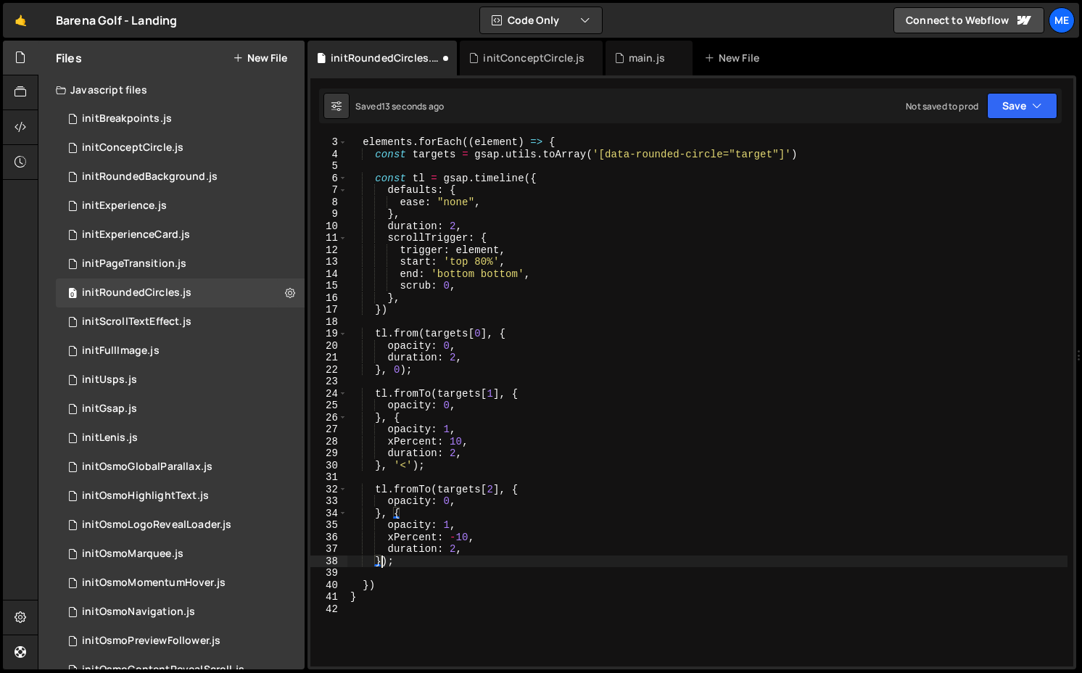
paste textarea ", '<'"
click at [461, 537] on div "elements . forEach (( element ) => { const targets = gsap . utils . toArray ( '…" at bounding box center [708, 413] width 720 height 554
click at [457, 437] on div "elements . forEach (( element ) => { const targets = gsap . utils . toArray ( '…" at bounding box center [708, 413] width 720 height 554
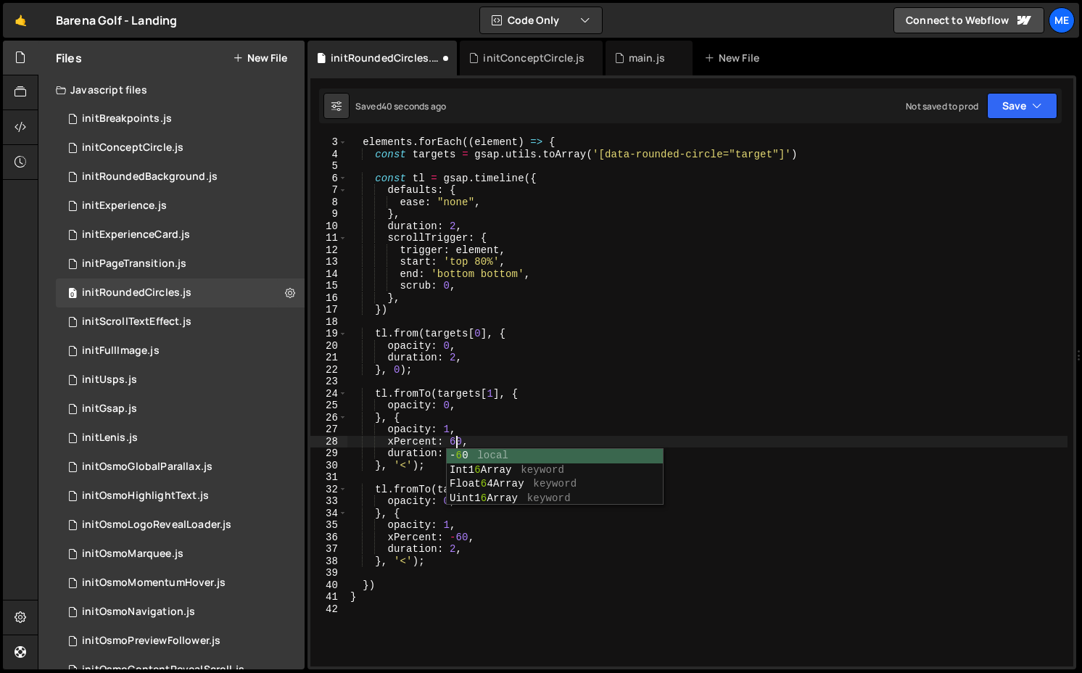
click at [461, 534] on div "elements . forEach (( element ) => { const targets = gsap . utils . toArray ( '…" at bounding box center [708, 413] width 720 height 554
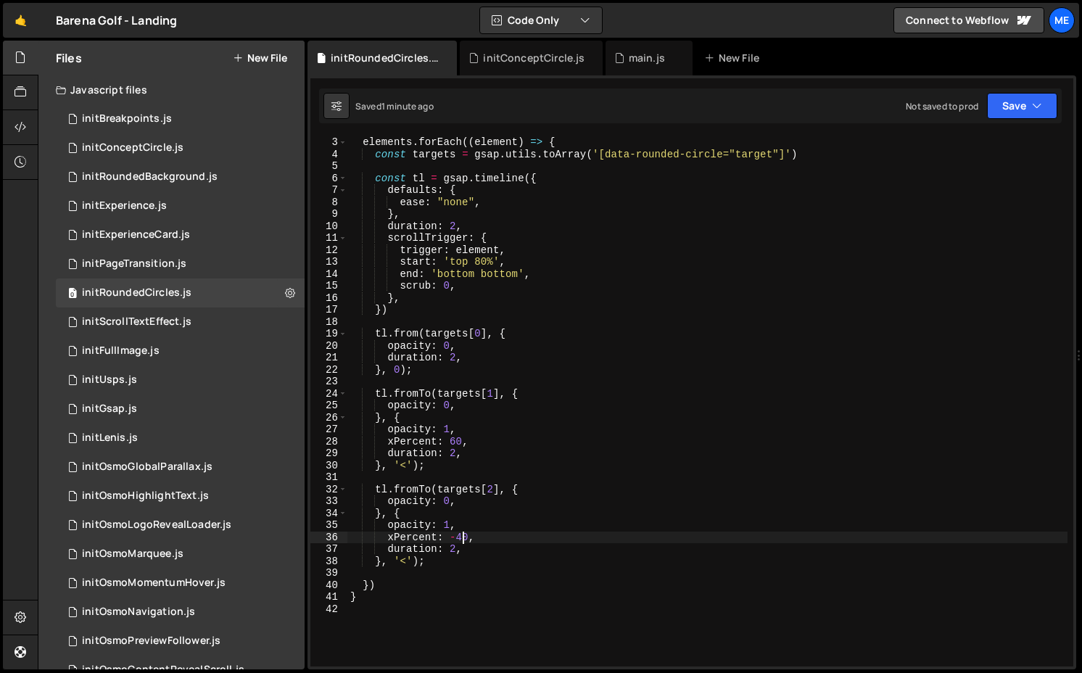
click at [449, 442] on div "elements . forEach (( element ) => { const targets = gsap . utils . toArray ( '…" at bounding box center [708, 413] width 720 height 554
click at [407, 468] on div "elements . forEach (( element ) => { const targets = gsap . utils . toArray ( '…" at bounding box center [708, 413] width 720 height 554
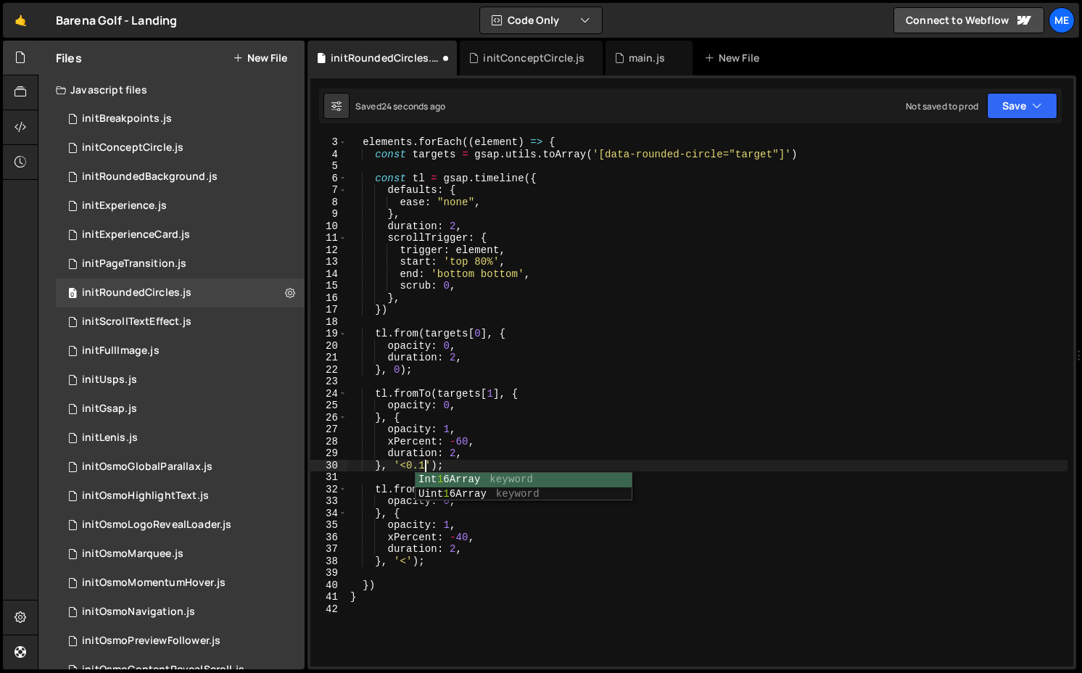
scroll to position [0, 5]
click at [403, 461] on div "elements . forEach (( element ) => { const targets = gsap . utils . toArray ( '…" at bounding box center [708, 413] width 720 height 554
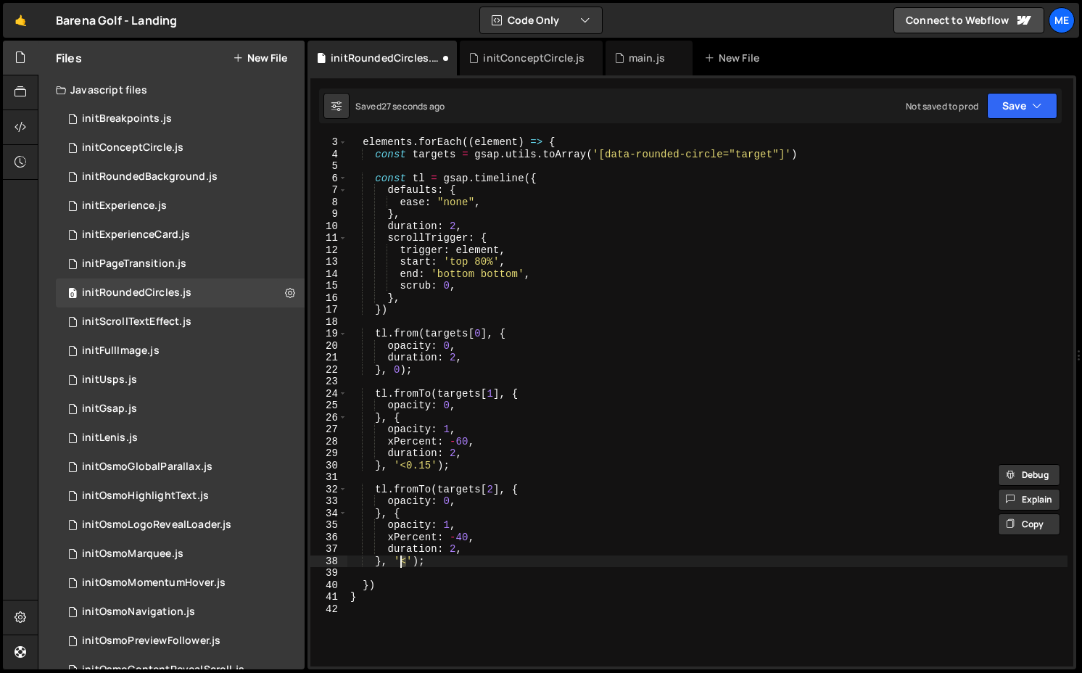
click at [403, 559] on div "elements . forEach (( element ) => { const targets = gsap . utils . toArray ( '…" at bounding box center [708, 413] width 720 height 554
paste textarea "0.15"
click at [445, 433] on div "elements . forEach (( element ) => { const targets = gsap . utils . toArray ( '…" at bounding box center [708, 413] width 720 height 554
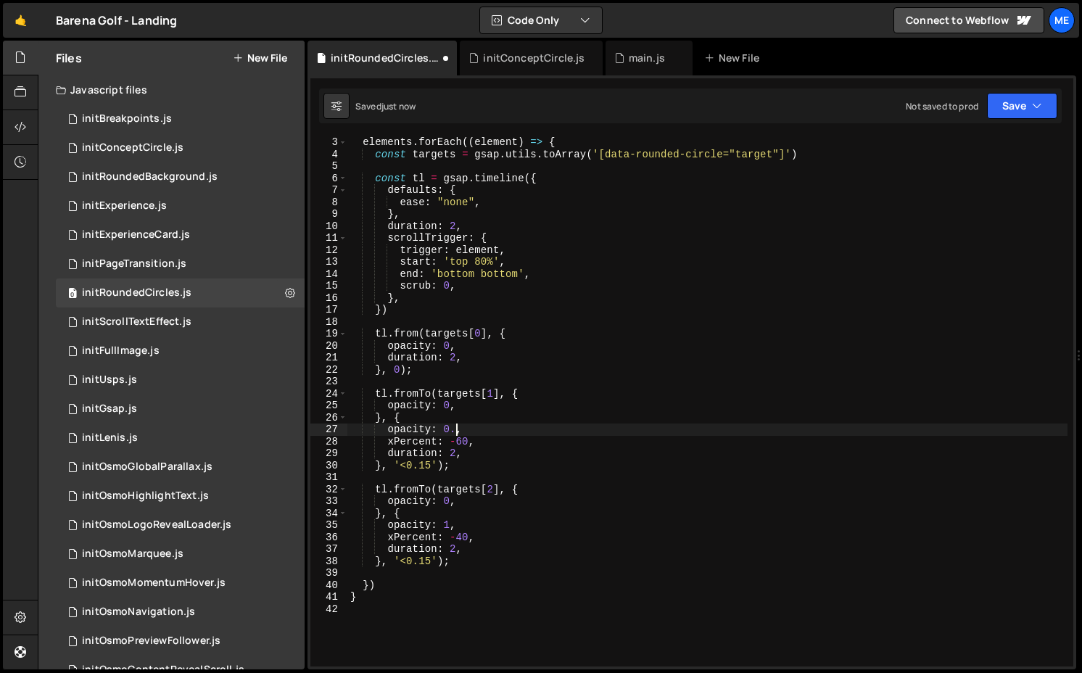
scroll to position [0, 7]
drag, startPoint x: 386, startPoint y: 428, endPoint x: 550, endPoint y: 428, distance: 164.0
click at [508, 428] on div "elements . forEach (( element ) => { const targets = gsap . utils . toArray ( '…" at bounding box center [708, 413] width 720 height 554
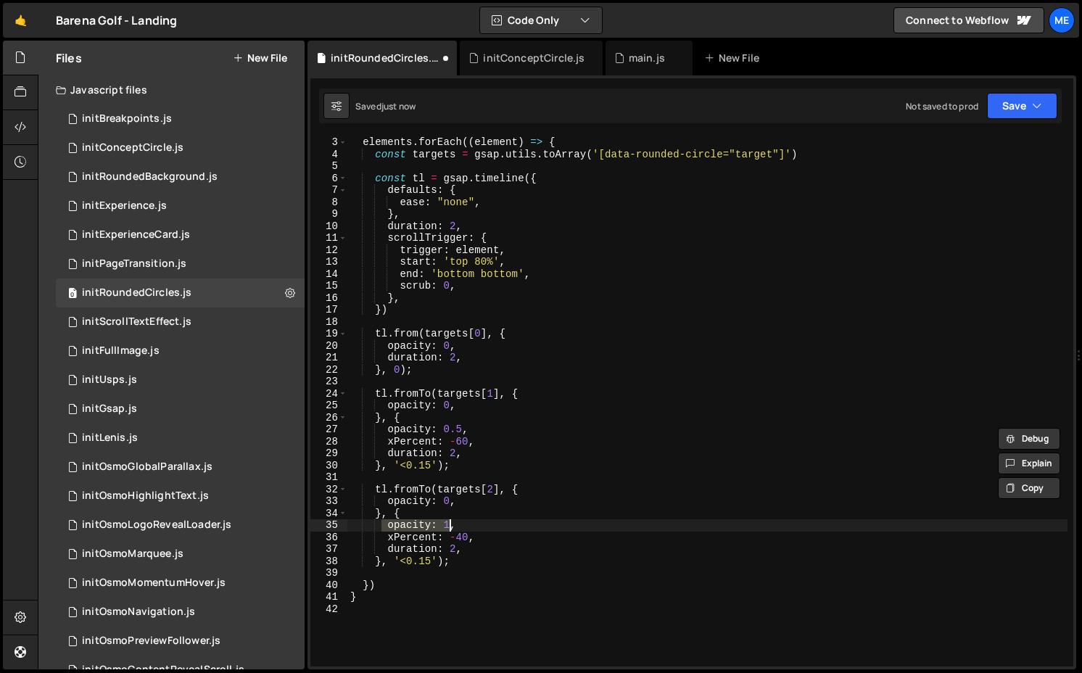
drag, startPoint x: 429, startPoint y: 527, endPoint x: 546, endPoint y: 527, distance: 116.8
click at [508, 527] on div "elements . forEach (( element ) => { const targets = gsap . utils . toArray ( '…" at bounding box center [708, 413] width 720 height 554
paste textarea "0.5"
click at [466, 540] on div "elements . forEach (( element ) => { const targets = gsap . utils . toArray ( '…" at bounding box center [708, 413] width 720 height 554
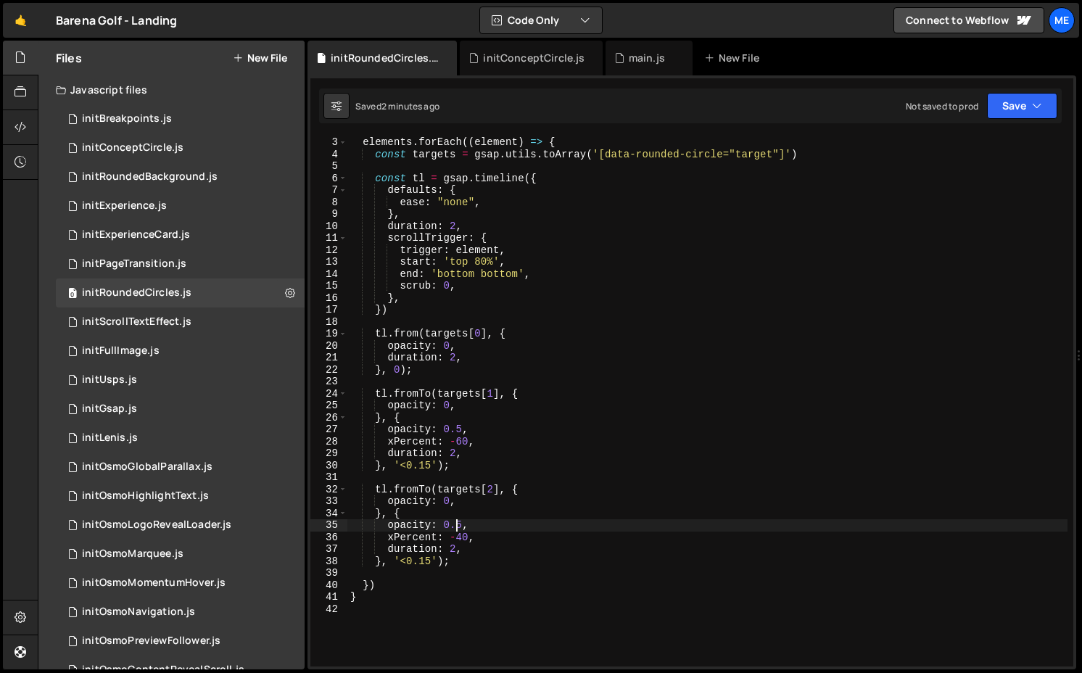
click at [459, 524] on div "elements . forEach (( element ) => { const targets = gsap . utils . toArray ( '…" at bounding box center [708, 413] width 720 height 554
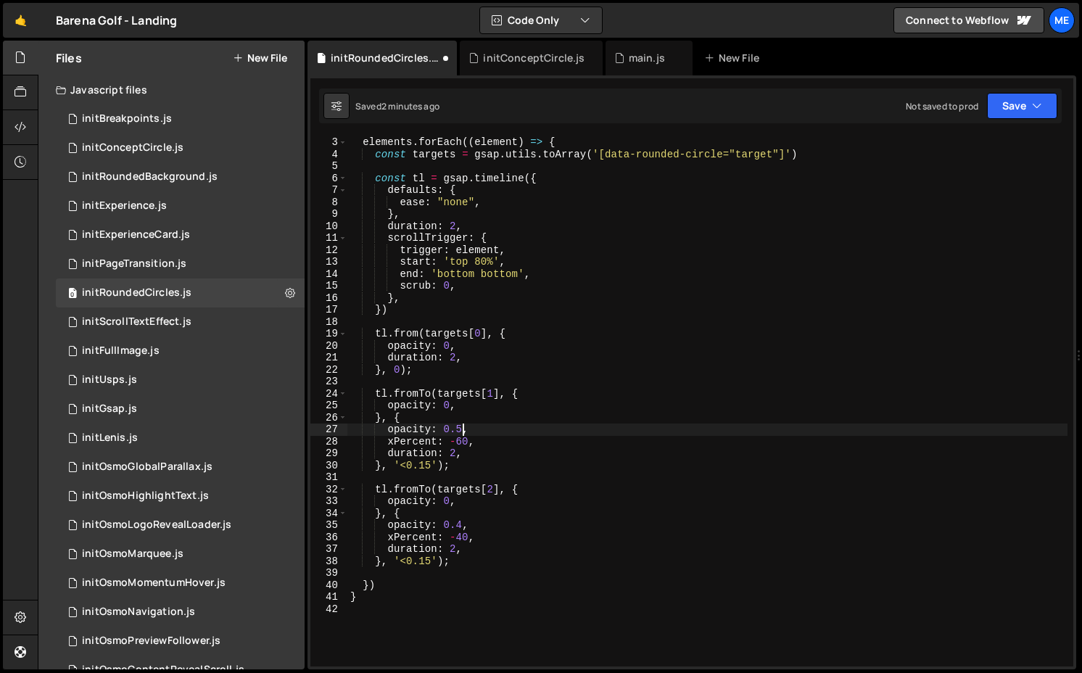
click at [463, 430] on div "elements . forEach (( element ) => { const targets = gsap . utils . toArray ( '…" at bounding box center [708, 413] width 720 height 554
click at [421, 334] on div "elements . forEach (( element ) => { const targets = gsap . utils . toArray ( '…" at bounding box center [708, 413] width 720 height 554
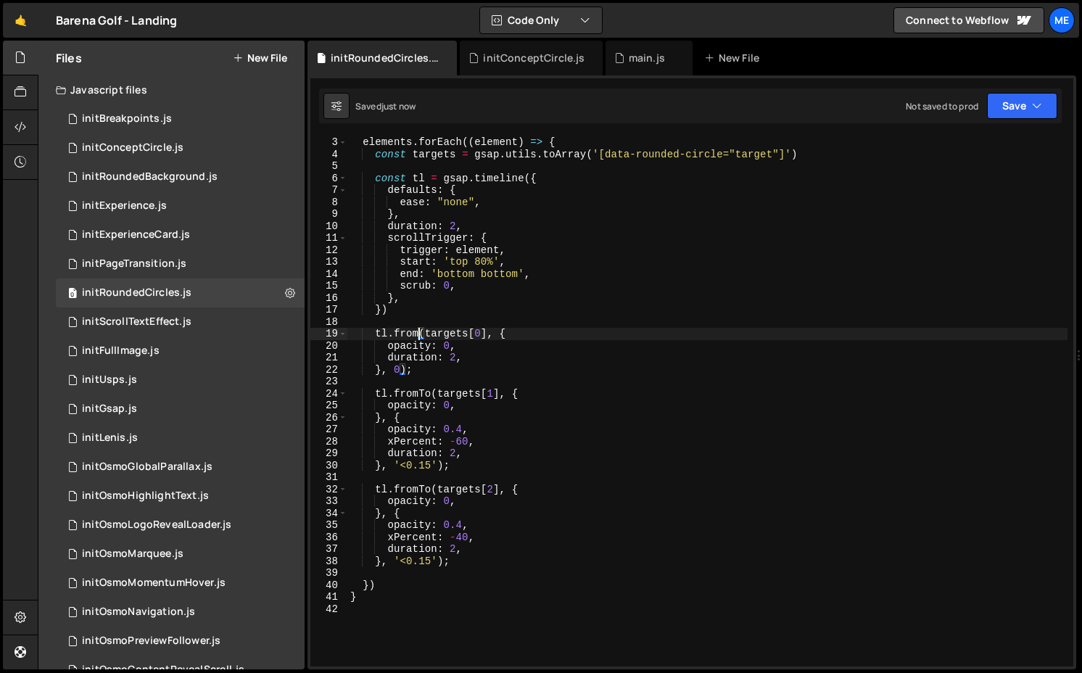
scroll to position [0, 5]
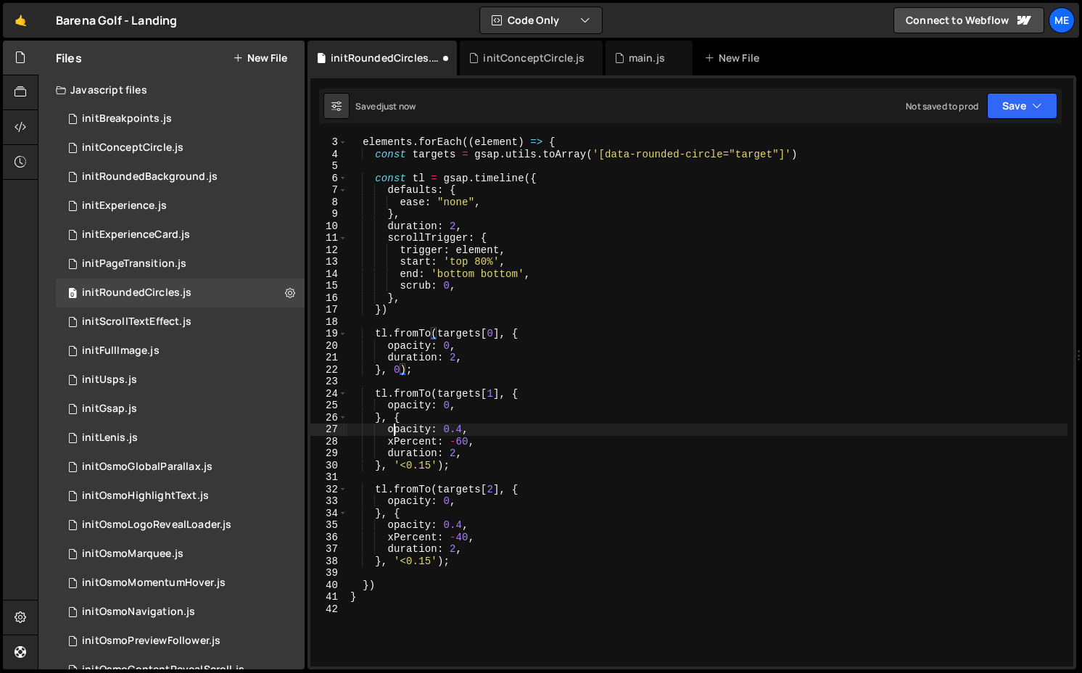
click at [392, 431] on div "elements . forEach (( element ) => { const targets = gsap . utils . toArray ( '…" at bounding box center [708, 413] width 720 height 554
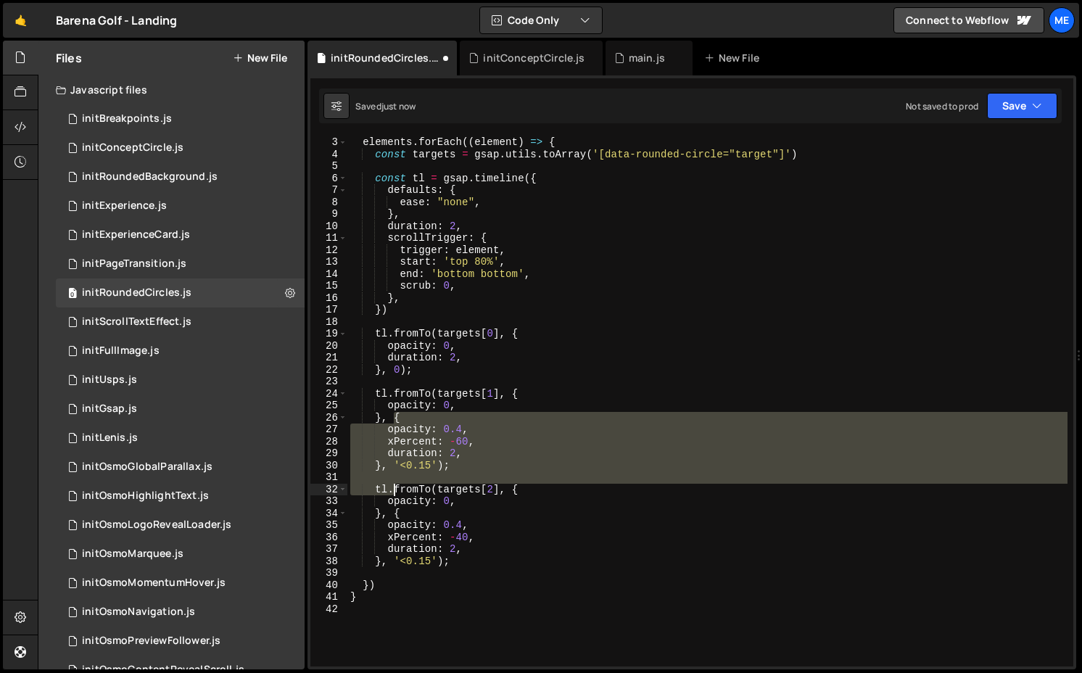
drag, startPoint x: 395, startPoint y: 417, endPoint x: 394, endPoint y: 482, distance: 65.3
click at [394, 482] on div "elements . forEach (( element ) => { const targets = gsap . utils . toArray ( '…" at bounding box center [708, 413] width 720 height 554
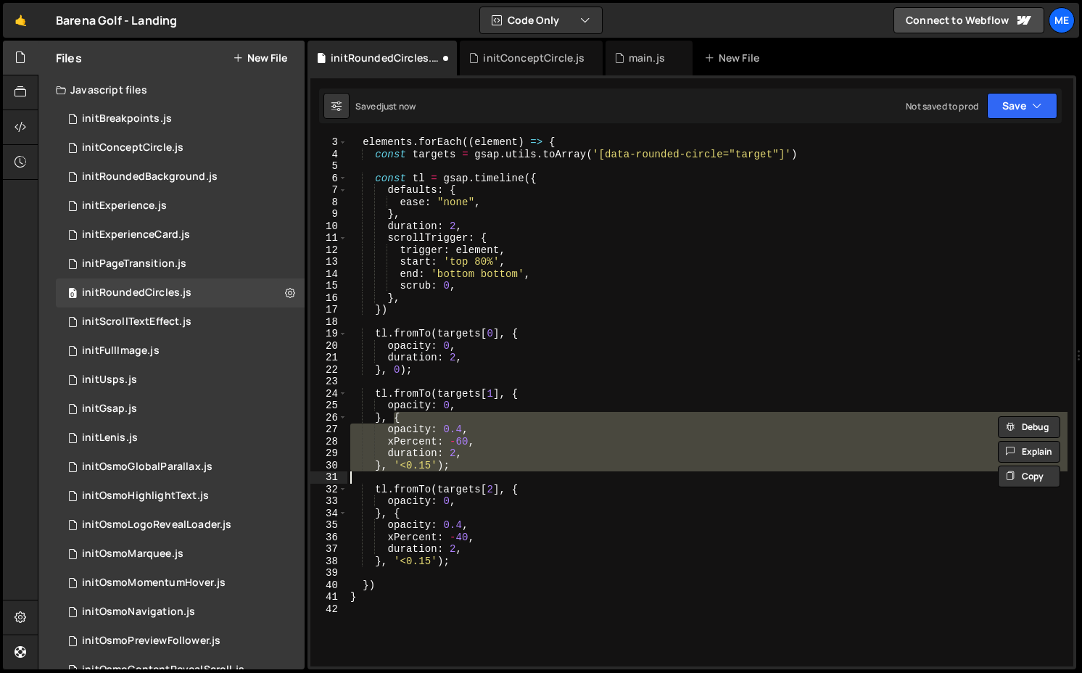
click at [385, 369] on div "elements . forEach (( element ) => { const targets = gsap . utils . toArray ( '…" at bounding box center [708, 413] width 720 height 554
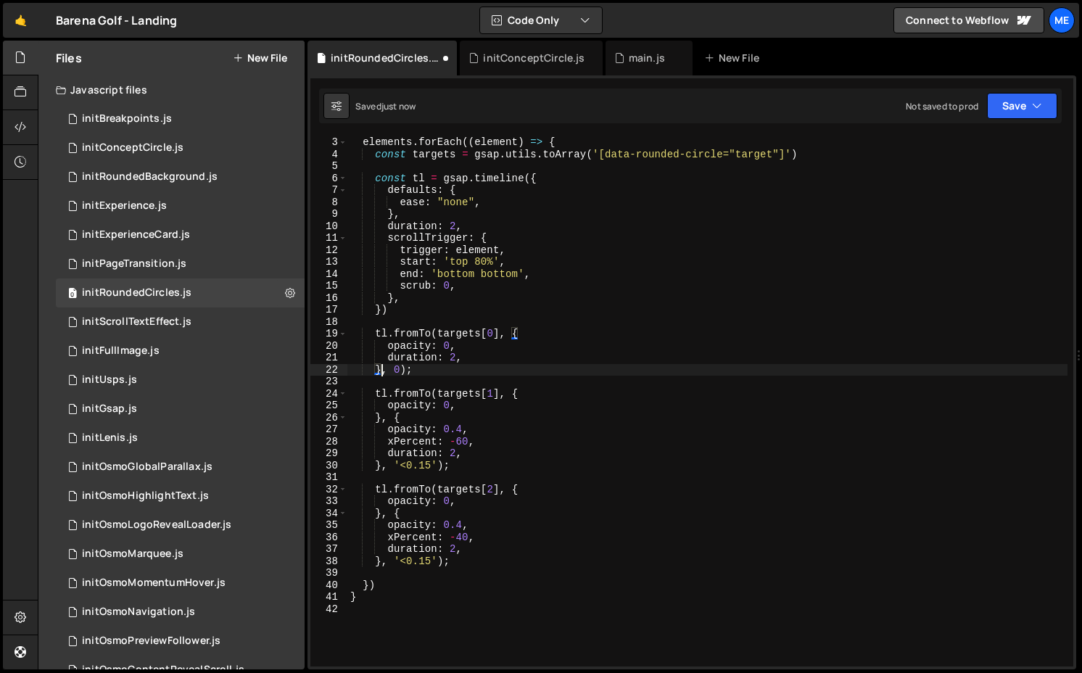
scroll to position [0, 4]
click at [393, 371] on div "elements . forEach (( element ) => { const targets = gsap . utils . toArray ( '…" at bounding box center [708, 413] width 720 height 554
drag, startPoint x: 384, startPoint y: 348, endPoint x: 507, endPoint y: 348, distance: 123.3
click at [507, 348] on div "elements . forEach (( element ) => { const targets = gsap . utils . toArray ( '…" at bounding box center [708, 413] width 720 height 554
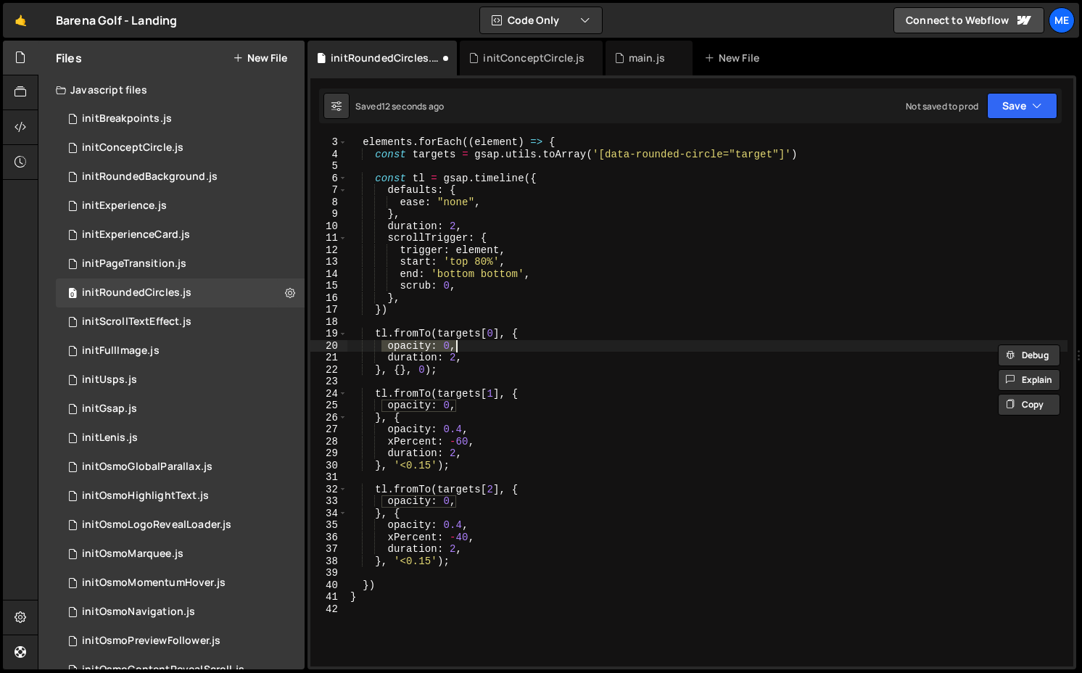
drag, startPoint x: 416, startPoint y: 359, endPoint x: 538, endPoint y: 359, distance: 121.9
click at [508, 359] on div "elements . forEach (( element ) => { const targets = gsap . utils . toArray ( '…" at bounding box center [708, 413] width 720 height 554
type textarea "duration: 2,"
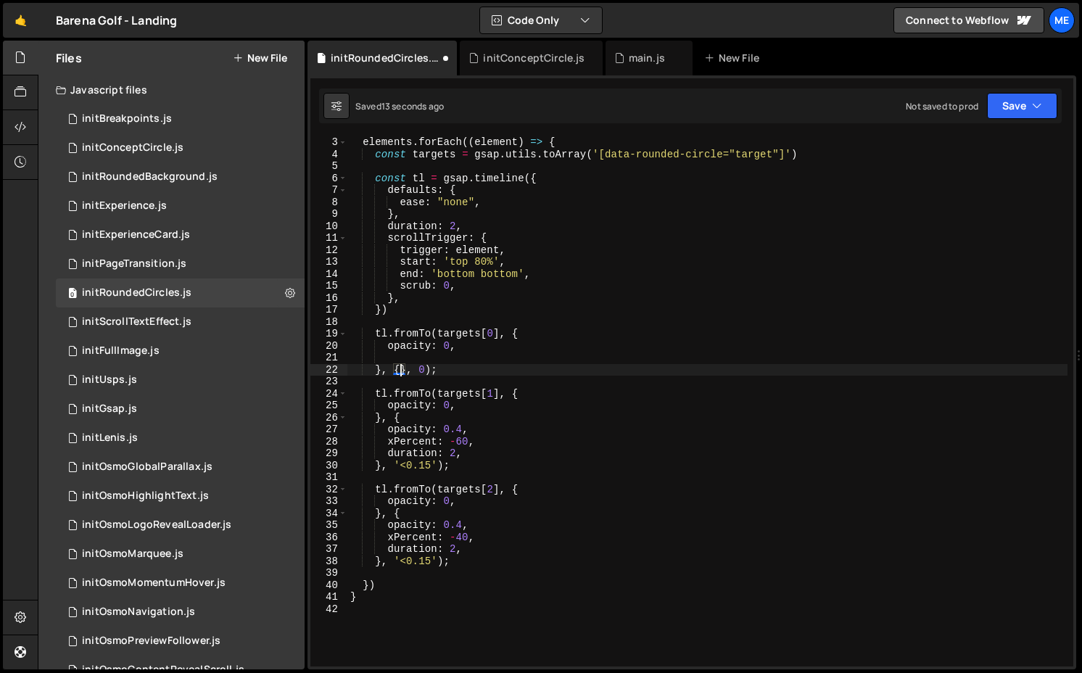
click at [400, 369] on div "elements . forEach (( element ) => { const targets = gsap . utils . toArray ( '…" at bounding box center [708, 413] width 720 height 554
paste textarea "duration: 2,"
click at [403, 369] on div "elements . forEach (( element ) => { const targets = gsap . utils . toArray ( '…" at bounding box center [708, 413] width 720 height 554
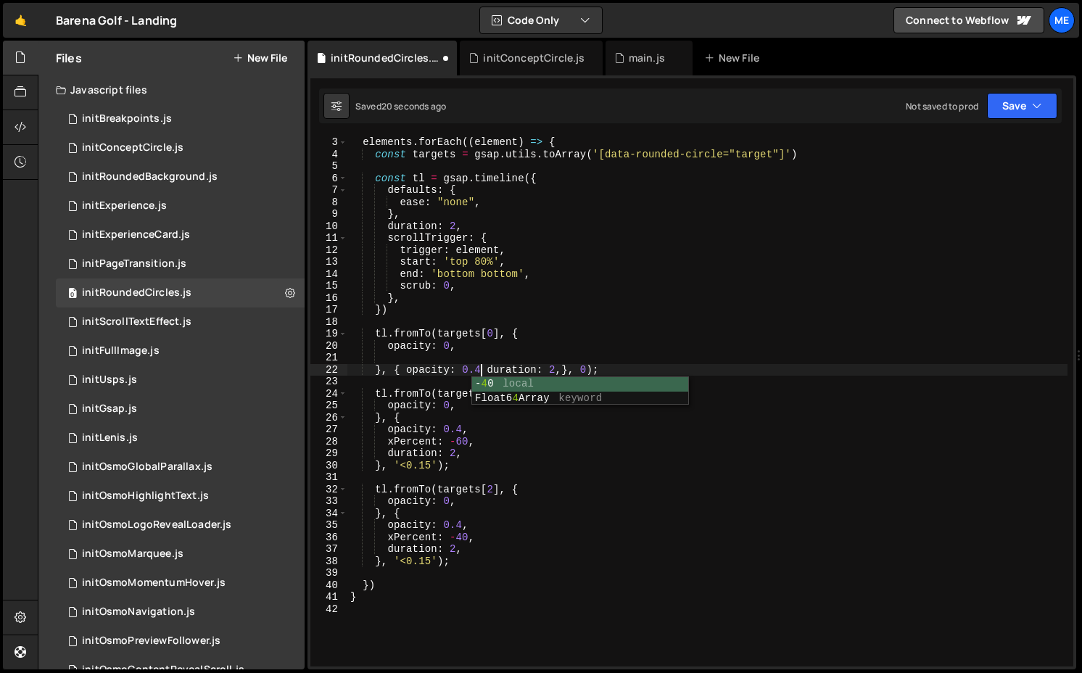
type textarea "}, { opacity: 0.4, duration: 2,}, 0);"
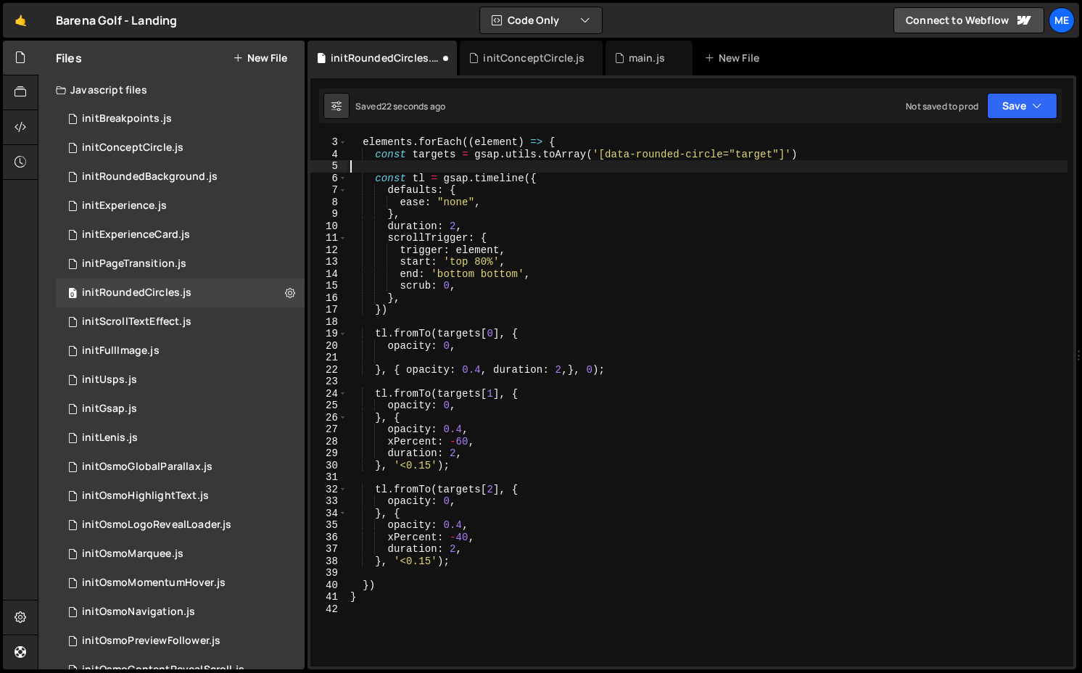
click at [454, 165] on div "elements . forEach (( element ) => { const targets = gsap . utils . toArray ( '…" at bounding box center [708, 413] width 720 height 554
type textarea "const fadedValue = 0.4;"
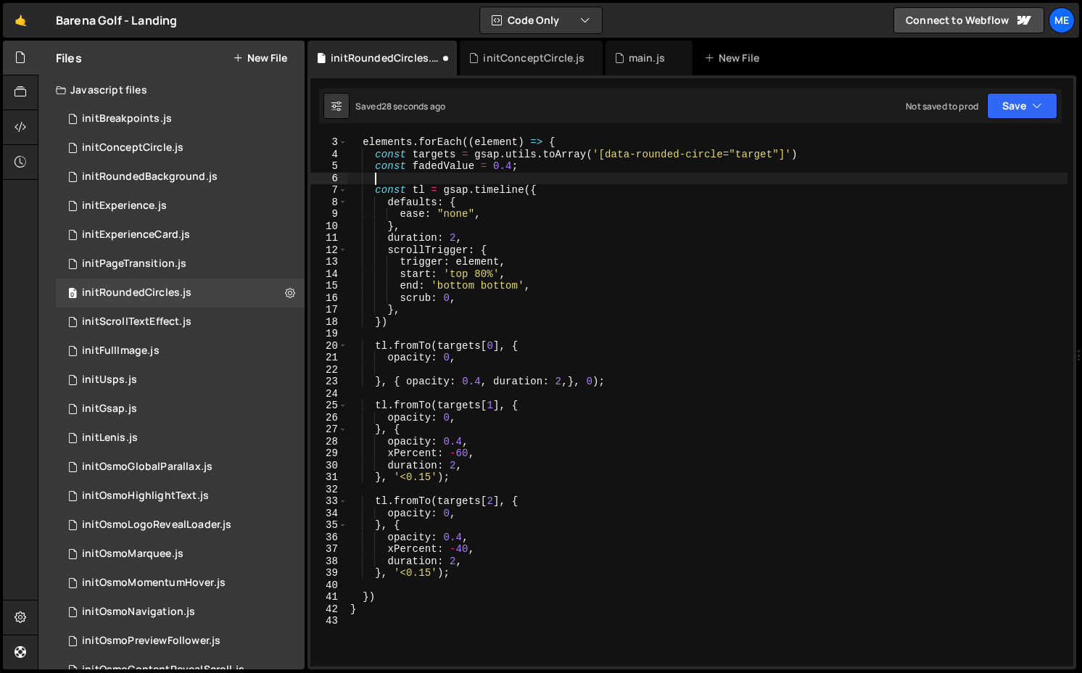
scroll to position [0, 1]
click at [440, 168] on div "elements . forEach (( element ) => { const targets = gsap . utils . toArray ( '…" at bounding box center [708, 413] width 720 height 554
drag, startPoint x: 482, startPoint y: 381, endPoint x: 462, endPoint y: 382, distance: 20.3
click at [462, 382] on div "elements . forEach (( element ) => { const targets = gsap . utils . toArray ( '…" at bounding box center [708, 413] width 720 height 554
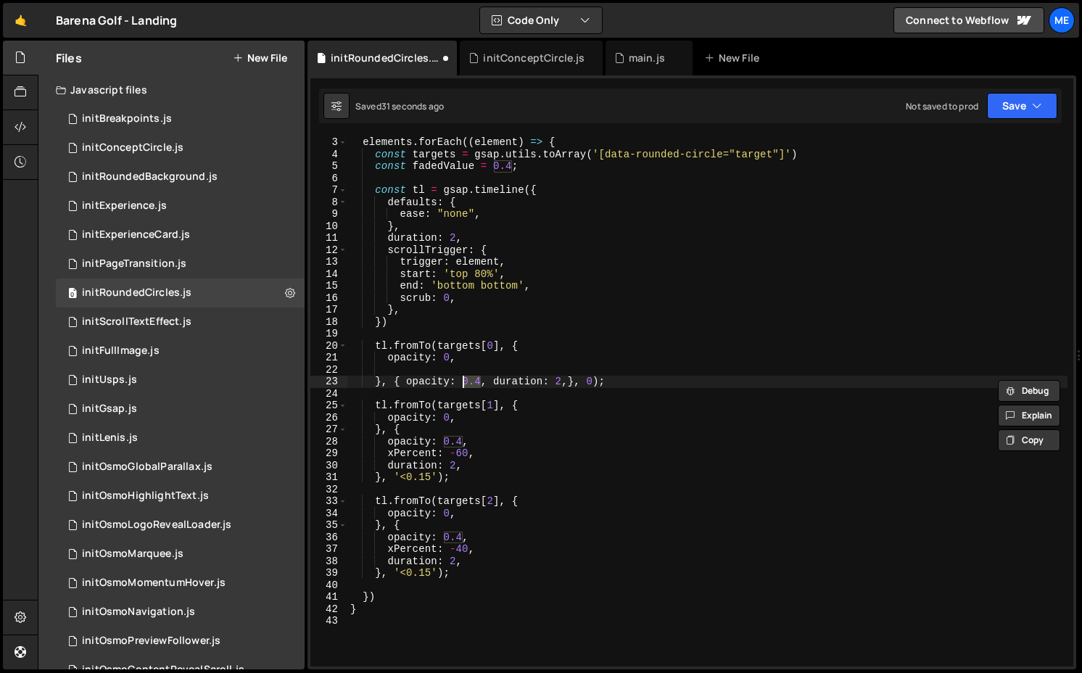
paste textarea "fadedValue"
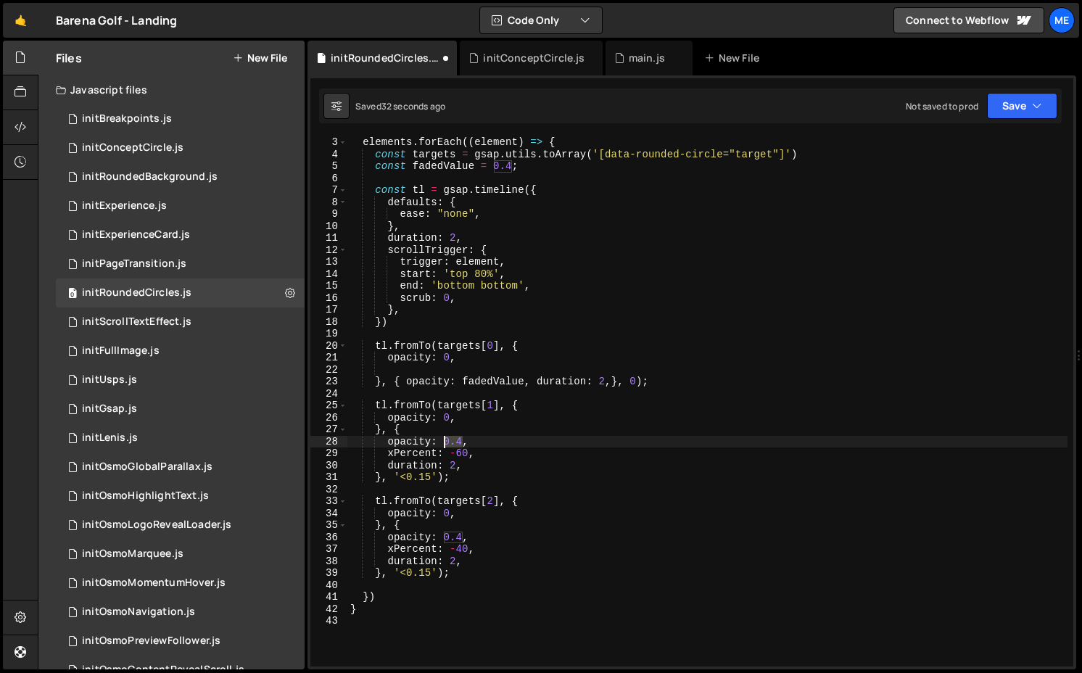
drag, startPoint x: 461, startPoint y: 440, endPoint x: 443, endPoint y: 440, distance: 18.1
click at [443, 440] on div "elements . forEach (( element ) => { const targets = gsap . utils . toArray ( '…" at bounding box center [708, 413] width 720 height 554
paste textarea "fadedValue"
drag, startPoint x: 462, startPoint y: 536, endPoint x: 444, endPoint y: 536, distance: 18.1
click at [444, 536] on div "elements . forEach (( element ) => { const targets = gsap . utils . toArray ( '…" at bounding box center [708, 413] width 720 height 554
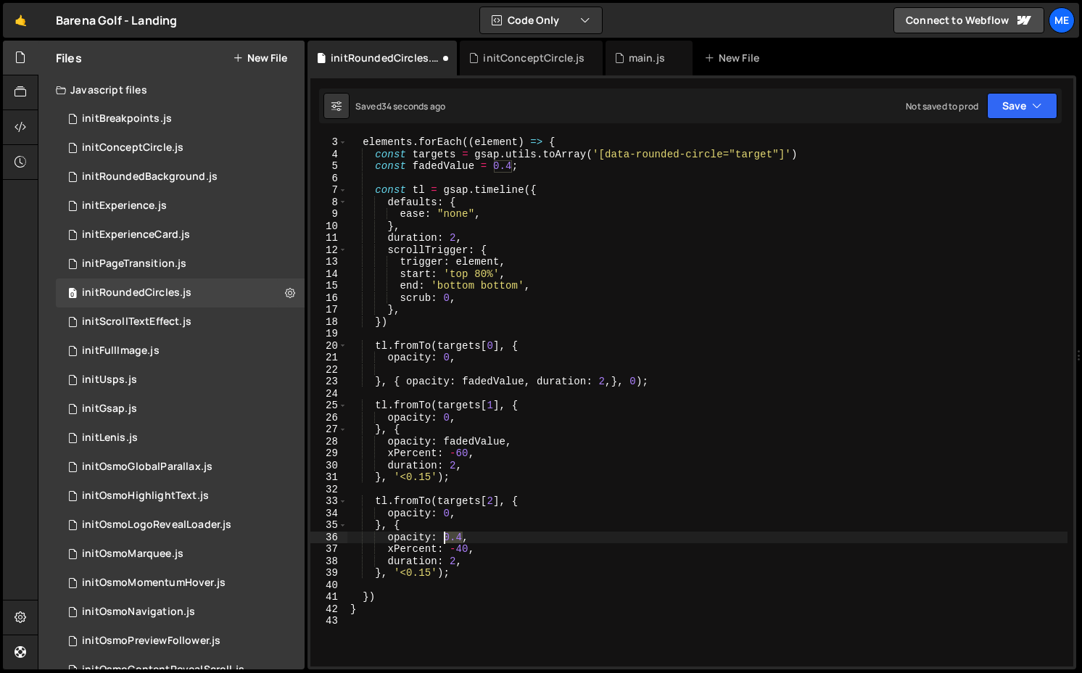
paste textarea "fadedValue"
click at [470, 563] on div "elements . forEach (( element ) => { const targets = gsap . utils . toArray ( '…" at bounding box center [708, 413] width 720 height 554
type textarea "duration: 2,"
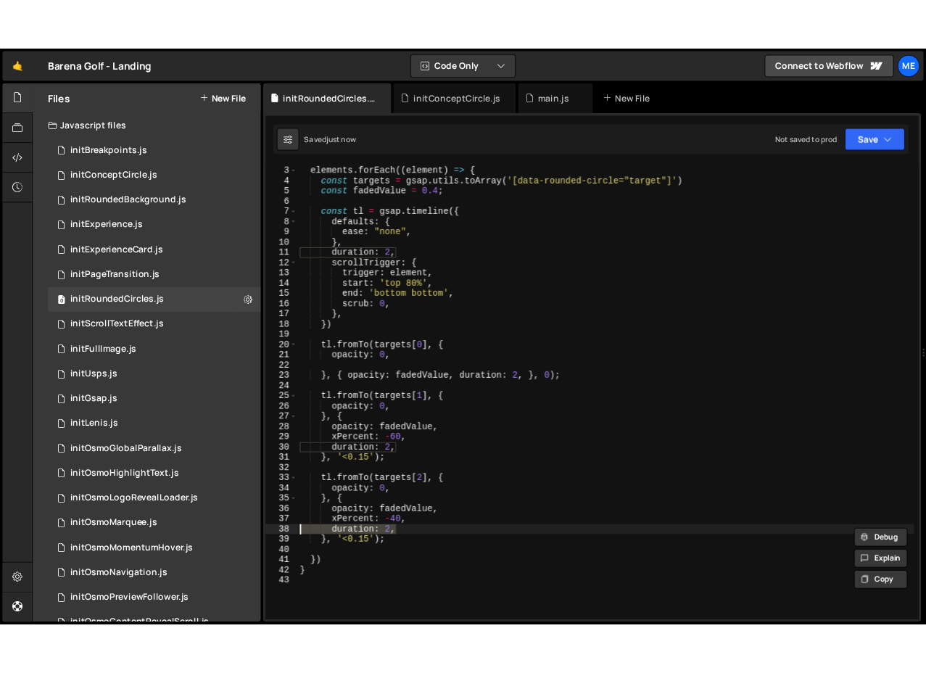
scroll to position [0, 0]
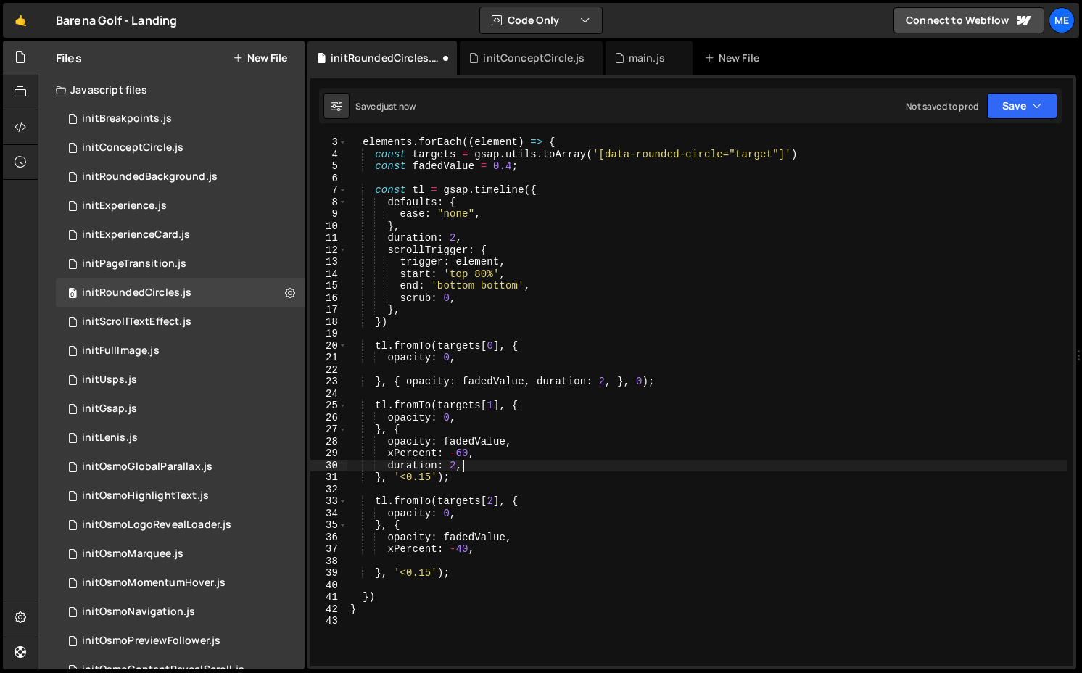
click at [476, 463] on div "elements . forEach (( element ) => { const targets = gsap . utils . toArray ( '…" at bounding box center [708, 413] width 720 height 554
type textarea "duration: 2,"
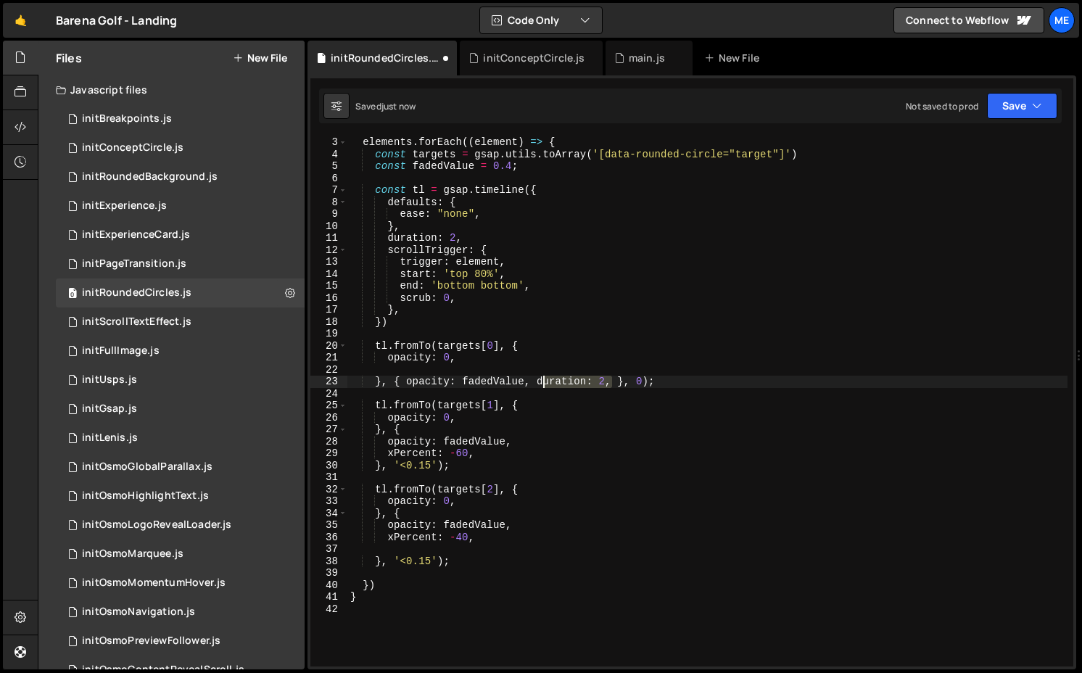
drag, startPoint x: 615, startPoint y: 381, endPoint x: 532, endPoint y: 385, distance: 82.8
click at [508, 385] on div "elements . forEach (( element ) => { const targets = gsap . utils . toArray ( '…" at bounding box center [708, 413] width 720 height 554
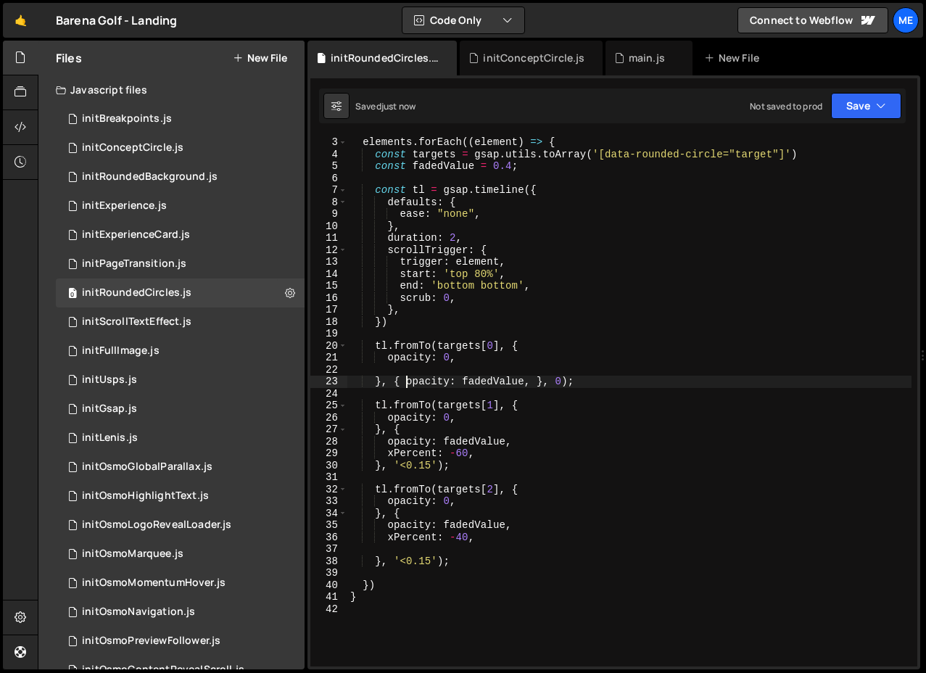
click at [406, 385] on div "elements . forEach (( element ) => { const targets = gsap . utils . toArray ( '…" at bounding box center [630, 413] width 564 height 554
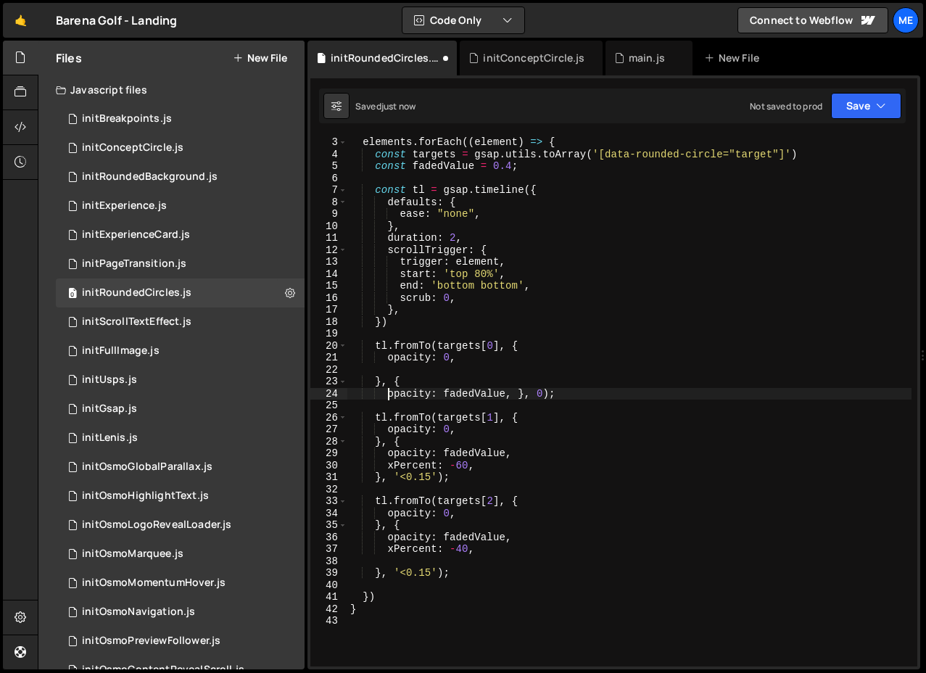
type textarea "}, {"
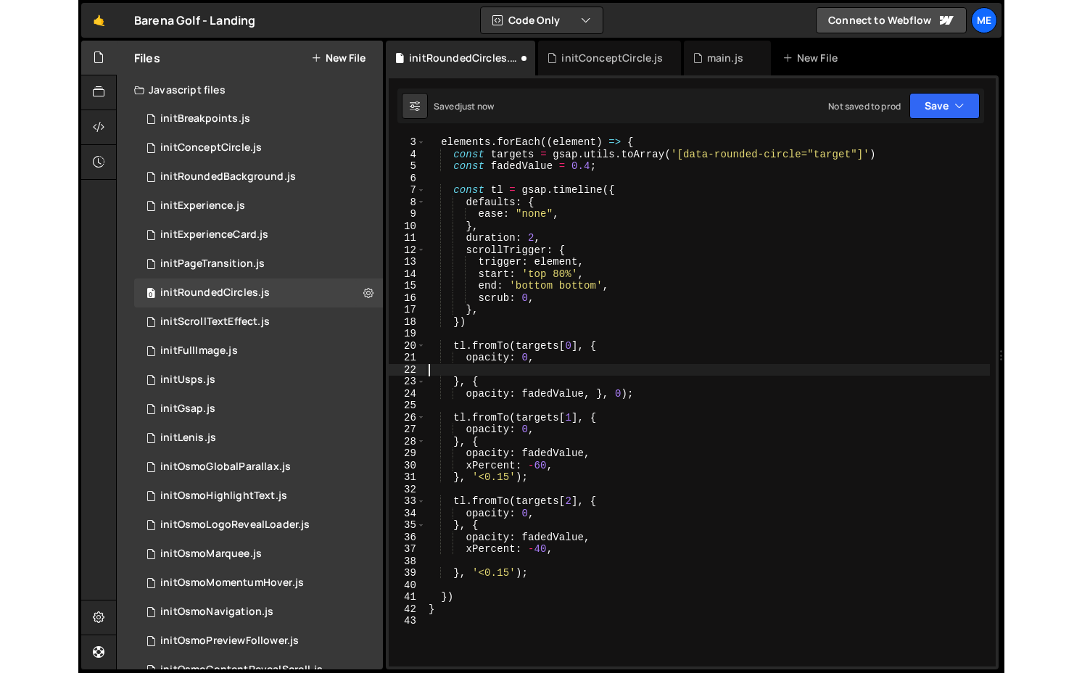
scroll to position [0, 0]
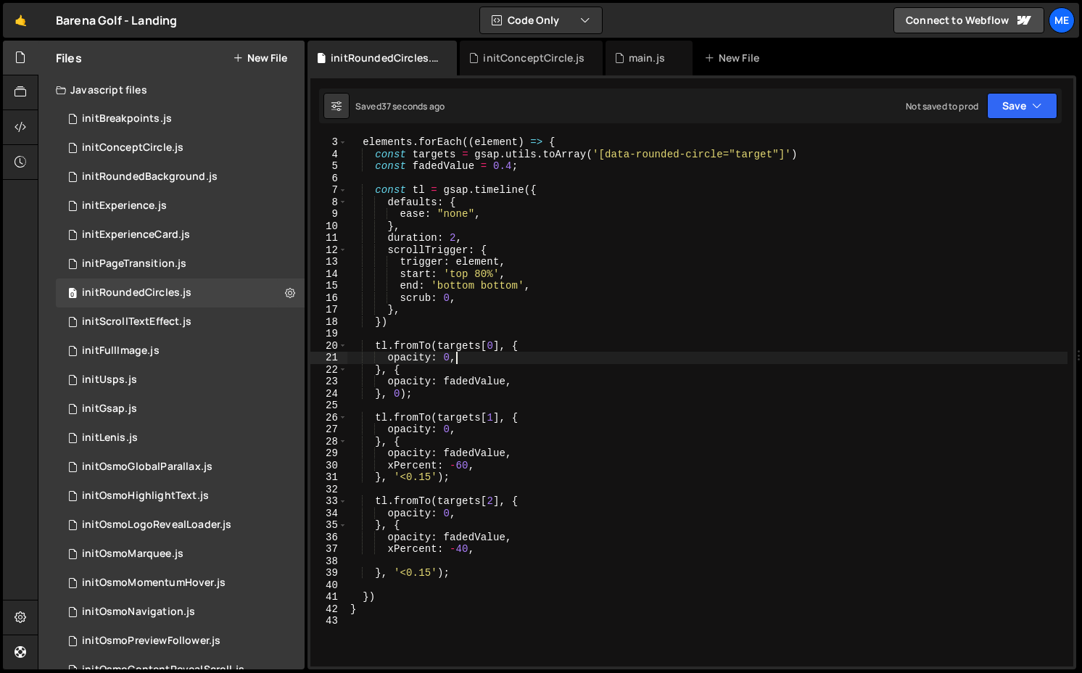
click at [508, 164] on div "elements . forEach (( element ) => { const targets = gsap . utils . toArray ( '…" at bounding box center [708, 413] width 720 height 554
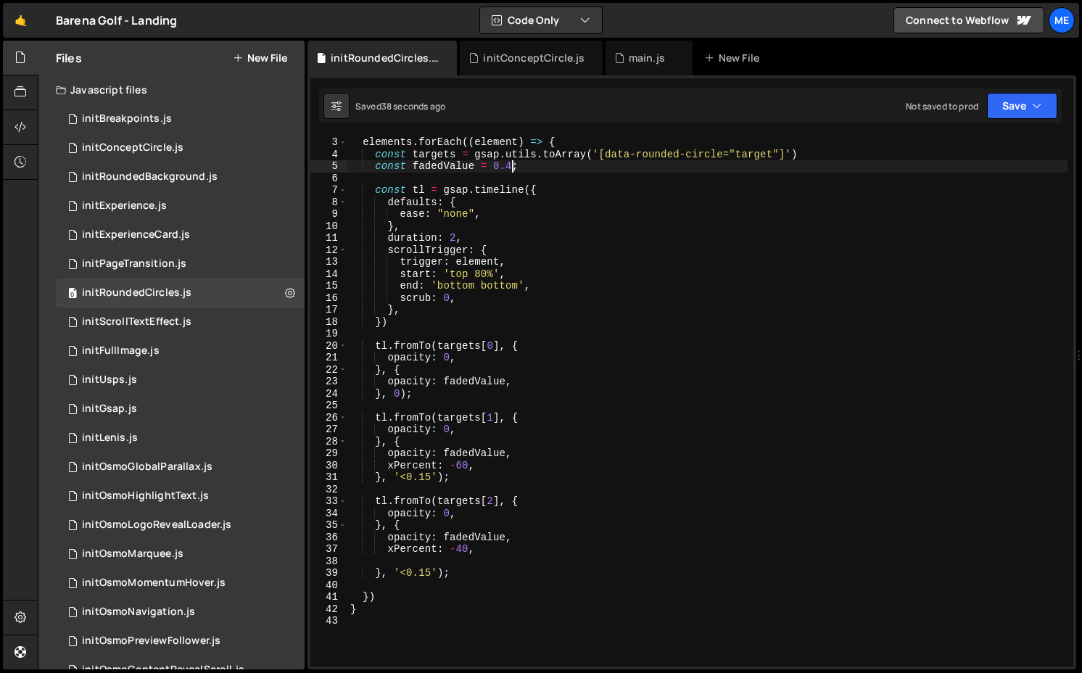
scroll to position [0, 11]
type textarea "const fadedValue = 0.2;"
click at [371, 167] on div "elements . forEach (( element ) => { const targets = gsap . utils . toArray ( '…" at bounding box center [708, 413] width 720 height 554
click at [508, 164] on div "elements . forEach (( element ) => { const targets = gsap . utils . toArray ( '…" at bounding box center [708, 413] width 720 height 554
click at [508, 57] on div "initConceptCircle.js" at bounding box center [534, 58] width 102 height 15
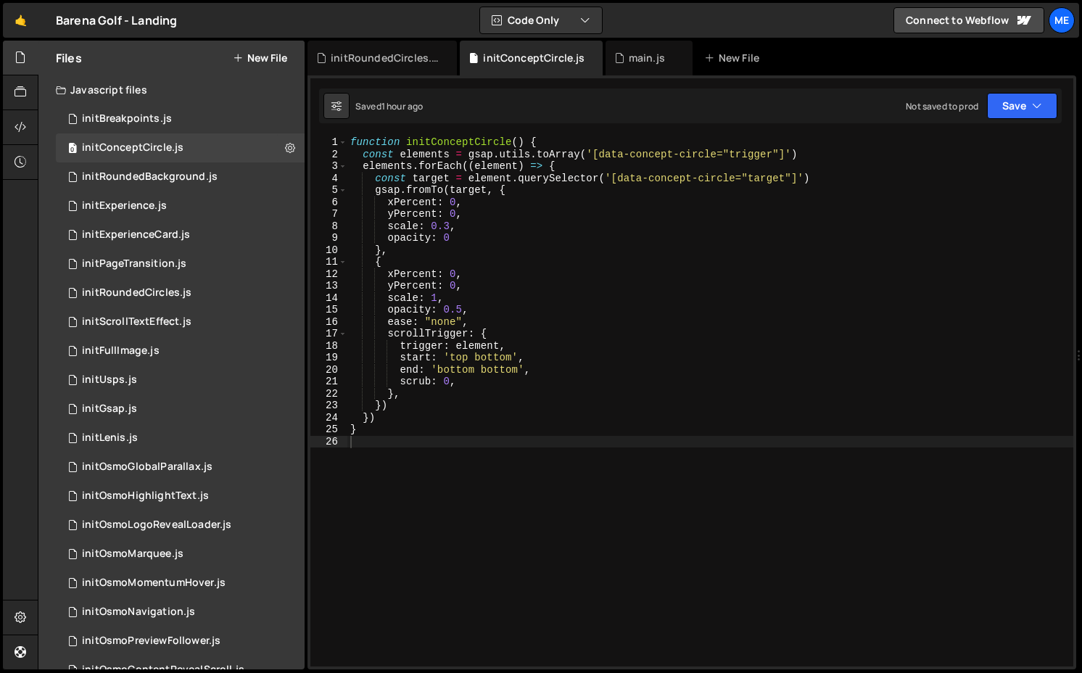
click at [508, 155] on div "function initConceptCircle ( ) { const elements = gsap . utils . toArray ( '[da…" at bounding box center [711, 413] width 726 height 554
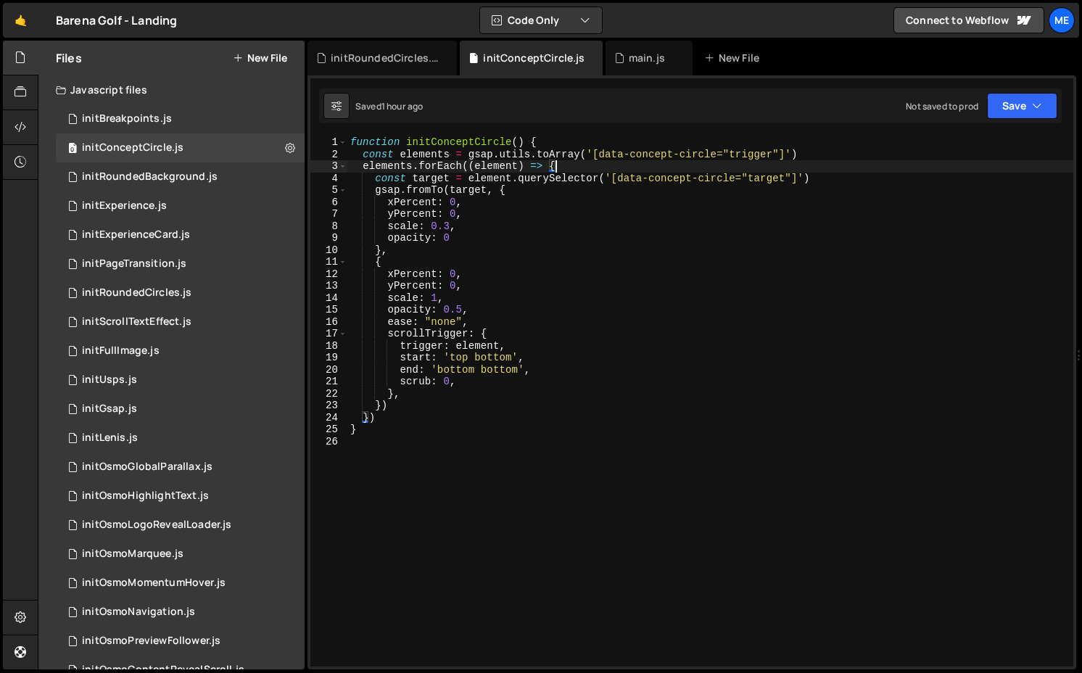
type textarea "const target = element.querySelector('[data-concept-circle="target"]')"
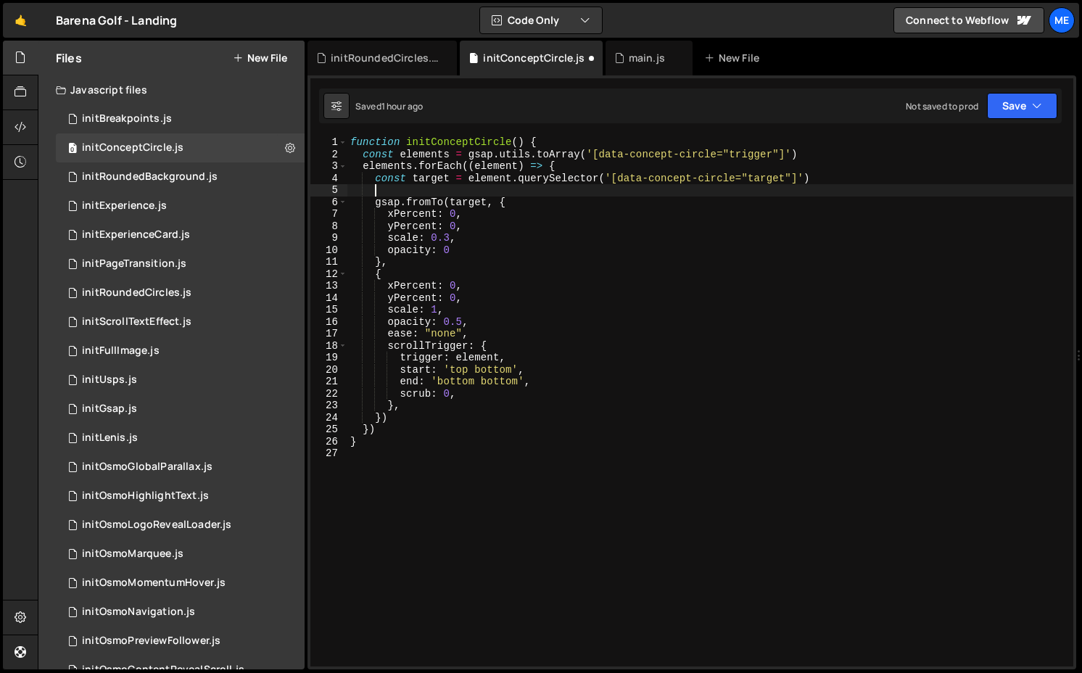
paste textarea "const fadedValue = 0.2;"
type textarea "const fadedValue = 0.2;"
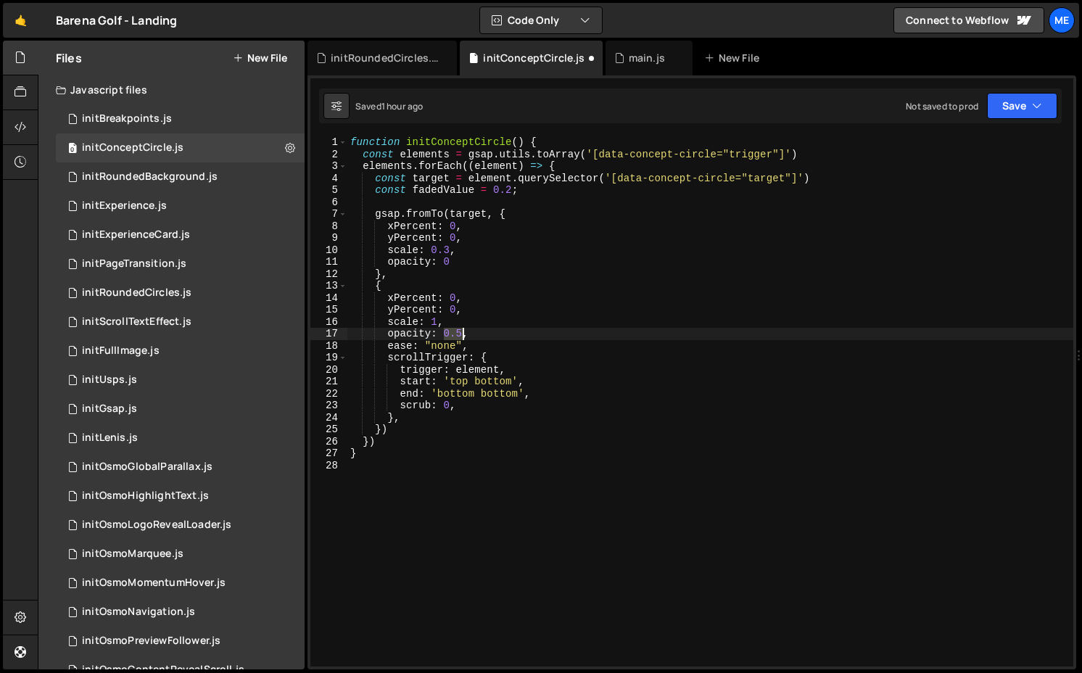
drag, startPoint x: 443, startPoint y: 332, endPoint x: 464, endPoint y: 332, distance: 21.0
click at [464, 332] on div "function initConceptCircle ( ) { const elements = gsap . utils . toArray ( '[da…" at bounding box center [711, 413] width 726 height 554
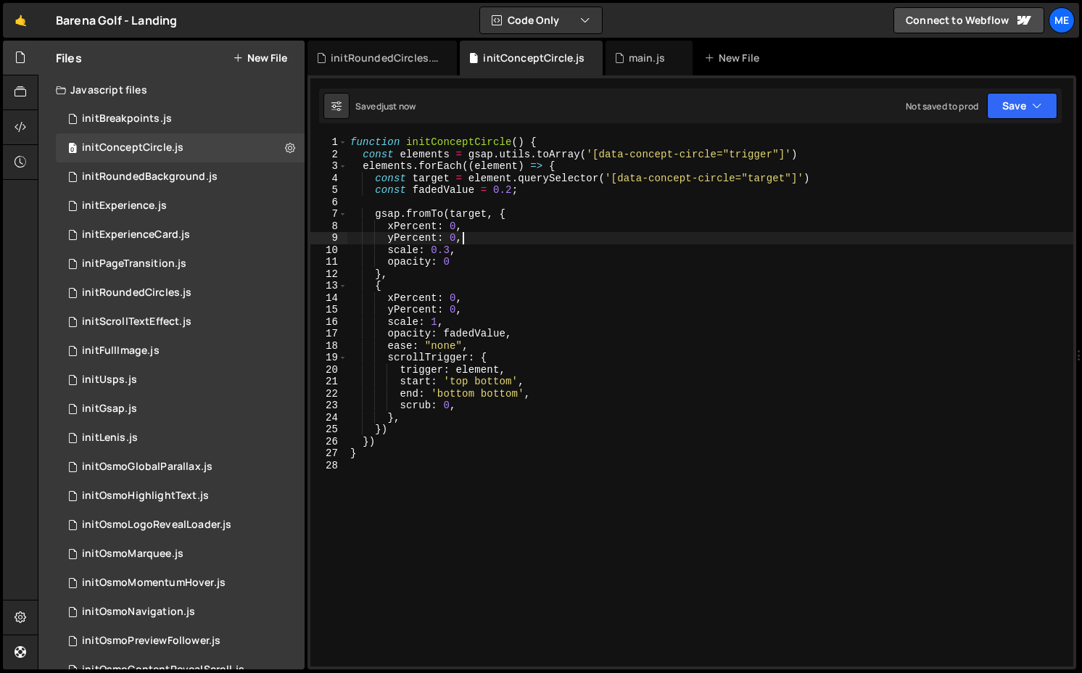
click at [485, 235] on div "function initConceptCircle ( ) { const elements = gsap . utils . toArray ( '[da…" at bounding box center [711, 413] width 726 height 554
type textarea "xPercent: 0, yPercent: 0,"
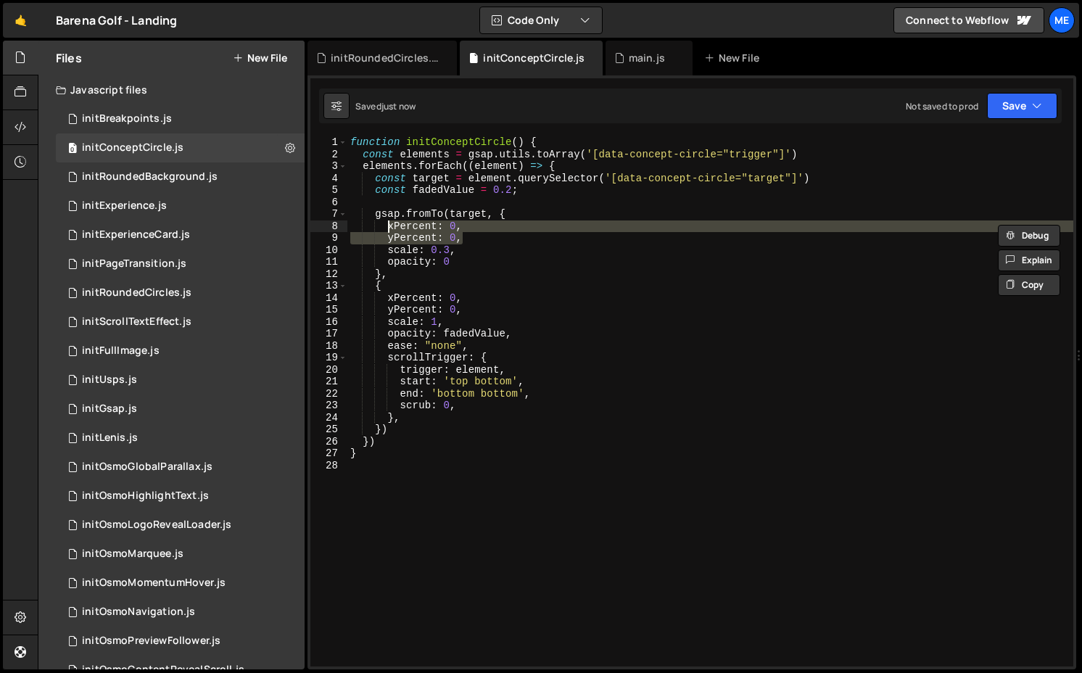
scroll to position [0, 1]
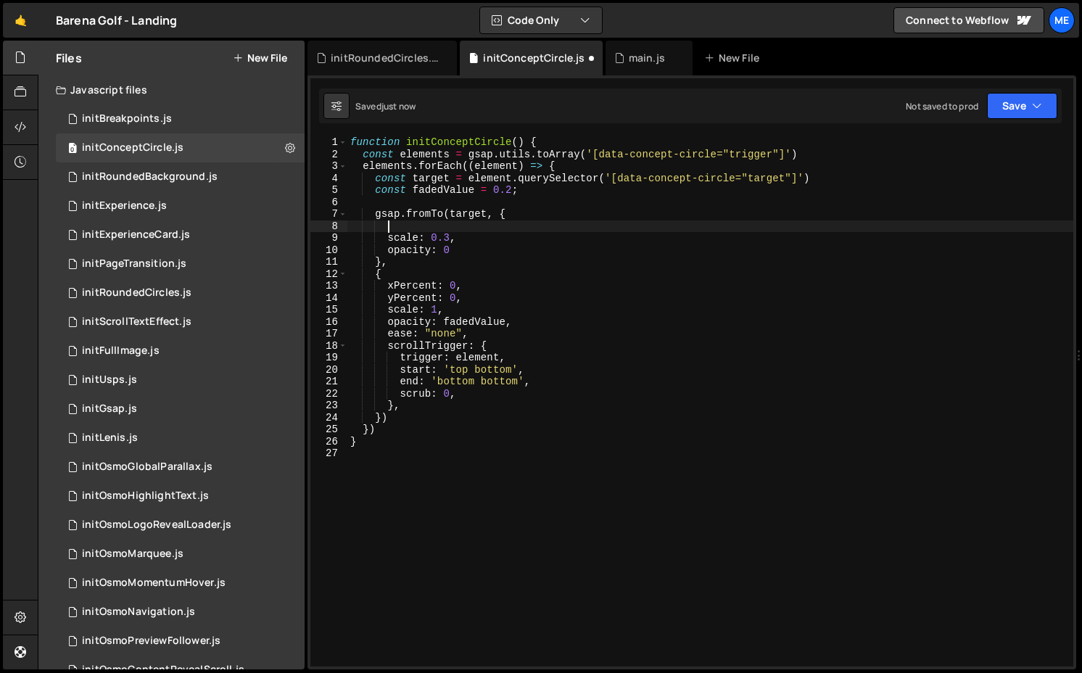
click at [472, 289] on div "function initConceptCircle ( ) { const elements = gsap . utils . toArray ( '[da…" at bounding box center [711, 413] width 726 height 554
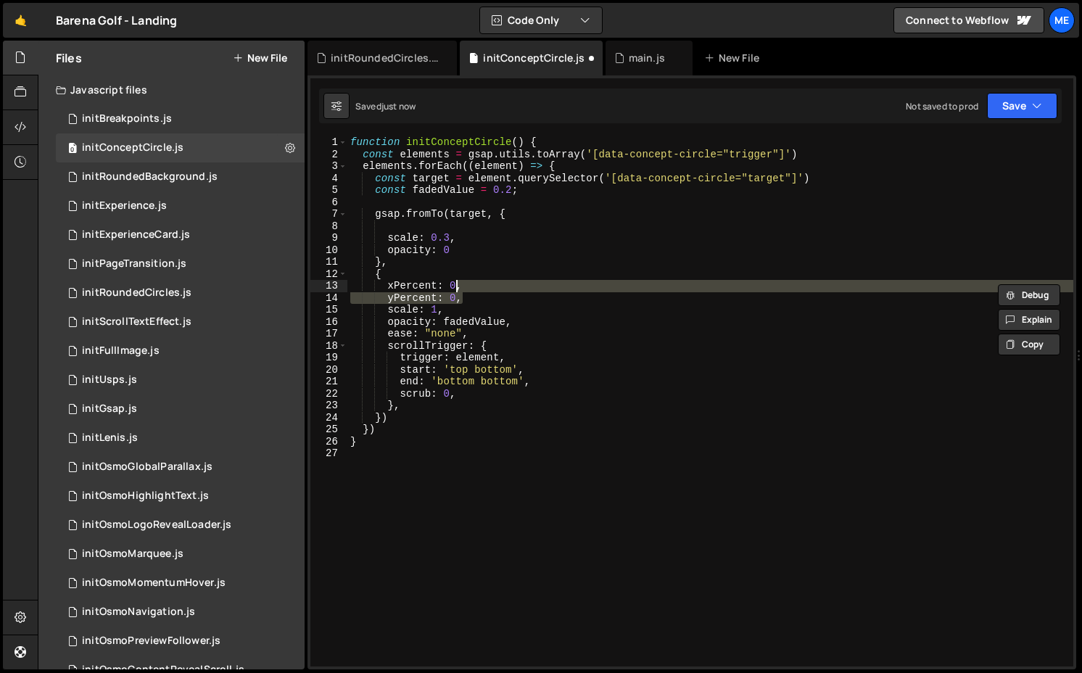
type textarea "xPercent: 0"
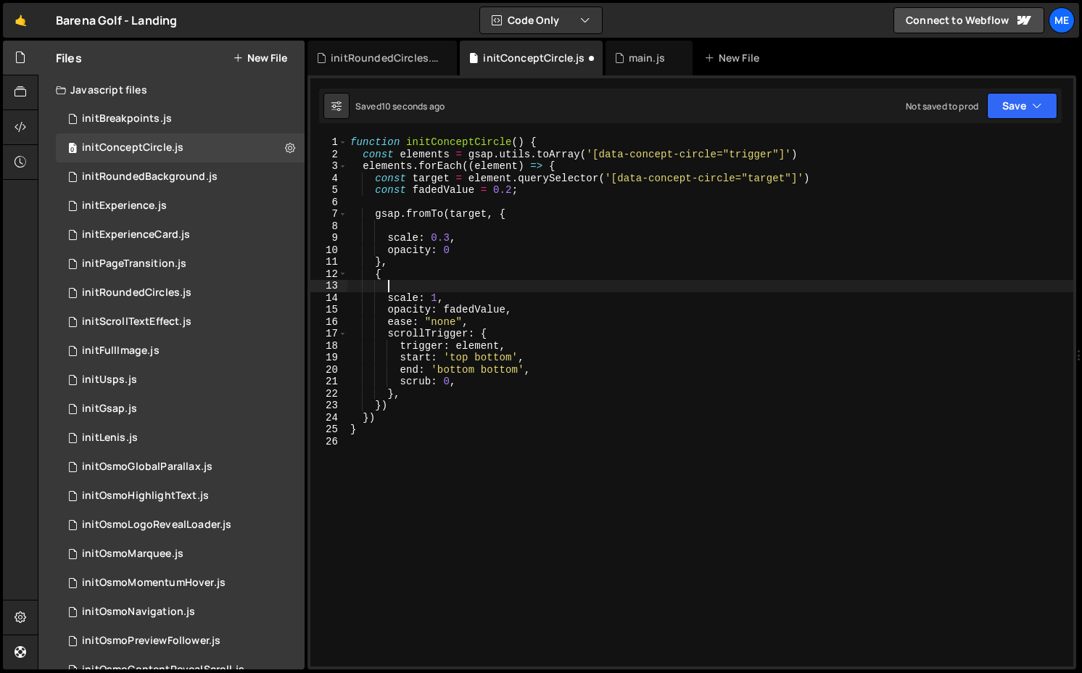
scroll to position [0, 0]
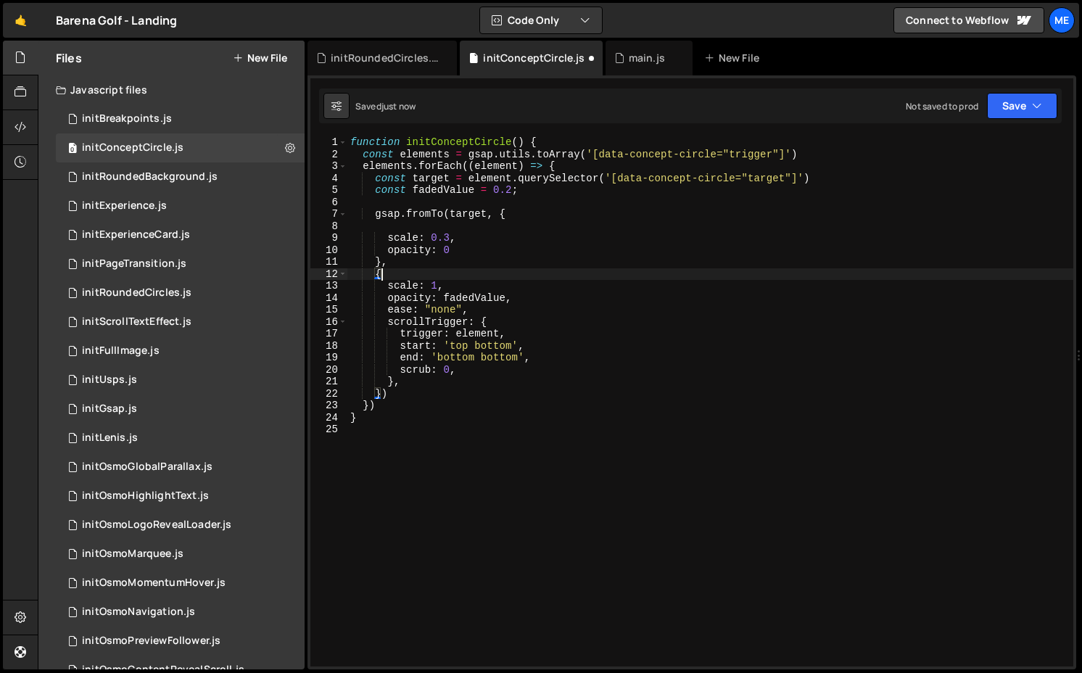
click at [451, 236] on div "function initConceptCircle ( ) { const elements = gsap . utils . toArray ( '[da…" at bounding box center [711, 413] width 726 height 554
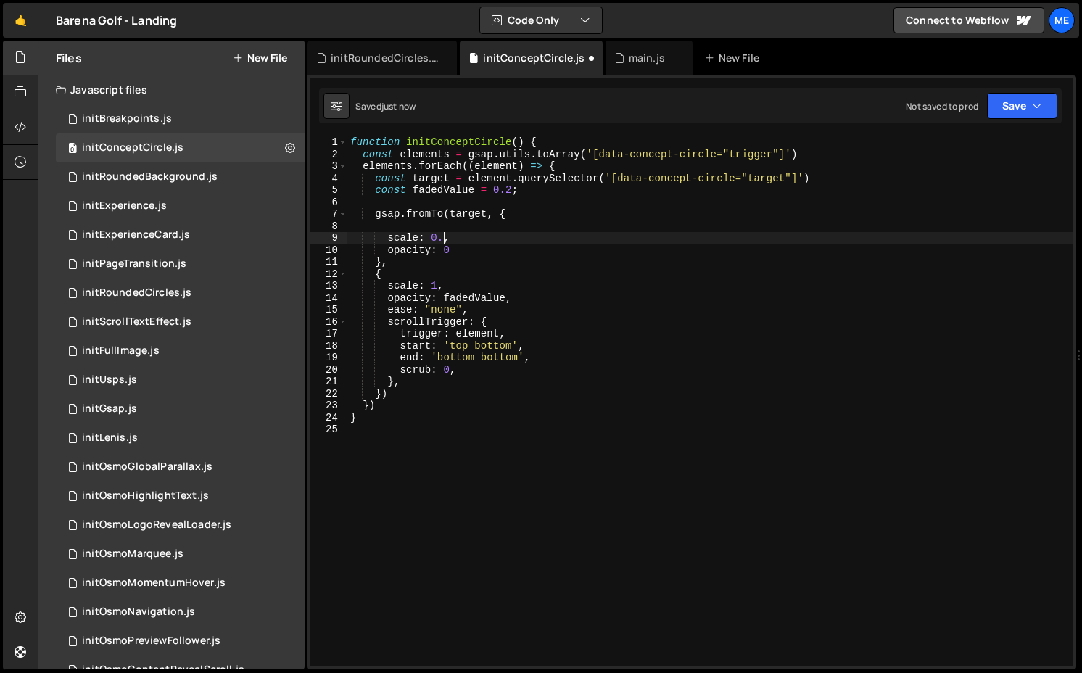
type textarea "scale: 0.5,"
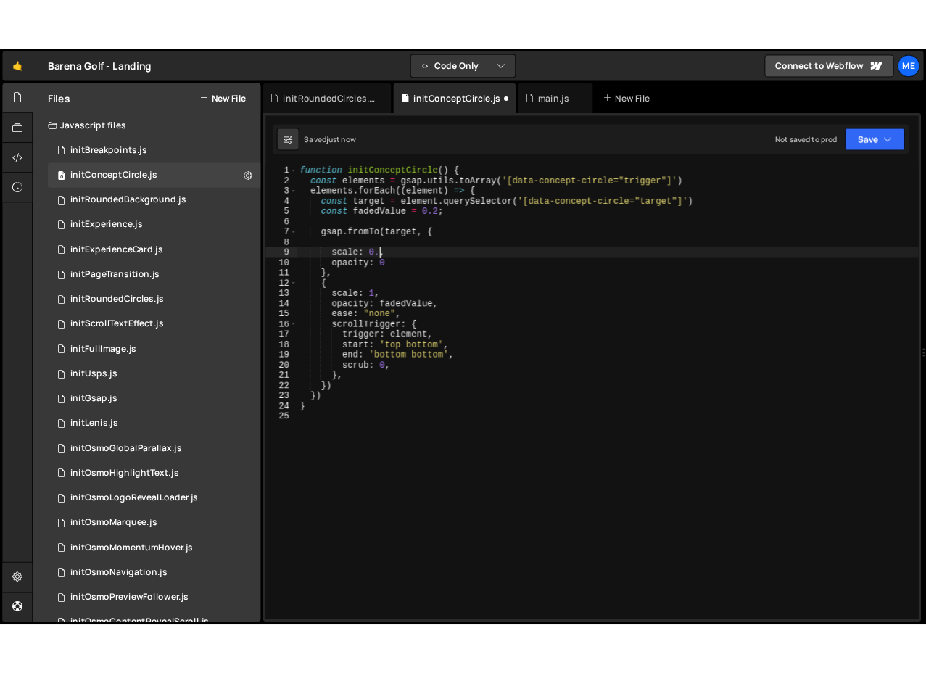
scroll to position [0, 7]
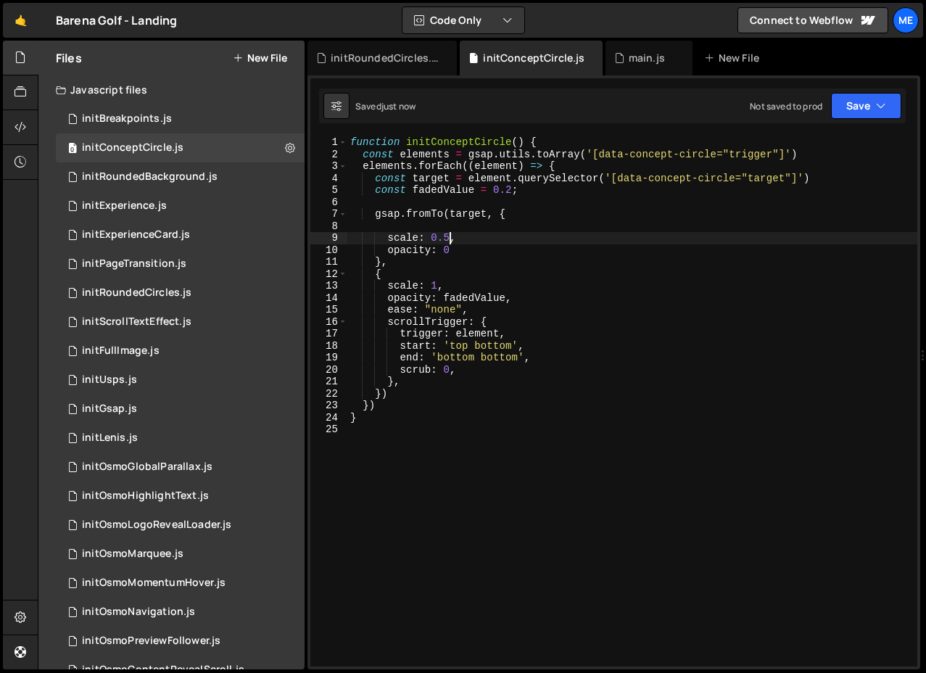
click at [404, 222] on div "function initConceptCircle ( ) { const elements = gsap . utils . toArray ( '[da…" at bounding box center [633, 413] width 570 height 554
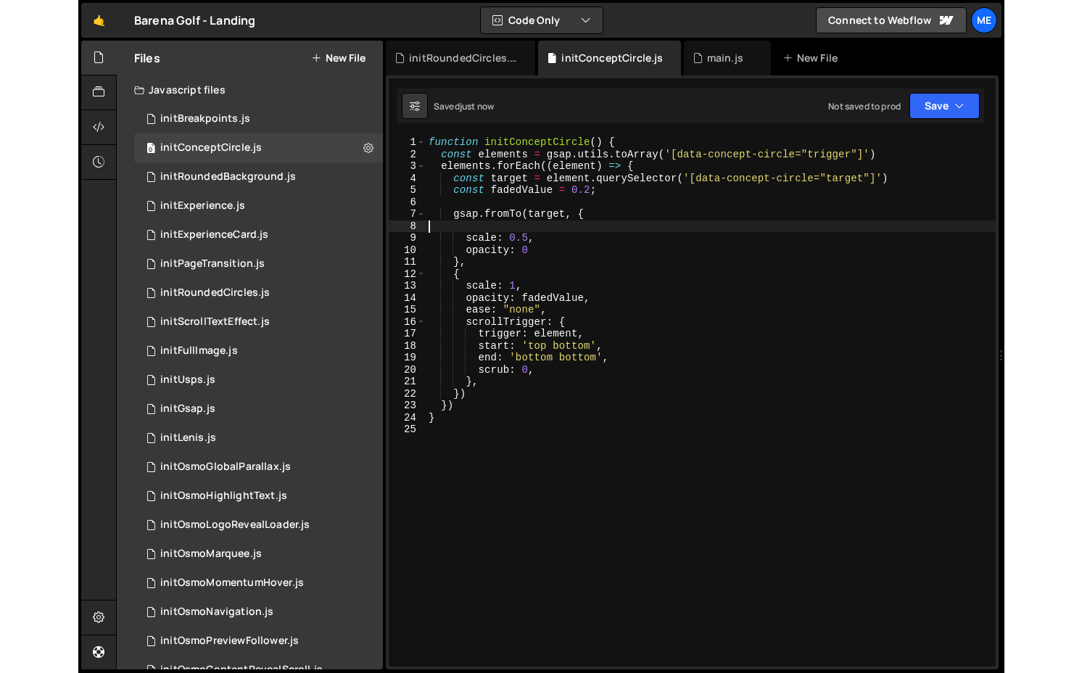
scroll to position [0, 0]
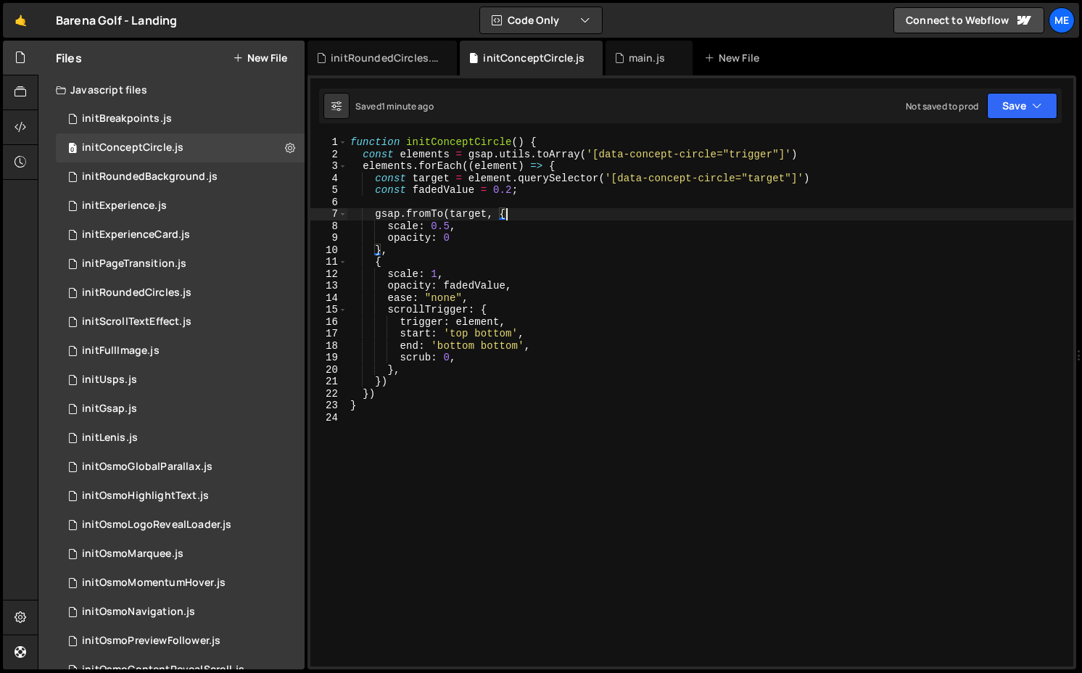
click at [461, 231] on div "function initConceptCircle ( ) { const elements = gsap . utils . toArray ( '[da…" at bounding box center [711, 413] width 726 height 554
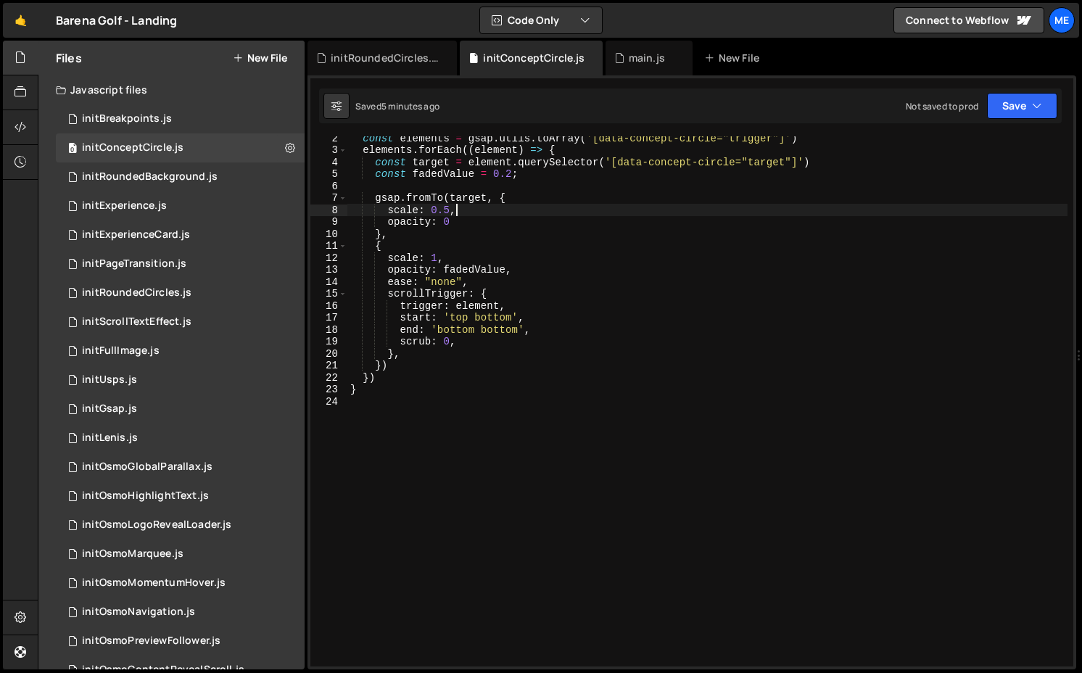
click at [508, 325] on div "const elements = gsap . utils . toArray ( '[data-concept-circle="trigger"]' ) e…" at bounding box center [708, 409] width 720 height 554
type textarea "end: 'bottom bottom',"
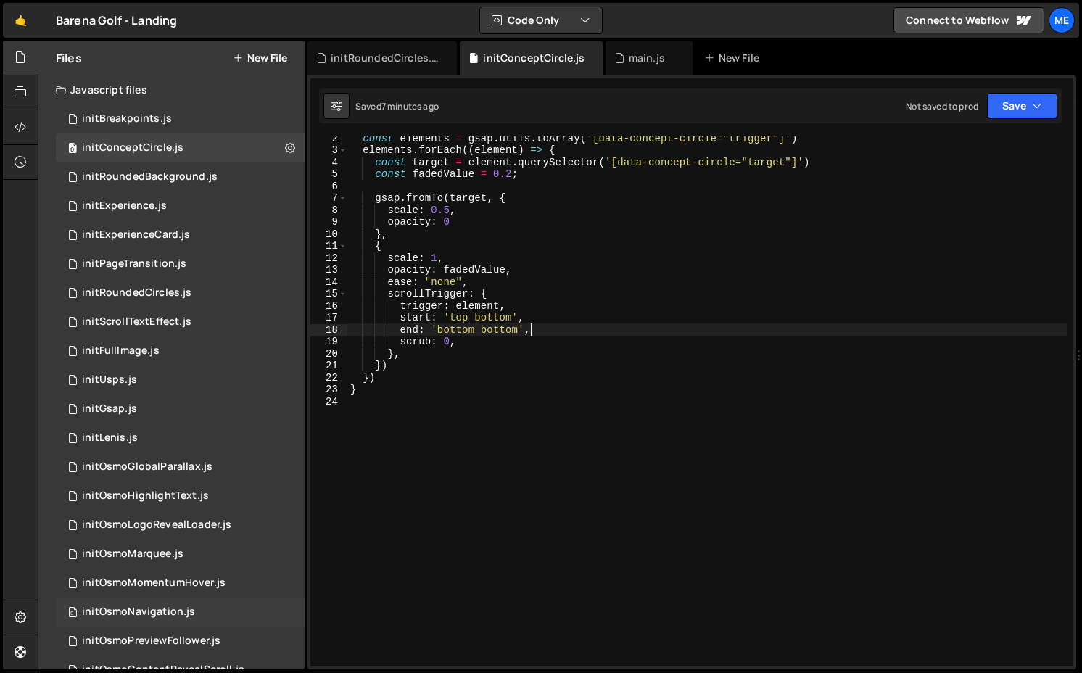
scroll to position [233, 0]
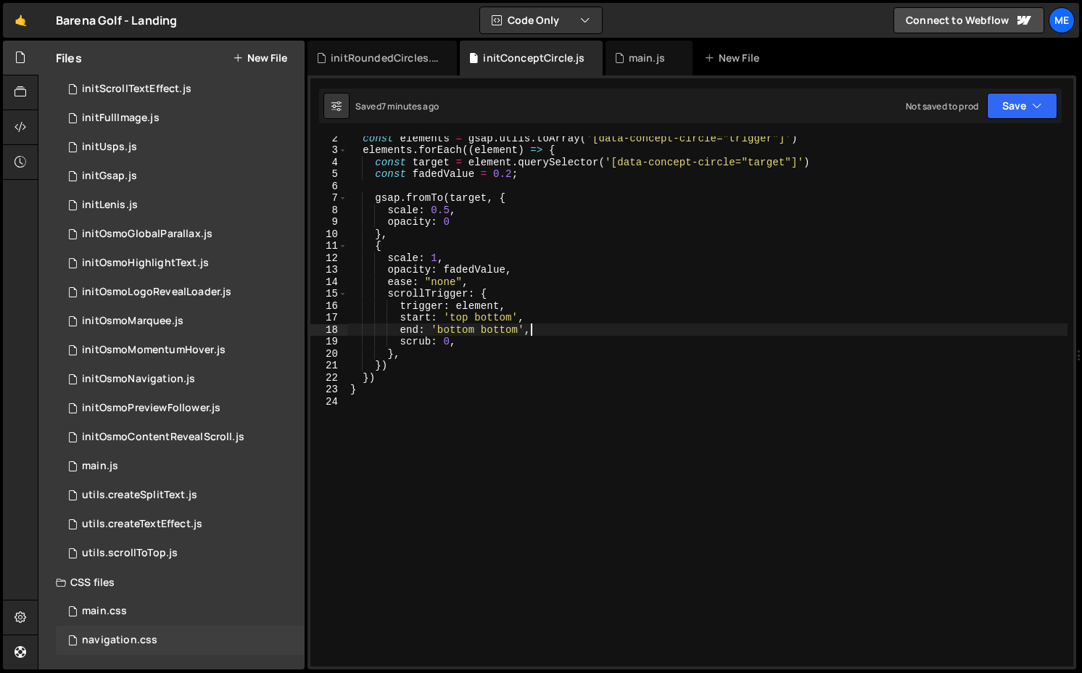
click at [128, 633] on div "navigation.css 0" at bounding box center [180, 640] width 249 height 29
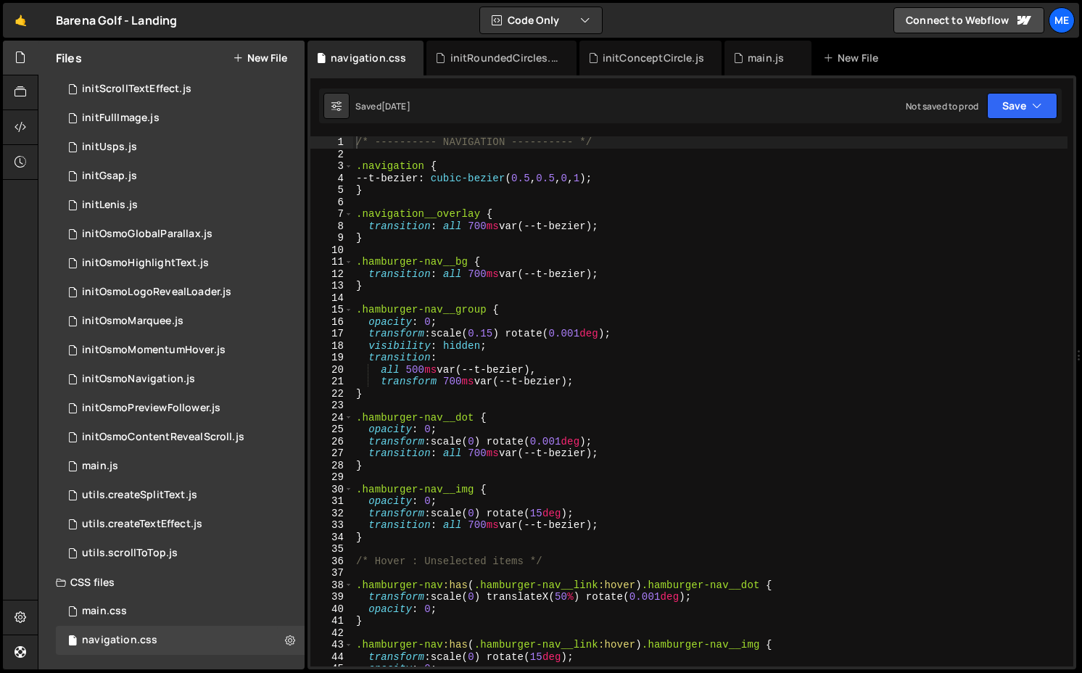
click at [508, 266] on div "/* ---------- NAVIGATION ---------- */ .navigation { --t-bezier : cubic-bezier …" at bounding box center [710, 413] width 715 height 554
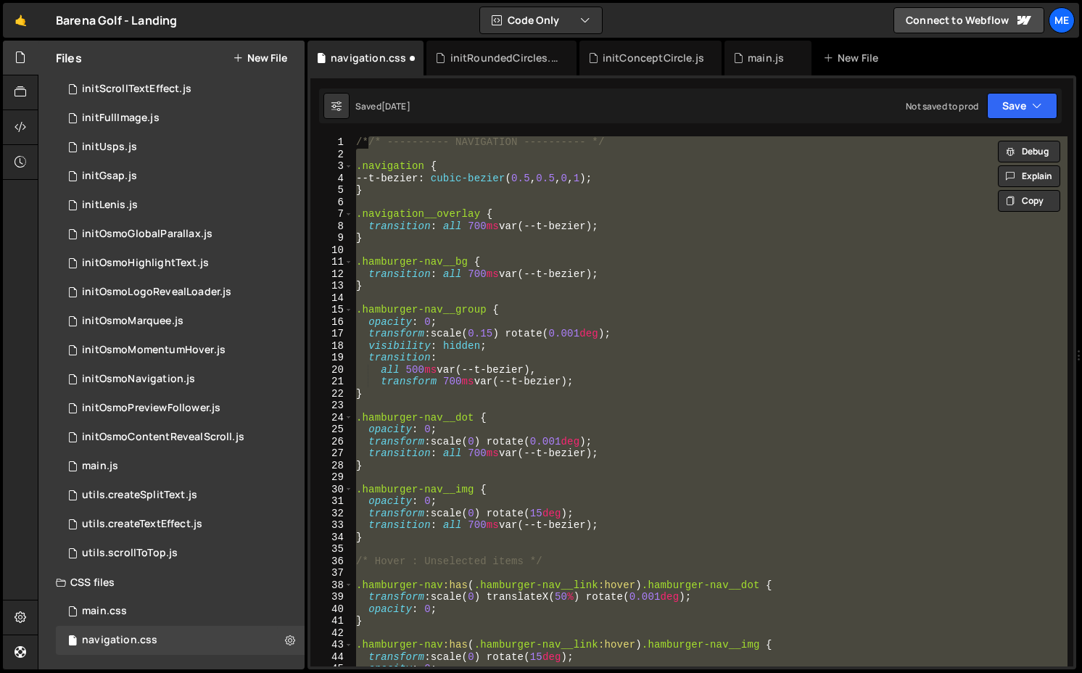
type textarea "/* ---------- NAVIGATION ---------- */"
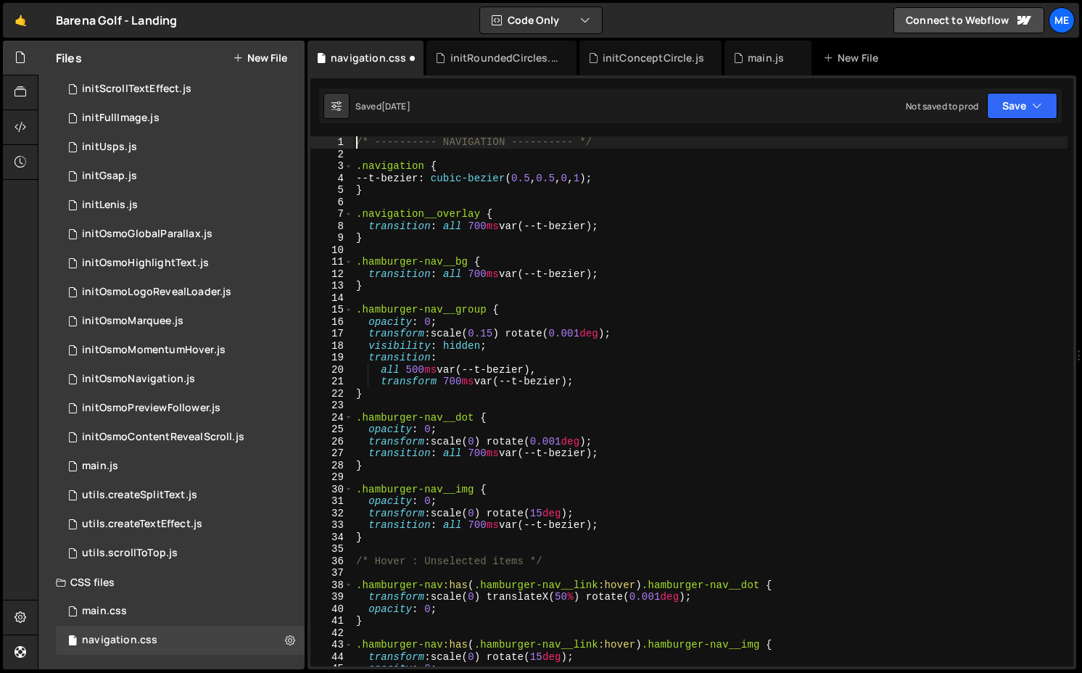
click at [376, 152] on div "/* ---------- NAVIGATION ---------- */ .navigation { --t-bezier : cubic-bezier …" at bounding box center [710, 413] width 715 height 554
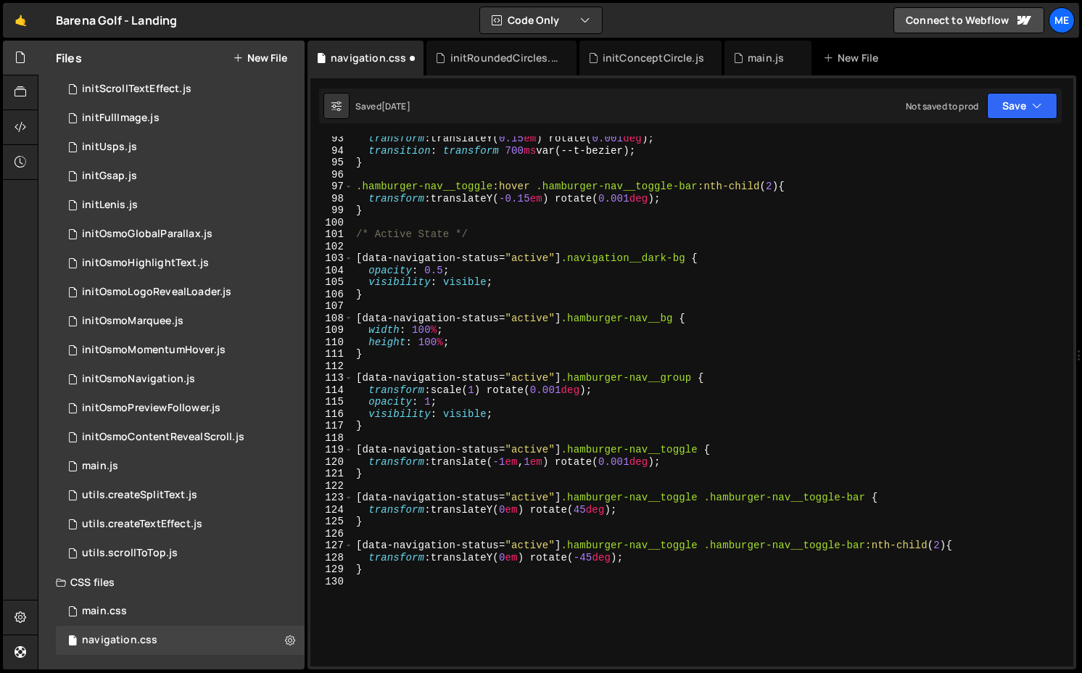
scroll to position [1106, 0]
click at [400, 582] on div "transform : translateY( 0.15 em ) rotate( 0.001 deg ) ; transition : transform …" at bounding box center [710, 408] width 715 height 554
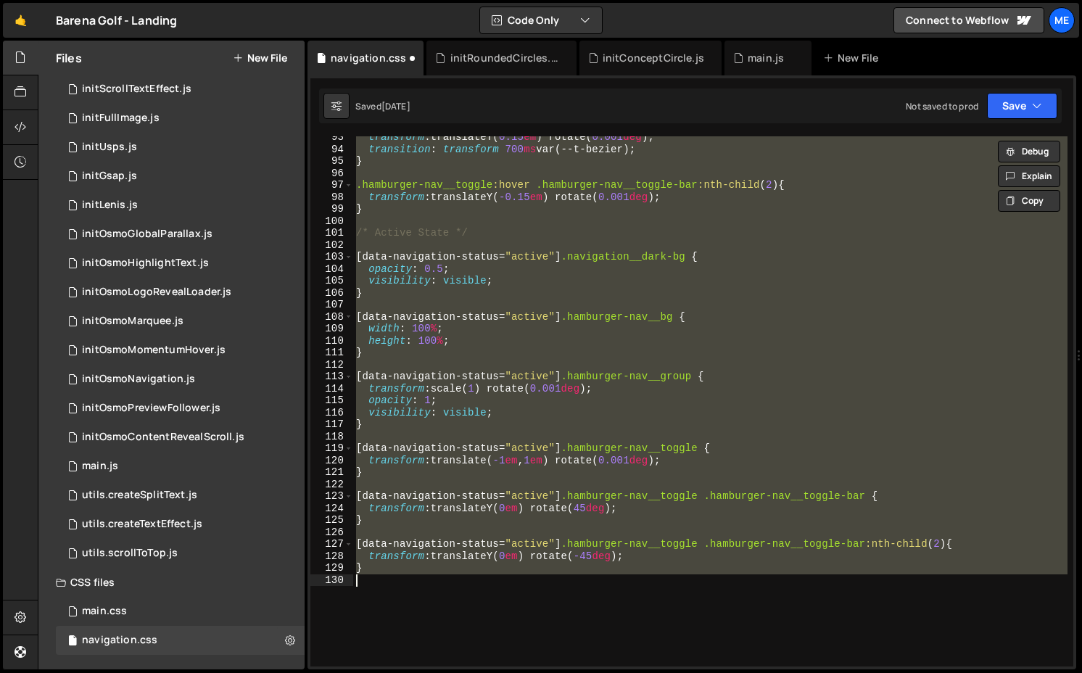
type textarea "} */"
click at [494, 241] on div "transform : translateY( 0.15 em ) rotate( 0.001 deg ) ; transition : transform …" at bounding box center [710, 401] width 715 height 530
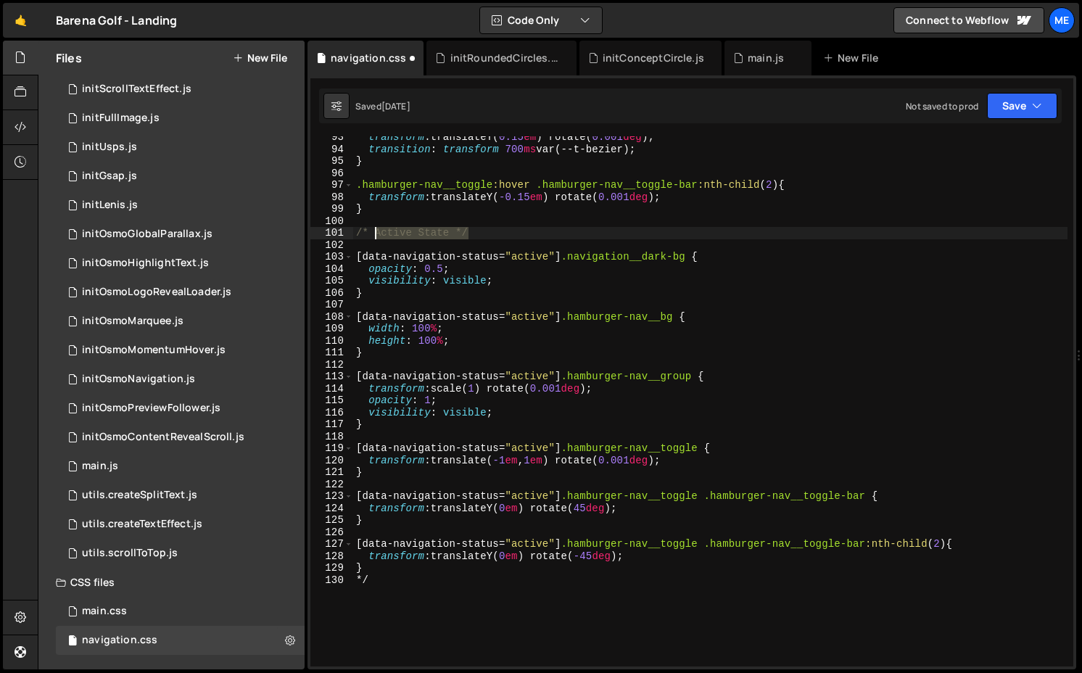
drag, startPoint x: 490, startPoint y: 239, endPoint x: 321, endPoint y: 239, distance: 169.8
click at [323, 239] on div "93 94 95 96 97 98 99 100 101 102 103 104 105 106 107 108 109 110 111 112 113 11…" at bounding box center [692, 401] width 763 height 530
type textarea "/* Active State */"
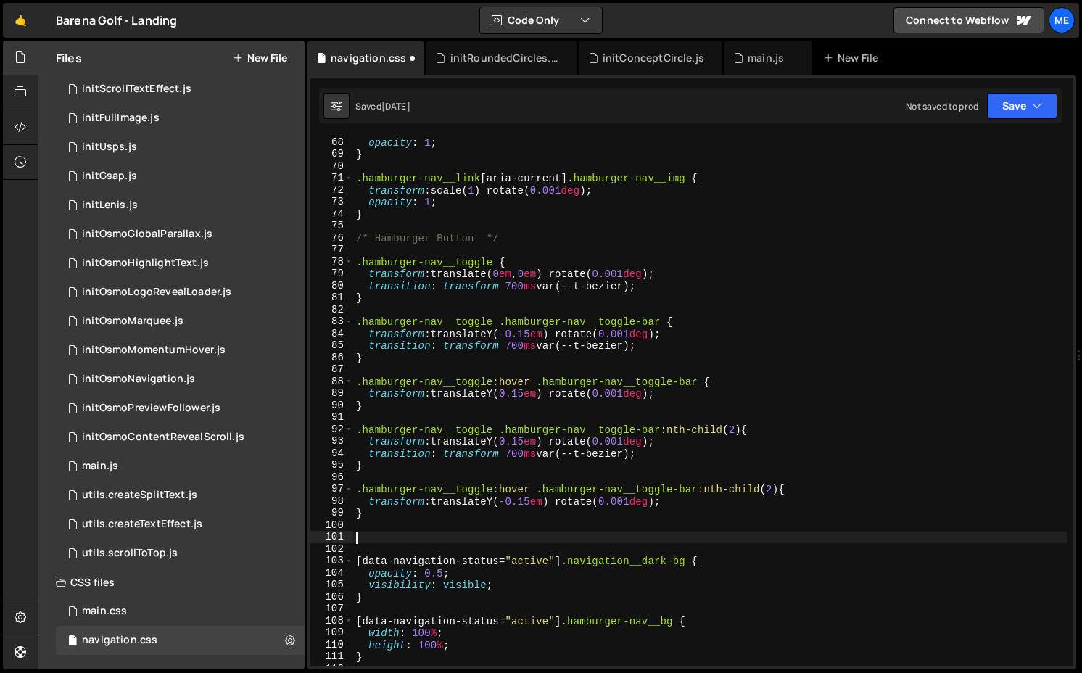
scroll to position [803, 0]
drag, startPoint x: 522, startPoint y: 240, endPoint x: 268, endPoint y: 240, distance: 253.9
click at [268, 240] on div "Files New File Javascript files 0 initBreakpoints.js 0 0 initConceptCircle.js 0…" at bounding box center [560, 356] width 1045 height 630
type textarea "/* Hamburger Button */"
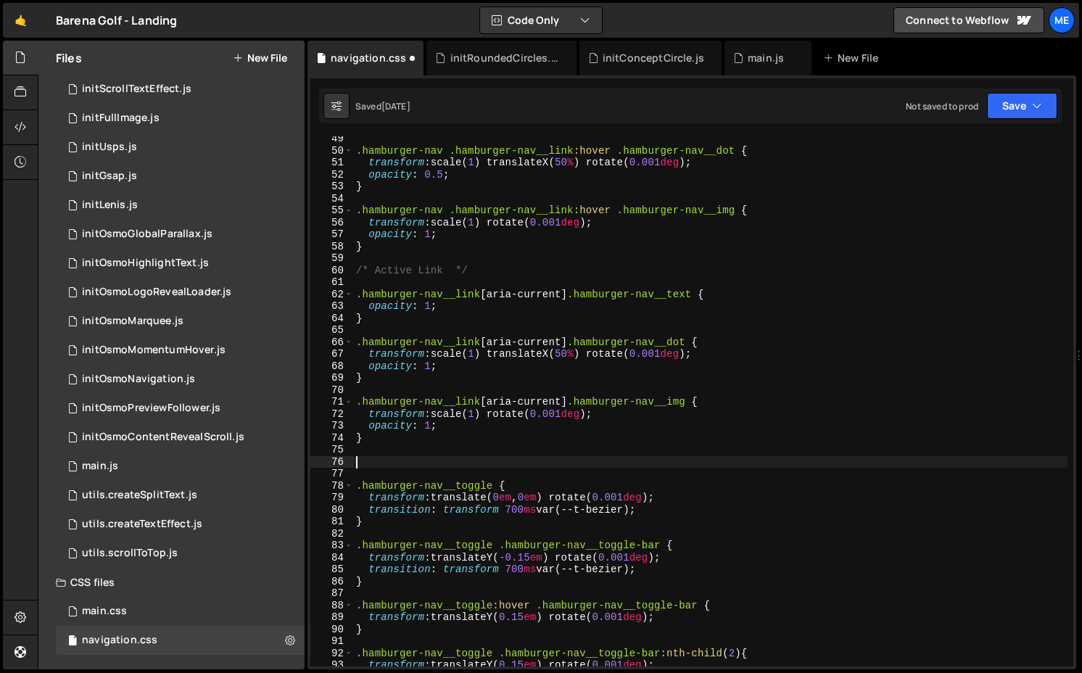
scroll to position [477, 0]
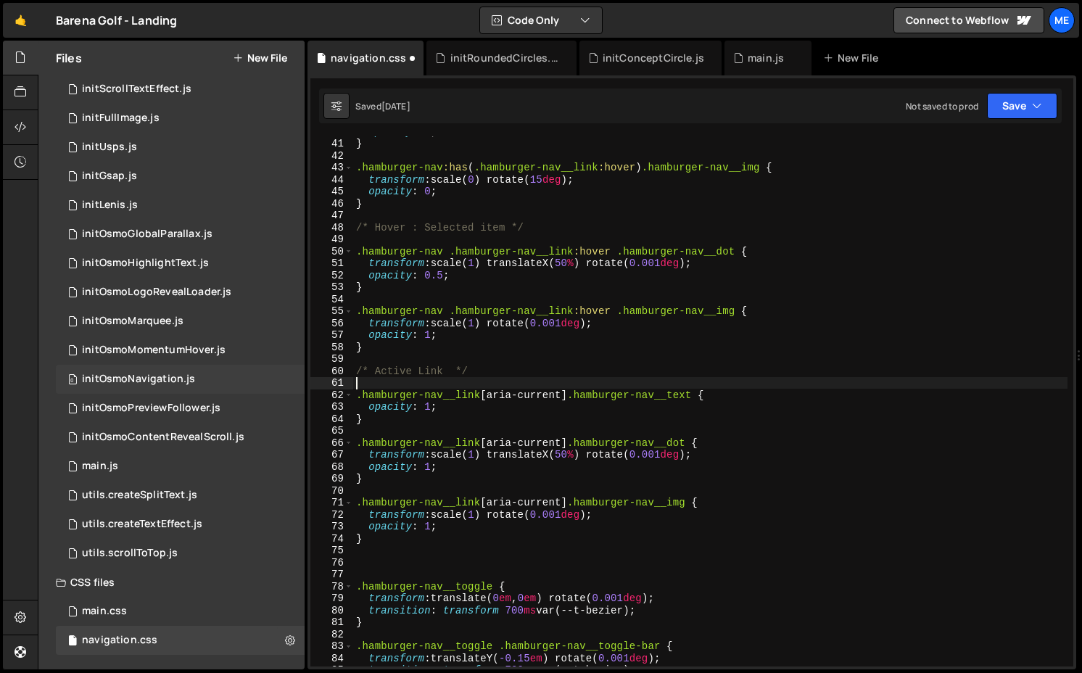
drag, startPoint x: 508, startPoint y: 377, endPoint x: 279, endPoint y: 377, distance: 228.5
click at [279, 377] on div "Files New File Javascript files 0 initBreakpoints.js 0 0 initConceptCircle.js 0…" at bounding box center [560, 356] width 1045 height 630
click at [357, 358] on div "opacity : 0 ; } .hamburger-nav :has ( .hamburger-nav__link :hover ) .hamburger-…" at bounding box center [710, 403] width 715 height 554
type textarea "/* Active Link */"
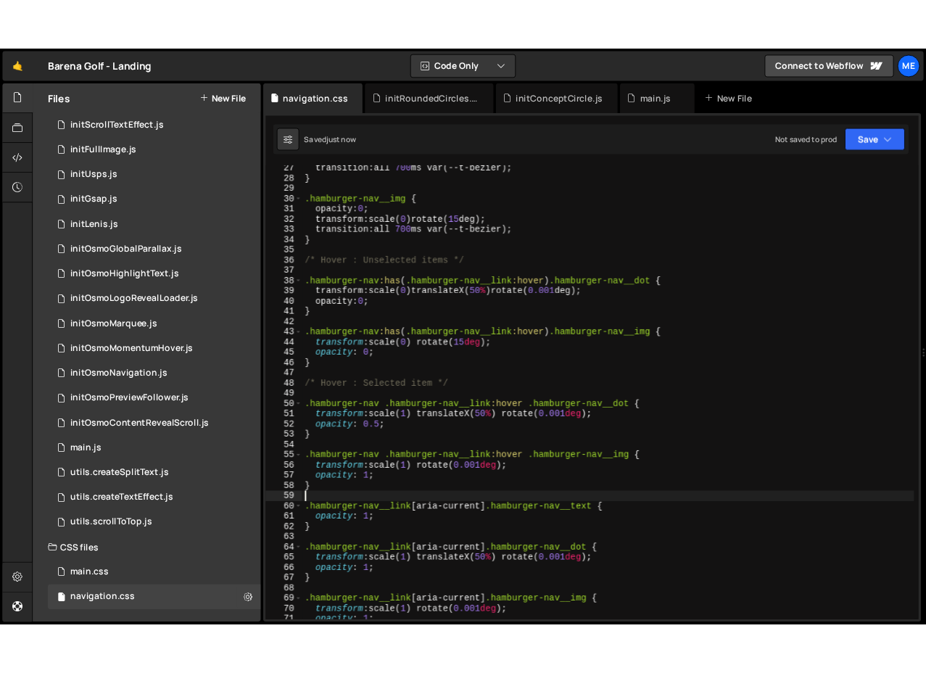
scroll to position [314, 0]
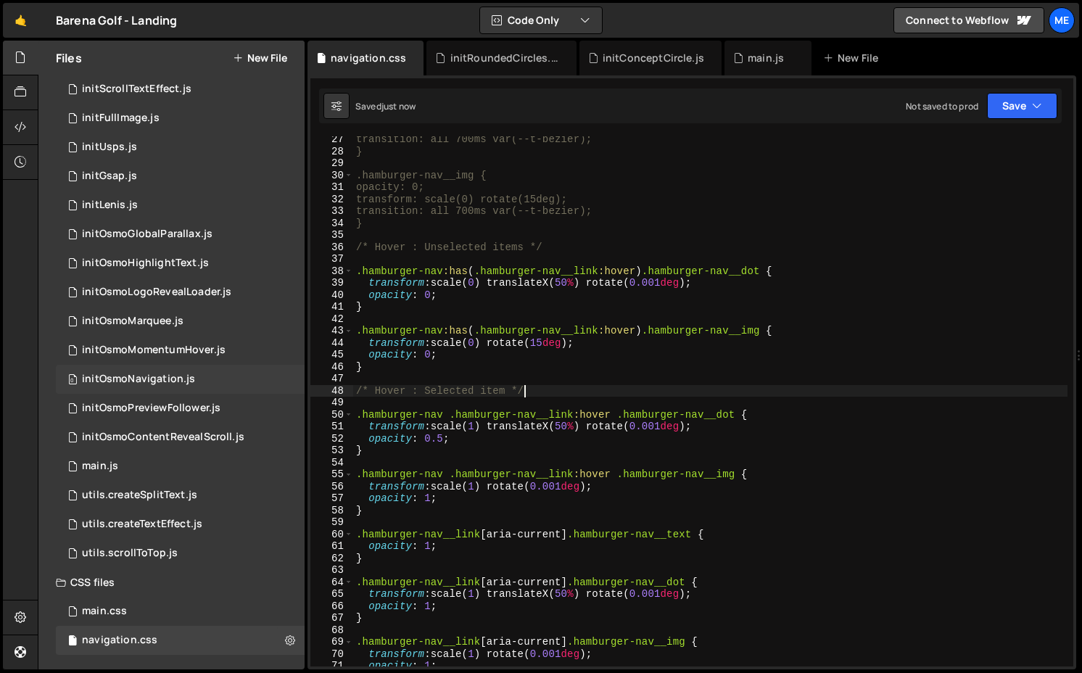
drag, startPoint x: 546, startPoint y: 392, endPoint x: 285, endPoint y: 392, distance: 261.2
click at [285, 392] on div "Files New File Javascript files 0 initBreakpoints.js 0 0 initConceptCircle.js 0…" at bounding box center [560, 356] width 1045 height 630
type textarea "/* Hover : Selected item */"
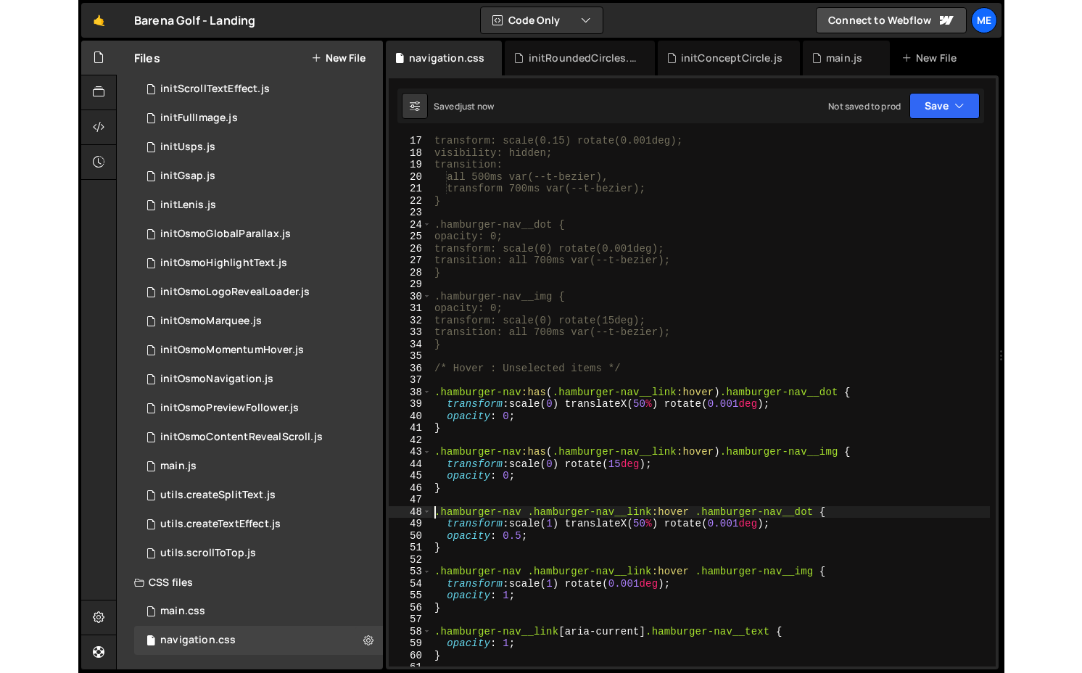
scroll to position [193, 0]
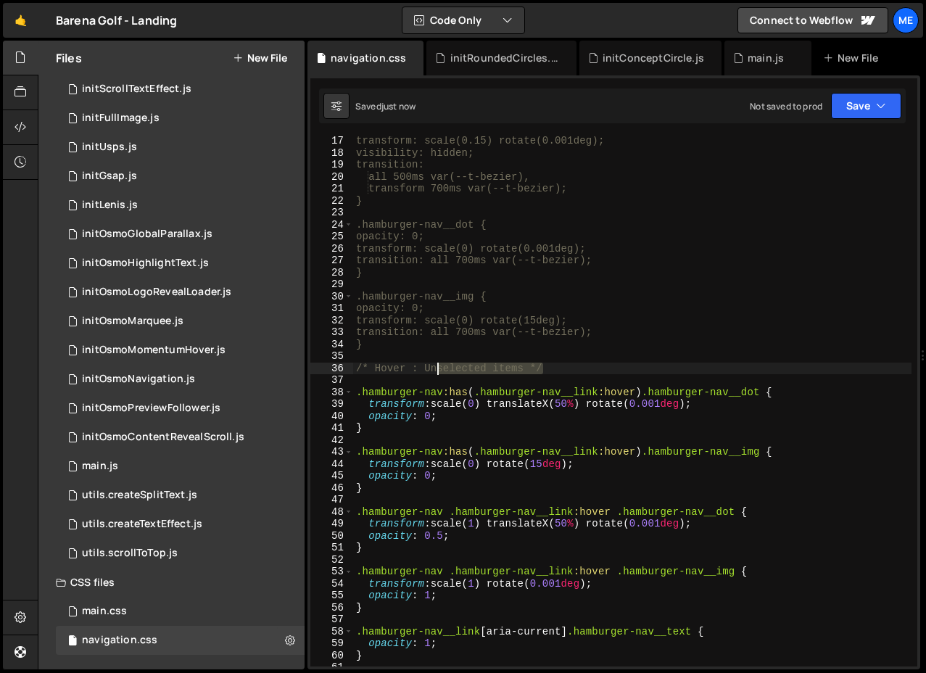
drag, startPoint x: 587, startPoint y: 372, endPoint x: 330, endPoint y: 373, distance: 256.8
click at [330, 373] on div ".hamburger-nav .hamburger-nav__link:hover .hamburger-nav__dot { 17 18 19 20 21 …" at bounding box center [614, 401] width 607 height 530
type textarea "/* Hover : Unselected items */"
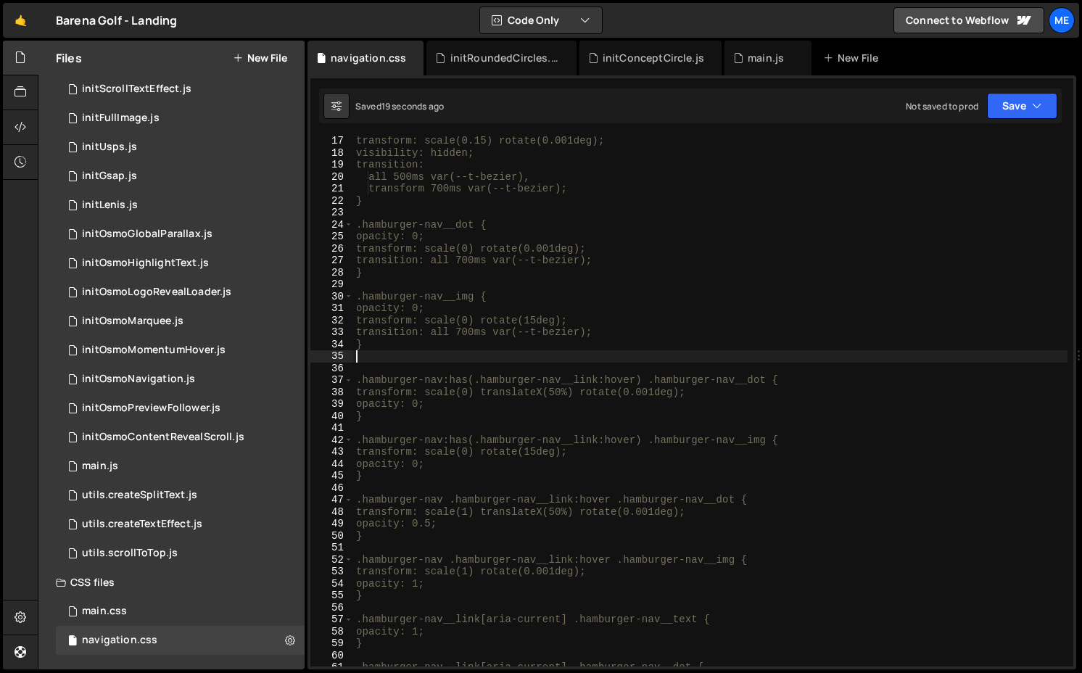
click at [498, 217] on div "transform: scale(0.15) rotate(0.001deg); visibility: hidden; transition: all 50…" at bounding box center [710, 412] width 715 height 554
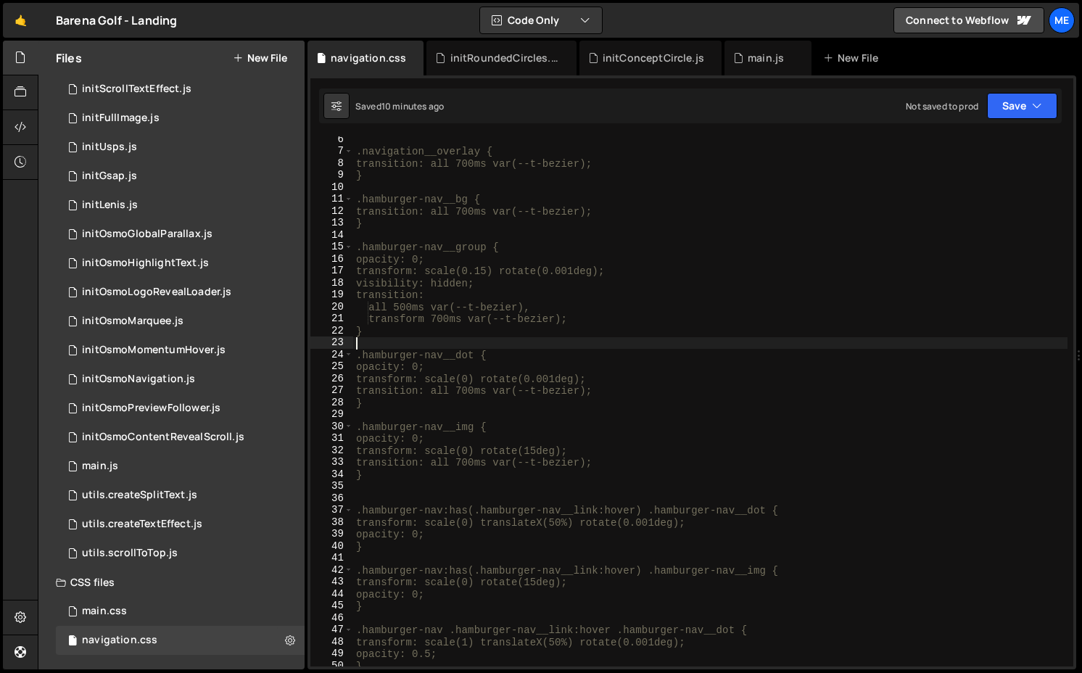
scroll to position [0, 0]
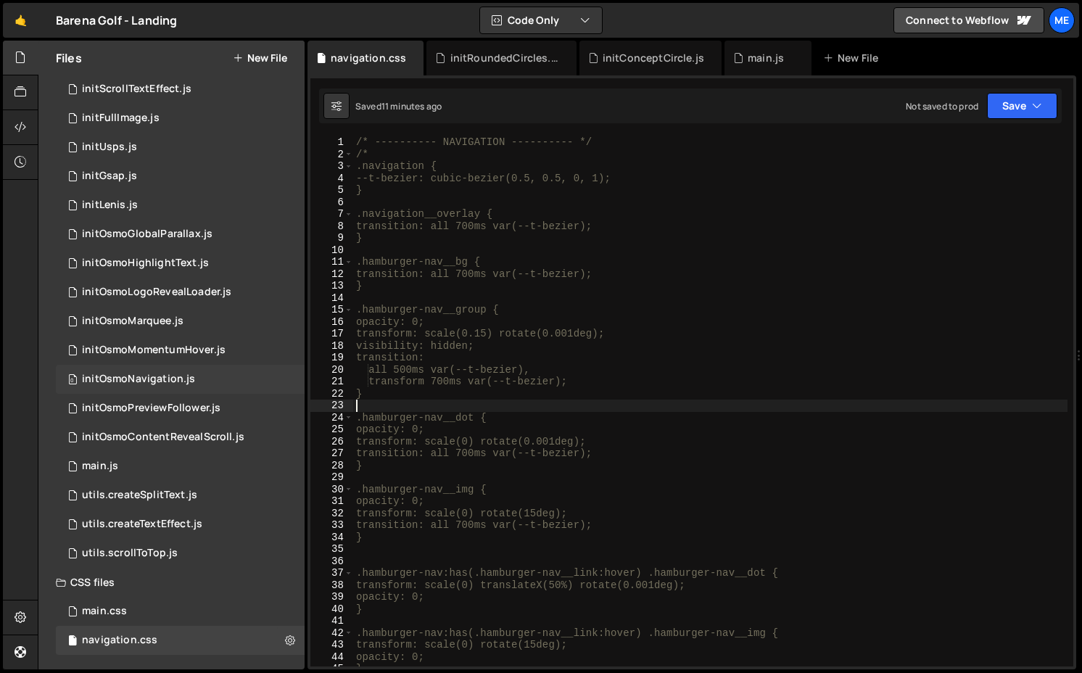
click at [139, 385] on div "initOsmoNavigation.js" at bounding box center [138, 379] width 113 height 13
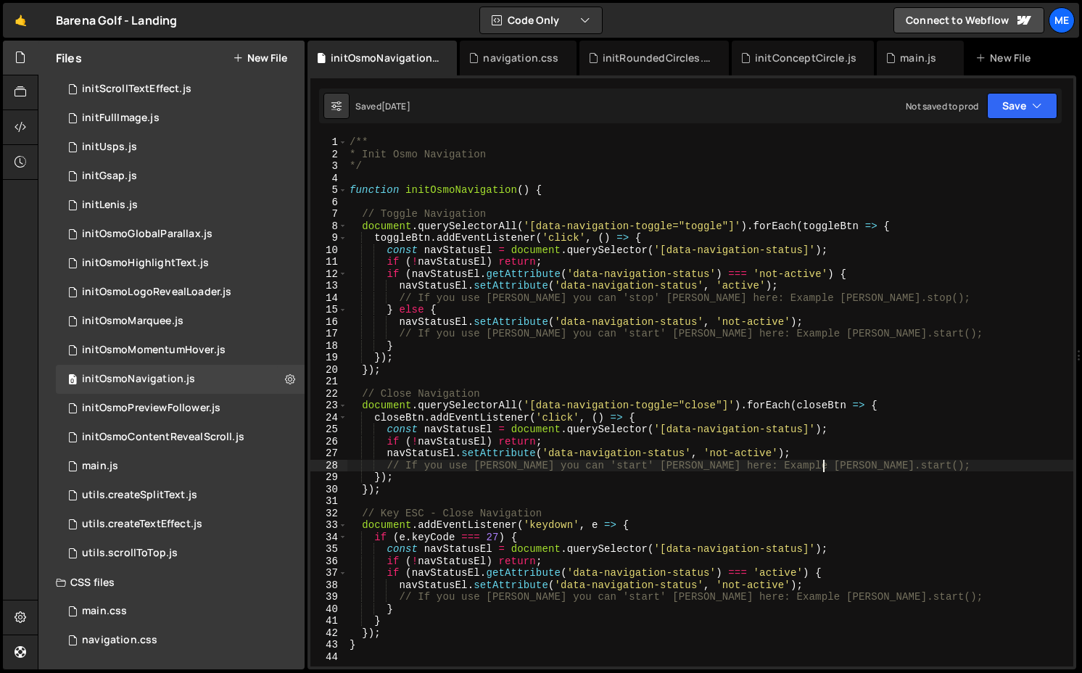
click at [508, 467] on div "/** * Init Osmo Navigation */ function initOsmoNavigation ( ) { // Toggle Navig…" at bounding box center [710, 413] width 727 height 554
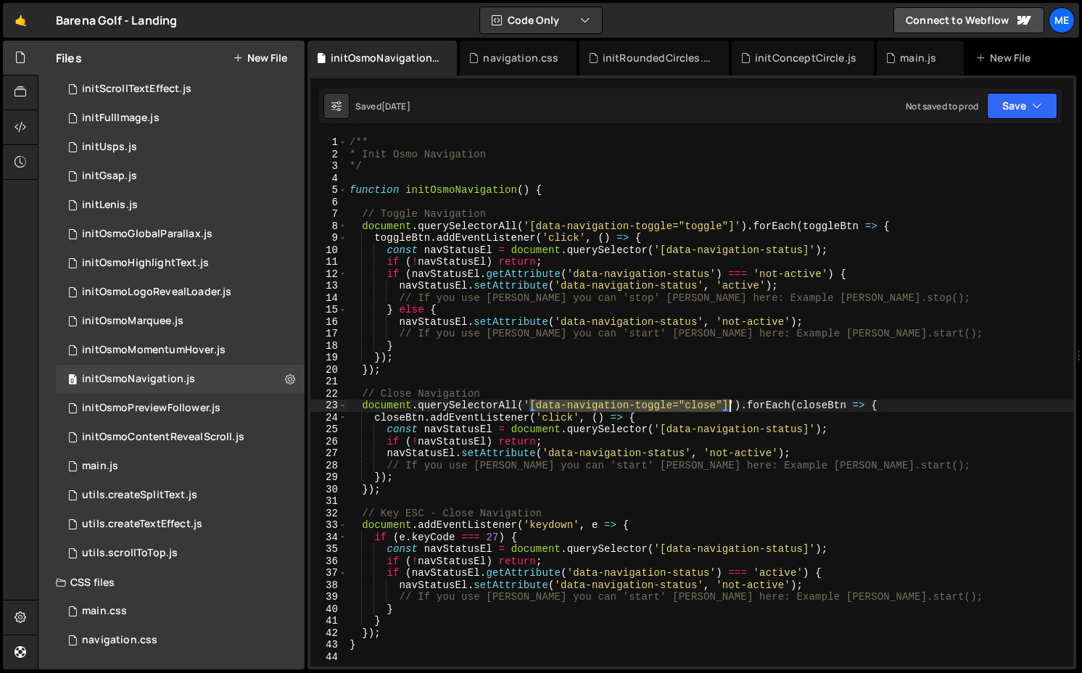
drag, startPoint x: 533, startPoint y: 406, endPoint x: 730, endPoint y: 406, distance: 196.6
click at [508, 406] on div "/** * Init Osmo Navigation */ function initOsmoNavigation ( ) { // Toggle Navig…" at bounding box center [710, 413] width 727 height 554
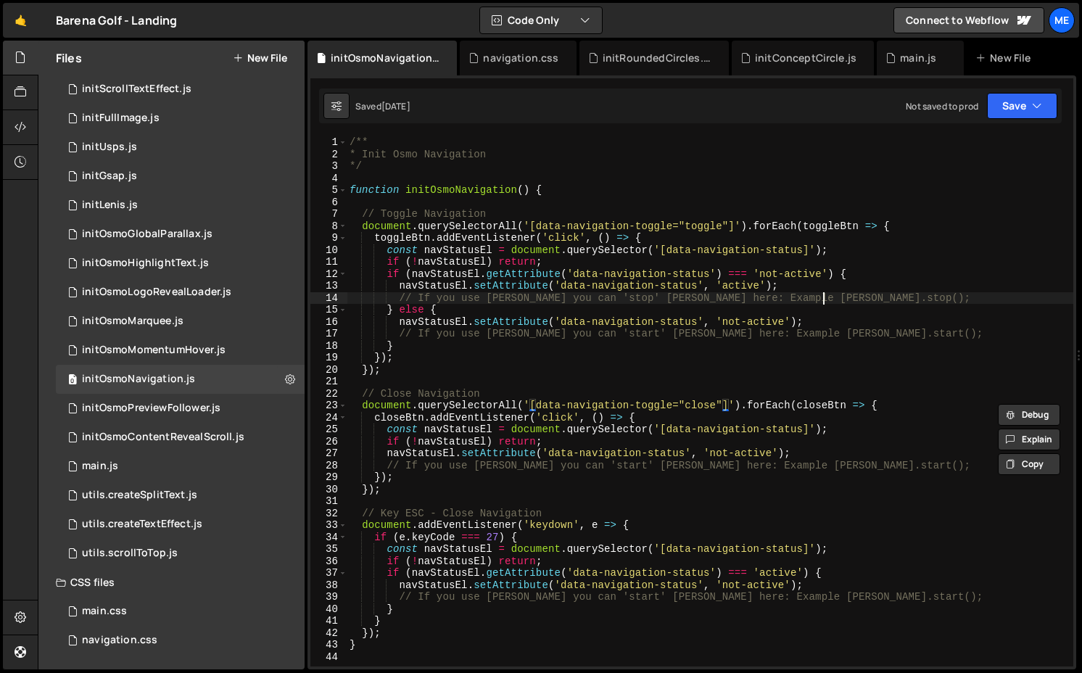
click at [508, 298] on div "/** * Init Osmo Navigation */ function initOsmoNavigation ( ) { // Toggle Navig…" at bounding box center [710, 413] width 727 height 554
drag, startPoint x: 743, startPoint y: 293, endPoint x: 400, endPoint y: 299, distance: 342.5
click at [400, 299] on div "/** * Init Osmo Navigation */ function initOsmoNavigation ( ) { // Toggle Navig…" at bounding box center [710, 413] width 727 height 554
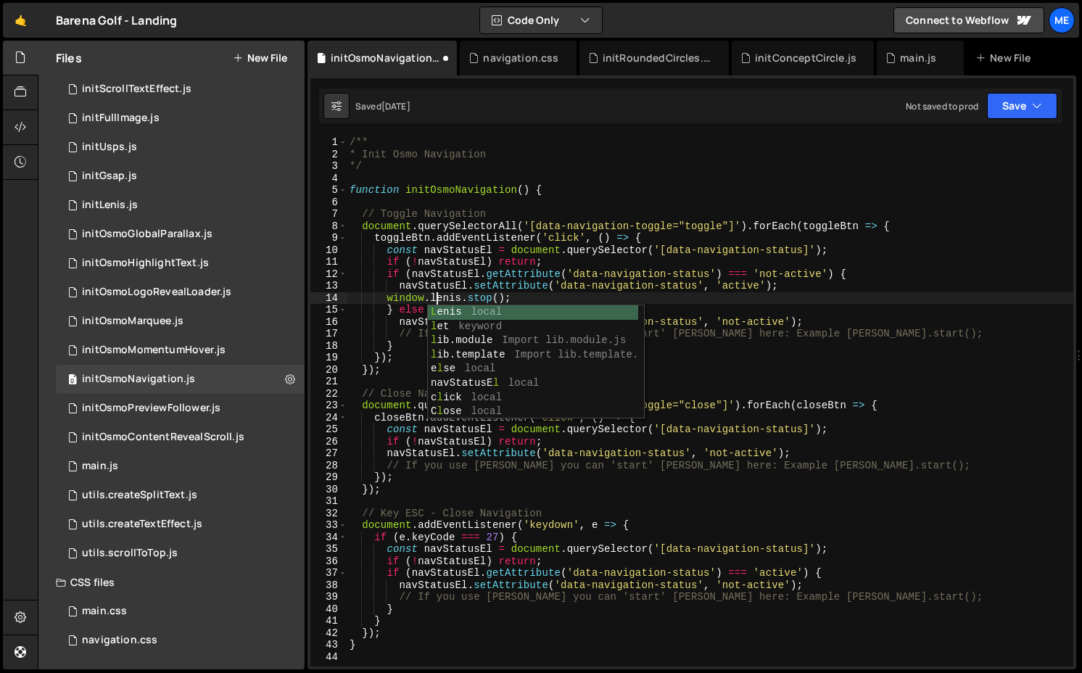
scroll to position [0, 6]
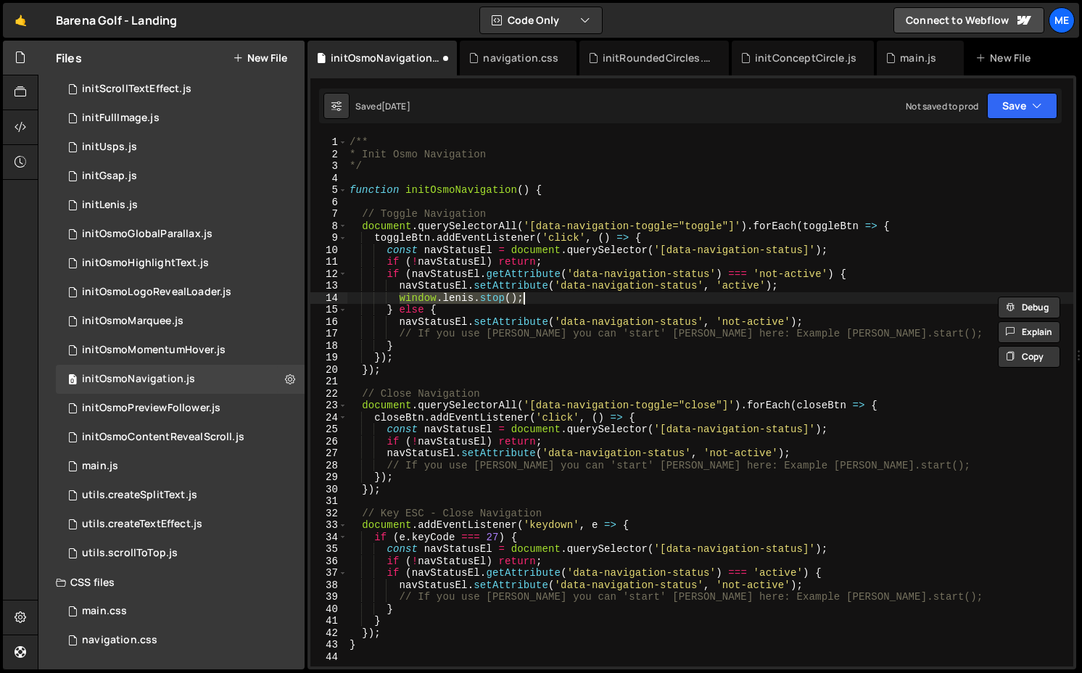
click at [508, 332] on div "/** * Init Osmo Navigation */ function initOsmoNavigation ( ) { // Toggle Navig…" at bounding box center [710, 413] width 727 height 554
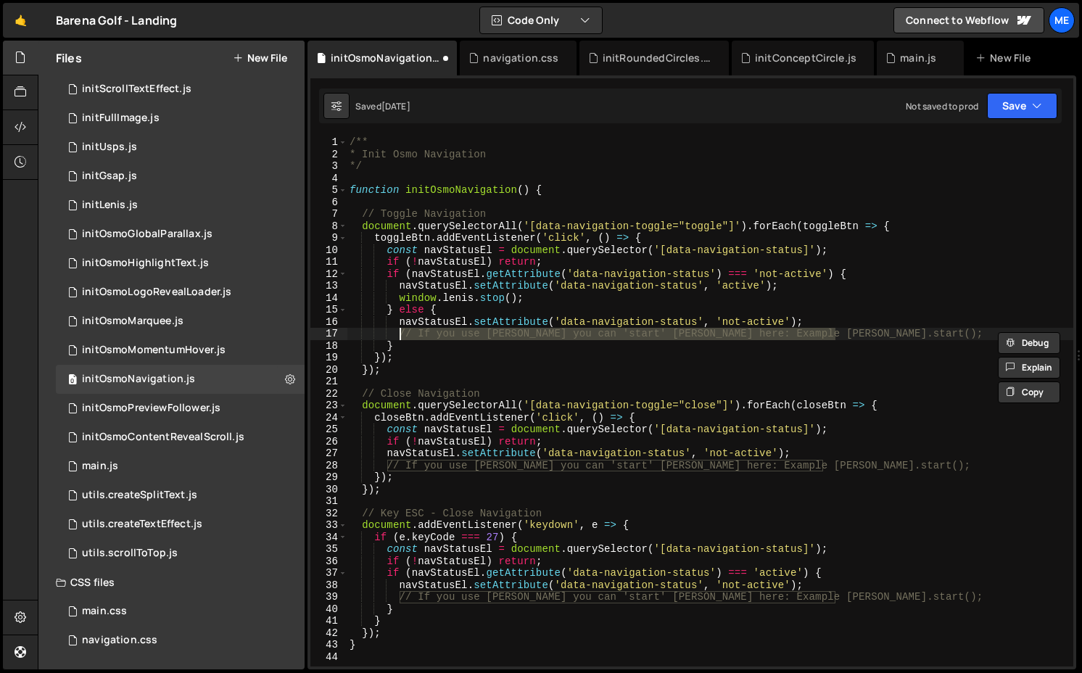
paste textarea "window.[PERSON_NAME].stop"
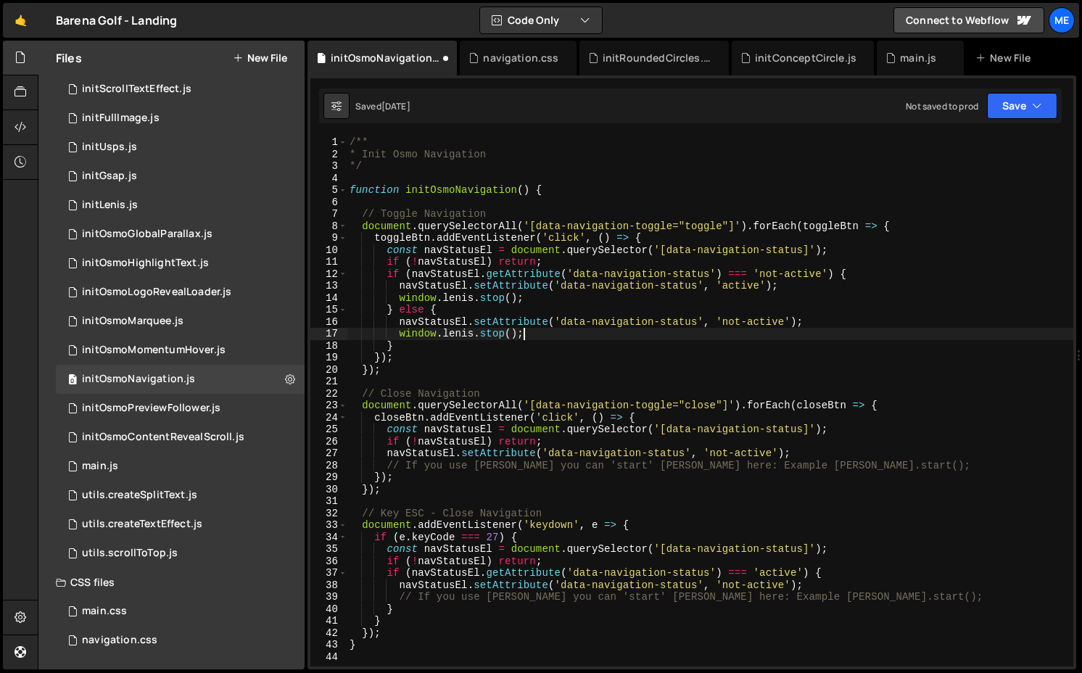
click at [495, 332] on div "/** * Init Osmo Navigation */ function initOsmoNavigation ( ) { // Toggle Navig…" at bounding box center [710, 413] width 727 height 554
drag, startPoint x: 398, startPoint y: 332, endPoint x: 601, endPoint y: 332, distance: 203.1
click at [508, 332] on div "/** * Init Osmo Navigation */ function initOsmoNavigation ( ) { // Toggle Navig…" at bounding box center [710, 413] width 727 height 554
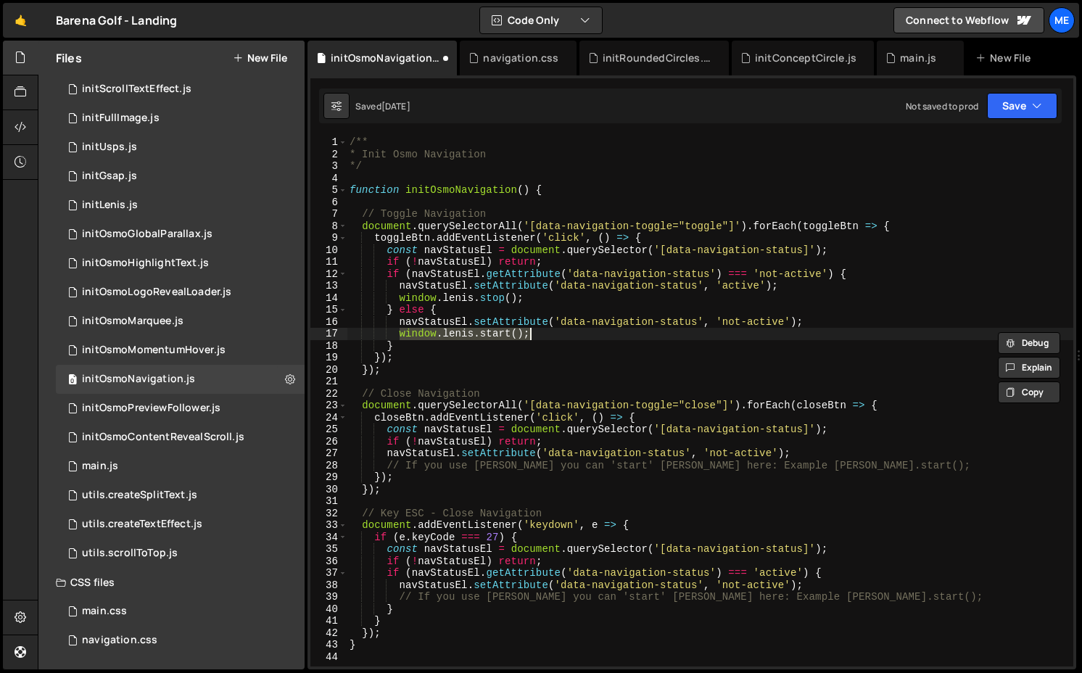
click at [508, 463] on div "/** * Init Osmo Navigation */ function initOsmoNavigation ( ) { // Toggle Navig…" at bounding box center [710, 413] width 727 height 554
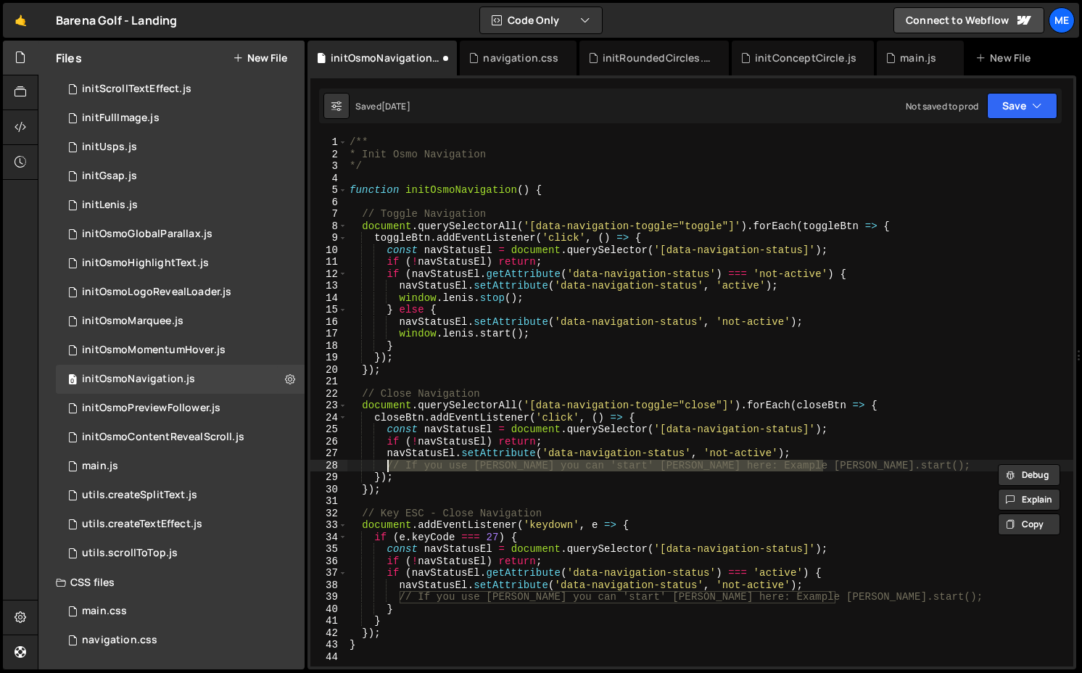
paste textarea "window.l"
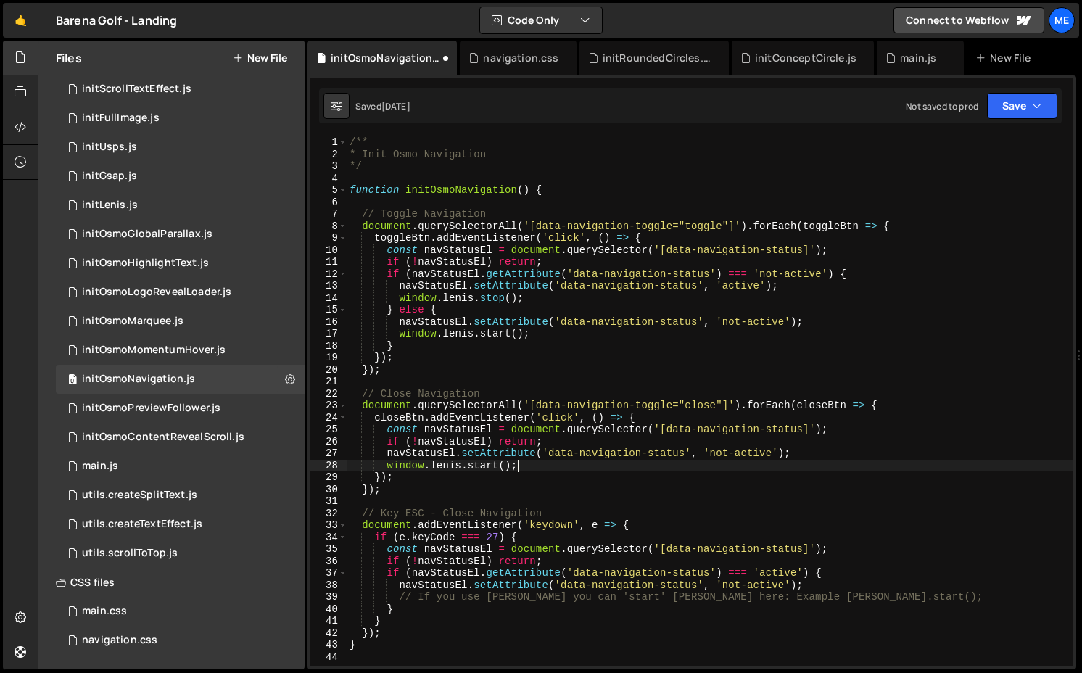
click at [508, 600] on div "/** * Init Osmo Navigation */ function initOsmoNavigation ( ) { // Toggle Navig…" at bounding box center [710, 413] width 727 height 554
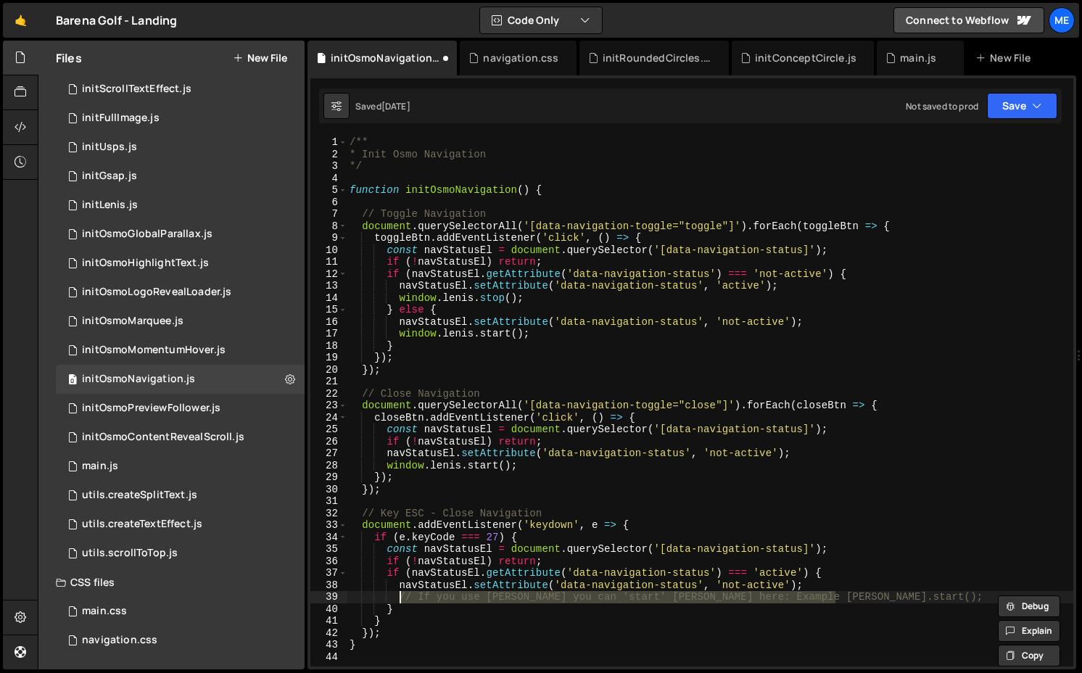
paste textarea "window.l"
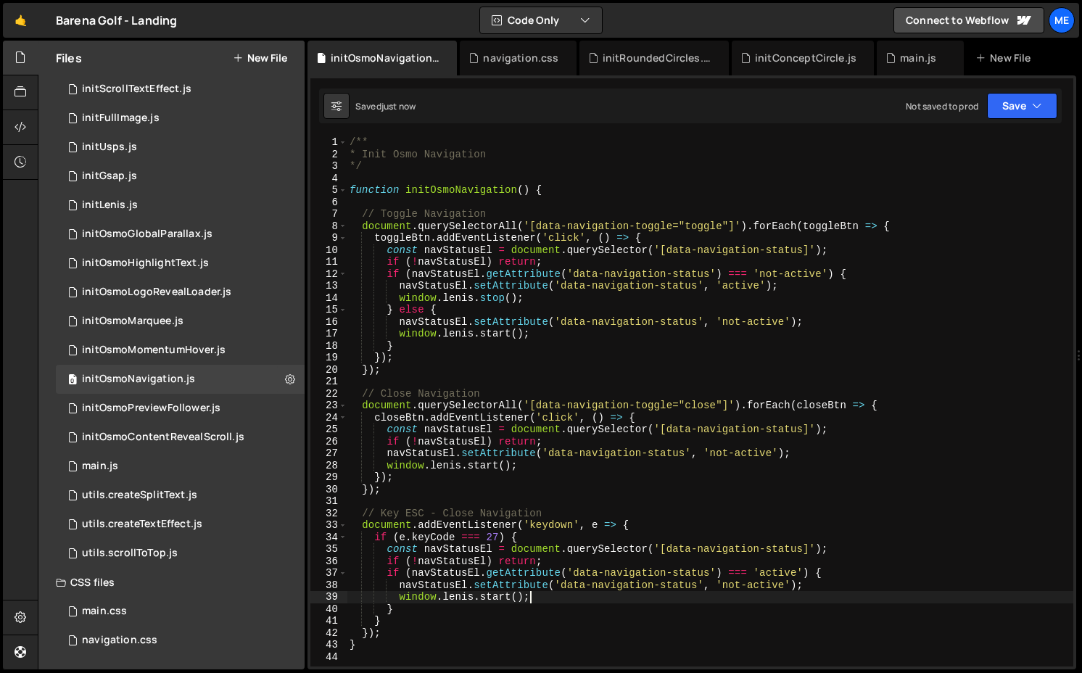
type textarea "window.[PERSON_NAME].start();"
click at [448, 54] on icon at bounding box center [446, 58] width 10 height 15
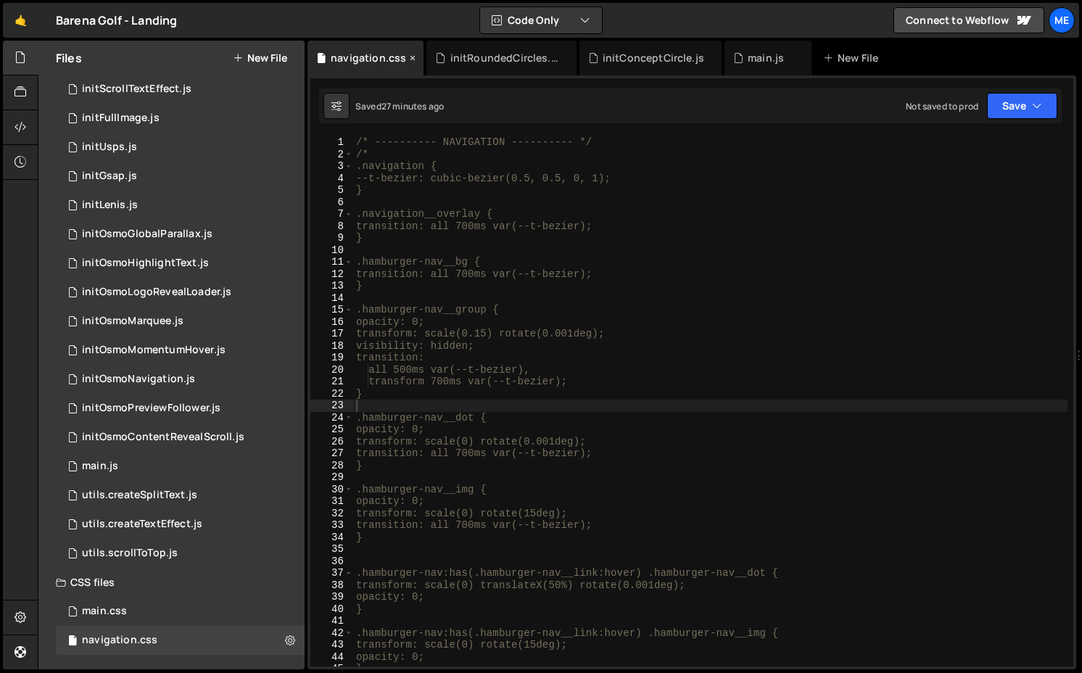
click at [408, 54] on icon at bounding box center [413, 58] width 10 height 15
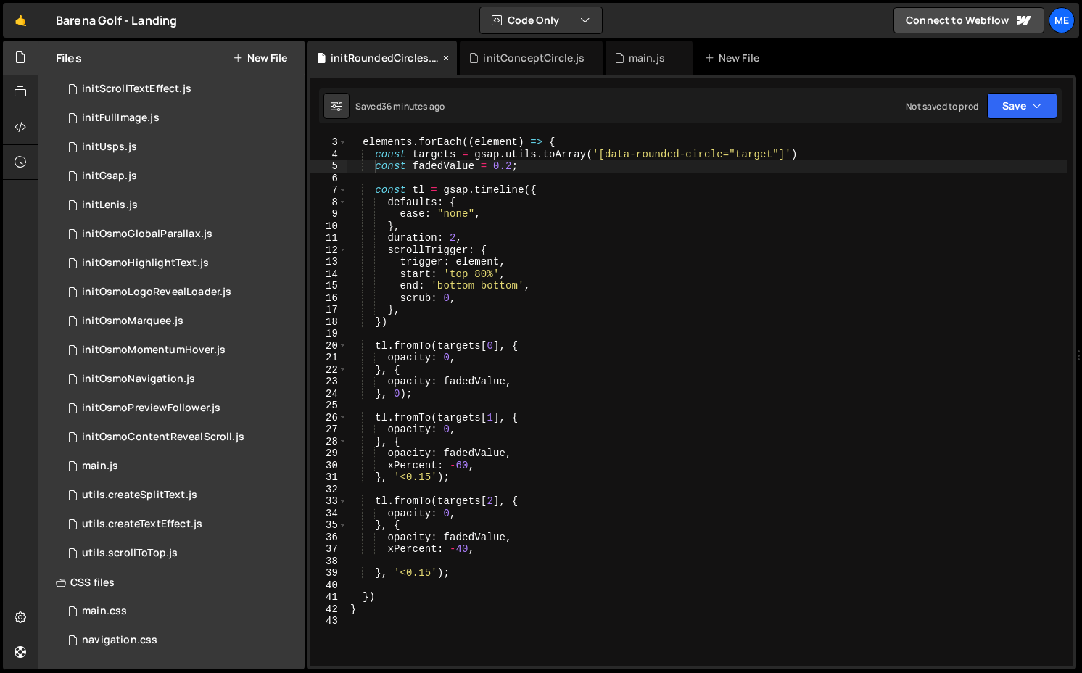
click at [442, 57] on icon at bounding box center [446, 58] width 10 height 15
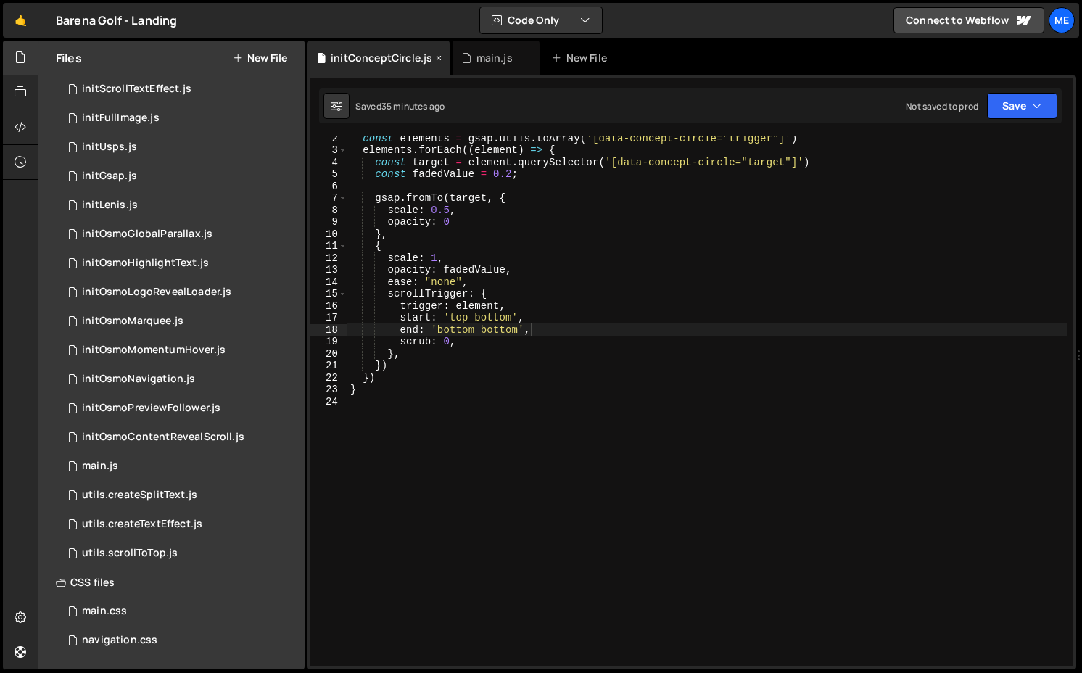
click at [437, 57] on icon at bounding box center [439, 58] width 10 height 15
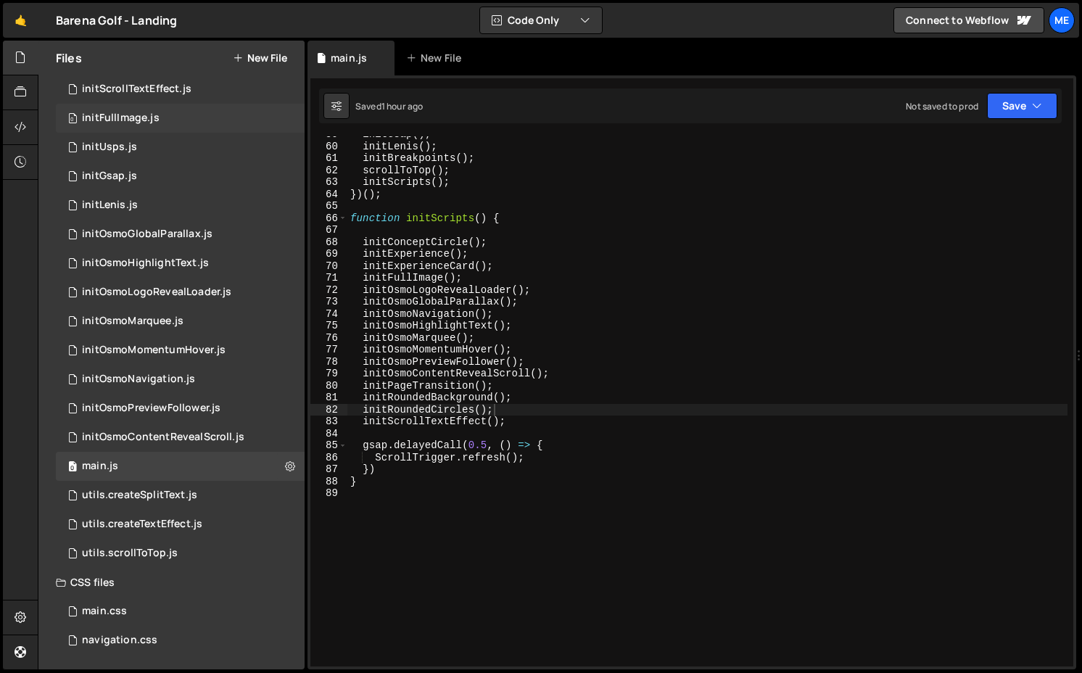
click at [132, 120] on div "initFullImage.js" at bounding box center [121, 118] width 78 height 13
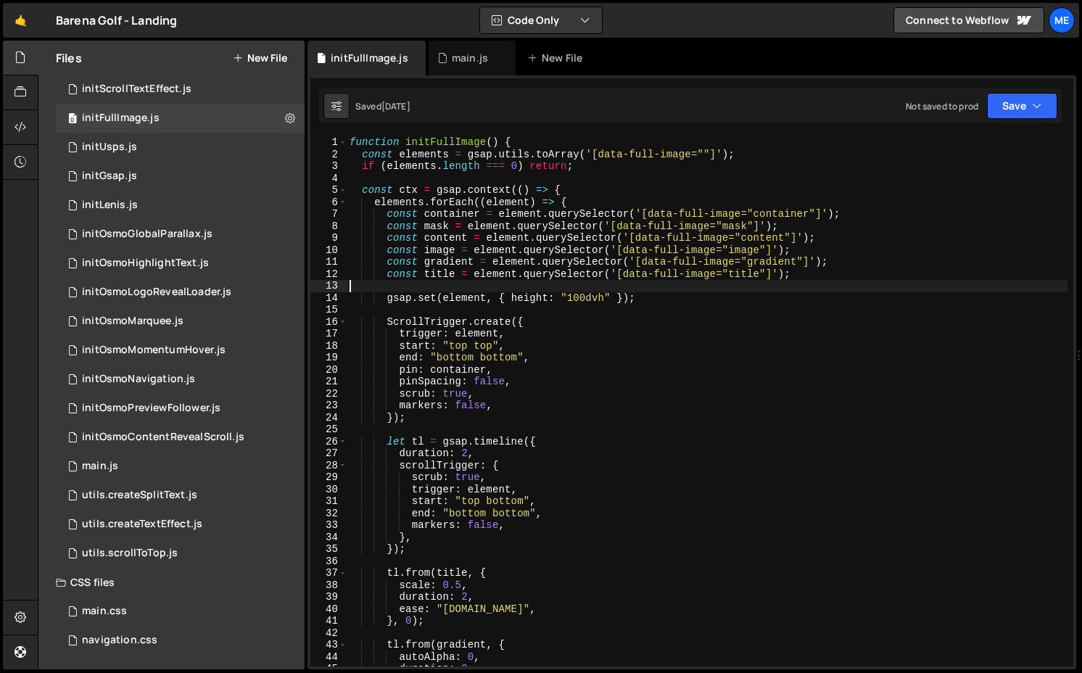
click at [508, 281] on div "function initFullImage ( ) { const elements = gsap . utils . toArray ( '[data-f…" at bounding box center [707, 413] width 721 height 554
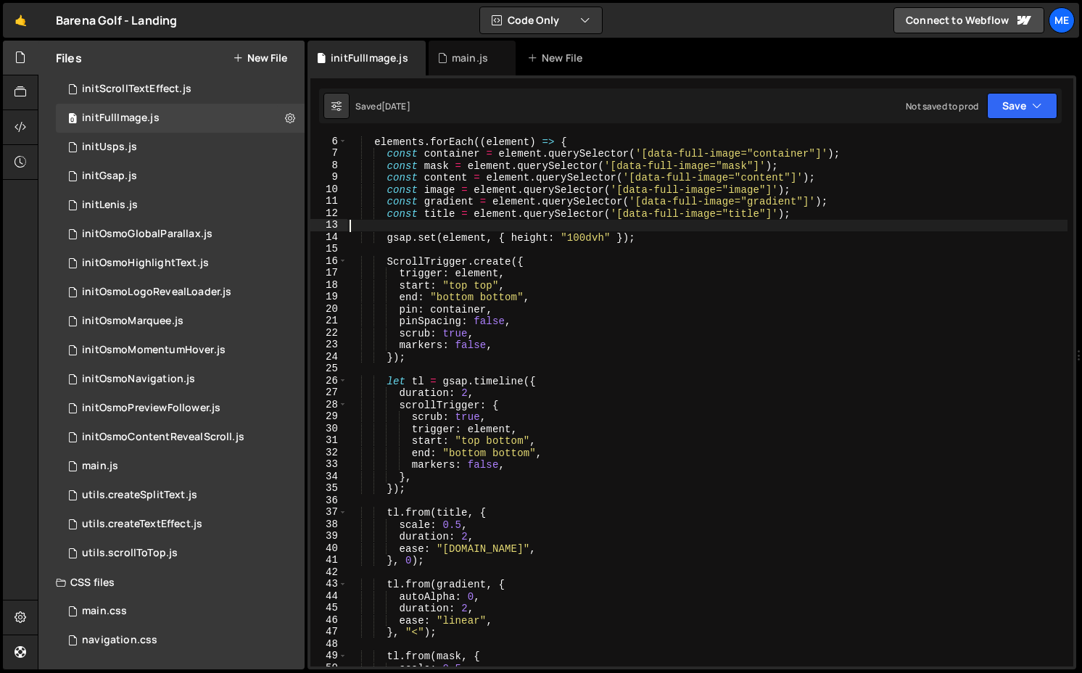
scroll to position [75, 0]
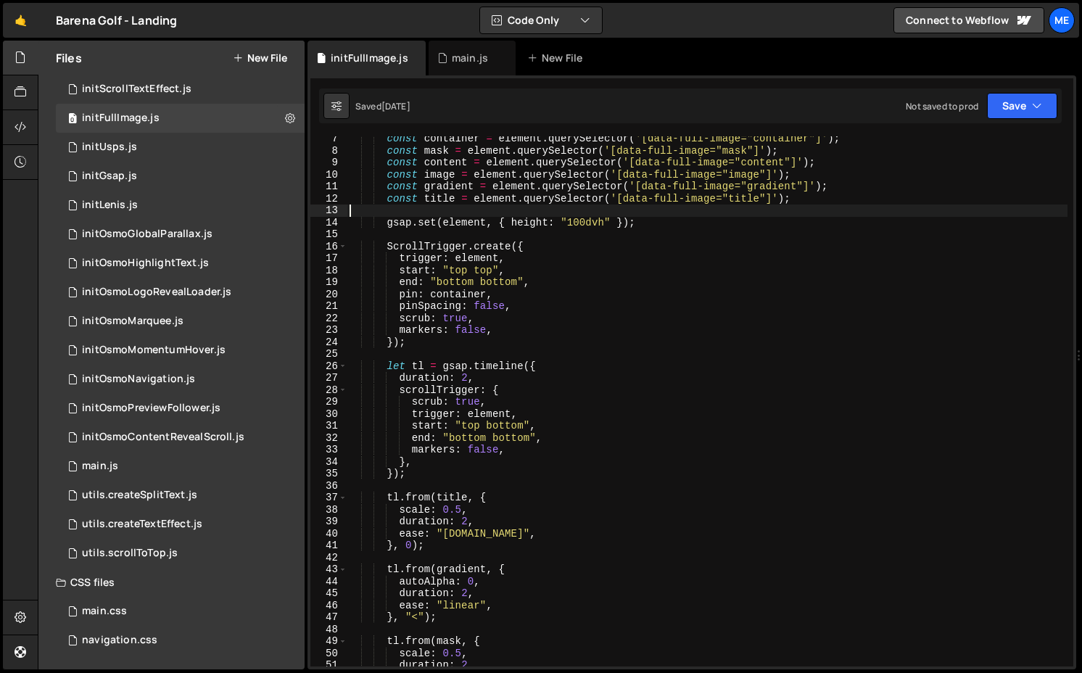
click at [508, 358] on div "const container = element . querySelector ( '[data-full-image="container"]' ) ;…" at bounding box center [707, 410] width 721 height 554
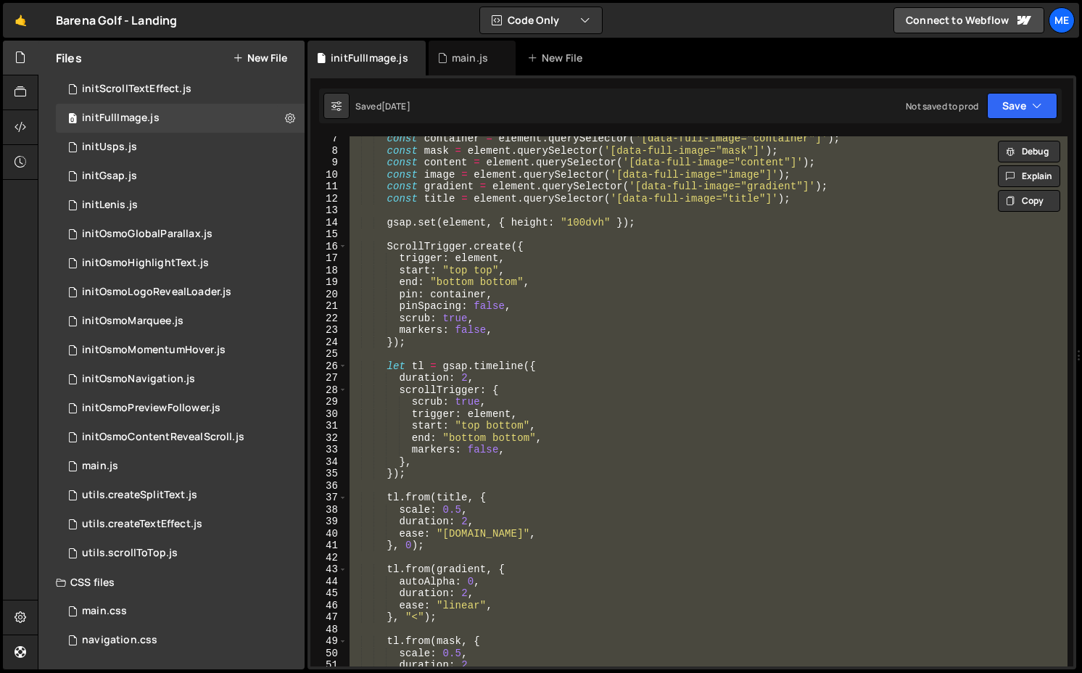
paste textarea
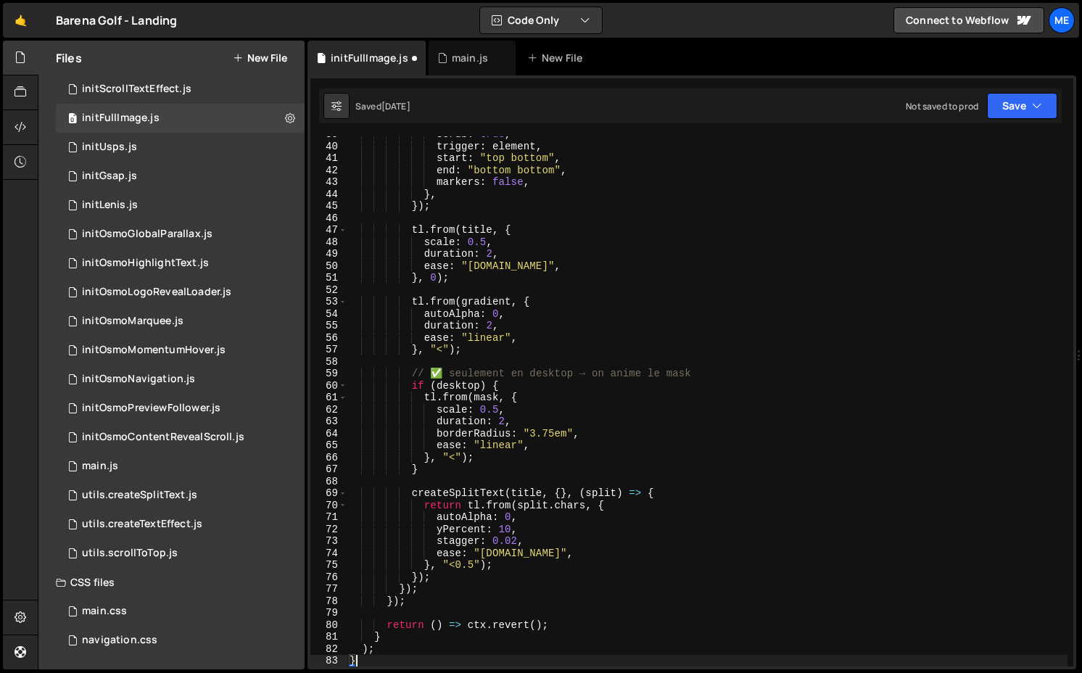
scroll to position [463, 0]
click at [508, 369] on div "scrub : true , trigger : element , start : "top bottom" , end : "bottom bottom"…" at bounding box center [707, 405] width 721 height 554
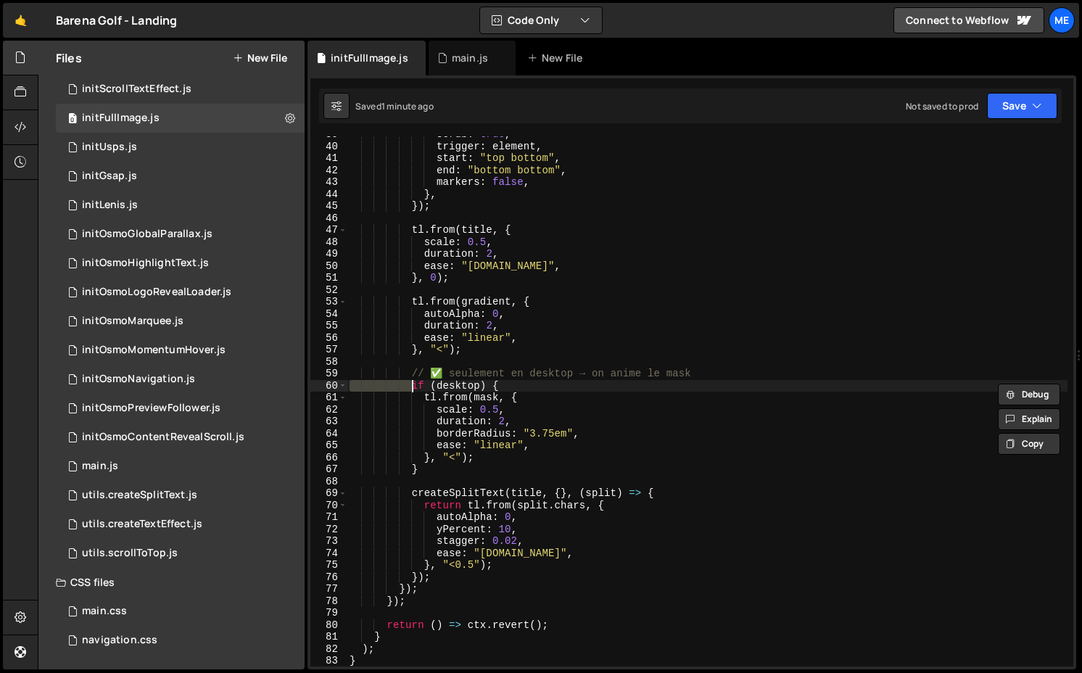
type textarea "// ✅ seulement en desktop → on anime le mask"
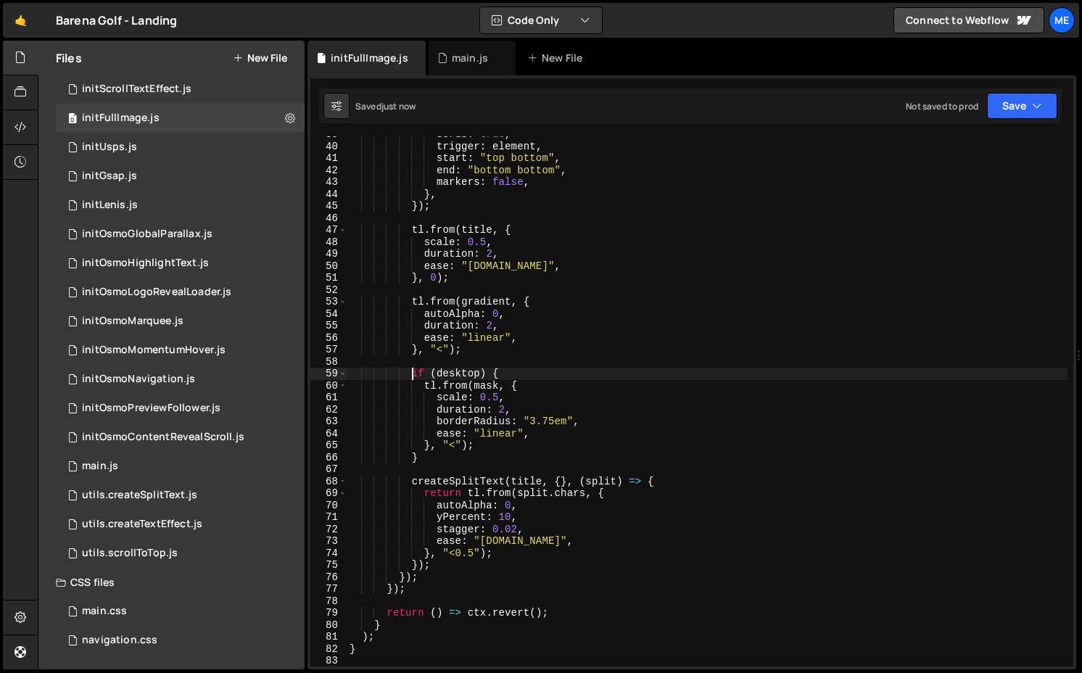
type textarea "if (desktop) {"
